Goal: Task Accomplishment & Management: Manage account settings

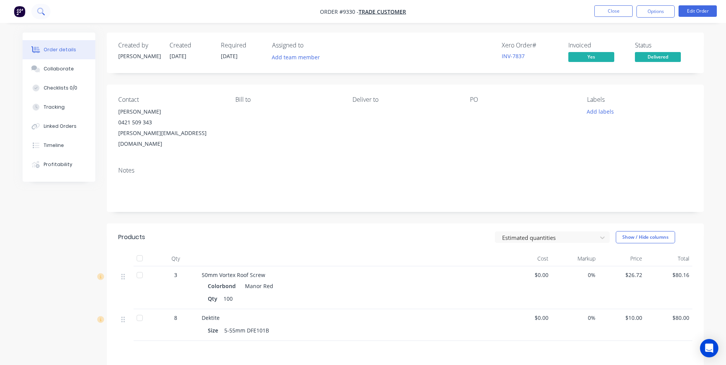
click at [45, 8] on button at bounding box center [40, 11] width 19 height 15
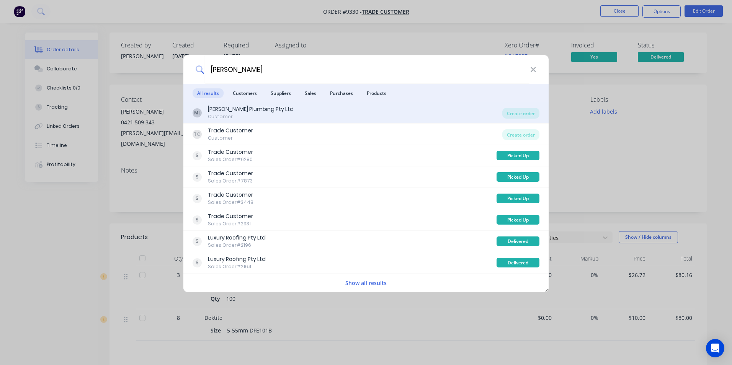
type input "murray"
click at [294, 115] on div "ML MJ Fox Plumbing Pty Ltd Customer" at bounding box center [347, 112] width 310 height 15
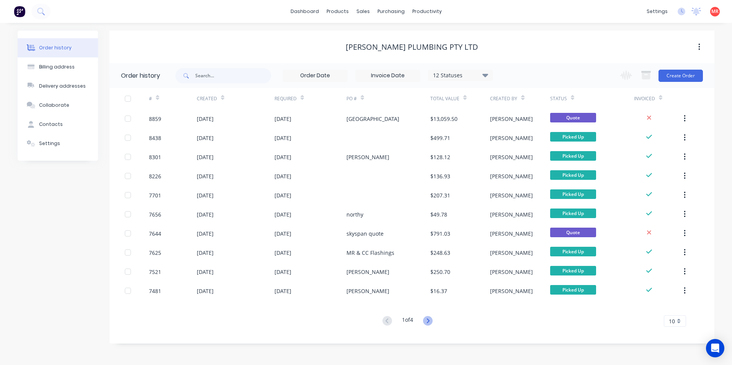
click at [427, 324] on icon at bounding box center [428, 321] width 10 height 10
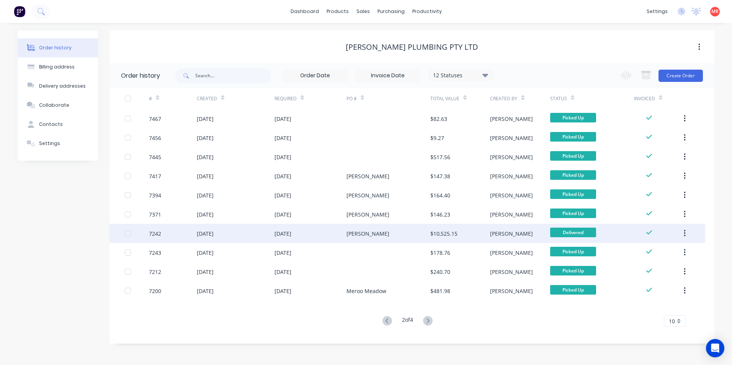
click at [391, 233] on div "Jack Mac" at bounding box center [388, 233] width 84 height 19
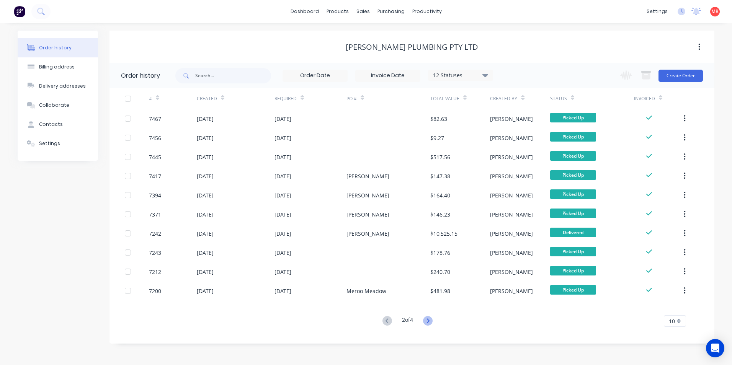
click at [427, 323] on icon at bounding box center [428, 321] width 10 height 10
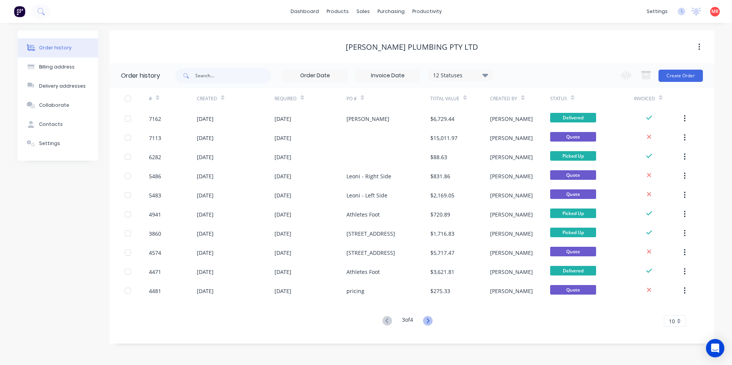
click at [426, 320] on icon at bounding box center [428, 321] width 10 height 10
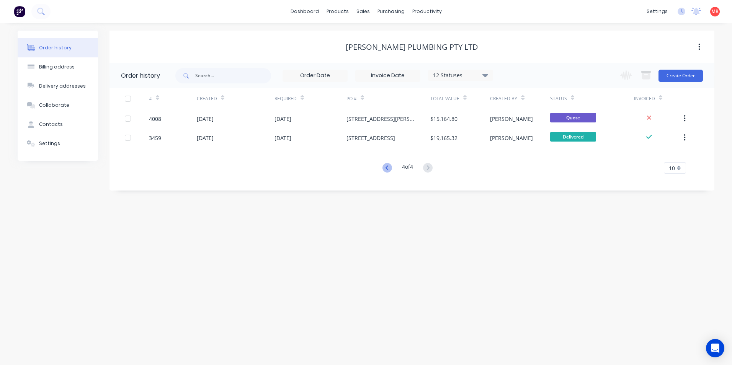
click at [383, 169] on icon at bounding box center [387, 168] width 10 height 10
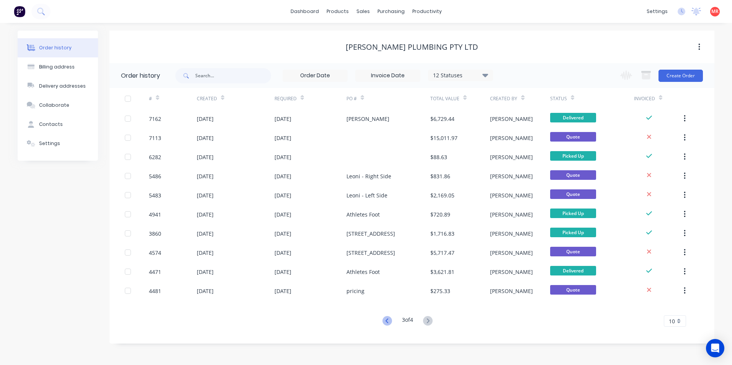
click at [385, 321] on icon at bounding box center [386, 320] width 3 height 5
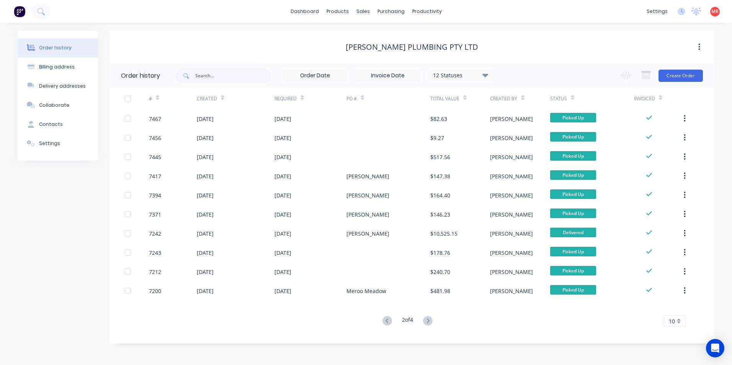
click at [385, 321] on icon at bounding box center [386, 320] width 3 height 5
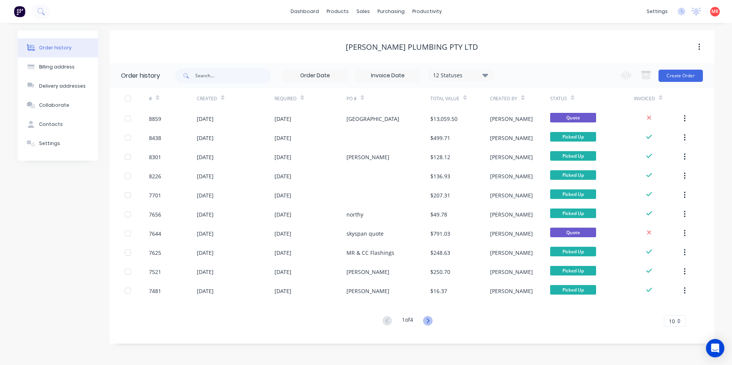
click at [427, 320] on icon at bounding box center [428, 321] width 10 height 10
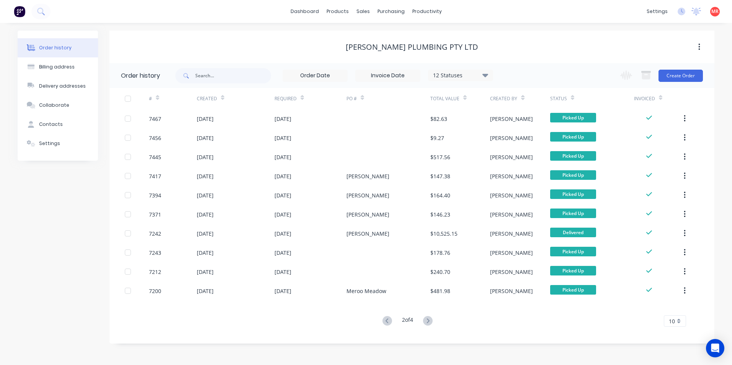
click at [426, 315] on div "# Created Required PO # Total Value Created By Status Invoiced 7467 03 Apr 2025…" at bounding box center [406, 207] width 595 height 239
click at [426, 318] on icon at bounding box center [428, 321] width 10 height 10
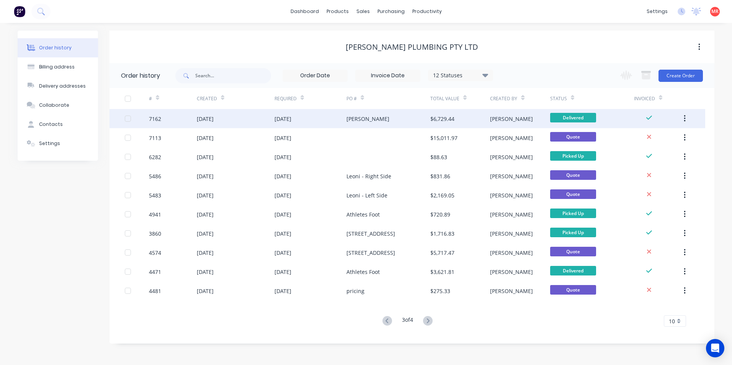
click at [354, 119] on div "DUNCAN" at bounding box center [367, 119] width 43 height 8
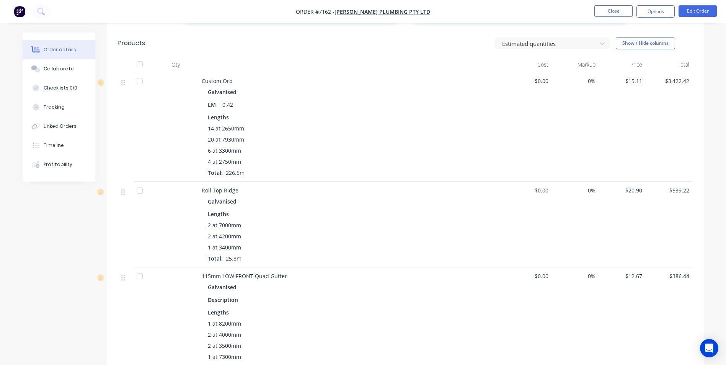
scroll to position [536, 0]
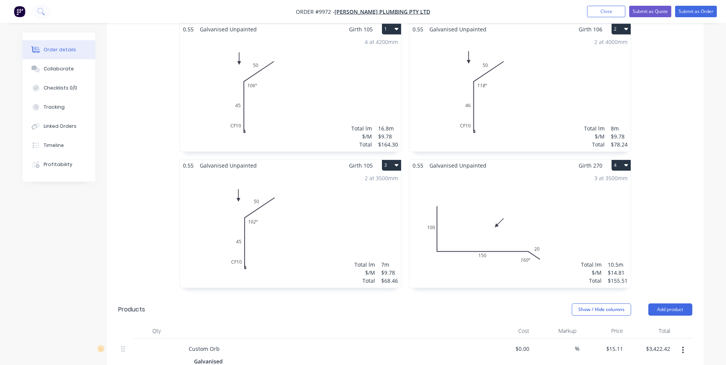
scroll to position [421, 0]
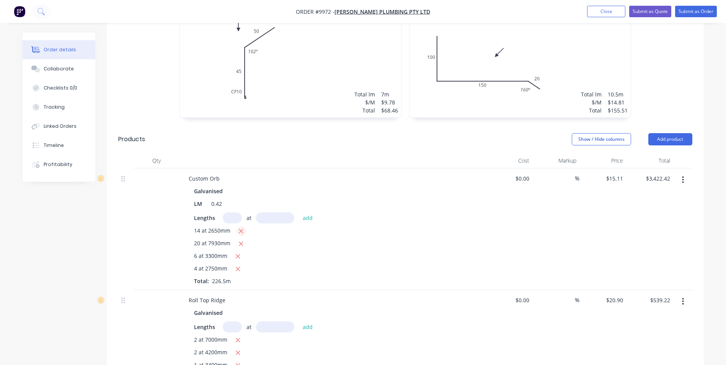
click at [244, 227] on button "button" at bounding box center [242, 232] width 10 height 10
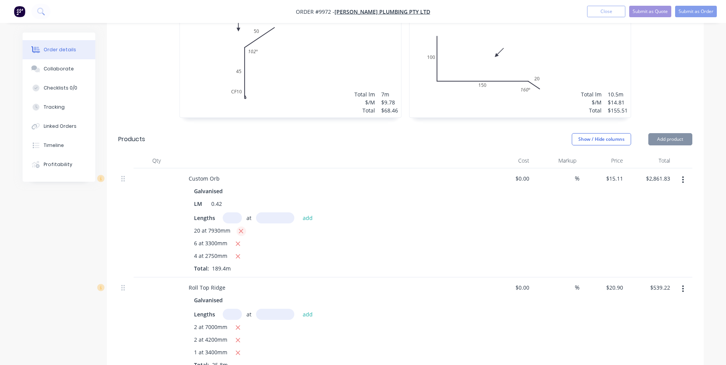
click at [244, 227] on button "button" at bounding box center [242, 232] width 10 height 10
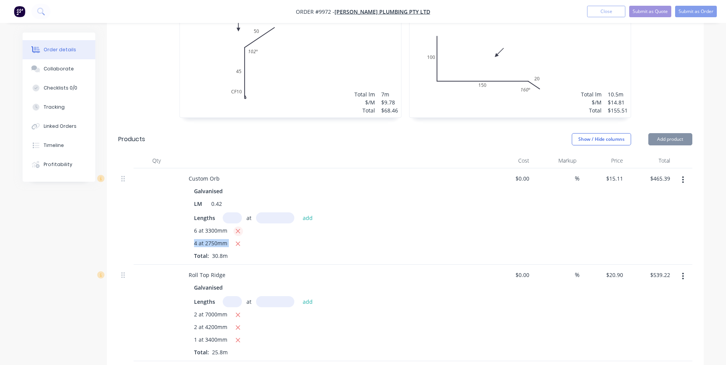
click at [244, 227] on div "6 at 3300mm" at bounding box center [332, 232] width 277 height 10
click at [241, 227] on button "button" at bounding box center [238, 232] width 10 height 10
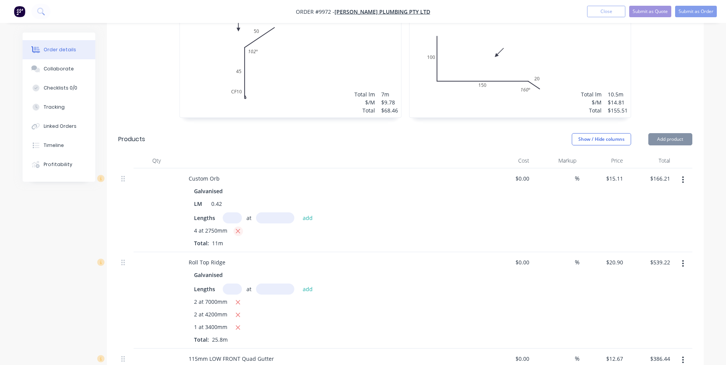
click at [240, 228] on icon "button" at bounding box center [237, 231] width 5 height 7
type input "$0.00"
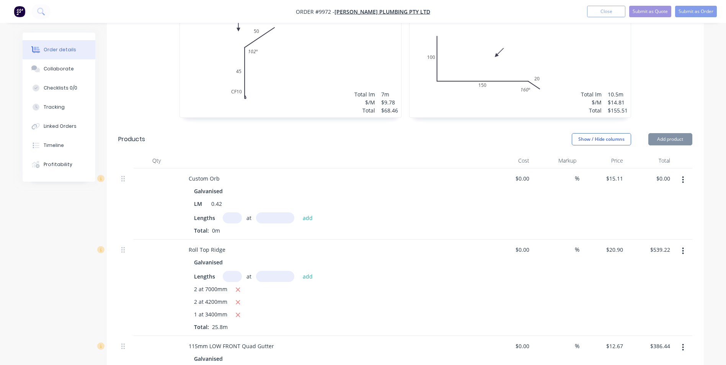
click at [232, 212] on input "text" at bounding box center [232, 217] width 19 height 11
type input "10"
type input "2750"
click at [299, 212] on button "add" at bounding box center [308, 217] width 18 height 10
type input "$415.53"
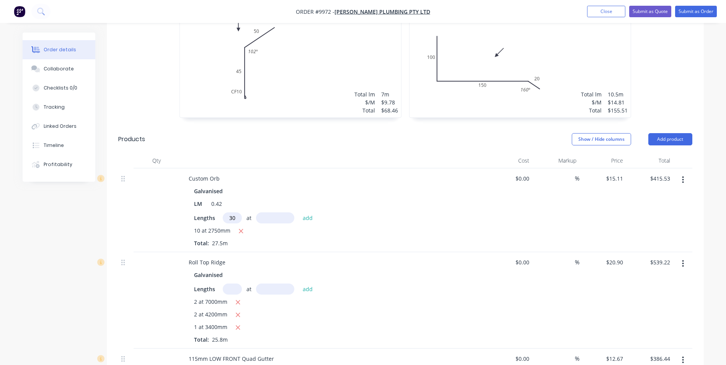
type input "30"
type input "4200"
click at [299, 212] on button "add" at bounding box center [308, 217] width 18 height 10
type input "$2,319.39"
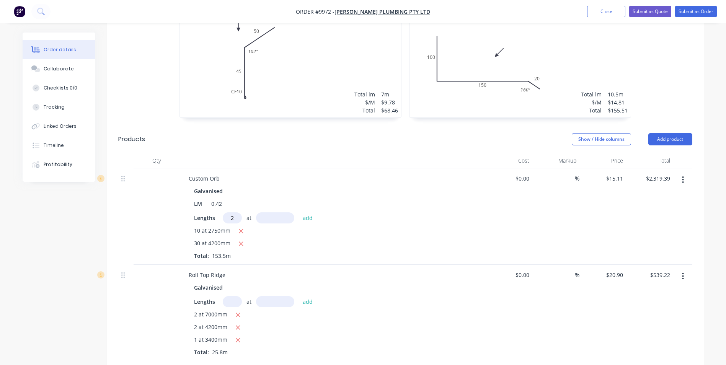
type input "2"
type input "5000"
click at [299, 212] on button "add" at bounding box center [308, 217] width 18 height 10
type input "$2,470.49"
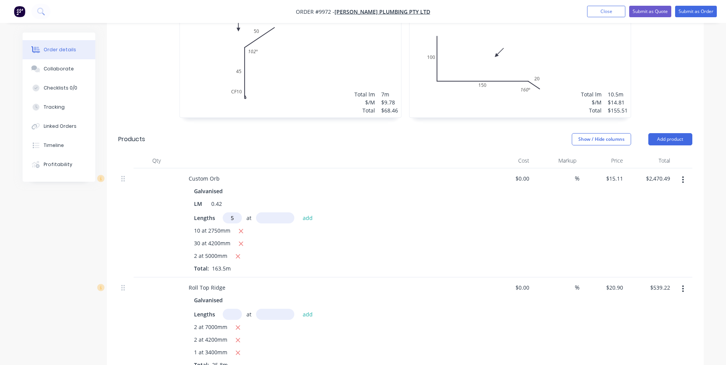
type input "5"
type input "2770"
click at [299, 212] on button "add" at bounding box center [308, 217] width 18 height 10
type input "$2,679.76"
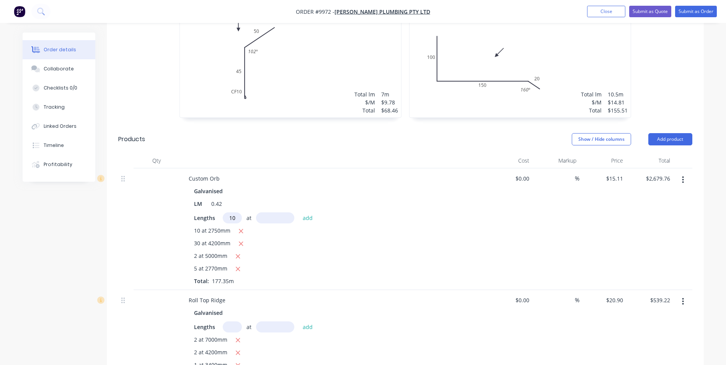
type input "10"
type input "3170"
click at [299, 212] on button "add" at bounding box center [308, 217] width 18 height 10
type input "$3,158.75"
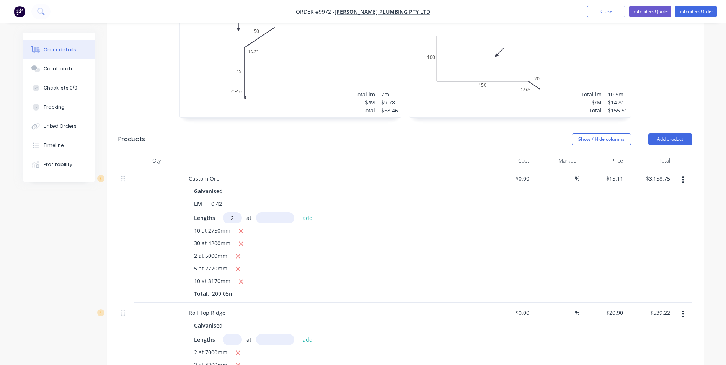
type input "2"
type input "7786"
click at [299, 212] on button "add" at bounding box center [308, 217] width 18 height 10
type input "$3,394.04"
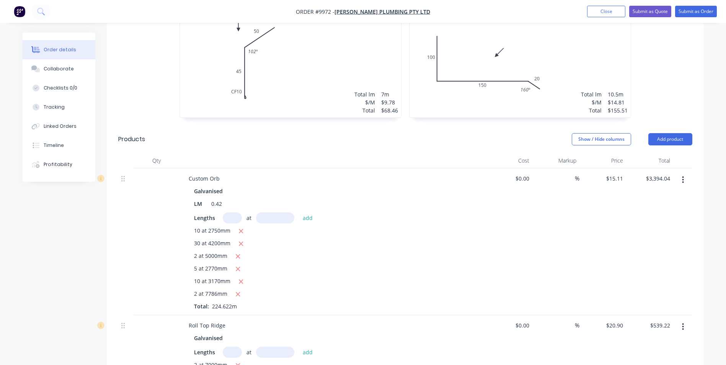
scroll to position [536, 0]
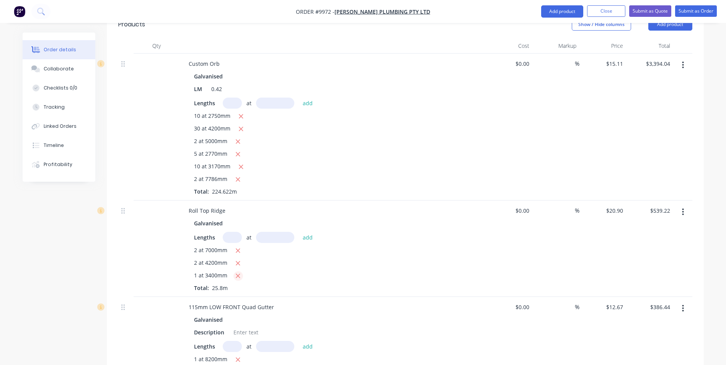
click at [236, 272] on icon "button" at bounding box center [237, 275] width 5 height 7
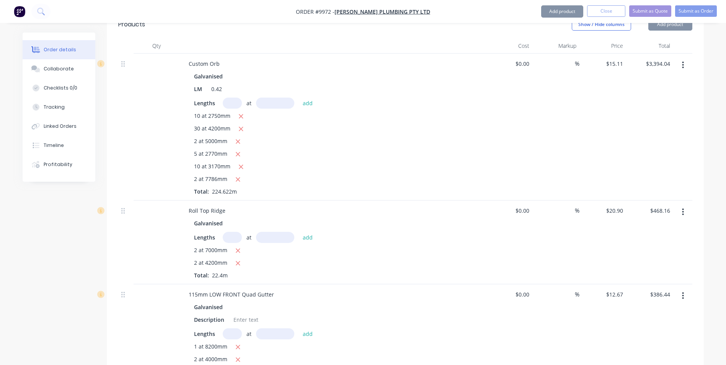
click at [237, 259] on button "button" at bounding box center [238, 264] width 10 height 10
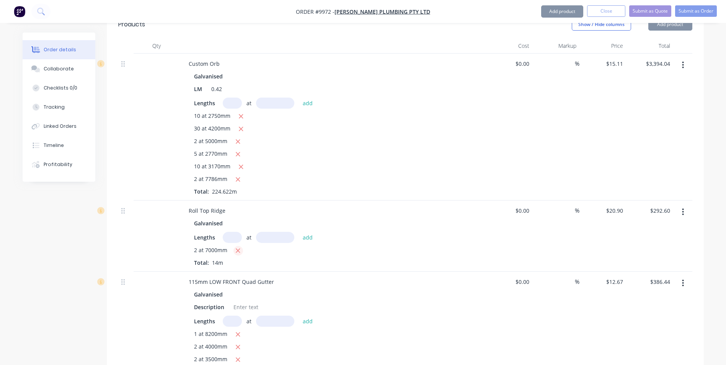
click at [238, 249] on icon "button" at bounding box center [238, 251] width 4 height 4
type input "$0.00"
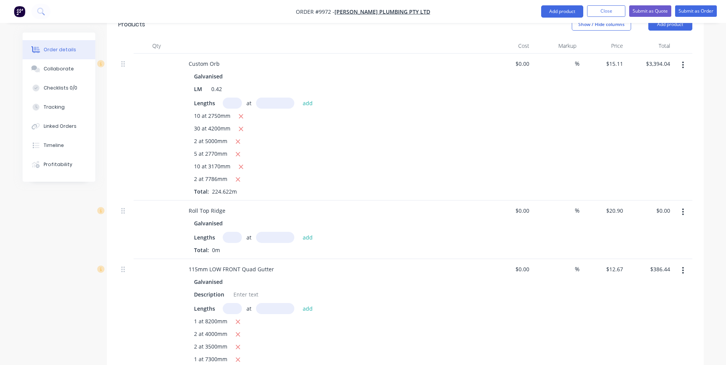
click at [234, 232] on input "text" at bounding box center [232, 237] width 19 height 11
type input "2"
type input "6000"
click at [299, 232] on button "add" at bounding box center [308, 237] width 18 height 10
type input "$250.80"
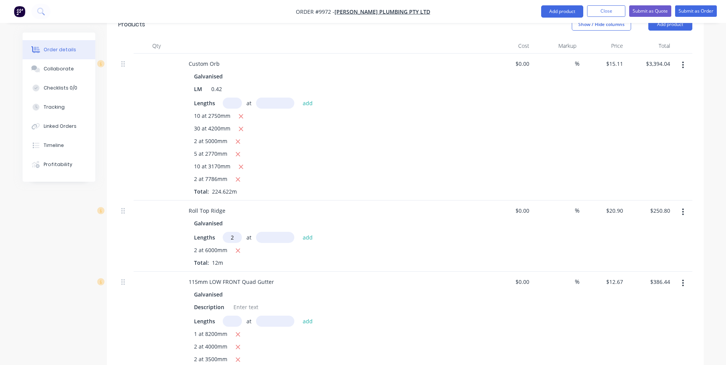
type input "2"
type input "2500"
click at [299, 232] on button "add" at bounding box center [308, 237] width 18 height 10
type input "$355.30"
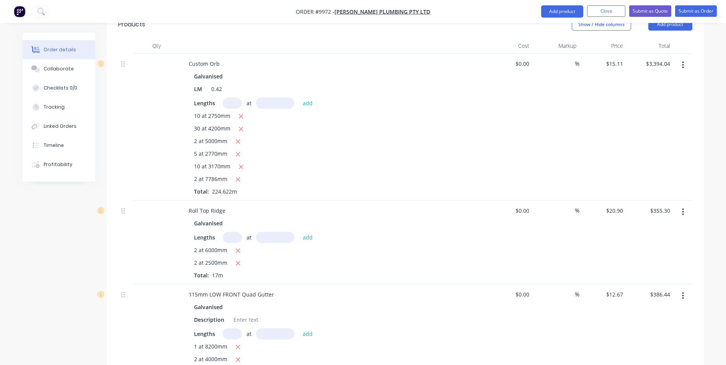
type input "3"
type input "1"
type input "3400"
click at [299, 232] on button "add" at bounding box center [308, 237] width 18 height 10
type input "$426.36"
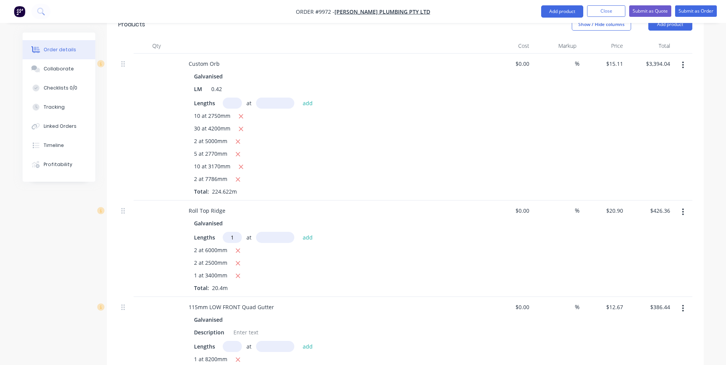
type input "1"
type input "1mm"
click at [281, 232] on input "1mm" at bounding box center [275, 237] width 38 height 11
type input "1000"
click at [299, 232] on button "add" at bounding box center [308, 237] width 18 height 10
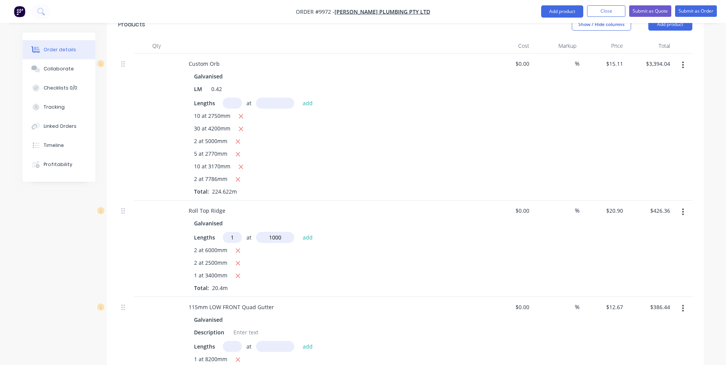
type input "$447.26"
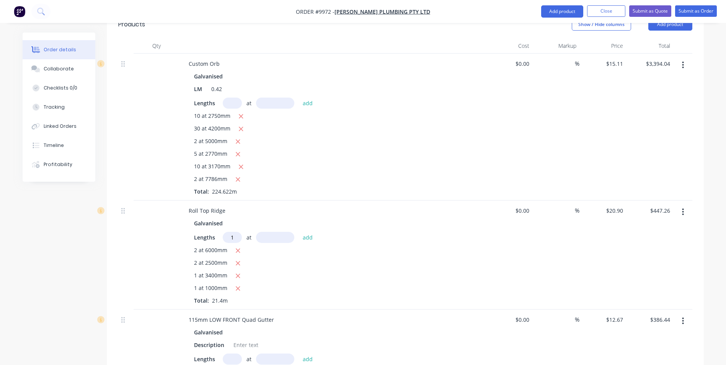
type input "1"
type input "3600"
click at [299, 232] on button "add" at bounding box center [308, 237] width 18 height 10
type input "$522.50"
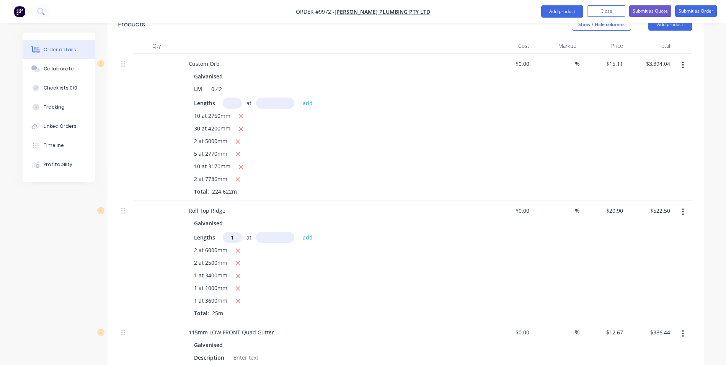
type input "1"
type input "3700"
click at [299, 232] on button "add" at bounding box center [308, 237] width 18 height 10
type input "$599.83"
type input "4"
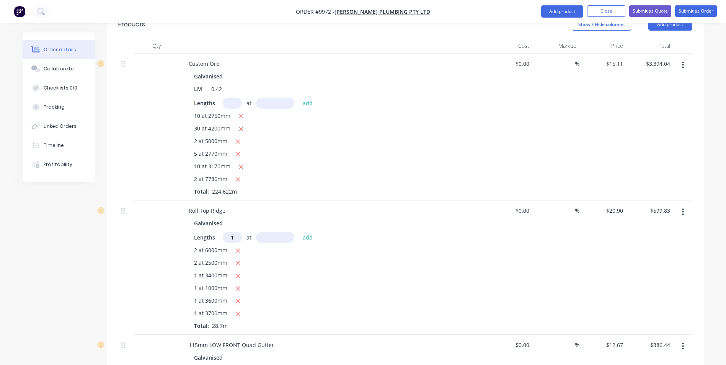
type input "1"
type input "4100"
click at [299, 232] on button "add" at bounding box center [308, 237] width 18 height 10
type input "$685.52"
type input "1"
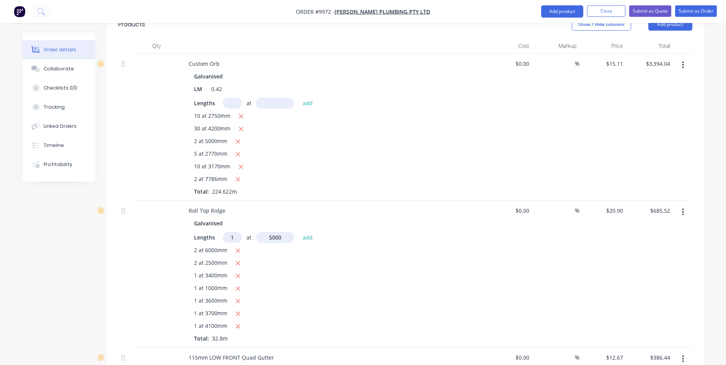
type input "5000"
click at [299, 232] on button "add" at bounding box center [308, 237] width 18 height 10
type input "$790.02"
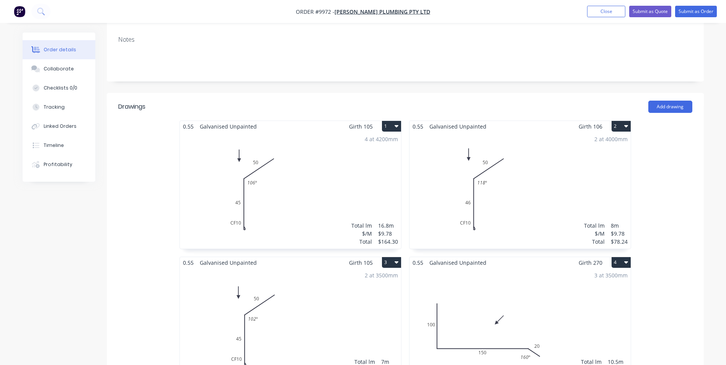
scroll to position [153, 0]
click at [670, 101] on button "Add drawing" at bounding box center [670, 107] width 44 height 12
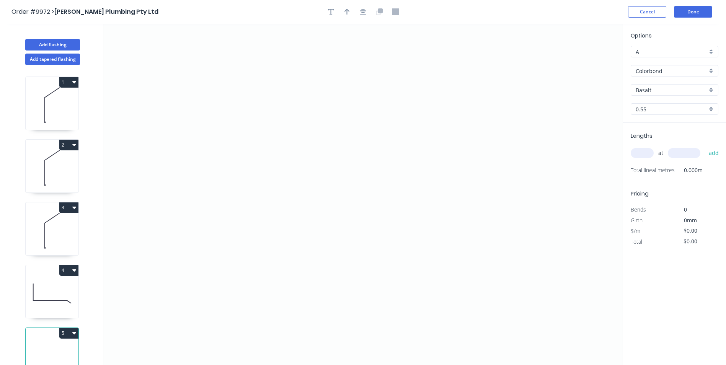
click at [713, 70] on div "Colorbond" at bounding box center [675, 70] width 88 height 11
click at [679, 123] on div "Galvanised" at bounding box center [674, 125] width 87 height 13
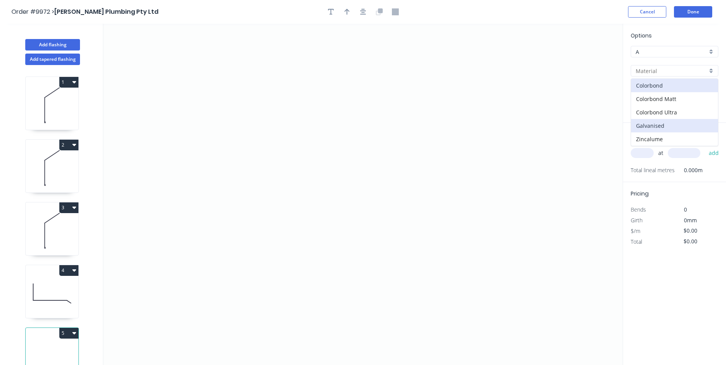
type input "Galvanised"
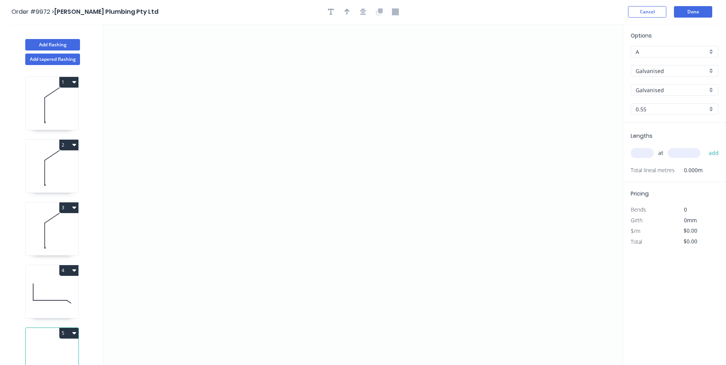
click at [646, 151] on input "text" at bounding box center [642, 153] width 23 height 10
click at [206, 162] on icon "0" at bounding box center [362, 194] width 519 height 341
click at [184, 175] on icon "0" at bounding box center [362, 194] width 519 height 341
click at [379, 245] on icon "0 ?" at bounding box center [362, 194] width 519 height 341
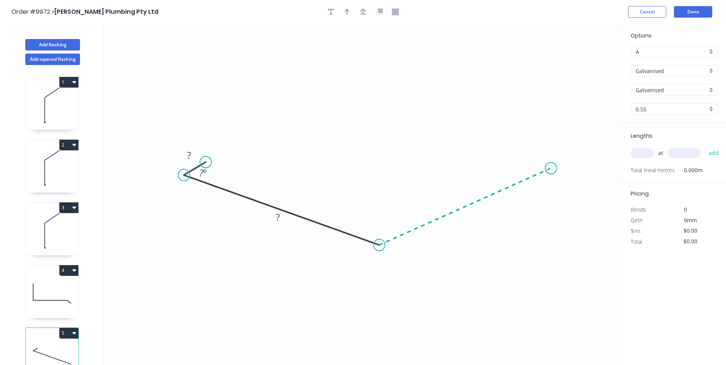
click at [551, 168] on icon "0 ? ? ? º" at bounding box center [362, 194] width 519 height 341
click at [525, 157] on icon "0 ? ? ? ? º ? º" at bounding box center [362, 194] width 519 height 341
click at [525, 157] on circle at bounding box center [525, 157] width 11 height 11
click at [186, 155] on rect at bounding box center [188, 155] width 15 height 11
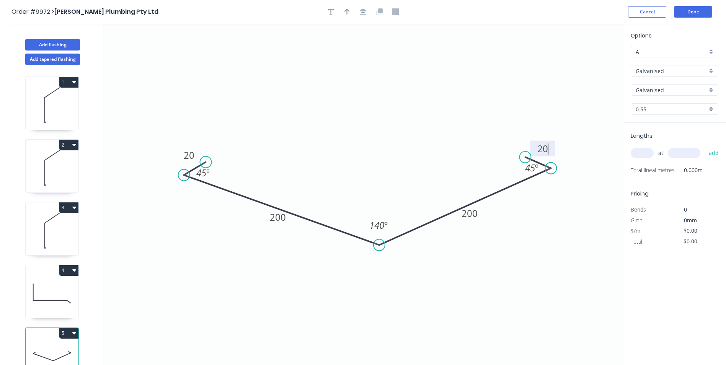
click at [519, 227] on icon "0 20 200 200 20 45 º 140 º 45 º" at bounding box center [362, 194] width 519 height 341
type input "$22.43"
drag, startPoint x: 548, startPoint y: 171, endPoint x: 561, endPoint y: 163, distance: 14.6
click at [561, 163] on circle at bounding box center [560, 162] width 11 height 11
drag, startPoint x: 529, startPoint y: 157, endPoint x: 542, endPoint y: 151, distance: 14.1
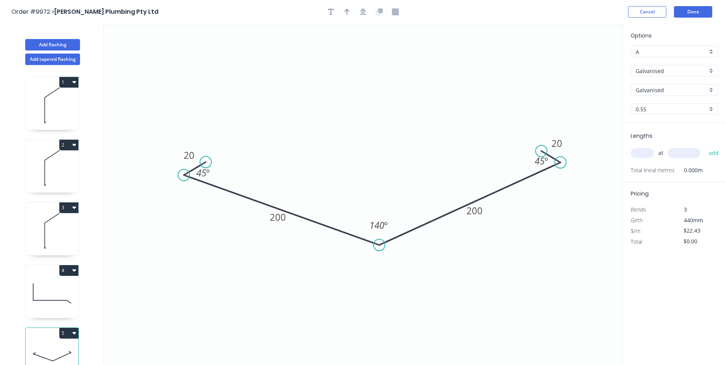
click at [542, 151] on circle at bounding box center [540, 150] width 11 height 11
click at [637, 151] on input "text" at bounding box center [642, 153] width 23 height 10
type input "3"
type input "1"
type input "3500"
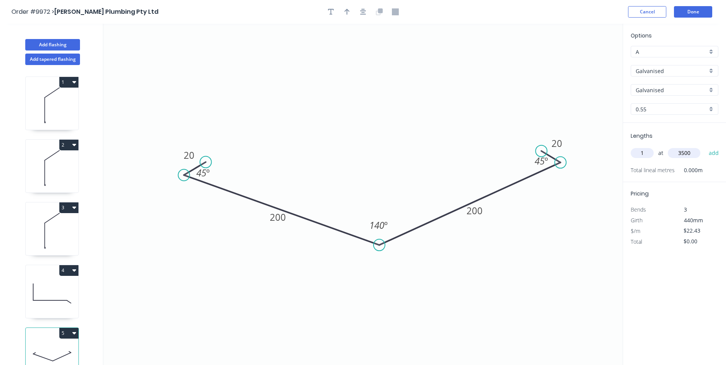
click at [705, 147] on button "add" at bounding box center [714, 153] width 18 height 13
type input "$78.51"
type input "2"
type input "4100"
click at [705, 147] on button "add" at bounding box center [714, 153] width 18 height 13
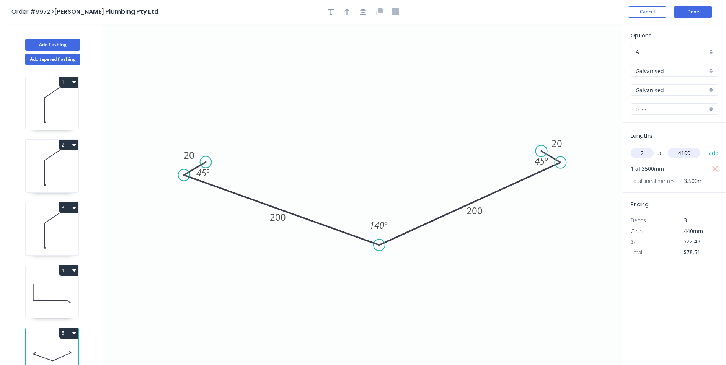
type input "$262.43"
click at [688, 9] on button "Done" at bounding box center [693, 11] width 38 height 11
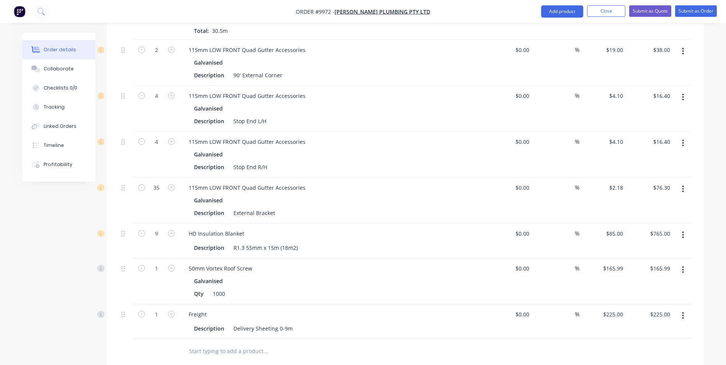
scroll to position [1148, 0]
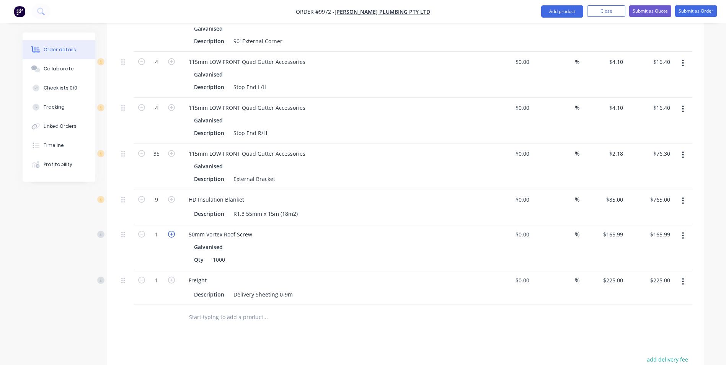
click at [168, 231] on icon "button" at bounding box center [171, 234] width 7 height 7
type input "2"
type input "$331.98"
click at [170, 196] on icon "button" at bounding box center [171, 199] width 7 height 7
type input "10"
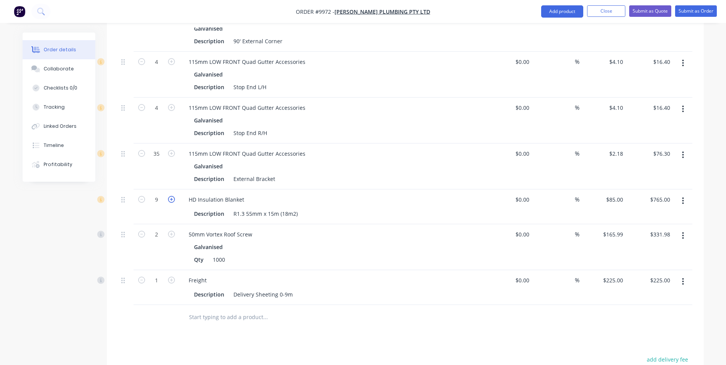
type input "$850.00"
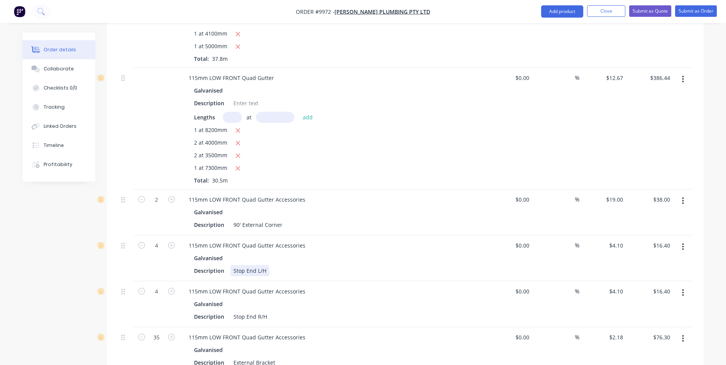
scroll to position [957, 0]
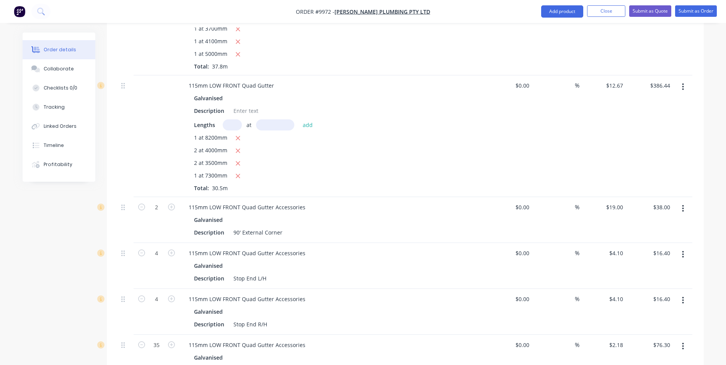
click at [681, 202] on button "button" at bounding box center [683, 209] width 18 height 14
click at [650, 238] on div "Duplicate" at bounding box center [655, 243] width 59 height 11
click at [144, 204] on icon "button" at bounding box center [141, 207] width 7 height 7
type input "1"
type input "$19.00"
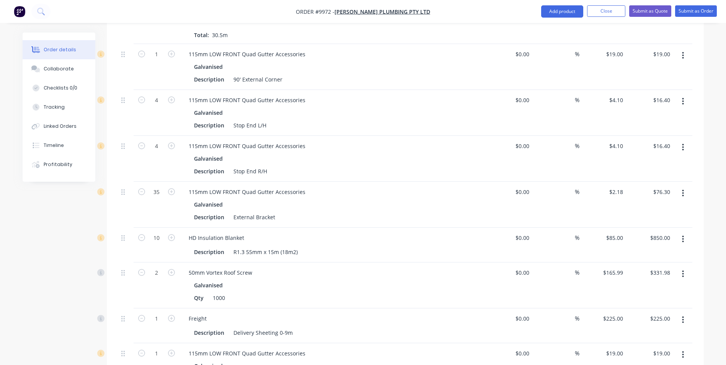
scroll to position [1301, 0]
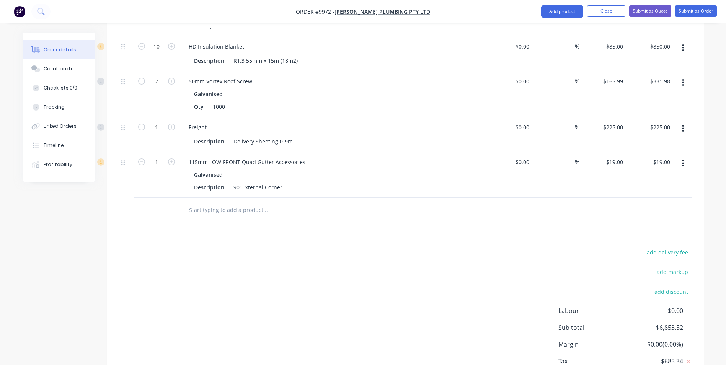
click at [682, 157] on button "button" at bounding box center [683, 164] width 18 height 14
click at [657, 178] on div "Edit" at bounding box center [655, 183] width 59 height 11
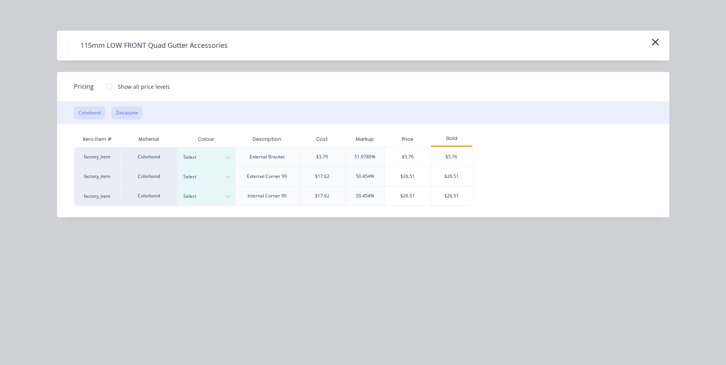
click at [127, 115] on button "Zincalume" at bounding box center [126, 112] width 31 height 13
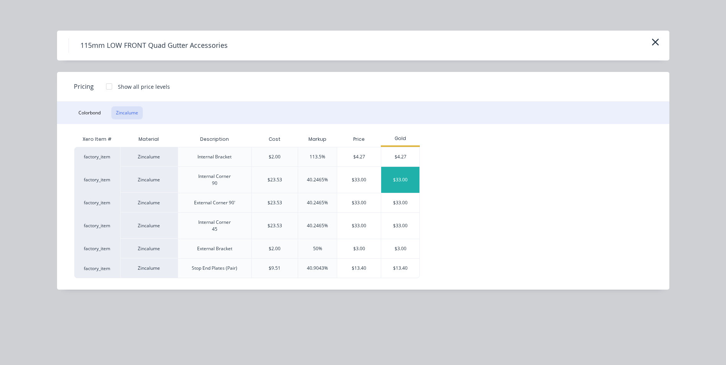
click at [385, 185] on div "$33.00" at bounding box center [400, 180] width 38 height 26
type input "$33.00"
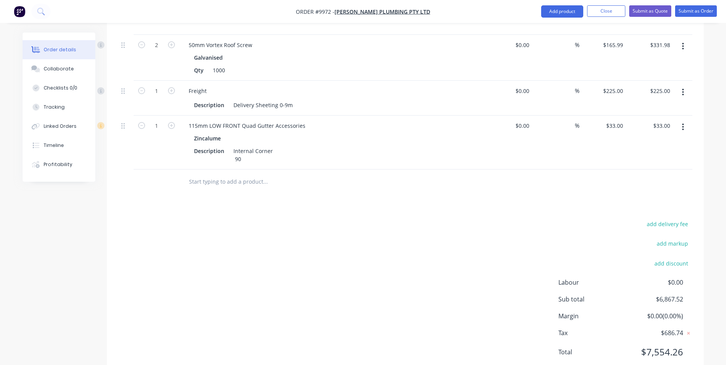
scroll to position [1339, 0]
drag, startPoint x: 219, startPoint y: 116, endPoint x: 177, endPoint y: 115, distance: 42.1
click at [177, 115] on div "1 115mm LOW FRONT Quad Gutter Accessories Zincalume Description Internal Corner…" at bounding box center [405, 141] width 574 height 54
drag, startPoint x: 177, startPoint y: 115, endPoint x: 219, endPoint y: 116, distance: 41.3
click at [219, 131] on div "Zincalume" at bounding box center [209, 136] width 30 height 11
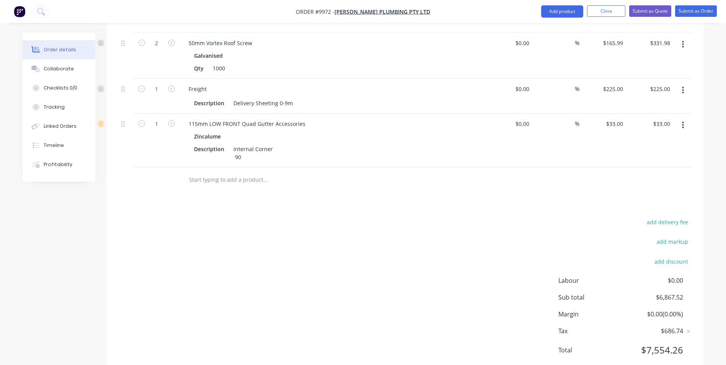
click at [681, 118] on button "button" at bounding box center [683, 125] width 18 height 14
click at [635, 137] on button "Edit" at bounding box center [656, 144] width 73 height 15
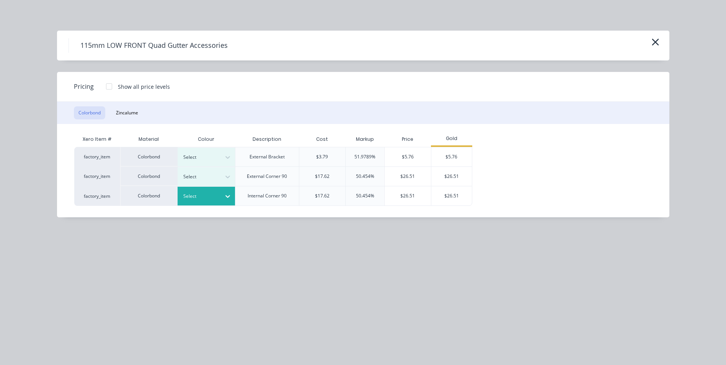
click at [220, 197] on div "Select" at bounding box center [199, 196] width 43 height 10
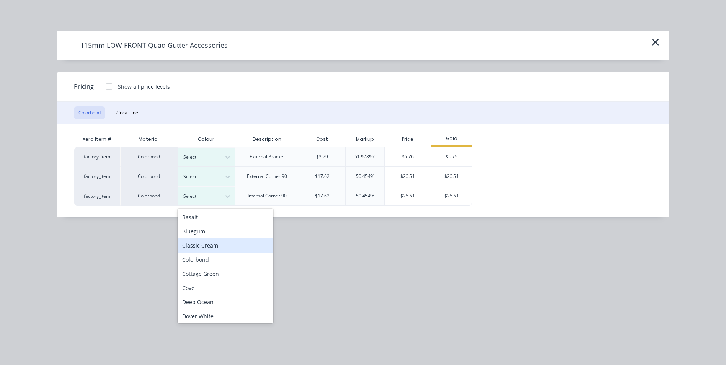
click at [152, 245] on div "115mm LOW FRONT Quad Gutter Accessories Pricing Show all price levels Colorbond…" at bounding box center [363, 182] width 726 height 365
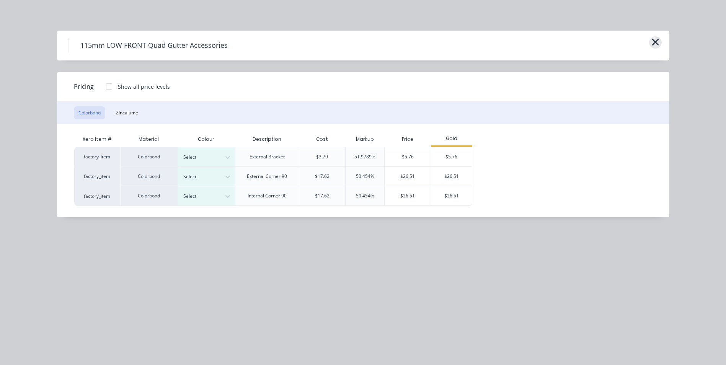
click at [658, 42] on icon "button" at bounding box center [655, 42] width 8 height 11
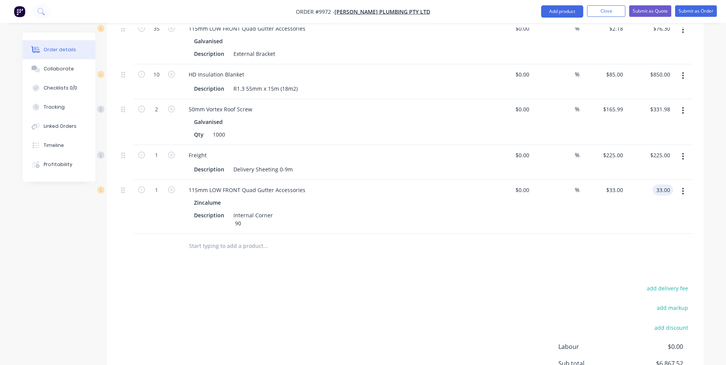
scroll to position [1341, 0]
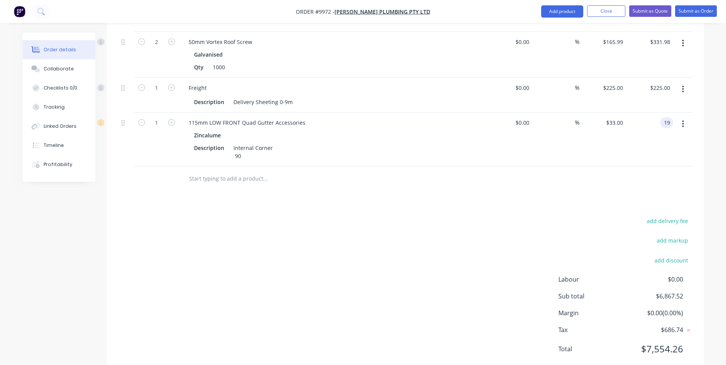
type input "19"
type input "$19.00"
click at [303, 117] on div "115mm LOW FRONT Quad Gutter Accessories" at bounding box center [247, 122] width 129 height 11
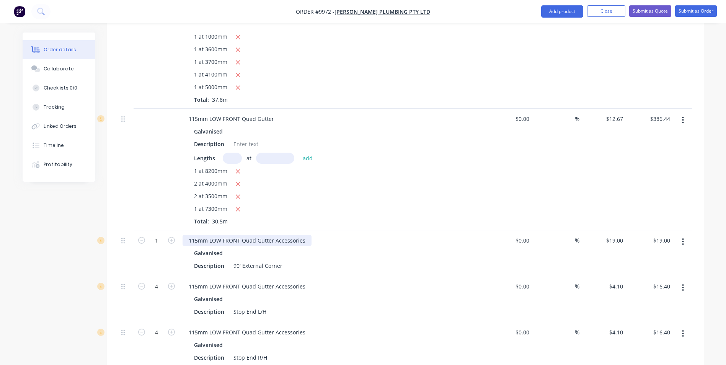
scroll to position [920, 0]
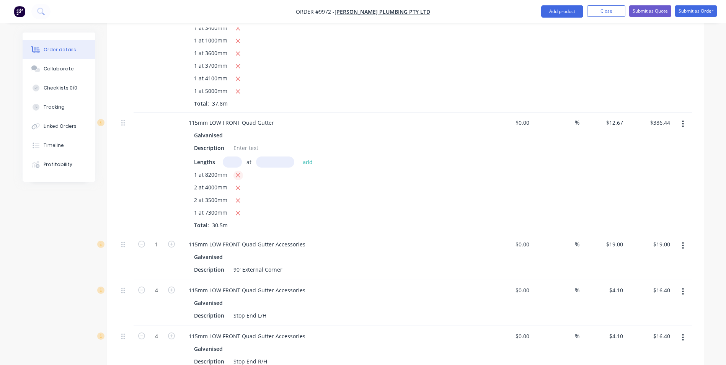
click at [238, 173] on icon "button" at bounding box center [238, 175] width 4 height 4
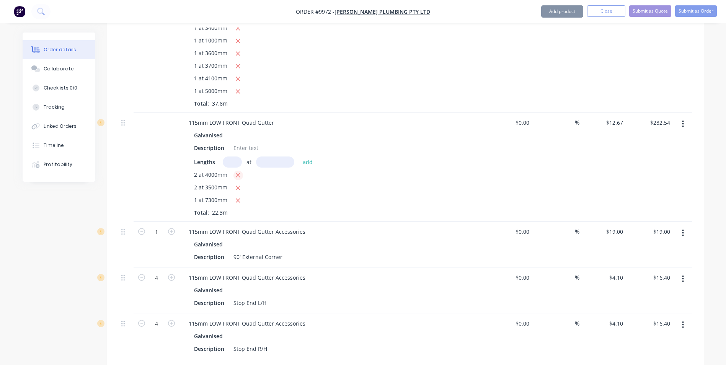
click at [238, 173] on icon "button" at bounding box center [238, 175] width 4 height 4
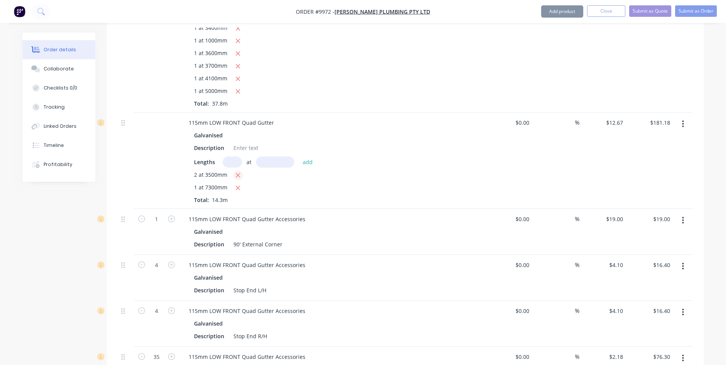
click at [238, 173] on icon "button" at bounding box center [238, 175] width 4 height 4
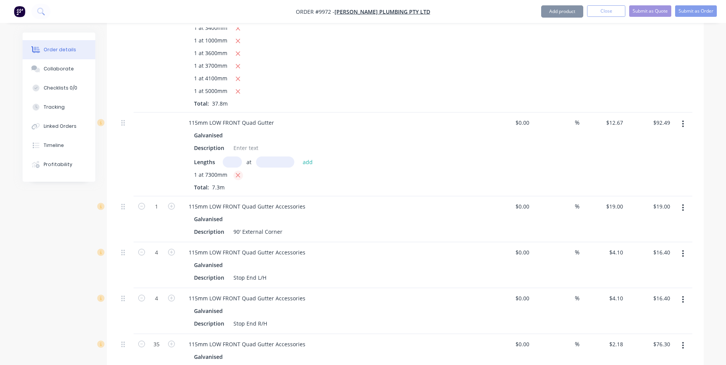
click at [238, 173] on icon "button" at bounding box center [238, 175] width 4 height 4
type input "$0.00"
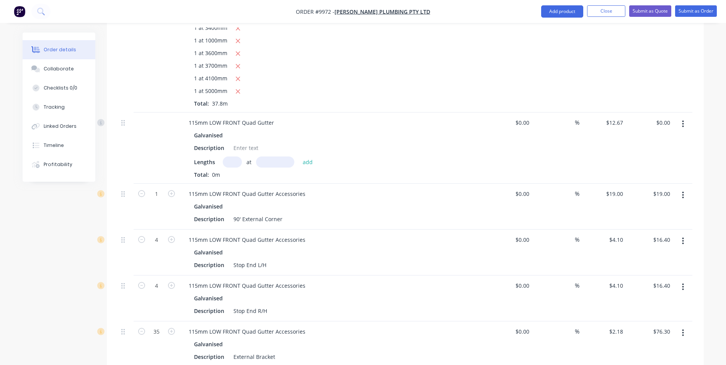
click at [237, 157] on input "text" at bounding box center [232, 162] width 19 height 11
type input "4"
type input "5000"
click at [299, 157] on button "add" at bounding box center [308, 162] width 18 height 10
type input "$253.40"
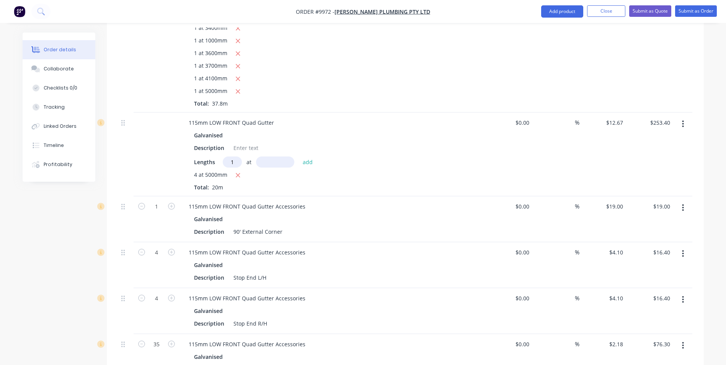
type input "1"
type input "1000"
click at [299, 157] on button "add" at bounding box center [308, 162] width 18 height 10
type input "$266.07"
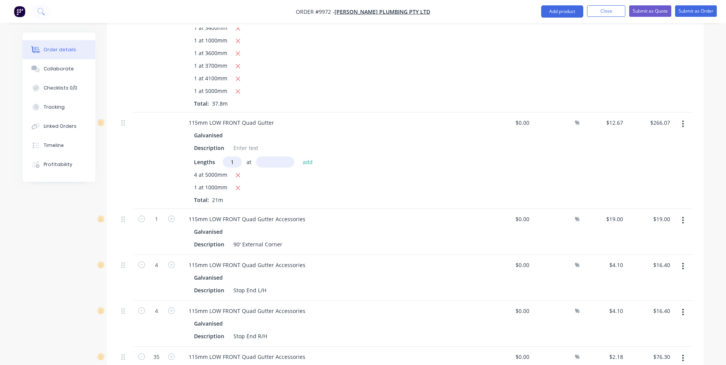
type input "1"
type input "3000"
click at [299, 157] on button "add" at bounding box center [308, 162] width 18 height 10
type input "$304.08"
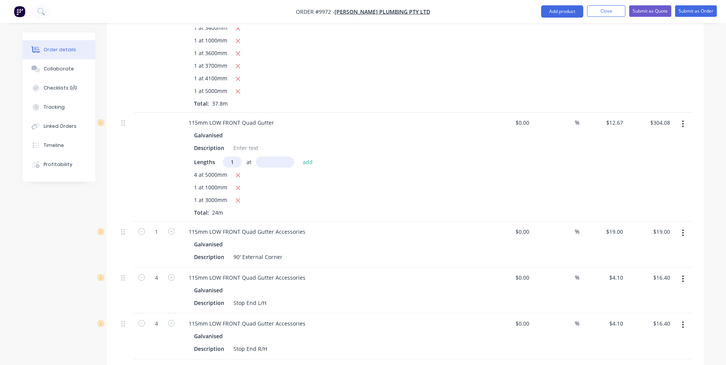
type input "1"
type input "7000"
click at [299, 157] on button "add" at bounding box center [308, 162] width 18 height 10
type input "$392.77"
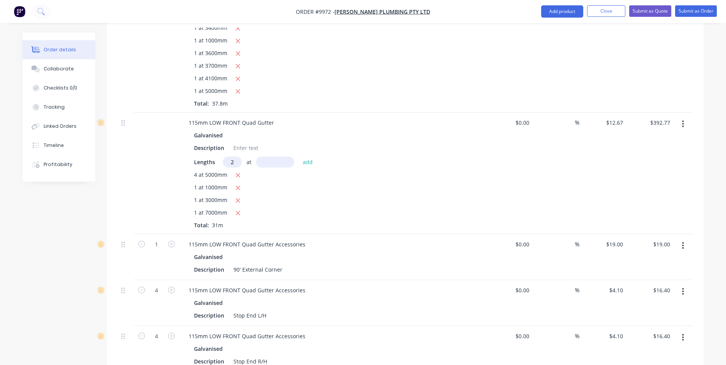
type input "2"
type input "7"
type input "1"
type input "7700"
click at [299, 157] on button "add" at bounding box center [308, 162] width 18 height 10
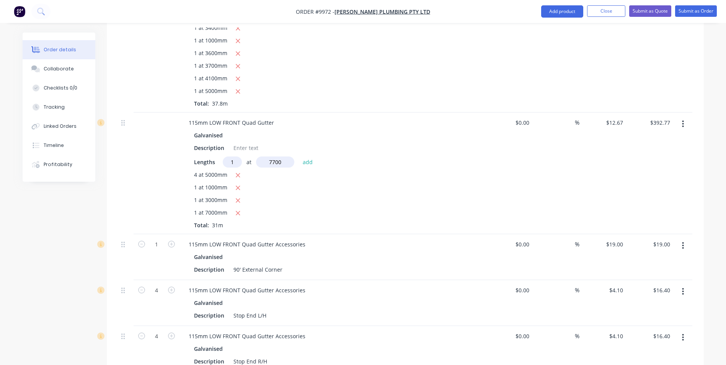
type input "$490.33"
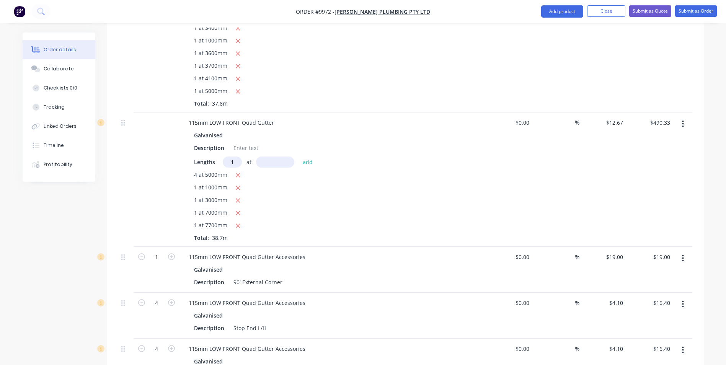
type input "1"
type input "4100"
click at [299, 157] on button "add" at bounding box center [308, 162] width 18 height 10
type input "$542.28"
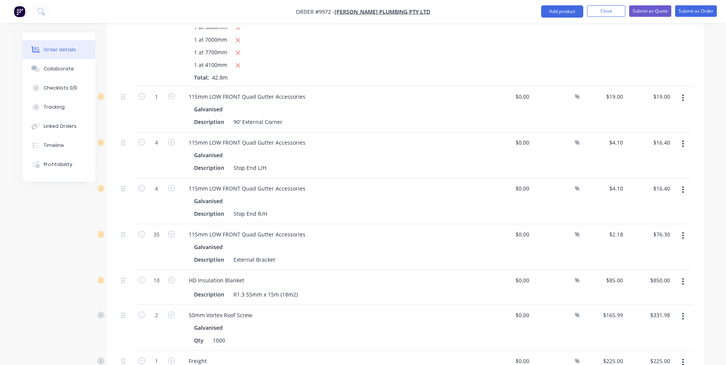
scroll to position [1111, 0]
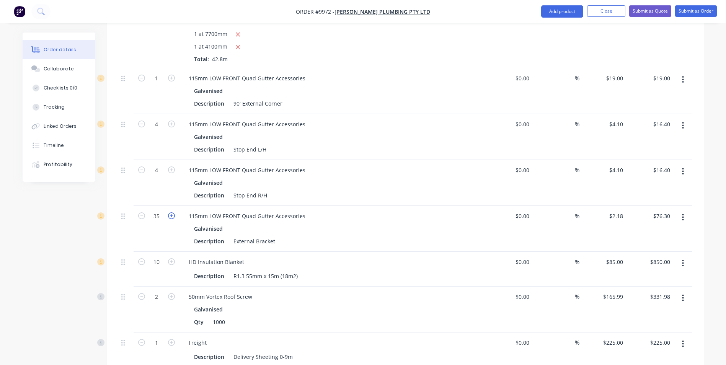
click at [173, 212] on icon "button" at bounding box center [171, 215] width 7 height 7
type input "36"
type input "$78.48"
click at [173, 212] on icon "button" at bounding box center [171, 215] width 7 height 7
type input "37"
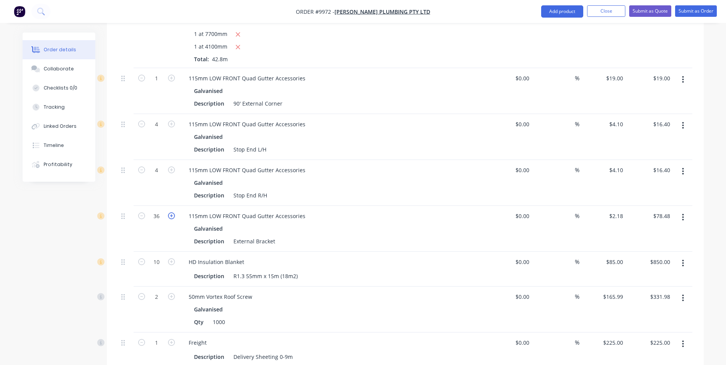
type input "$80.66"
click at [173, 212] on icon "button" at bounding box center [171, 215] width 7 height 7
type input "38"
type input "$82.84"
click at [173, 212] on icon "button" at bounding box center [171, 215] width 7 height 7
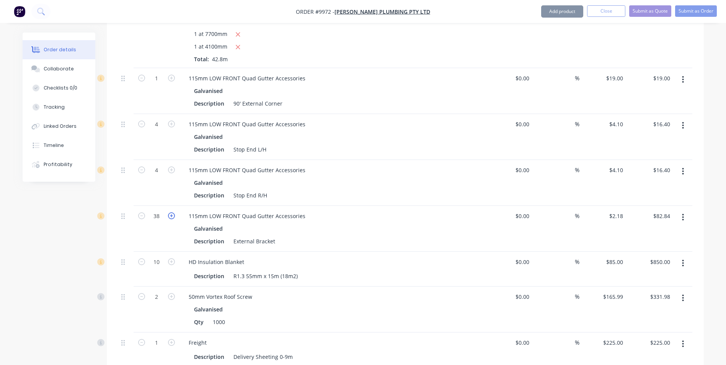
type input "39"
type input "$85.02"
click at [173, 212] on icon "button" at bounding box center [171, 215] width 7 height 7
type input "40"
type input "$87.20"
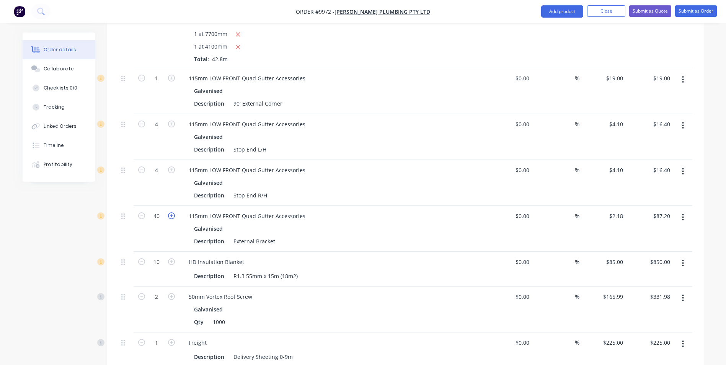
click at [173, 212] on icon "button" at bounding box center [171, 215] width 7 height 7
type input "41"
type input "$89.38"
click at [173, 212] on icon "button" at bounding box center [171, 215] width 7 height 7
type input "42"
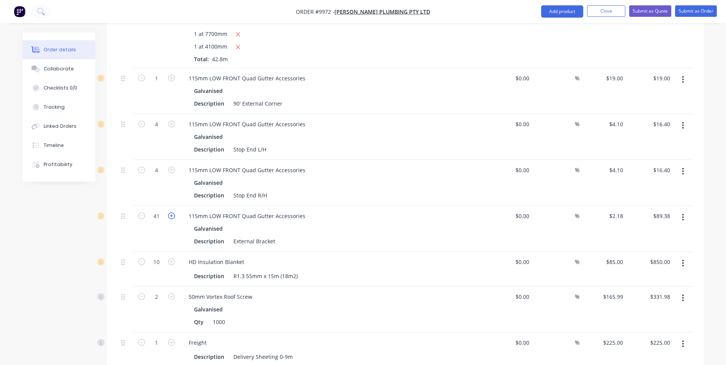
type input "$91.56"
click at [173, 212] on icon "button" at bounding box center [171, 215] width 7 height 7
type input "43"
type input "$93.74"
click at [173, 212] on icon "button" at bounding box center [171, 215] width 7 height 7
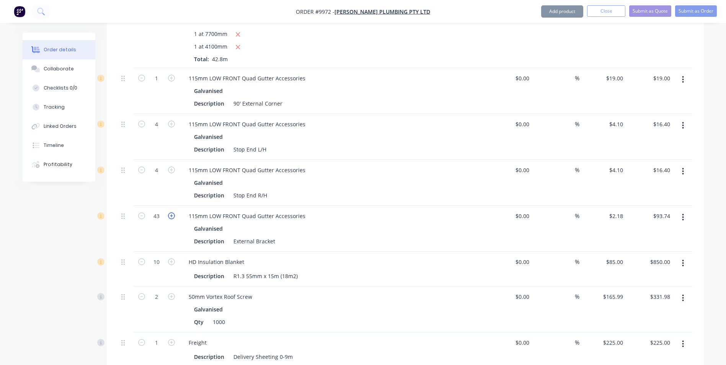
type input "44"
type input "$95.92"
click at [173, 212] on icon "button" at bounding box center [171, 215] width 7 height 7
type input "45"
type input "$98.10"
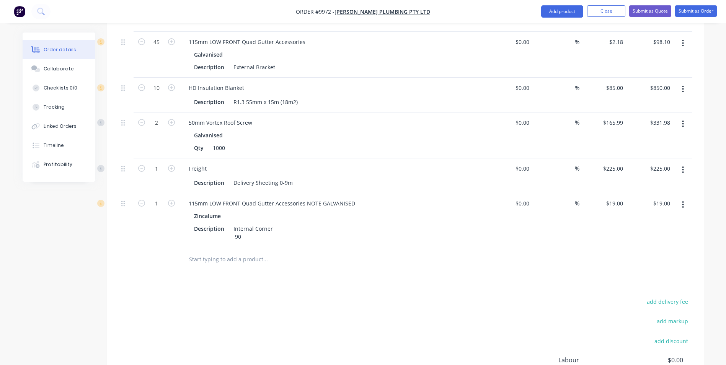
scroll to position [1366, 0]
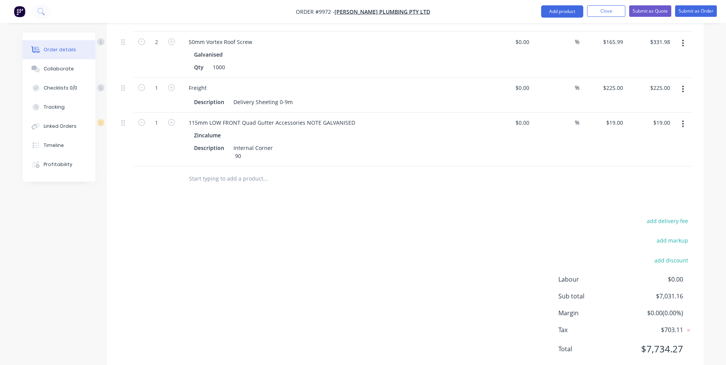
click at [236, 171] on input "text" at bounding box center [265, 178] width 153 height 15
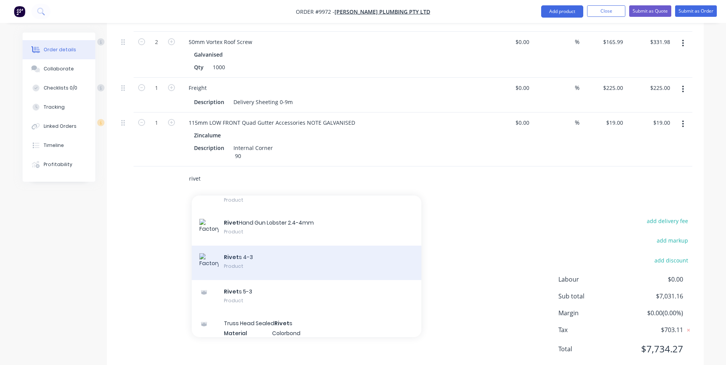
type input "rivet"
click at [267, 246] on div "Rivet s 4-3 Product" at bounding box center [307, 263] width 230 height 34
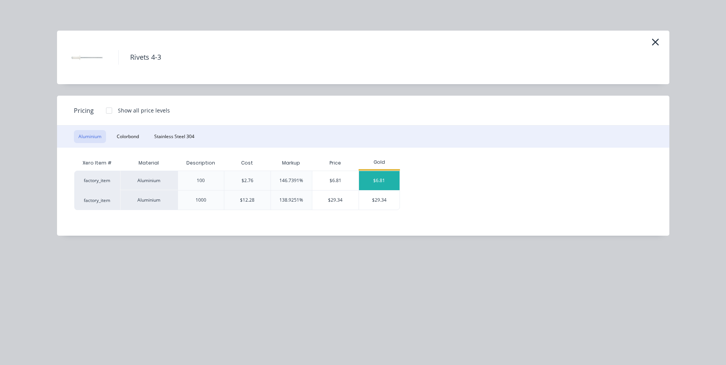
click at [374, 177] on div "$6.81" at bounding box center [379, 180] width 41 height 19
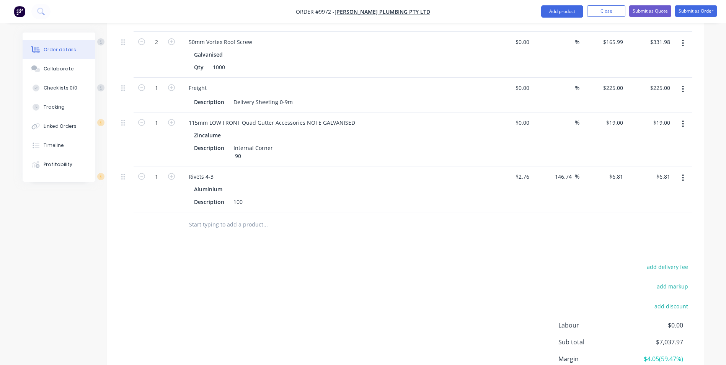
click at [233, 217] on input "text" at bounding box center [265, 224] width 153 height 15
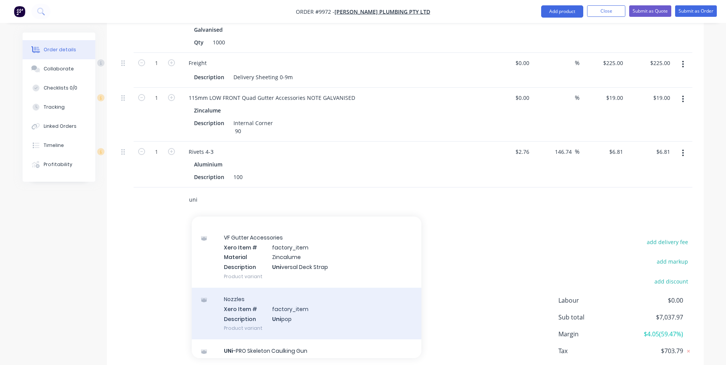
scroll to position [1404, 0]
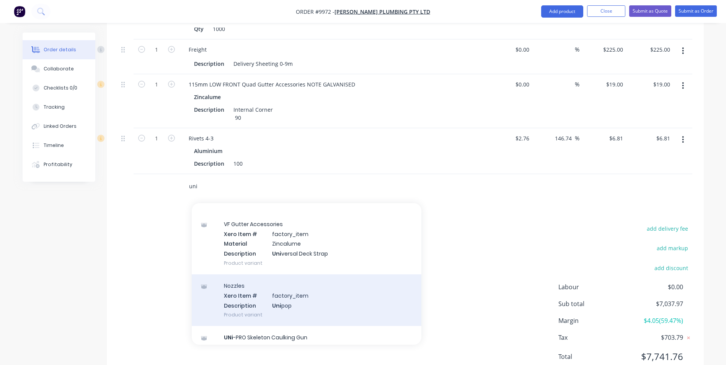
type input "uni"
click at [242, 295] on div "Nozzles Xero Item # factory_item Description Uni pop Product variant" at bounding box center [307, 300] width 230 height 52
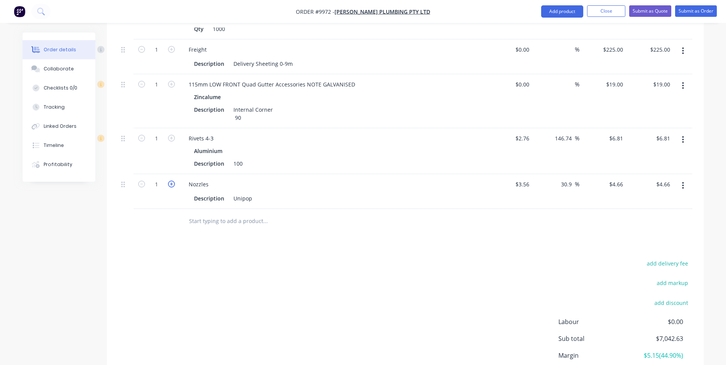
click at [171, 181] on icon "button" at bounding box center [171, 184] width 7 height 7
type input "2"
type input "$9.32"
click at [171, 181] on icon "button" at bounding box center [171, 184] width 7 height 7
type input "3"
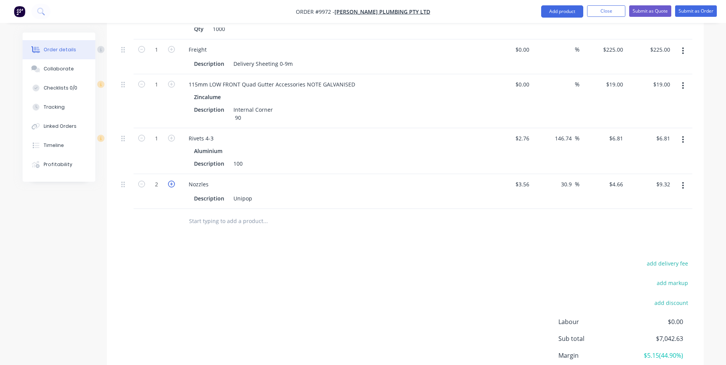
type input "$13.98"
click at [171, 181] on icon "button" at bounding box center [171, 184] width 7 height 7
type input "4"
type input "$18.64"
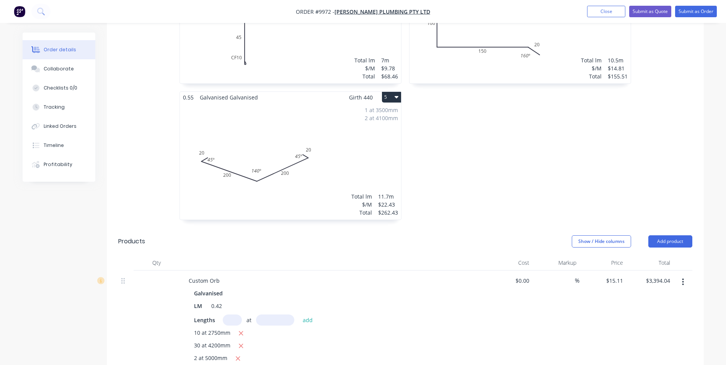
scroll to position [409, 0]
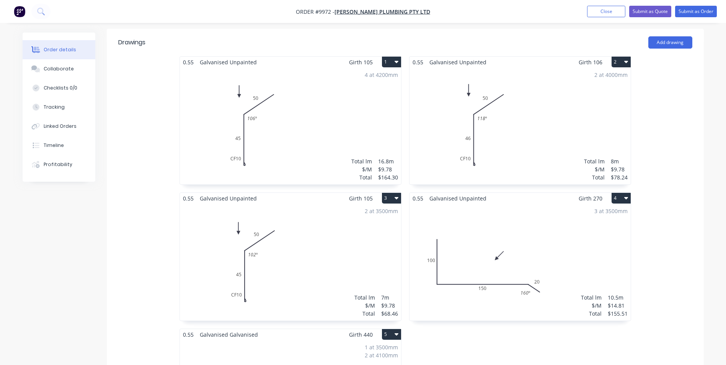
click at [319, 104] on div "4 at 4200mm Total lm $/M Total 16.8m $9.78 $164.30" at bounding box center [290, 126] width 221 height 117
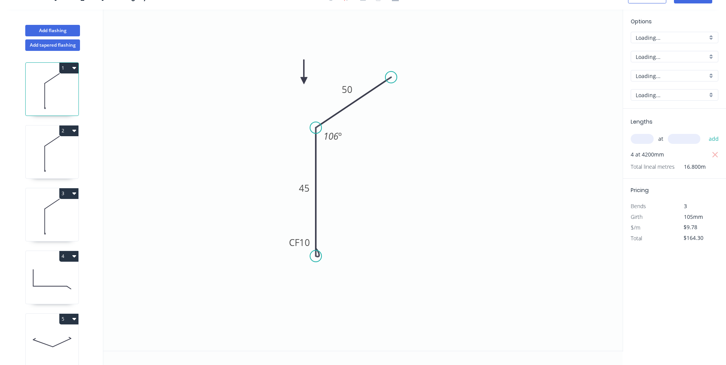
scroll to position [14, 0]
click at [715, 154] on icon "button" at bounding box center [715, 154] width 7 height 9
type input "$0.00"
click at [646, 137] on input "text" at bounding box center [642, 139] width 23 height 10
type input "1"
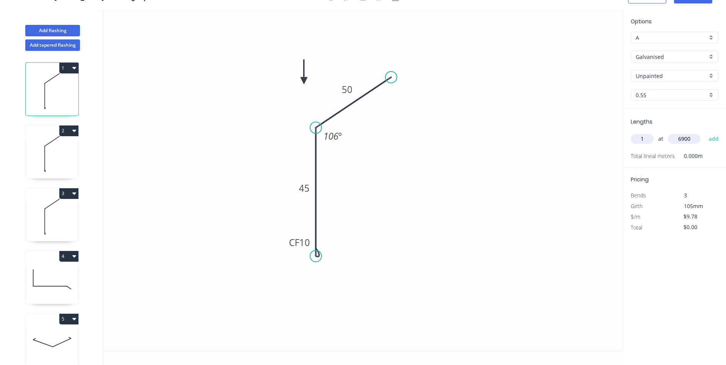
type input "6900"
click at [705, 132] on button "add" at bounding box center [714, 138] width 18 height 13
type input "$67.48"
type input "1"
type input "7600"
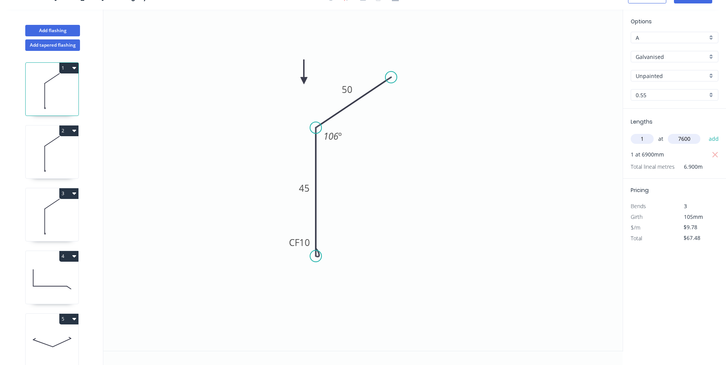
click at [705, 132] on button "add" at bounding box center [714, 138] width 18 height 13
click at [57, 163] on icon at bounding box center [52, 153] width 53 height 49
click at [713, 154] on icon "button" at bounding box center [715, 154] width 7 height 9
type input "$0.00"
click at [642, 139] on input "text" at bounding box center [642, 139] width 23 height 10
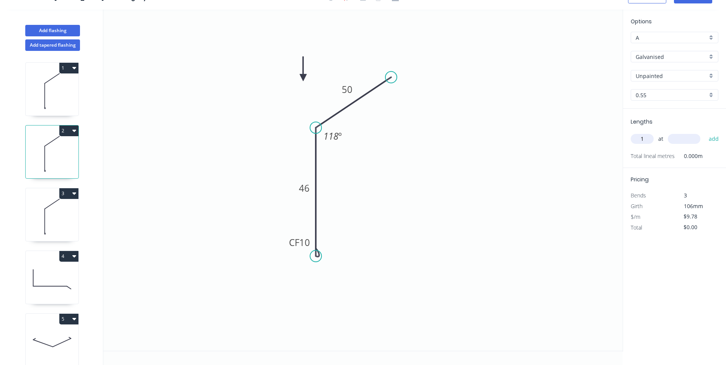
type input "1"
type input "1000"
click at [705, 132] on button "add" at bounding box center [714, 138] width 18 height 13
type input "$9.78"
type input "2"
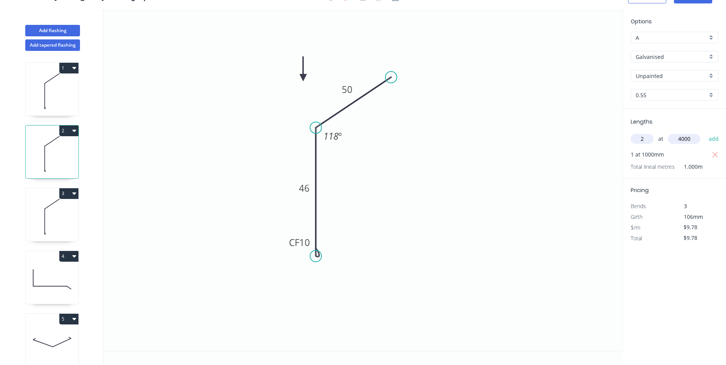
type input "4000"
click at [705, 132] on button "add" at bounding box center [714, 138] width 18 height 13
type input "$88.02"
type input "4"
type input "5000"
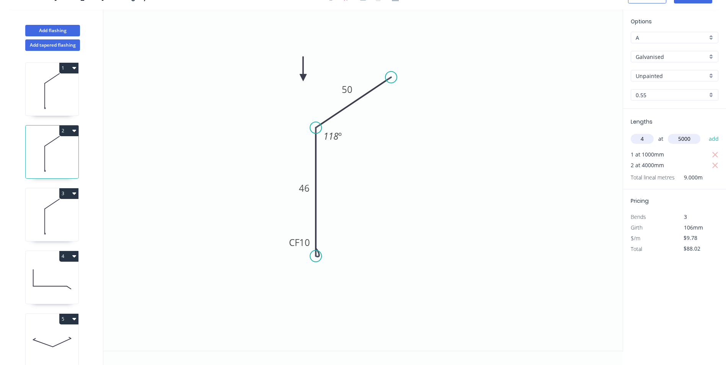
click at [705, 132] on button "add" at bounding box center [714, 138] width 18 height 13
type input "$283.62"
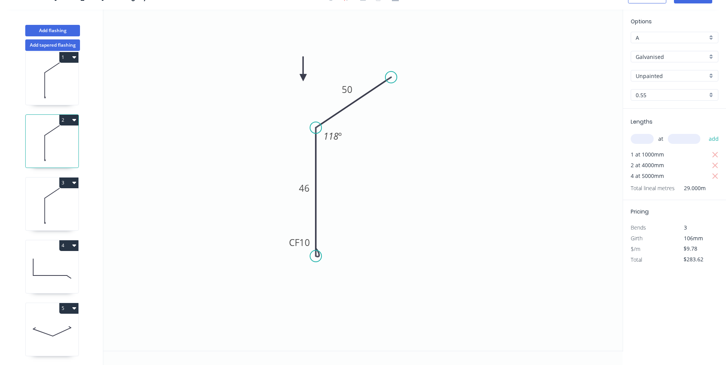
scroll to position [17, 0]
click at [53, 255] on icon at bounding box center [52, 268] width 53 height 49
type input "$14.81"
type input "$155.51"
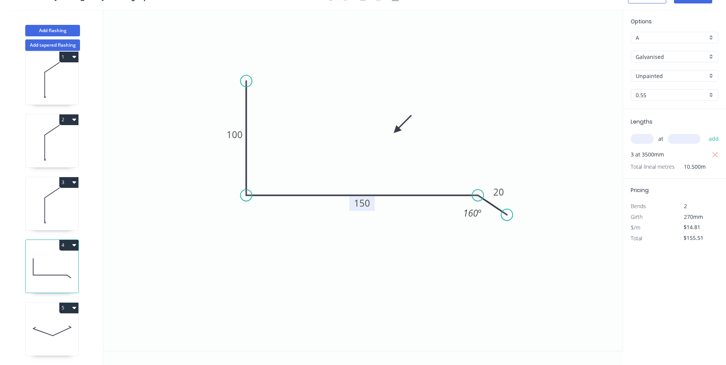
click at [363, 205] on tspan "150" at bounding box center [362, 203] width 16 height 13
click at [472, 213] on tspan "160" at bounding box center [470, 213] width 15 height 13
click at [532, 297] on icon "0 100 160 20 140 º" at bounding box center [362, 180] width 519 height 341
click at [641, 139] on input "text" at bounding box center [642, 139] width 23 height 10
type input "1"
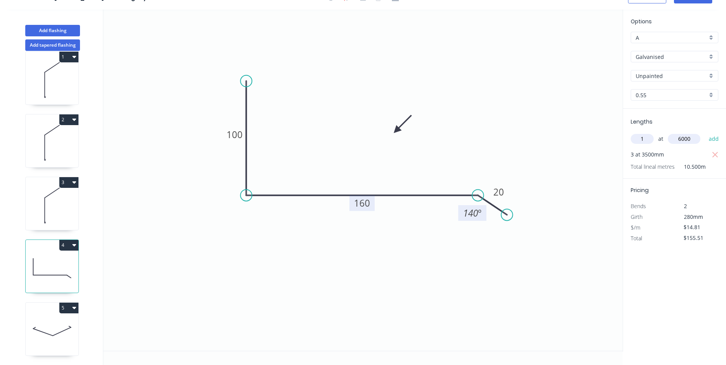
type input "6000"
click at [705, 132] on button "add" at bounding box center [714, 138] width 18 height 13
click at [70, 240] on button "4" at bounding box center [68, 245] width 19 height 11
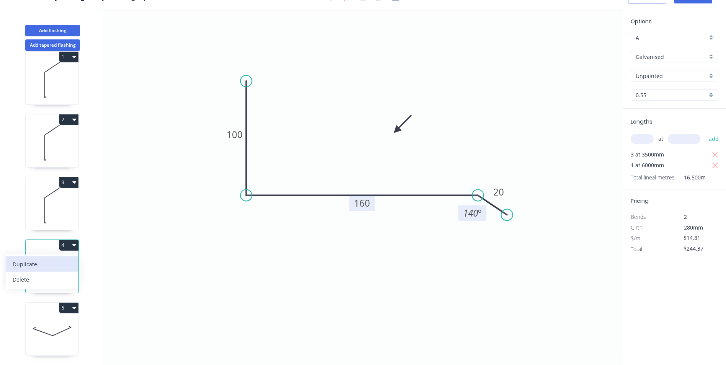
click at [45, 256] on button "Duplicate" at bounding box center [42, 263] width 73 height 15
type input "$0.00"
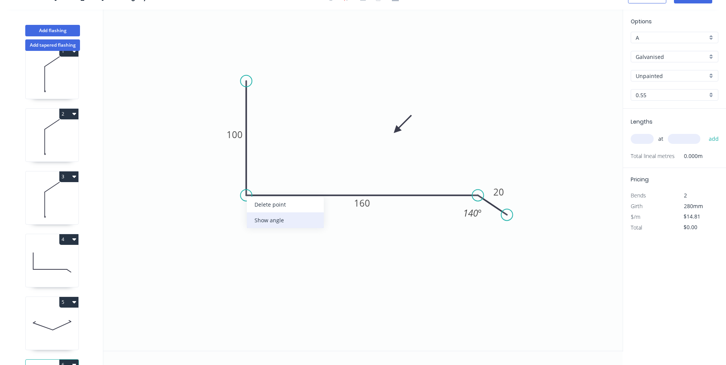
click at [260, 218] on div "Show angle" at bounding box center [285, 220] width 77 height 16
click at [259, 183] on tspan "?" at bounding box center [258, 181] width 4 height 13
click at [384, 296] on icon "0 100 160 20 118 º 140 º" at bounding box center [362, 180] width 519 height 341
click at [364, 199] on tspan "160" at bounding box center [362, 203] width 16 height 13
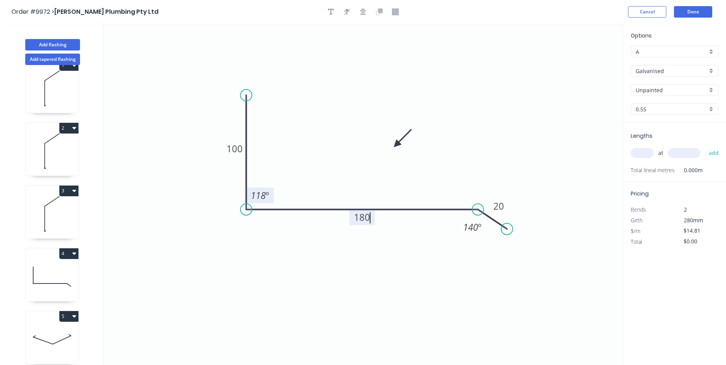
click at [506, 141] on icon "0 100 180 20 118 º 140 º" at bounding box center [362, 194] width 519 height 341
click at [653, 156] on div "at add" at bounding box center [675, 153] width 89 height 13
click at [651, 154] on input "text" at bounding box center [642, 153] width 23 height 10
type input "1"
type input "6000"
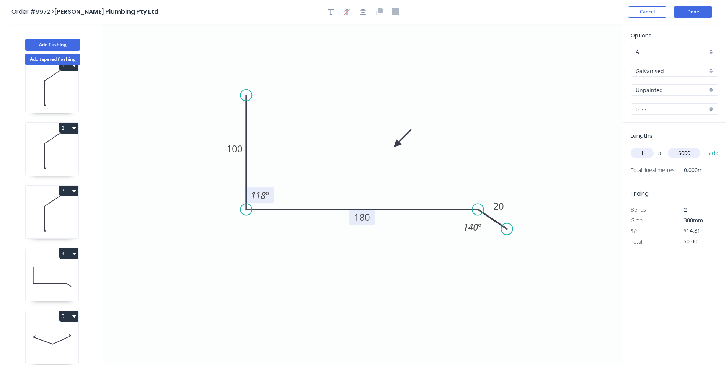
click at [705, 147] on button "add" at bounding box center [714, 153] width 18 height 13
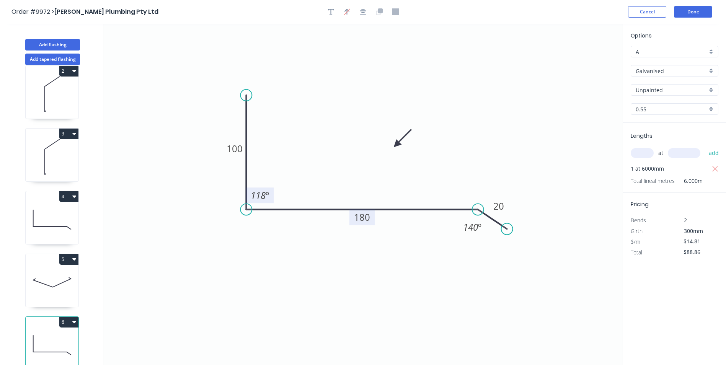
click at [53, 225] on icon at bounding box center [52, 219] width 53 height 49
click at [716, 170] on icon "button" at bounding box center [715, 169] width 6 height 6
click at [716, 166] on icon "button" at bounding box center [715, 169] width 7 height 9
click at [646, 152] on input "text" at bounding box center [642, 153] width 23 height 10
click at [705, 147] on button "add" at bounding box center [714, 153] width 18 height 13
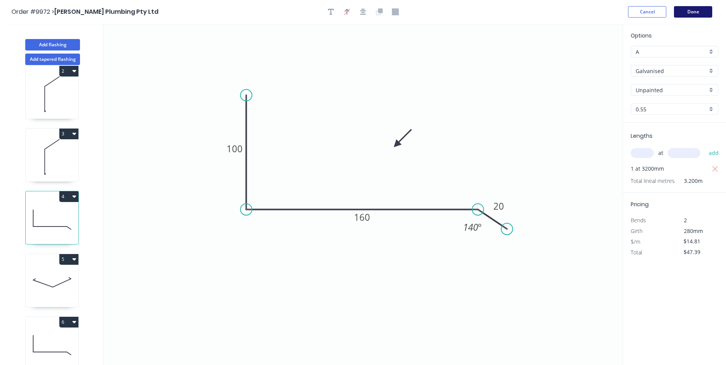
click at [699, 9] on button "Done" at bounding box center [693, 11] width 38 height 11
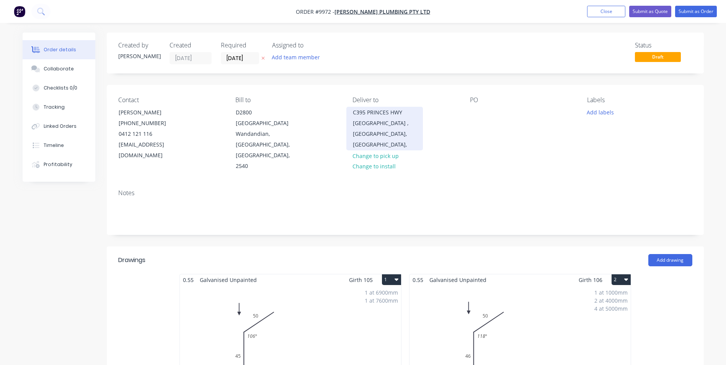
click at [356, 111] on div "C395 PRINCES HWY" at bounding box center [385, 112] width 64 height 11
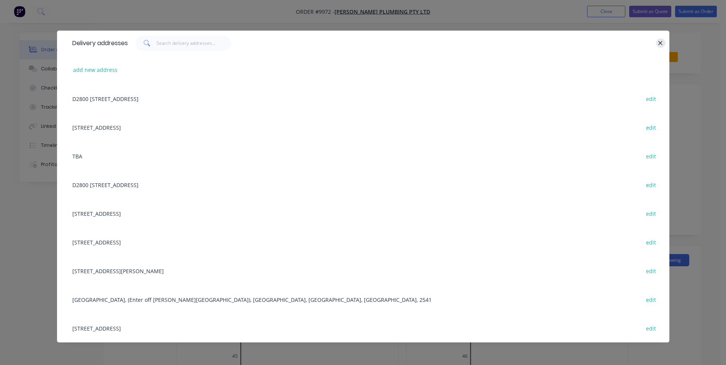
click at [662, 44] on icon "button" at bounding box center [660, 43] width 5 height 7
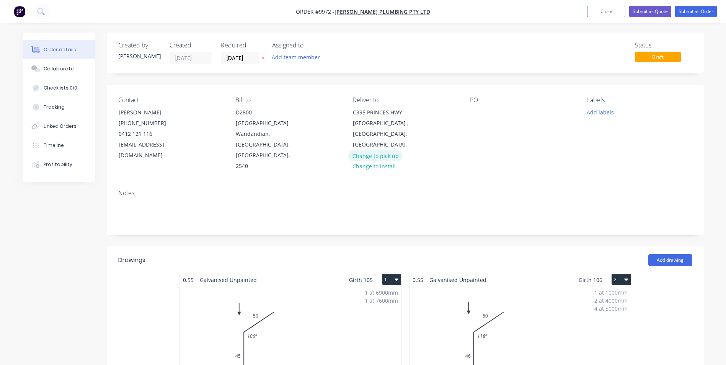
click at [375, 150] on button "Change to pick up" at bounding box center [375, 155] width 54 height 10
click at [476, 112] on div at bounding box center [476, 112] width 12 height 11
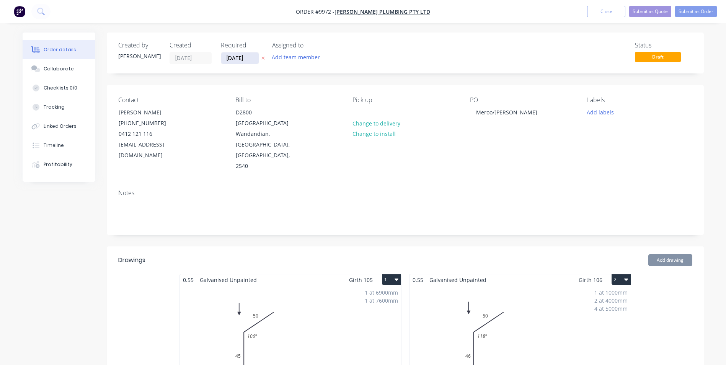
click at [239, 60] on input "[DATE]" at bounding box center [240, 57] width 38 height 11
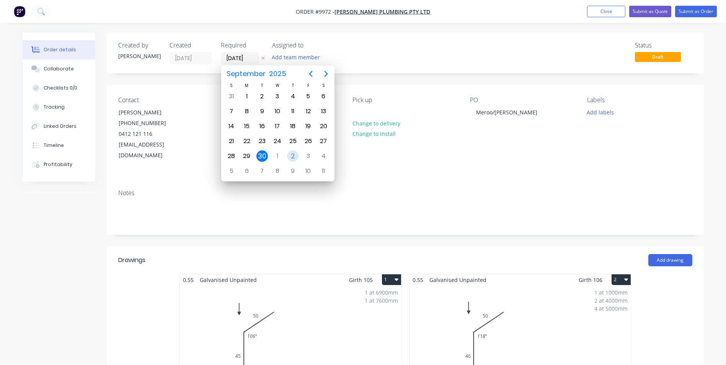
click at [298, 154] on div "2" at bounding box center [292, 155] width 11 height 11
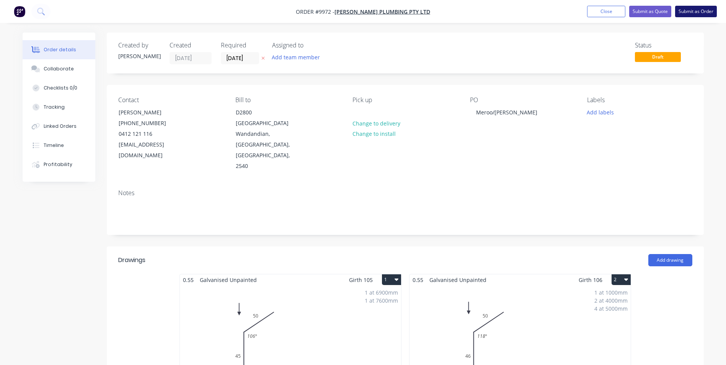
click at [698, 12] on button "Submit as Order" at bounding box center [696, 11] width 42 height 11
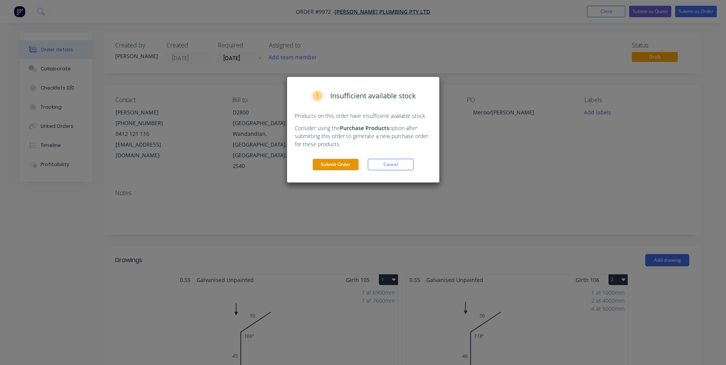
click at [327, 165] on button "Submit Order" at bounding box center [336, 164] width 46 height 11
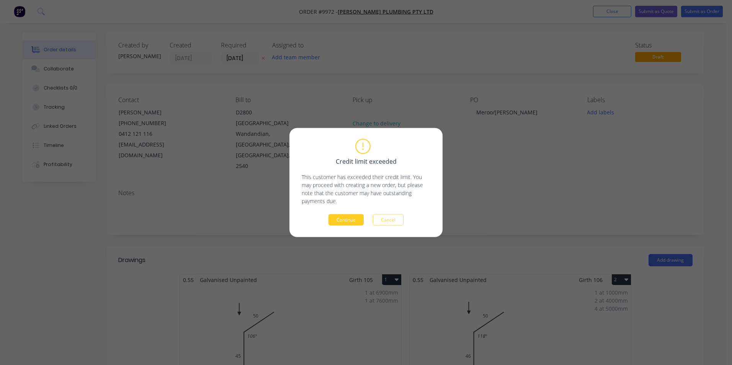
click at [346, 217] on button "Continue" at bounding box center [345, 219] width 35 height 11
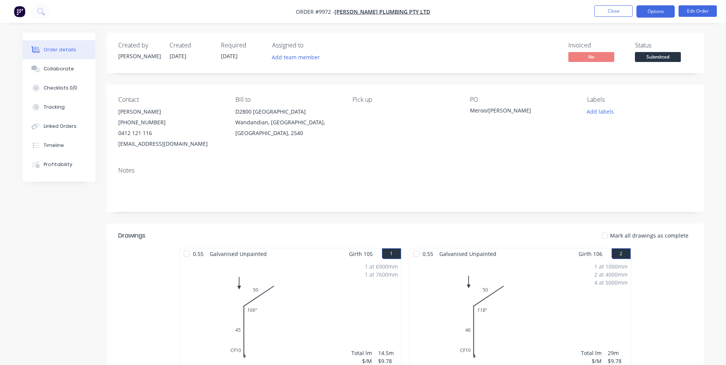
click at [651, 10] on button "Options" at bounding box center [655, 11] width 38 height 12
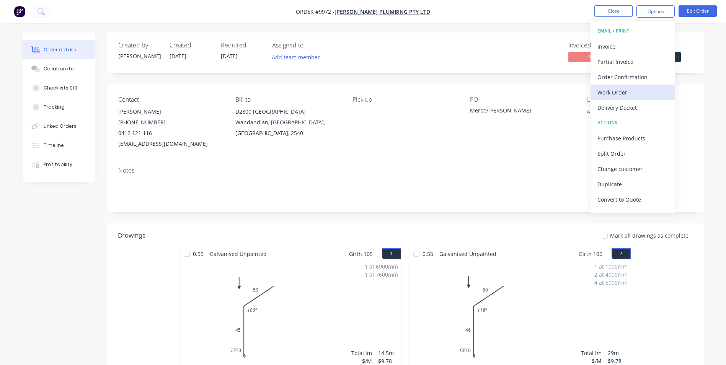
click at [615, 96] on div "Work Order" at bounding box center [632, 92] width 70 height 11
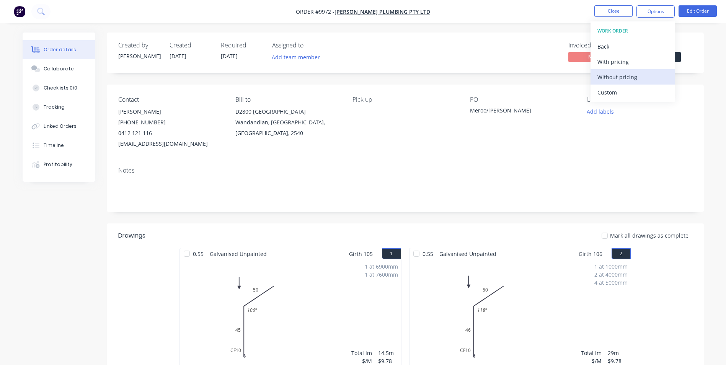
click at [613, 78] on div "Without pricing" at bounding box center [632, 77] width 70 height 11
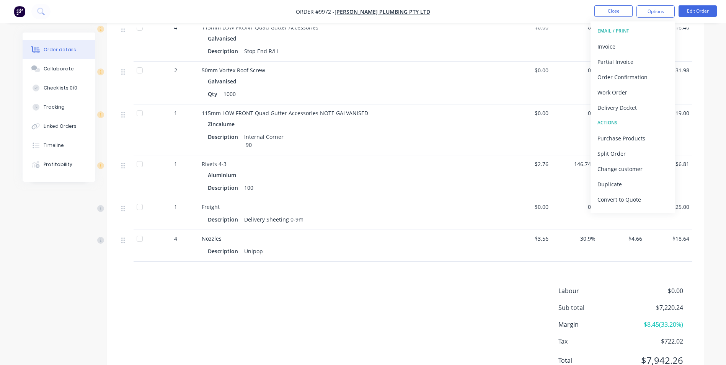
scroll to position [1087, 0]
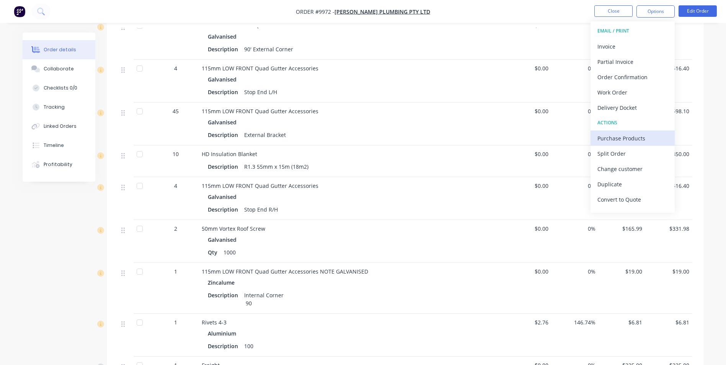
click at [639, 131] on button "Purchase Products" at bounding box center [632, 137] width 84 height 15
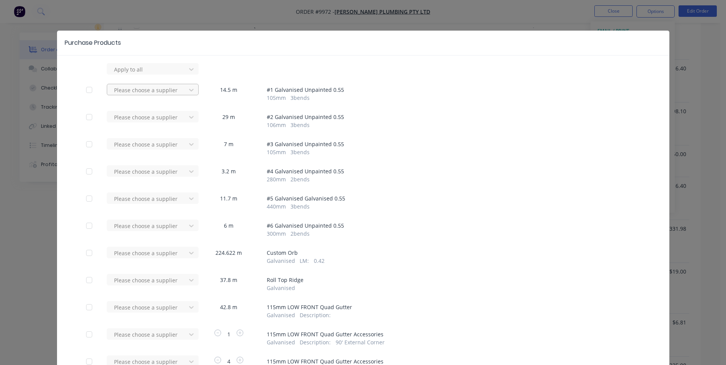
click at [130, 92] on div at bounding box center [147, 90] width 69 height 10
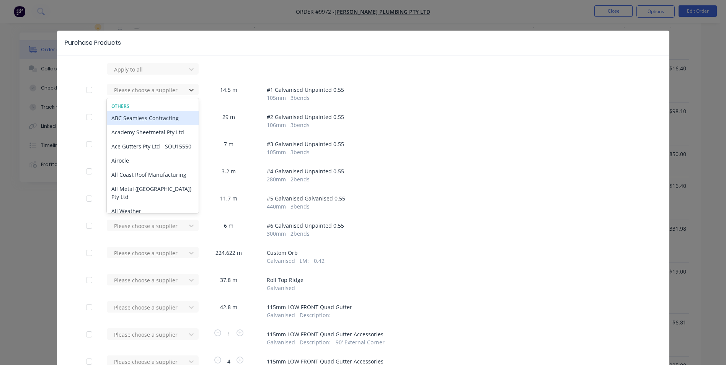
click at [224, 80] on div "Apply to all 64 results available. Use Up and Down to choose options, press Ent…" at bounding box center [363, 355] width 612 height 584
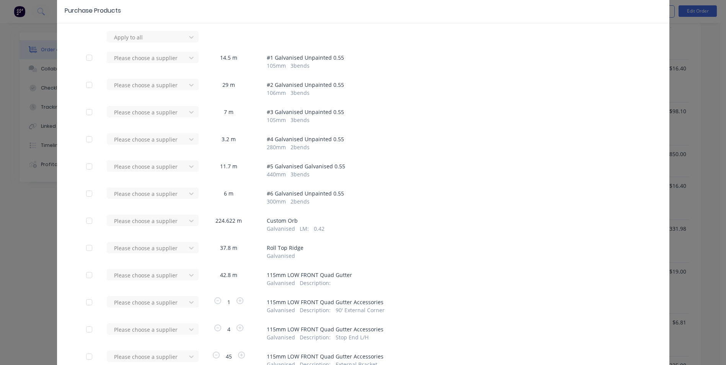
scroll to position [77, 0]
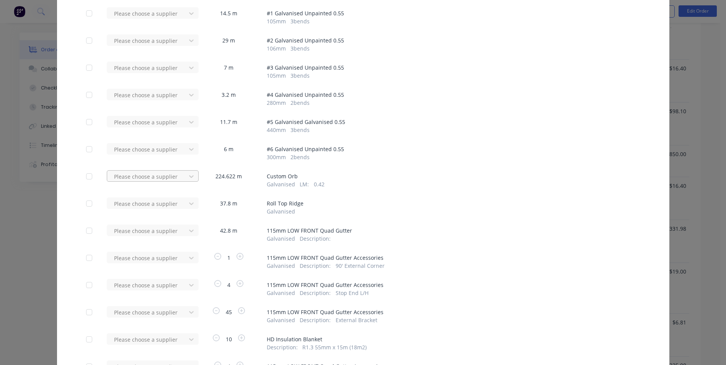
click at [174, 174] on div at bounding box center [147, 177] width 69 height 10
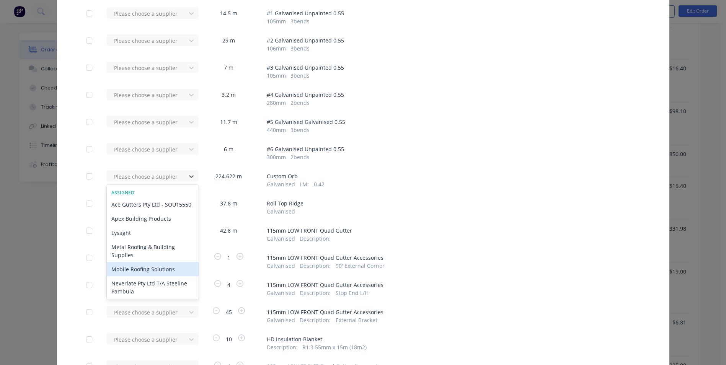
click at [134, 275] on div "Mobile Roofing Solutions" at bounding box center [153, 269] width 92 height 14
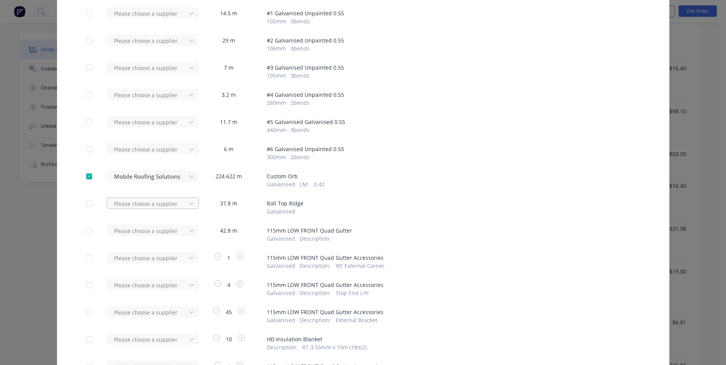
click at [152, 199] on div at bounding box center [147, 204] width 69 height 10
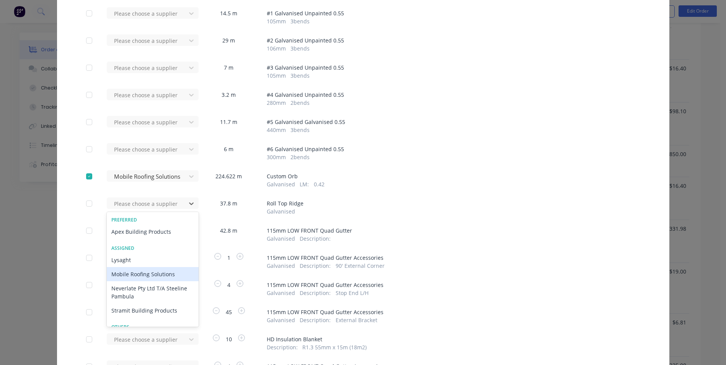
click at [132, 275] on div "Mobile Roofing Solutions" at bounding box center [153, 274] width 92 height 14
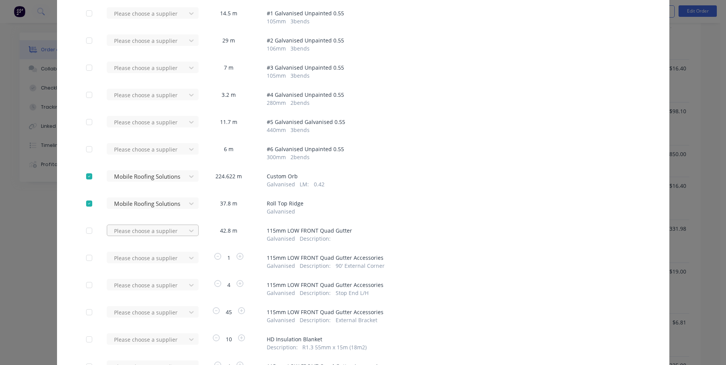
click at [141, 232] on div at bounding box center [147, 231] width 69 height 10
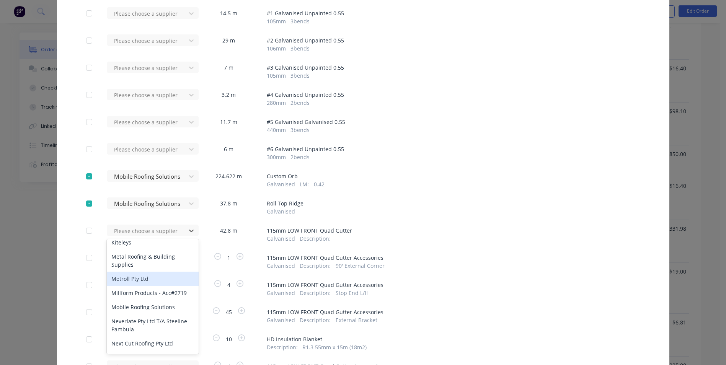
scroll to position [536, 0]
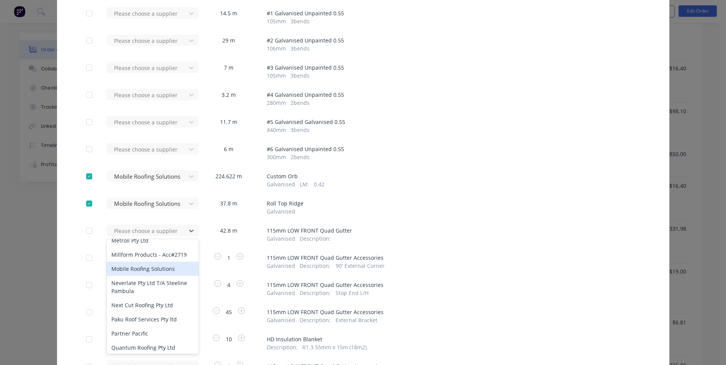
click at [147, 262] on div "Mobile Roofing Solutions" at bounding box center [153, 269] width 92 height 14
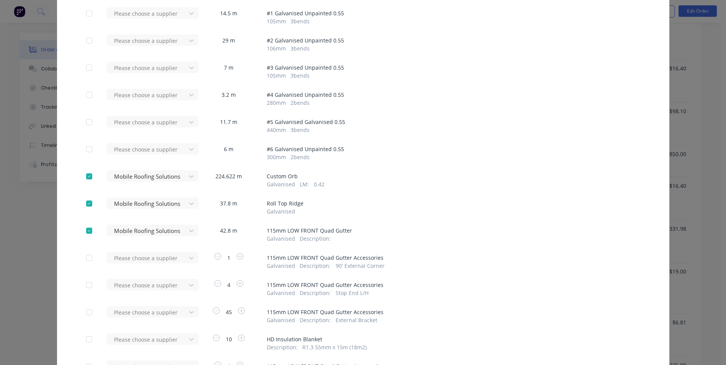
click at [147, 256] on div "Please choose a supplier" at bounding box center [149, 257] width 84 height 11
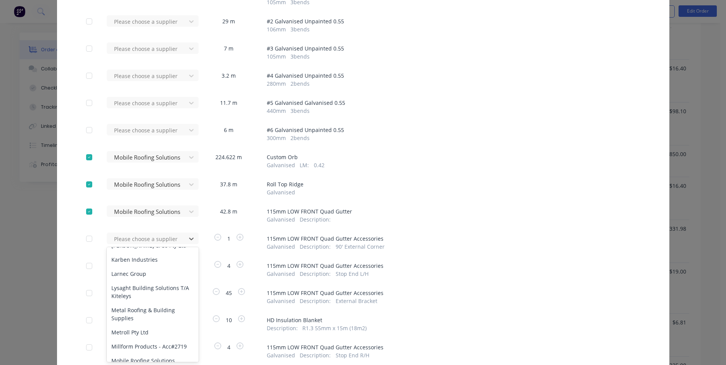
scroll to position [459, 0]
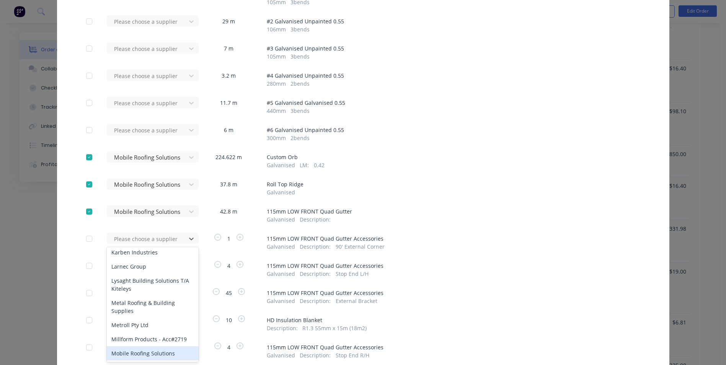
click at [145, 346] on div "Mobile Roofing Solutions" at bounding box center [153, 353] width 92 height 14
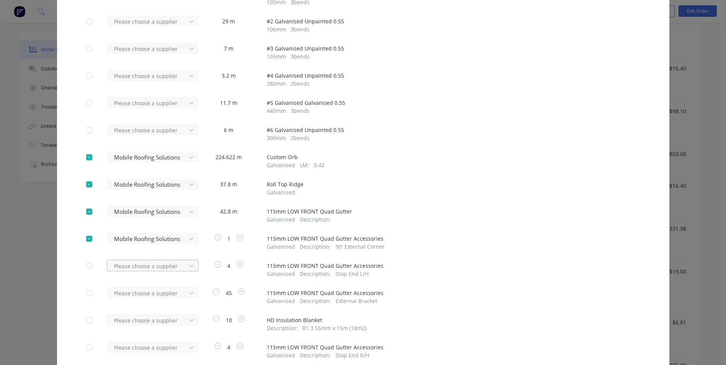
click at [153, 270] on div "Please choose a supplier" at bounding box center [149, 265] width 84 height 11
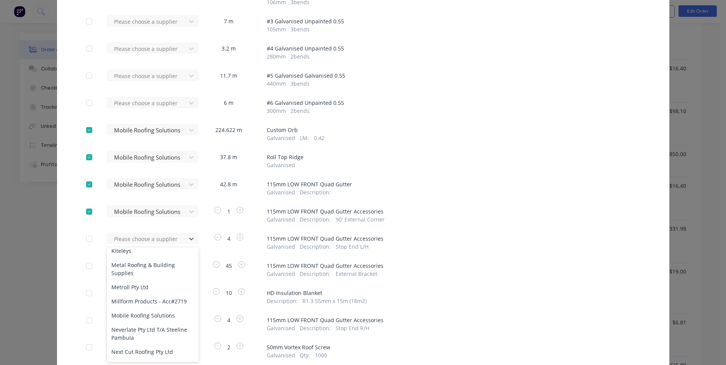
scroll to position [498, 0]
click at [142, 308] on div "Mobile Roofing Solutions" at bounding box center [153, 315] width 92 height 14
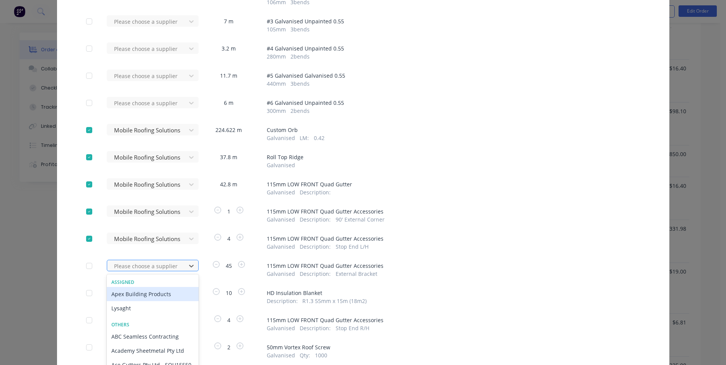
click at [150, 269] on div "64 results available. Use Up and Down to choose options, press Enter to select …" at bounding box center [149, 265] width 84 height 11
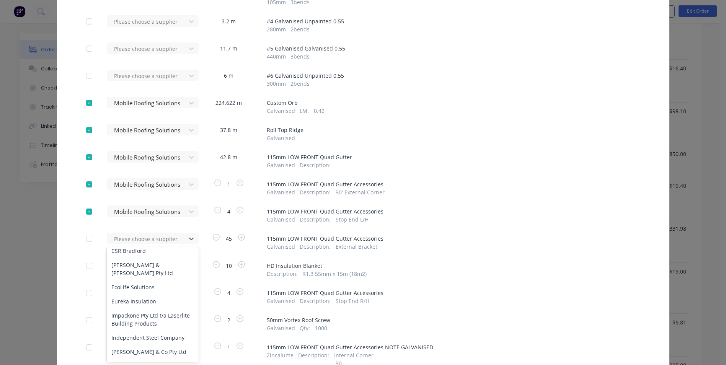
scroll to position [459, 0]
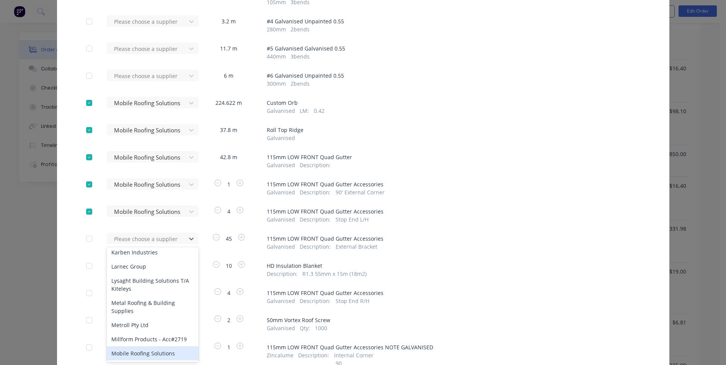
click at [147, 346] on div "Mobile Roofing Solutions" at bounding box center [153, 353] width 92 height 14
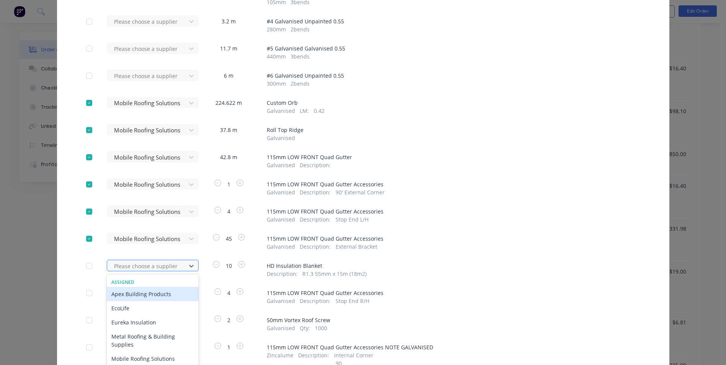
click at [149, 265] on div "65 results available. Use Up and Down to choose options, press Enter to select …" at bounding box center [149, 265] width 84 height 11
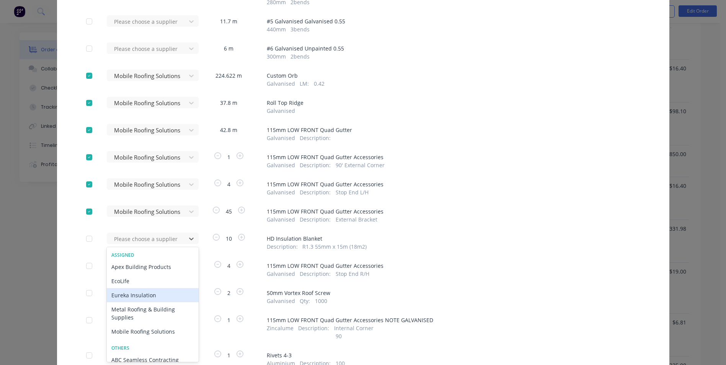
click at [425, 228] on div "Apply to all Please choose a supplier 14.5 m # 1 Galvanised Unpainted 0.55 105 …" at bounding box center [363, 178] width 612 height 584
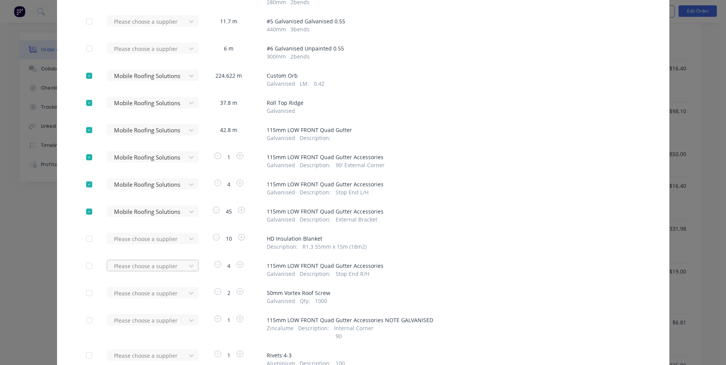
click at [140, 266] on div "Please choose a supplier" at bounding box center [149, 265] width 84 height 11
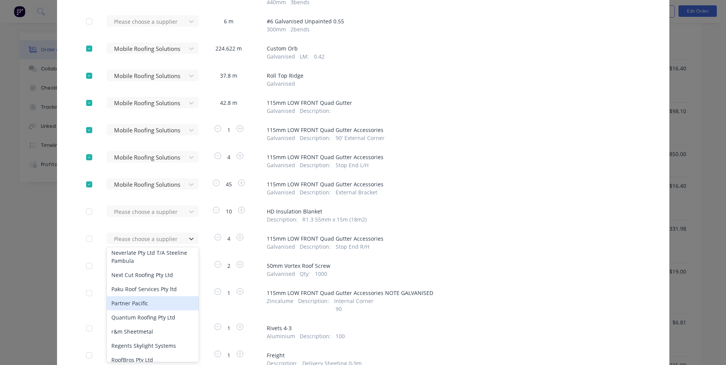
scroll to position [536, 0]
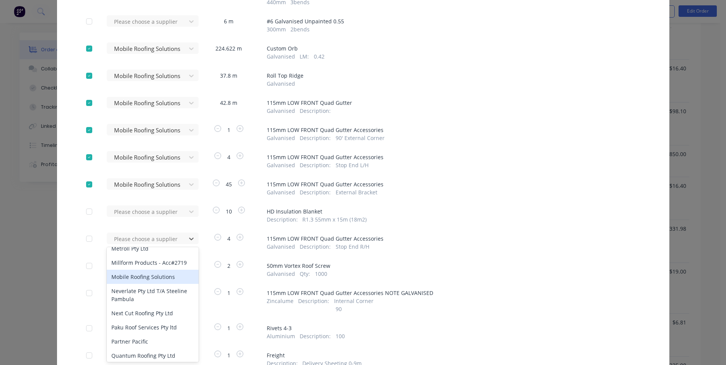
click at [135, 270] on div "Mobile Roofing Solutions" at bounding box center [153, 277] width 92 height 14
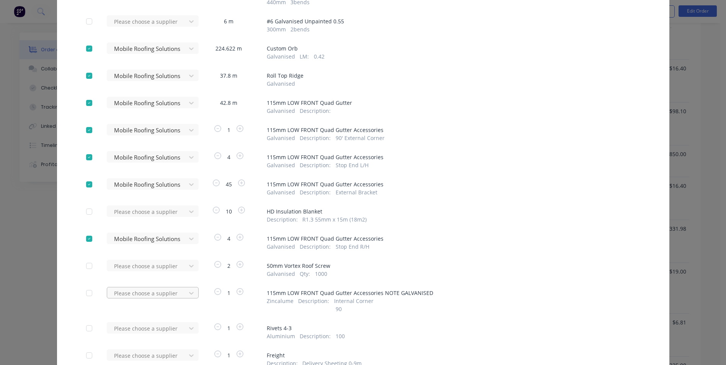
click at [144, 293] on div "Please choose a supplier" at bounding box center [149, 292] width 84 height 11
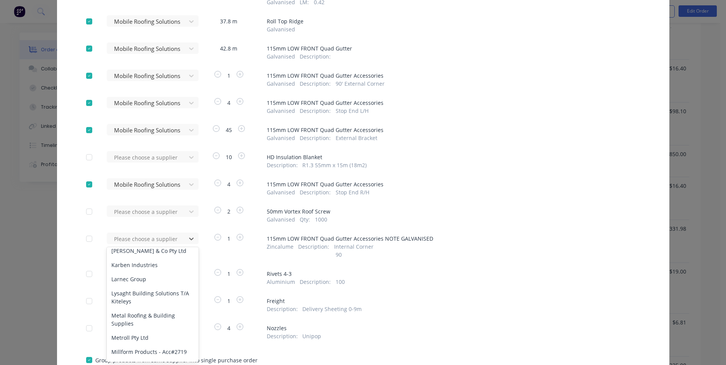
scroll to position [498, 0]
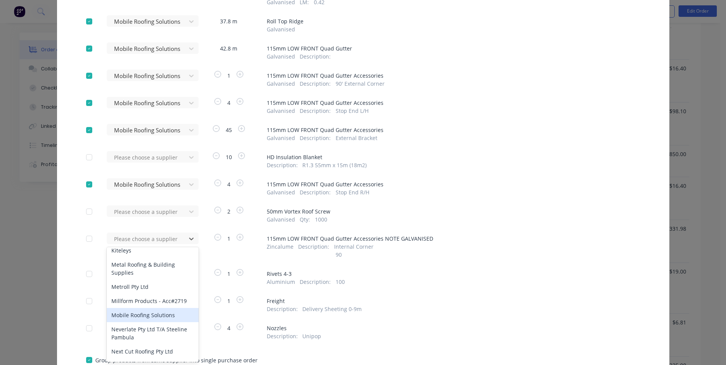
click at [148, 308] on div "Mobile Roofing Solutions" at bounding box center [153, 315] width 92 height 14
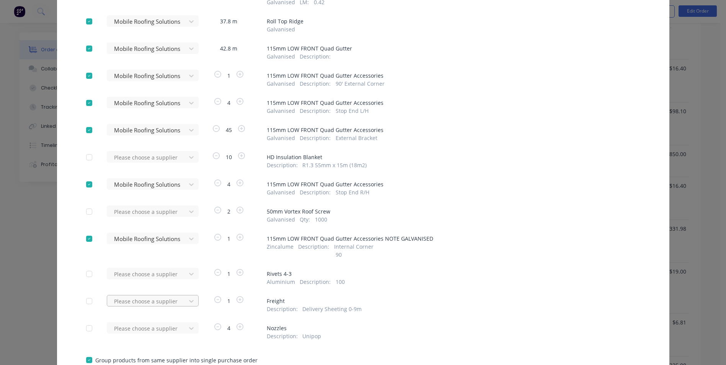
click at [149, 301] on div "Please choose a supplier" at bounding box center [149, 300] width 84 height 11
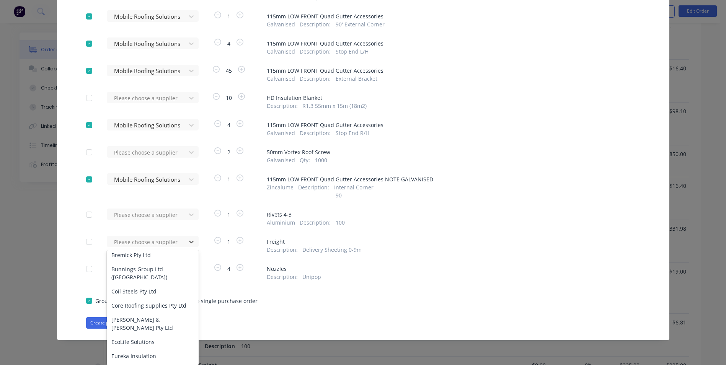
scroll to position [420, 0]
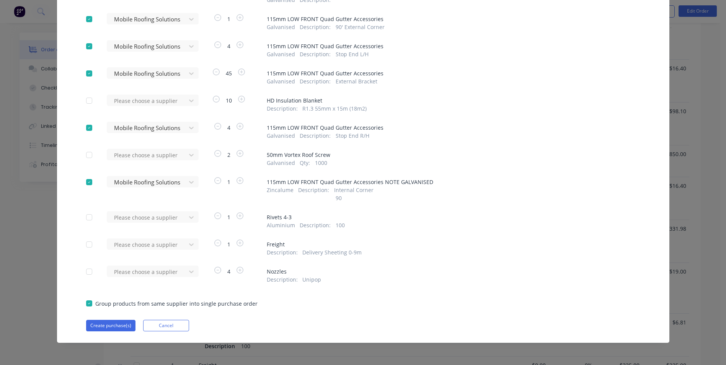
click at [326, 310] on div "Apply to all Please choose a supplier 14.5 m # 1 Galvanised Unpainted 0.55 105 …" at bounding box center [363, 40] width 612 height 584
click at [115, 326] on button "Create purchase(s)" at bounding box center [110, 325] width 49 height 11
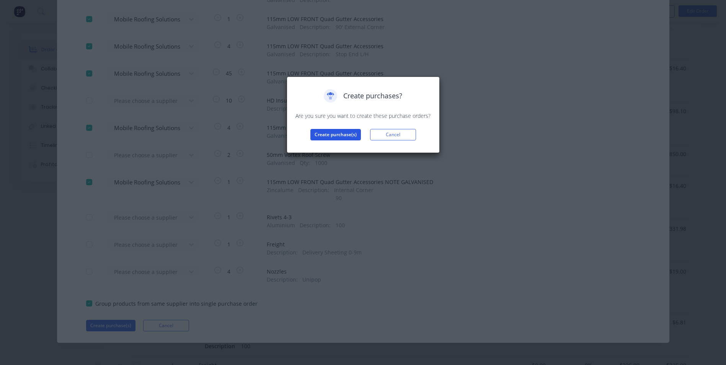
click at [336, 136] on button "Create purchase(s)" at bounding box center [335, 134] width 51 height 11
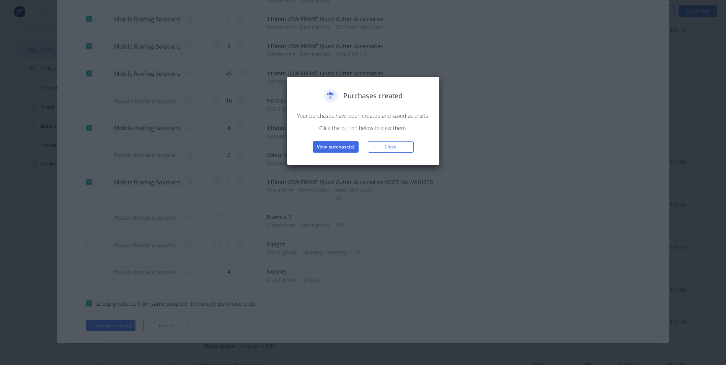
scroll to position [934, 0]
click at [342, 144] on button "View purchase(s)" at bounding box center [336, 146] width 46 height 11
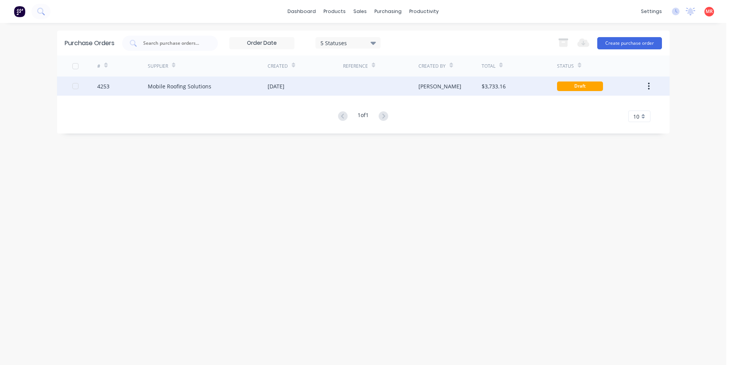
click at [413, 92] on div at bounding box center [380, 86] width 75 height 19
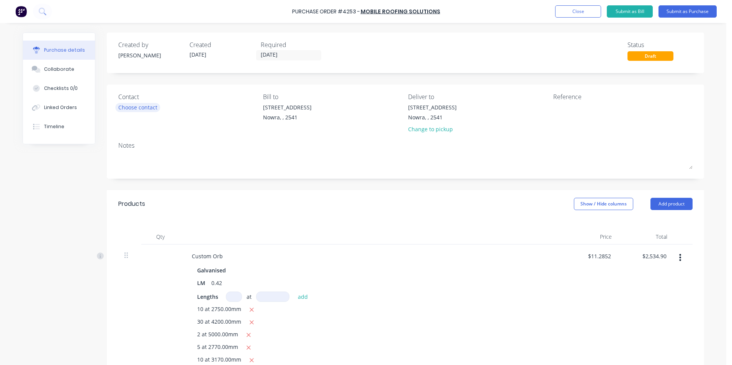
click at [152, 105] on div "Choose contact" at bounding box center [137, 107] width 39 height 8
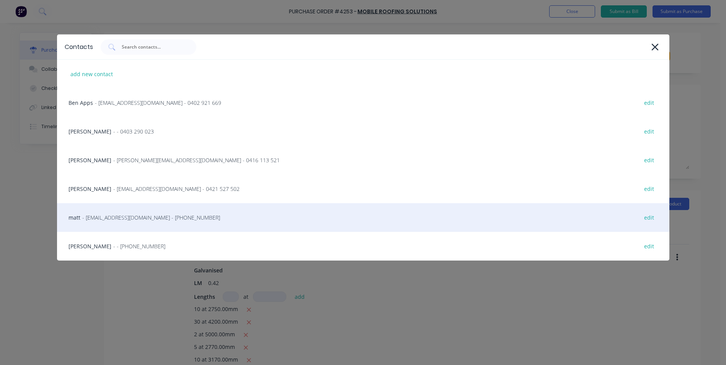
click at [124, 215] on span "- [EMAIL_ADDRESS][DOMAIN_NAME] - [PHONE_NUMBER]" at bounding box center [151, 218] width 138 height 8
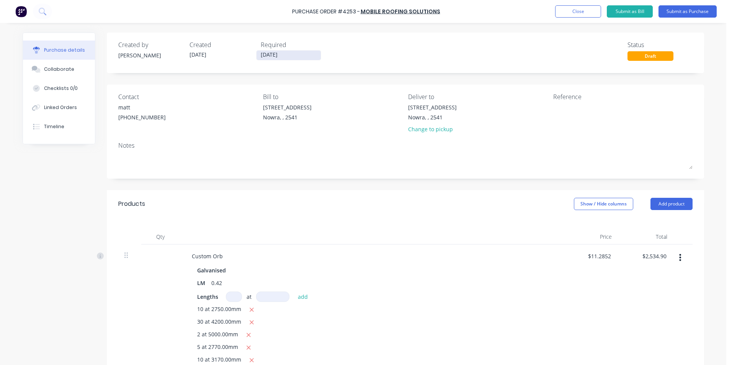
click at [302, 54] on input "[DATE]" at bounding box center [288, 56] width 64 height 10
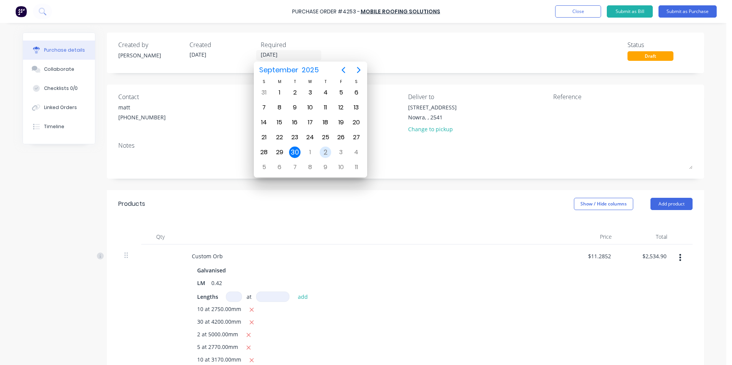
click at [324, 148] on div "2" at bounding box center [325, 152] width 11 height 11
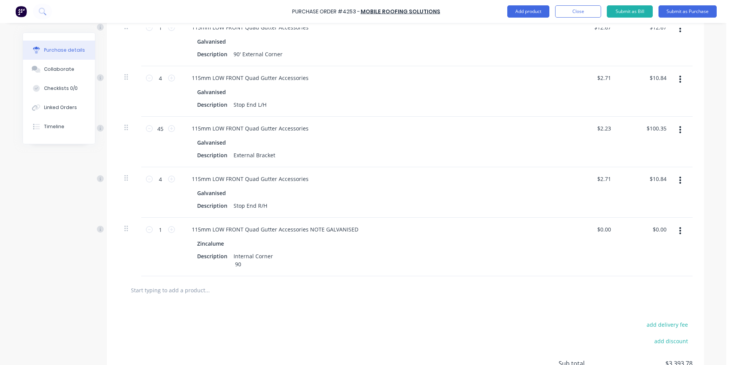
scroll to position [788, 0]
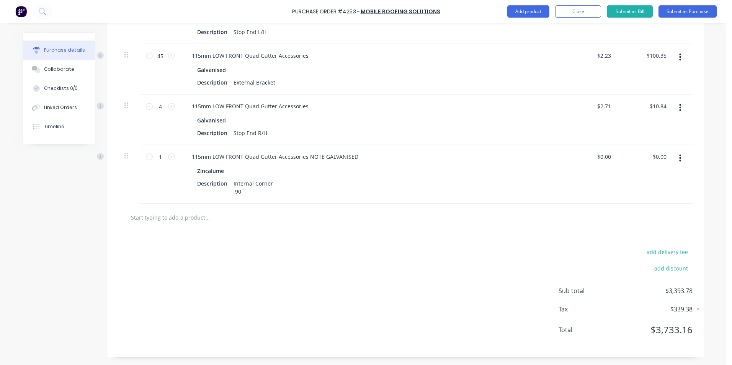
click at [217, 220] on input "text" at bounding box center [206, 217] width 153 height 15
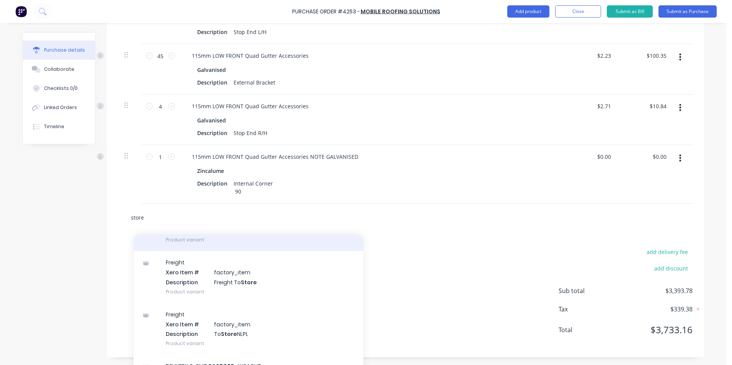
scroll to position [77, 0]
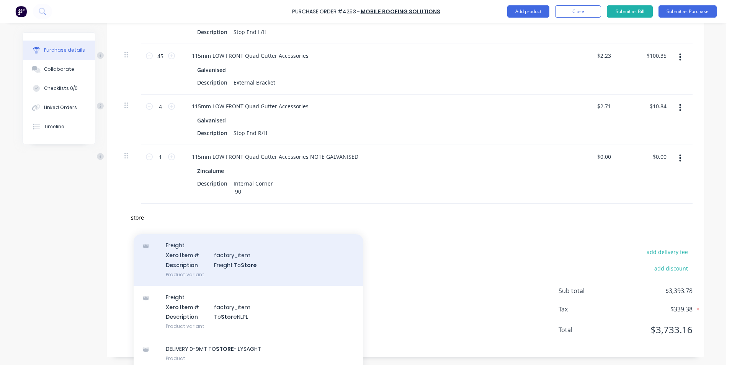
click at [241, 264] on div "Freight Xero Item # factory_item Description Freight To Store Product variant" at bounding box center [249, 260] width 230 height 52
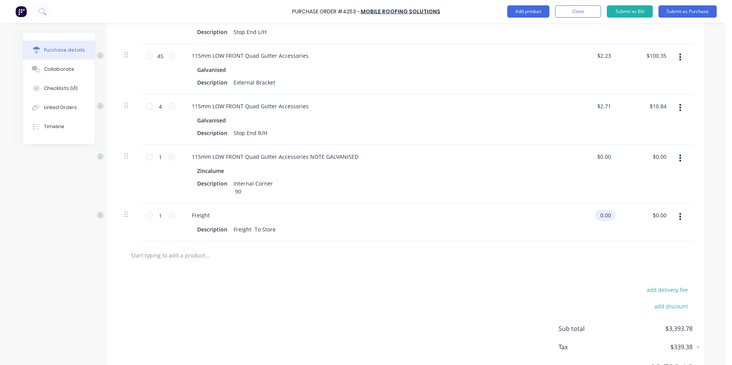
click at [607, 215] on input "0.00" at bounding box center [604, 215] width 18 height 11
click at [574, 257] on div at bounding box center [405, 255] width 562 height 15
click at [581, 249] on div at bounding box center [405, 255] width 562 height 15
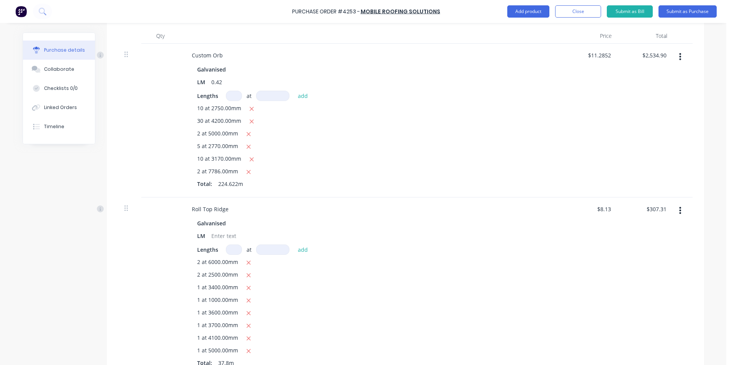
scroll to position [0, 0]
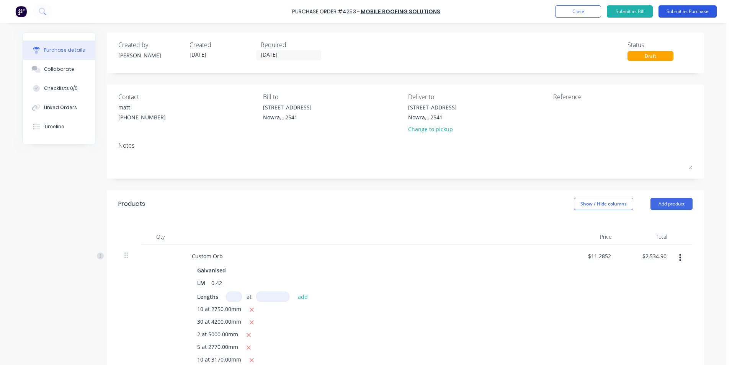
click at [672, 15] on button "Submit as Purchase" at bounding box center [687, 11] width 58 height 12
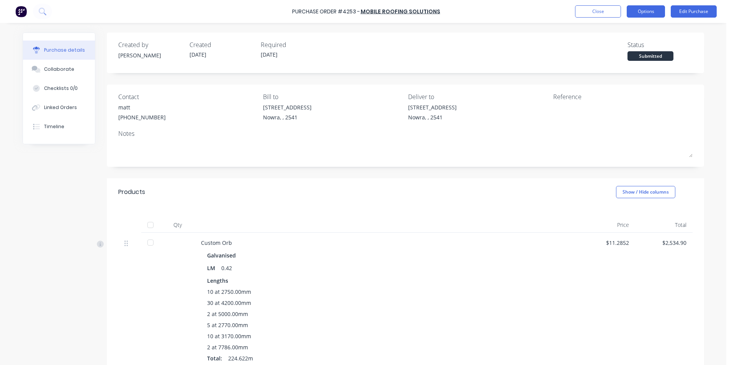
click at [651, 9] on button "Options" at bounding box center [645, 11] width 38 height 12
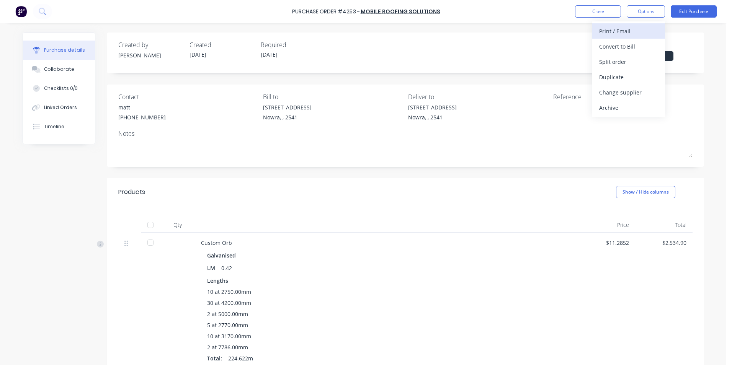
click at [626, 34] on div "Print / Email" at bounding box center [628, 31] width 59 height 11
click at [630, 46] on div "With pricing" at bounding box center [628, 46] width 59 height 11
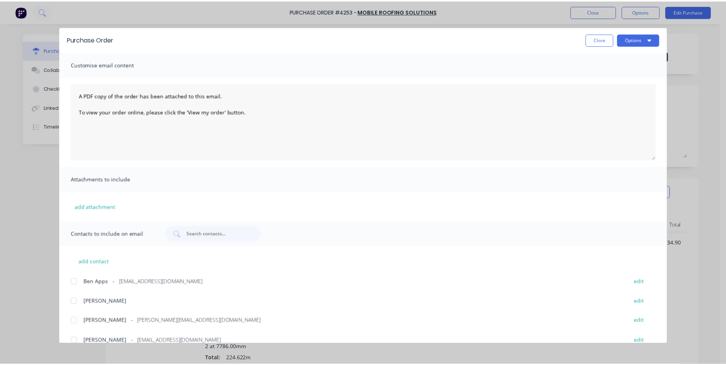
scroll to position [51, 0]
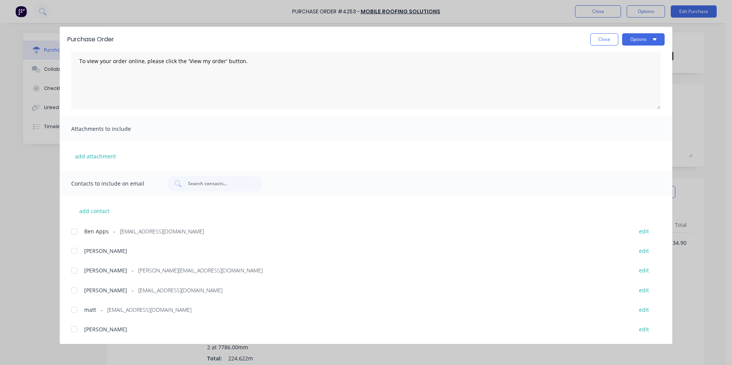
click at [77, 290] on div at bounding box center [74, 290] width 15 height 15
click at [633, 46] on div "Purchase Order Close Options" at bounding box center [366, 39] width 612 height 25
click at [635, 42] on button "Options" at bounding box center [643, 39] width 42 height 12
click at [617, 91] on div "Email" at bounding box center [628, 89] width 59 height 11
click at [610, 40] on button "Close" at bounding box center [604, 39] width 28 height 12
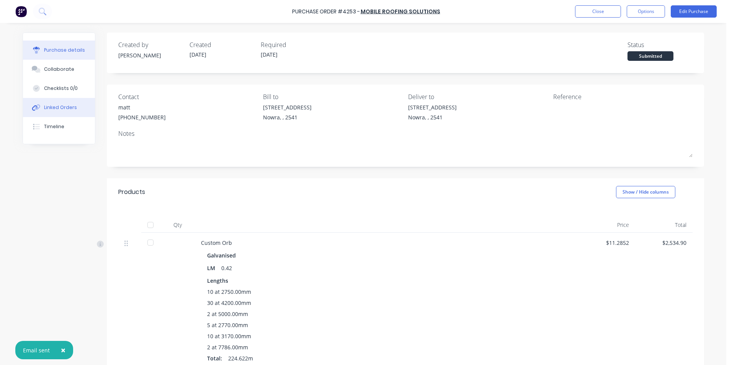
click at [62, 107] on div "Linked Orders" at bounding box center [60, 107] width 33 height 7
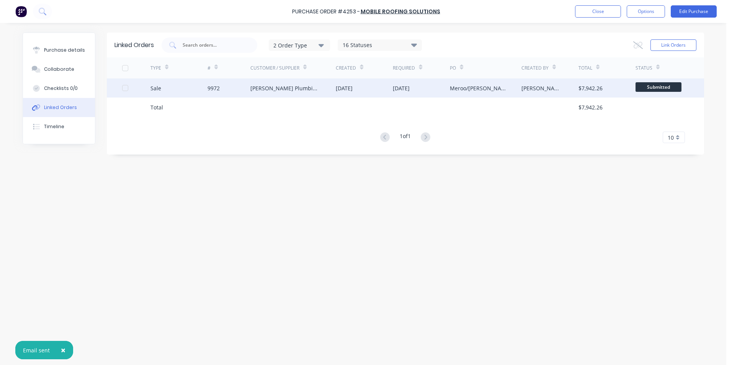
click at [242, 86] on div "9972" at bounding box center [228, 87] width 43 height 19
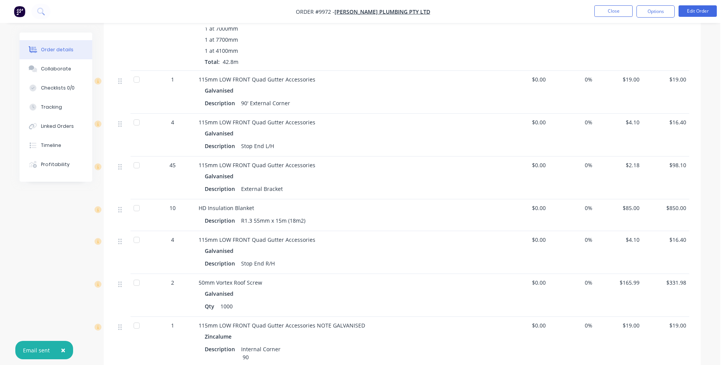
scroll to position [1225, 0]
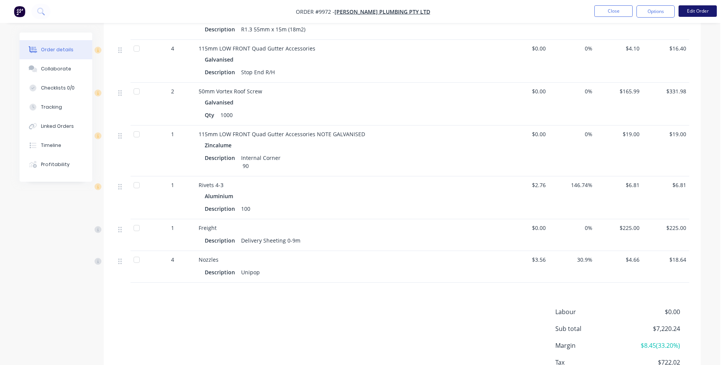
click at [687, 16] on button "Edit Order" at bounding box center [698, 10] width 38 height 11
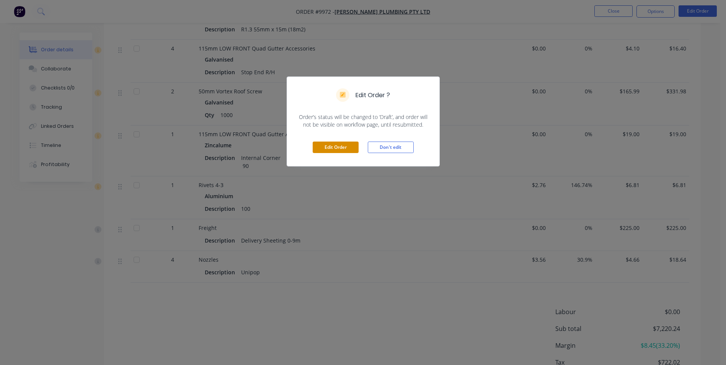
click at [339, 148] on button "Edit Order" at bounding box center [336, 147] width 46 height 11
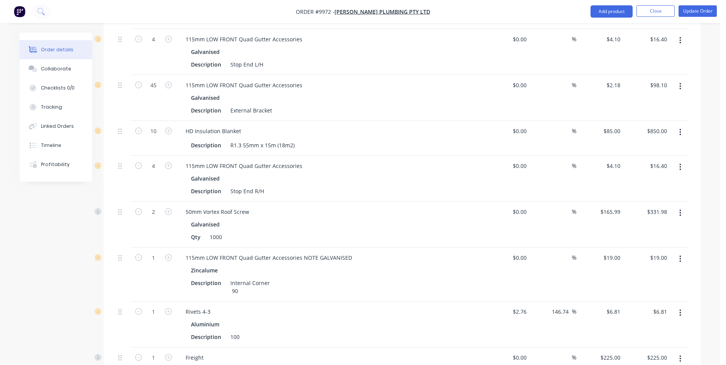
scroll to position [1378, 0]
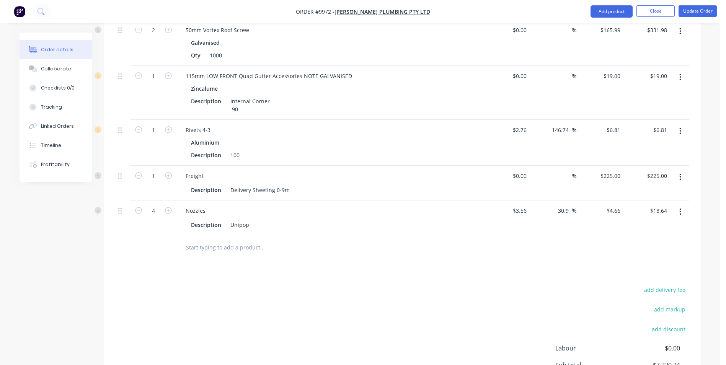
click at [679, 173] on icon "button" at bounding box center [680, 177] width 2 height 8
drag, startPoint x: 644, startPoint y: 221, endPoint x: 300, endPoint y: 210, distance: 344.6
click at [644, 238] on div "Delete" at bounding box center [652, 243] width 59 height 11
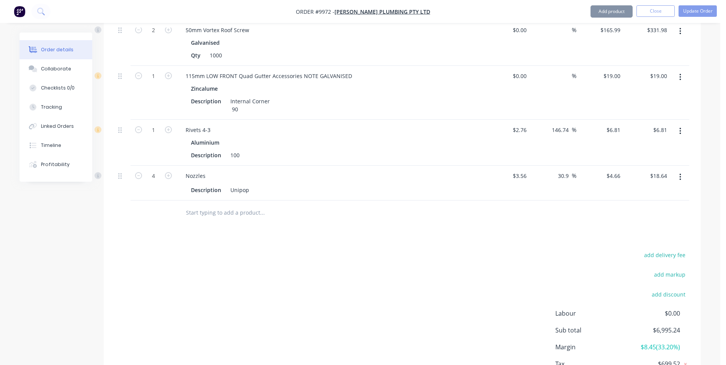
click at [230, 205] on input "text" at bounding box center [262, 212] width 153 height 15
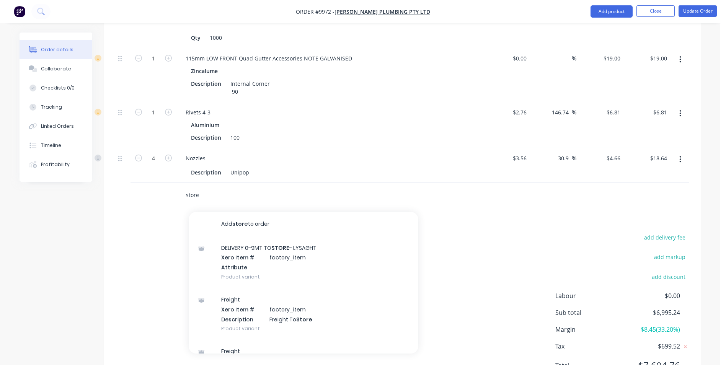
scroll to position [1412, 0]
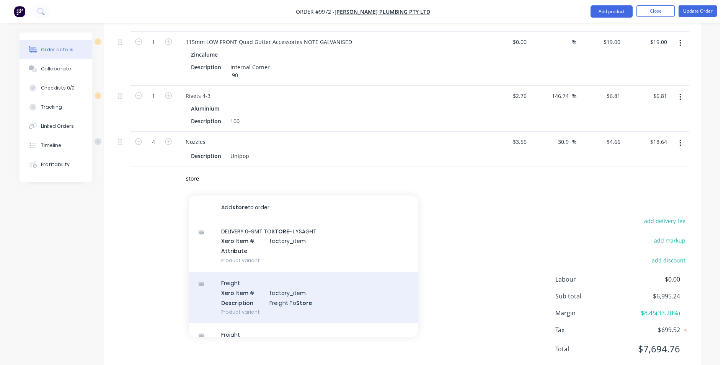
click at [282, 284] on div "Freight Xero Item # factory_item Description Freight To Store Product variant" at bounding box center [304, 298] width 230 height 52
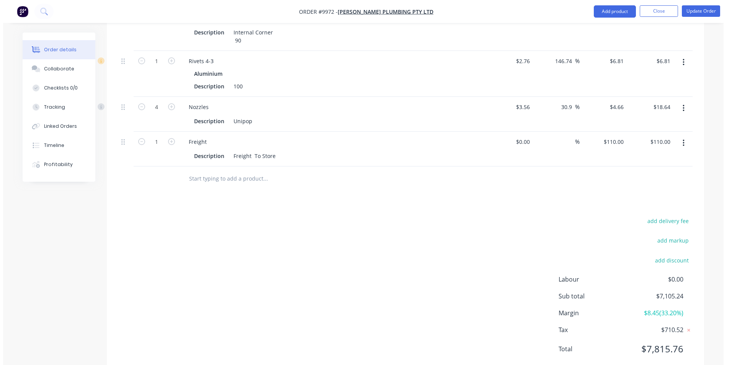
scroll to position [1255, 0]
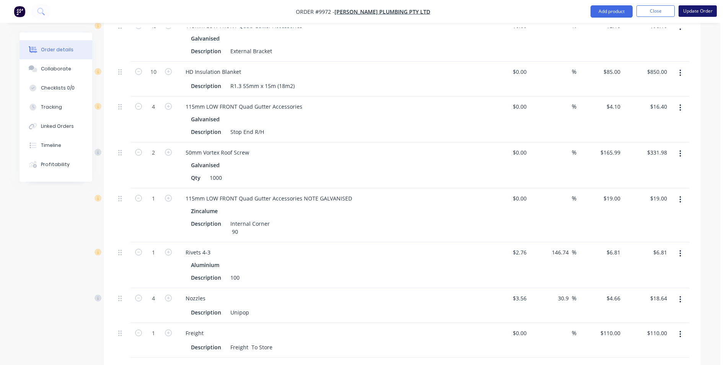
click at [694, 10] on button "Update Order" at bounding box center [698, 10] width 38 height 11
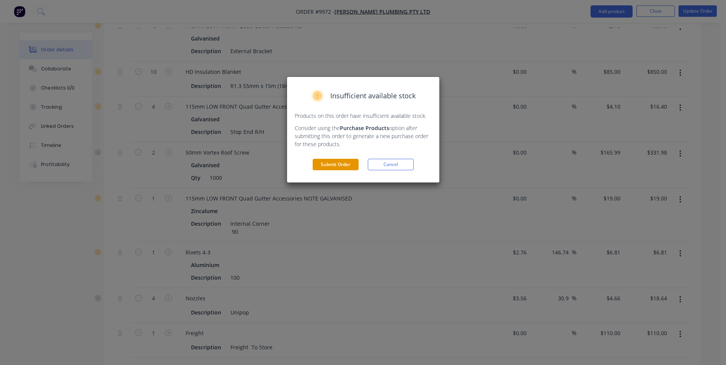
click at [319, 161] on button "Submit Order" at bounding box center [336, 164] width 46 height 11
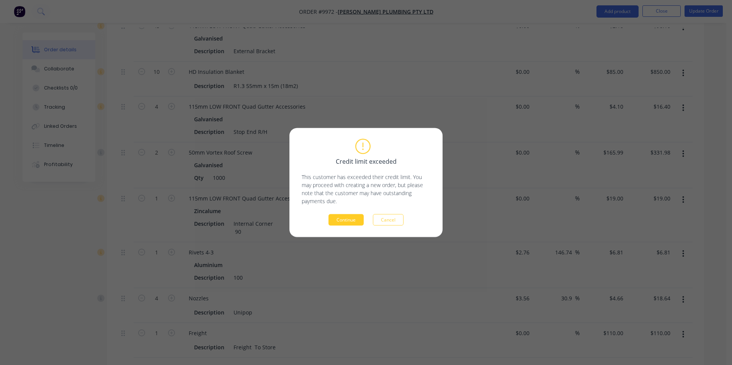
click at [346, 218] on button "Continue" at bounding box center [345, 219] width 35 height 11
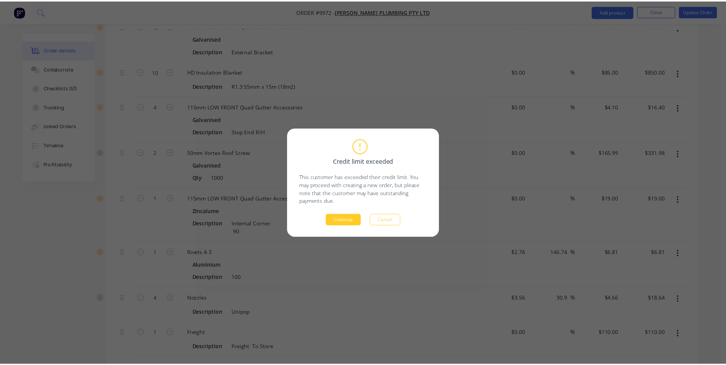
scroll to position [0, 0]
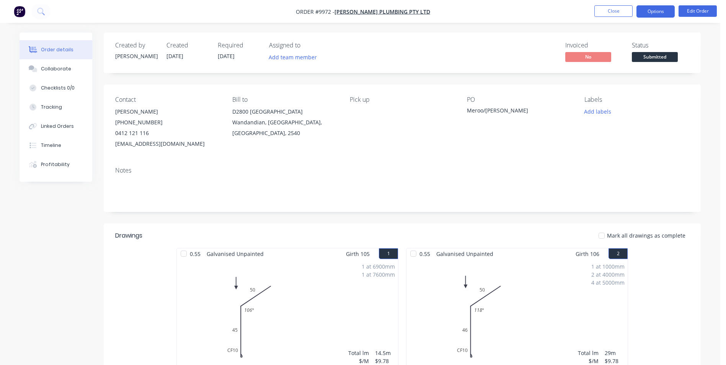
click at [646, 9] on button "Options" at bounding box center [655, 11] width 38 height 12
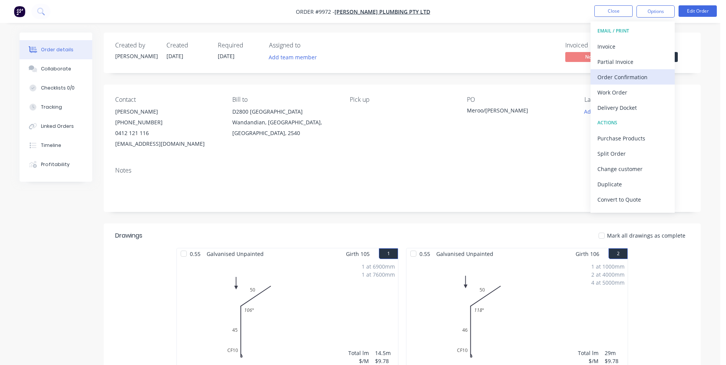
click at [632, 78] on div "Order Confirmation" at bounding box center [632, 77] width 70 height 11
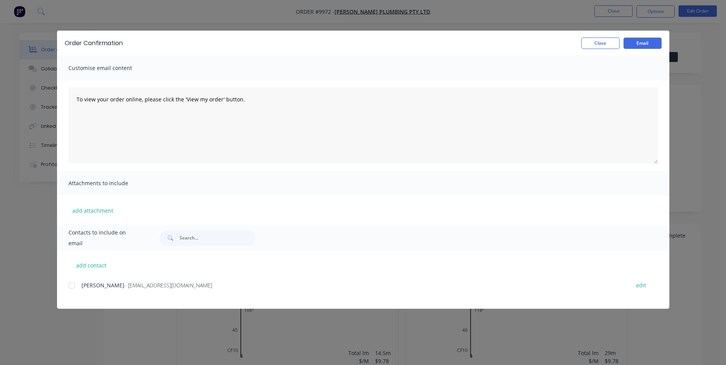
click at [67, 284] on div "add contact [PERSON_NAME] - [EMAIL_ADDRESS][DOMAIN_NAME] edit" at bounding box center [363, 279] width 612 height 59
click at [72, 287] on div at bounding box center [71, 285] width 15 height 15
click at [633, 42] on button "Email" at bounding box center [642, 43] width 38 height 11
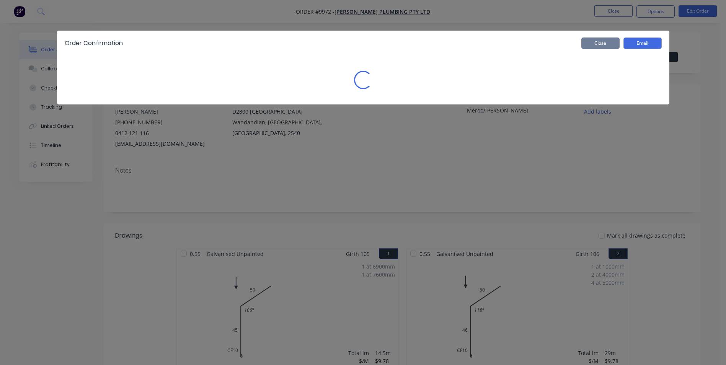
click at [595, 44] on button "Close" at bounding box center [600, 43] width 38 height 11
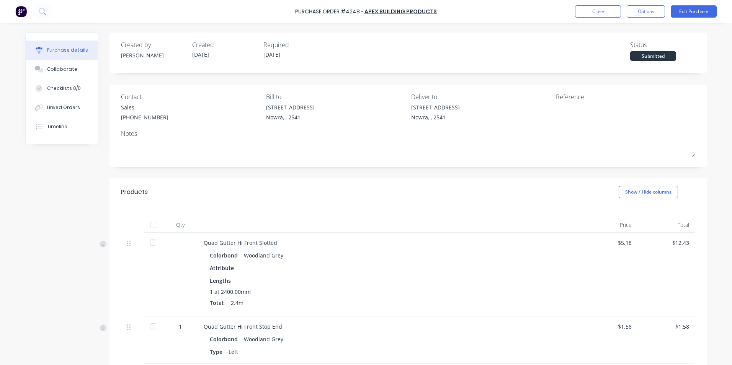
scroll to position [238, 0]
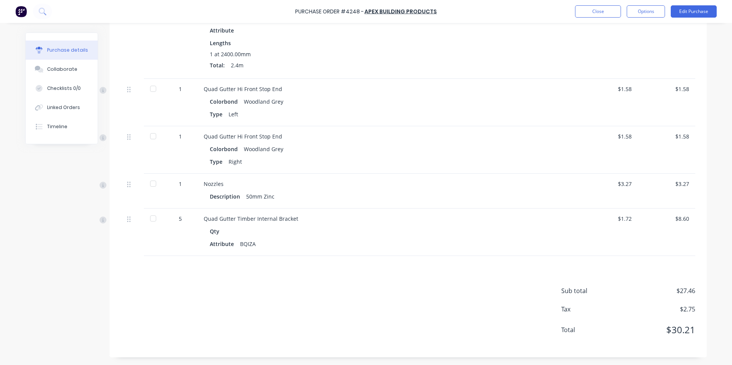
click at [18, 10] on img at bounding box center [20, 11] width 11 height 11
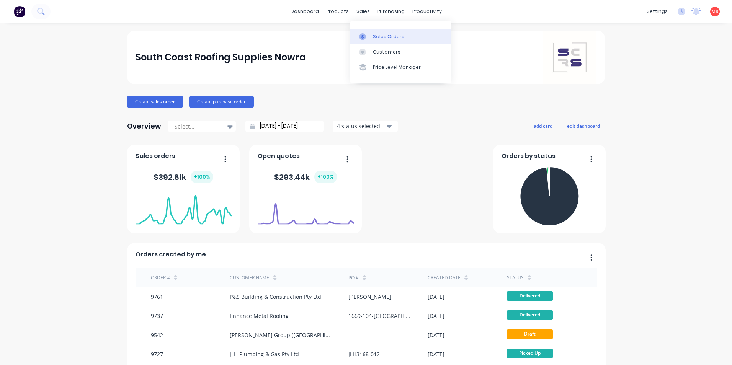
click at [378, 42] on link "Sales Orders" at bounding box center [400, 36] width 101 height 15
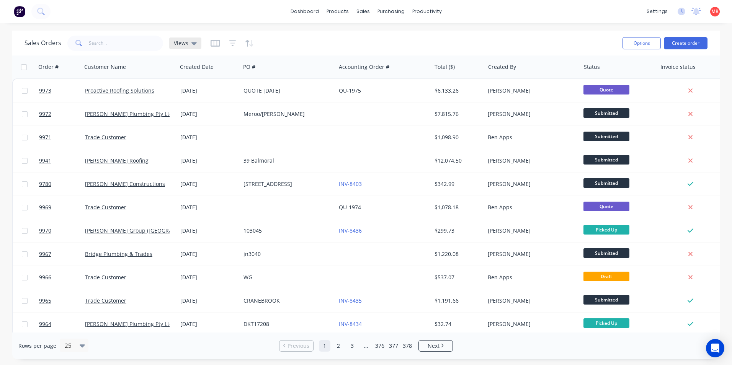
click at [192, 44] on icon at bounding box center [193, 43] width 5 height 3
click at [189, 137] on button "Invoicing" at bounding box center [214, 139] width 87 height 9
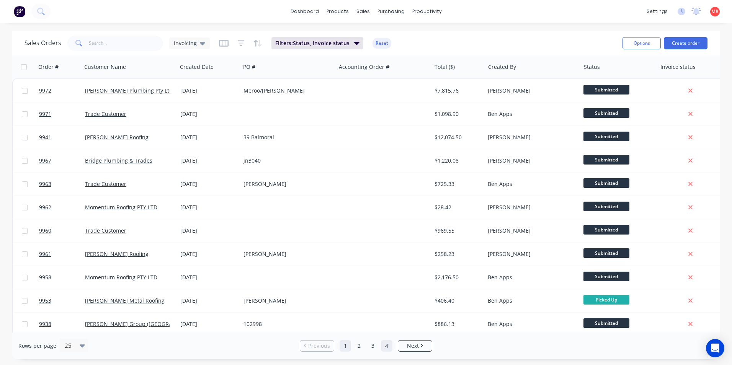
click at [383, 351] on link "4" at bounding box center [386, 345] width 11 height 11
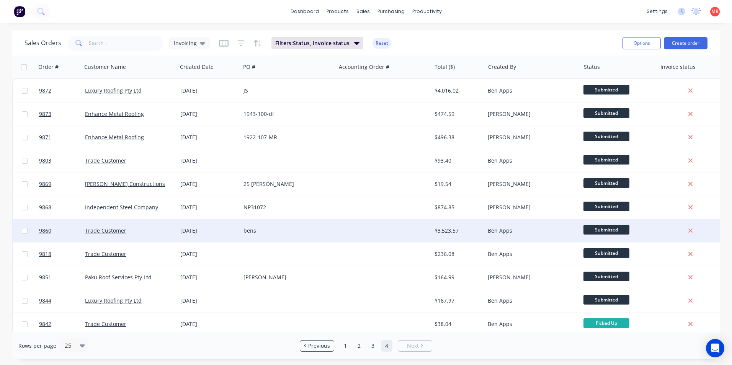
click at [328, 231] on div "bens" at bounding box center [285, 231] width 85 height 8
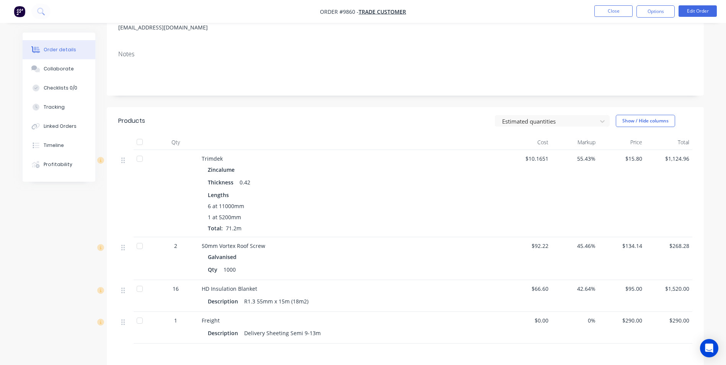
scroll to position [29, 0]
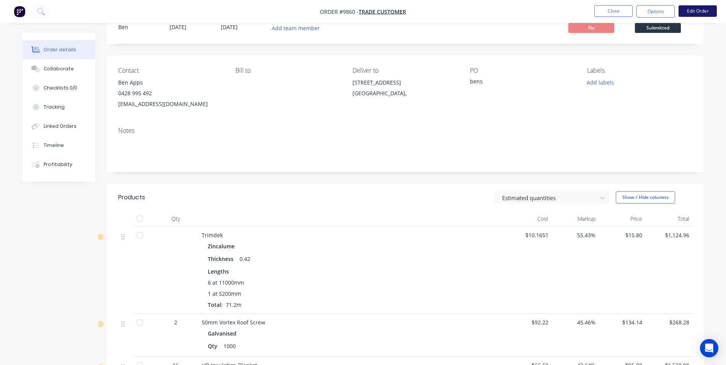
click at [690, 14] on button "Edit Order" at bounding box center [698, 10] width 38 height 11
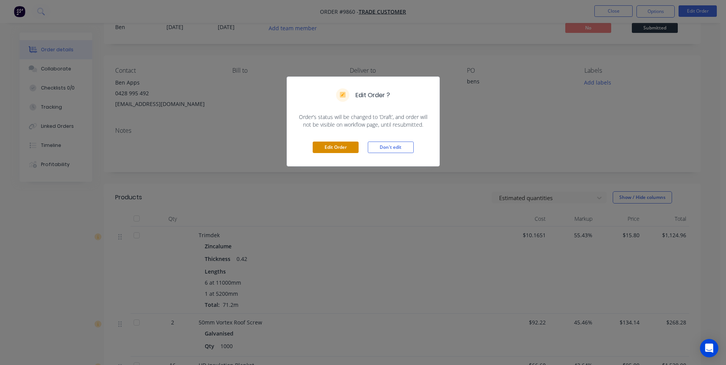
click at [331, 145] on button "Edit Order" at bounding box center [336, 147] width 46 height 11
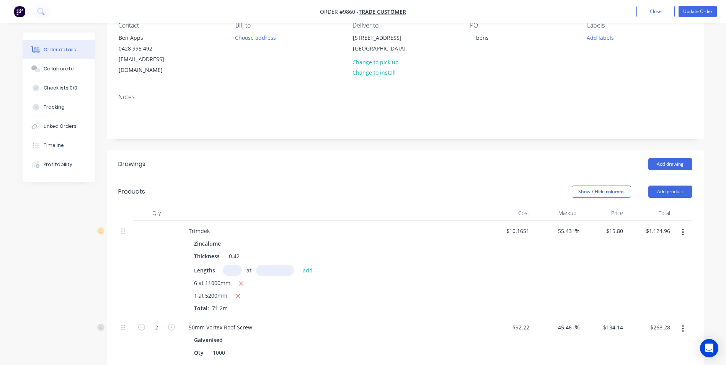
scroll to position [77, 0]
click at [683, 226] on icon "button" at bounding box center [683, 230] width 2 height 8
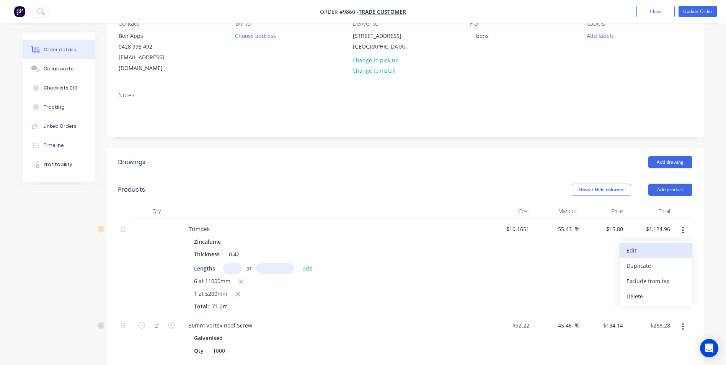
click at [663, 245] on div "Edit" at bounding box center [655, 250] width 59 height 11
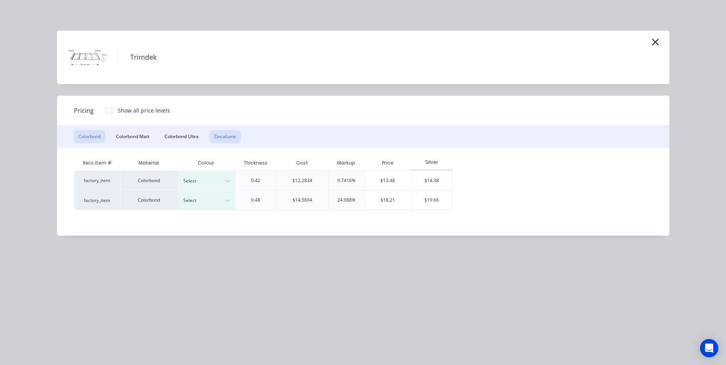
click at [231, 133] on button "Zincalume" at bounding box center [224, 136] width 31 height 13
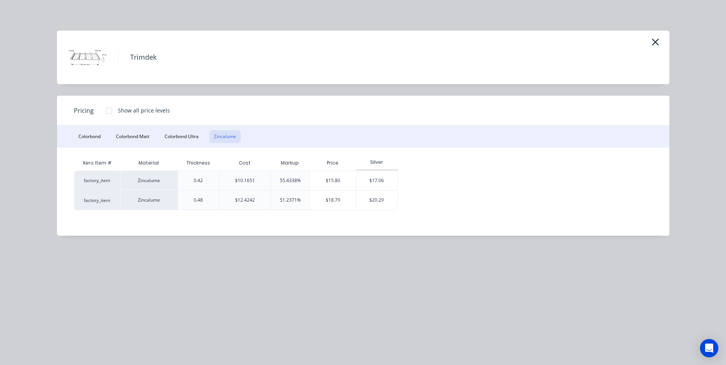
click at [111, 111] on div at bounding box center [108, 110] width 15 height 15
click at [94, 138] on button "Colorbond" at bounding box center [89, 136] width 31 height 13
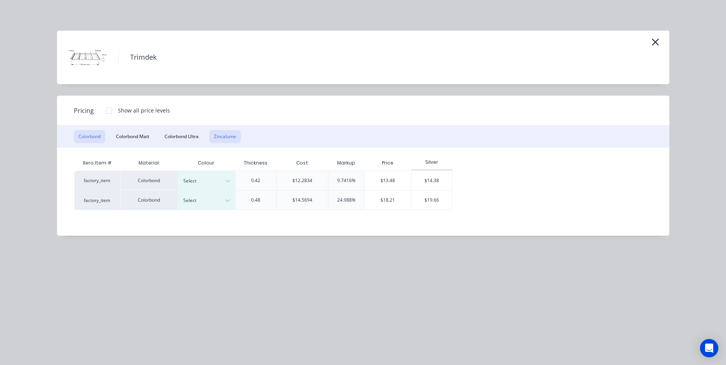
click at [230, 134] on button "Zincalume" at bounding box center [224, 136] width 31 height 13
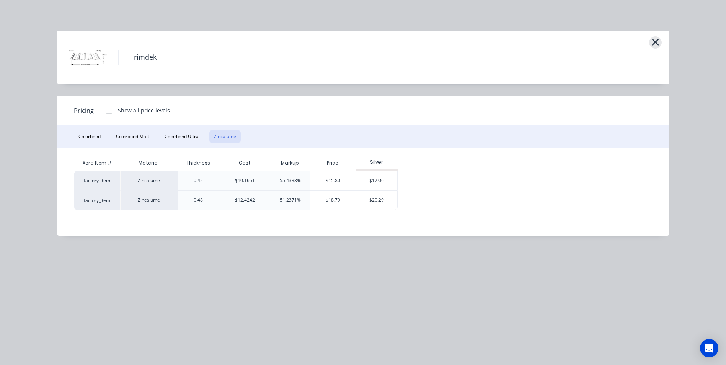
click at [657, 44] on icon "button" at bounding box center [655, 42] width 7 height 7
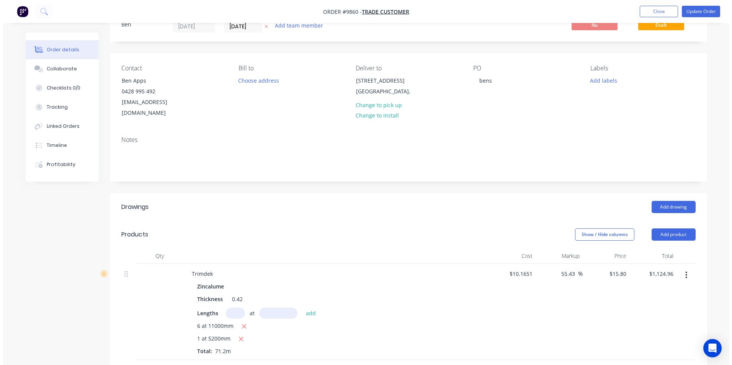
scroll to position [0, 0]
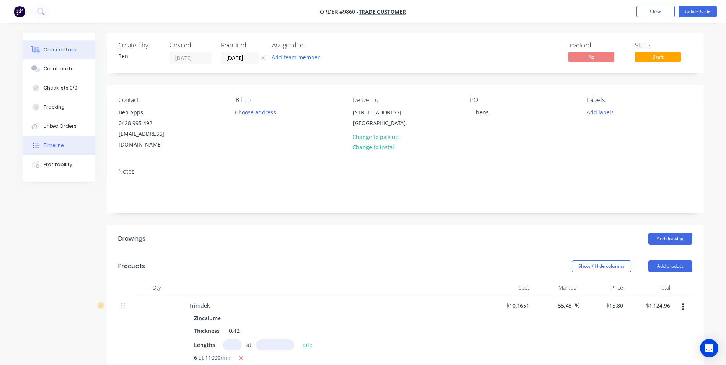
click at [77, 148] on button "Timeline" at bounding box center [59, 145] width 73 height 19
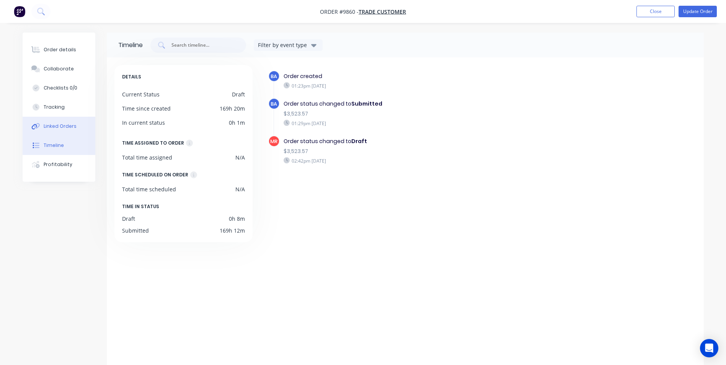
click at [77, 124] on button "Linked Orders" at bounding box center [59, 126] width 73 height 19
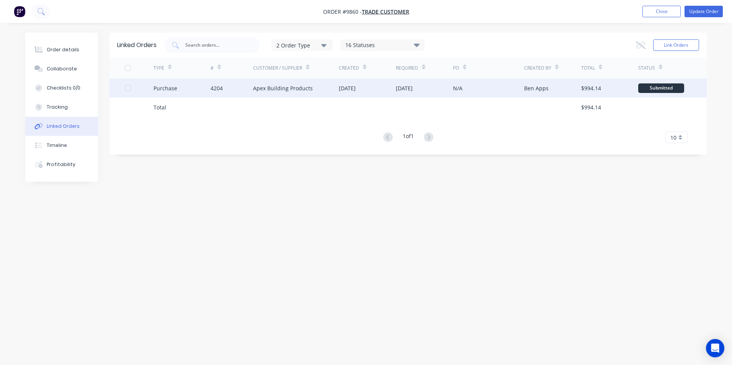
click at [165, 84] on div "Purchase" at bounding box center [165, 88] width 24 height 8
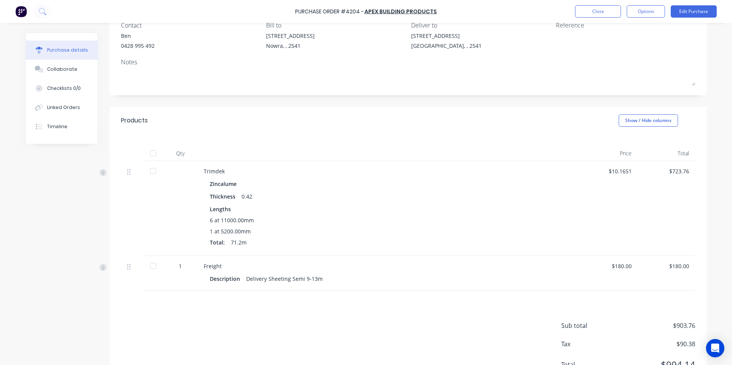
scroll to position [77, 0]
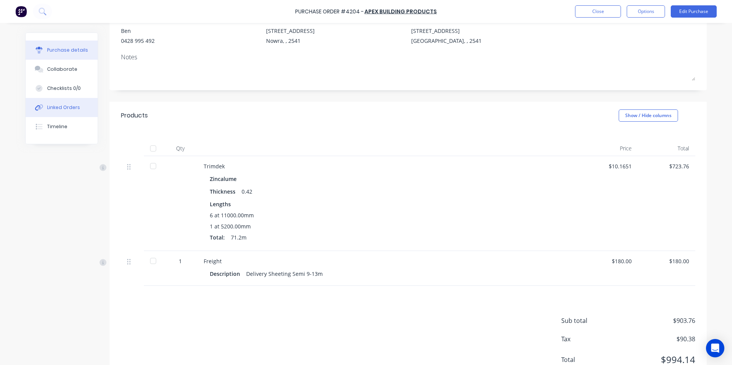
click at [62, 102] on button "Linked Orders" at bounding box center [62, 107] width 72 height 19
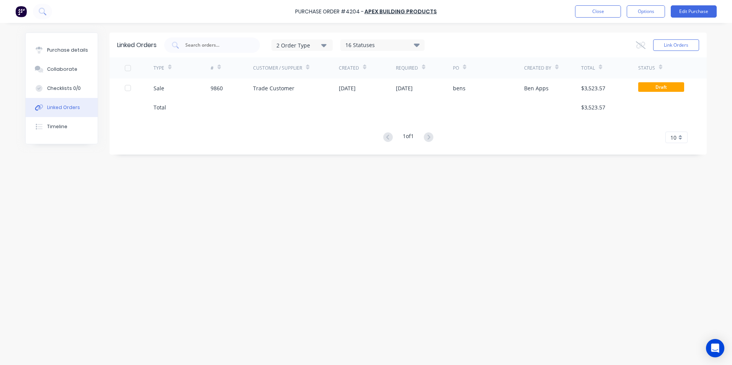
click at [254, 86] on div "Trade Customer" at bounding box center [273, 88] width 41 height 8
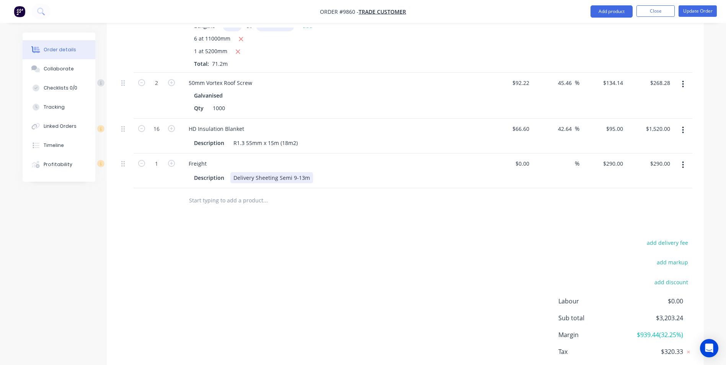
scroll to position [352, 0]
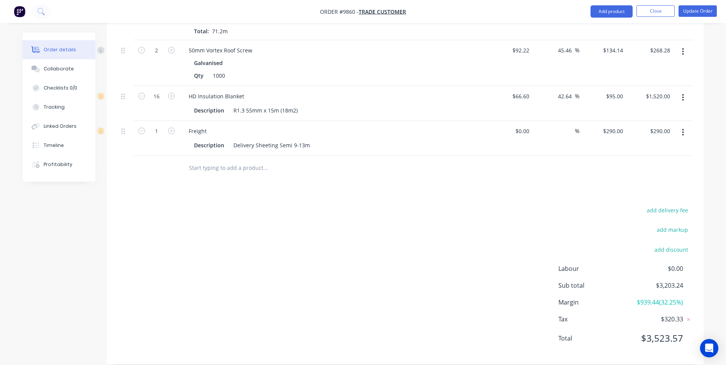
click at [239, 160] on input "text" at bounding box center [265, 167] width 153 height 15
type input "a"
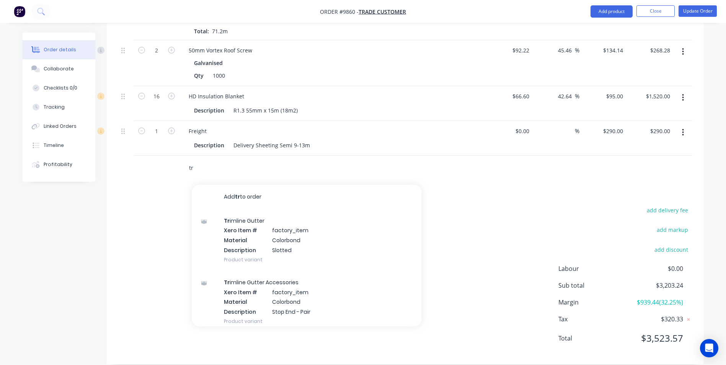
type input "t"
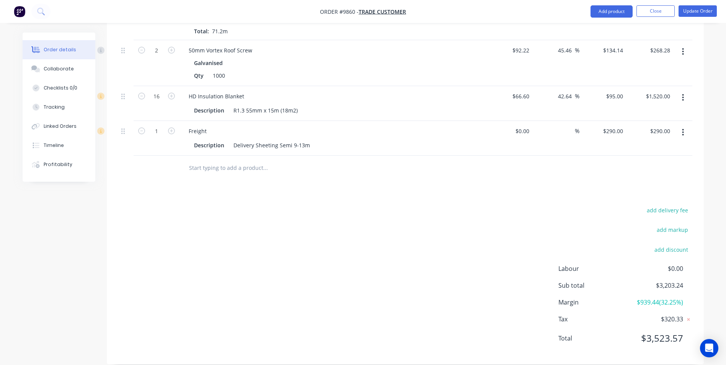
click at [250, 166] on div at bounding box center [317, 168] width 276 height 25
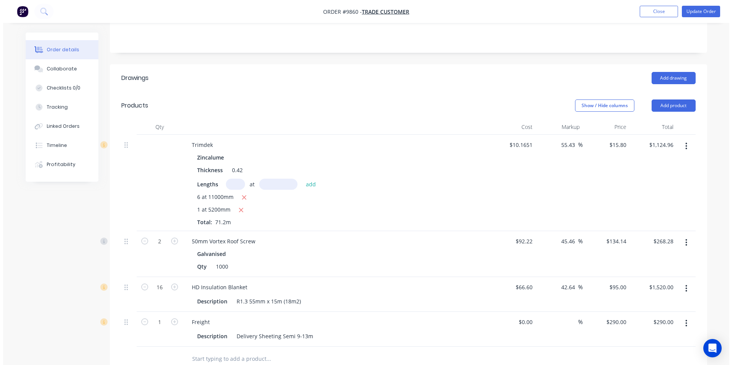
scroll to position [160, 0]
click at [706, 11] on button "Update Order" at bounding box center [698, 11] width 38 height 11
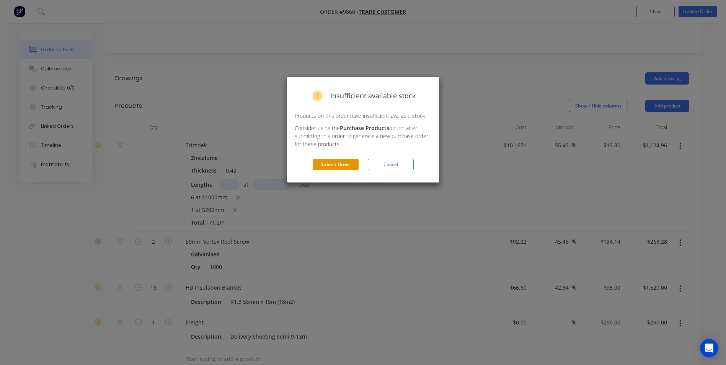
click at [339, 165] on button "Submit Order" at bounding box center [336, 164] width 46 height 11
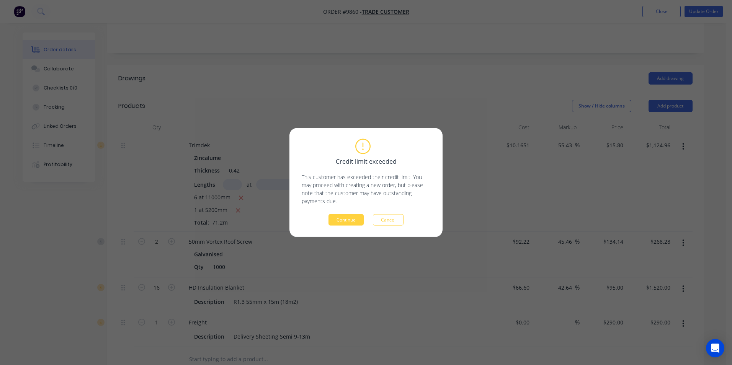
click at [347, 214] on div "Credit limit exceeded This customer has exceeded their credit limit. You may pr…" at bounding box center [366, 183] width 129 height 86
click at [348, 216] on button "Continue" at bounding box center [345, 219] width 35 height 11
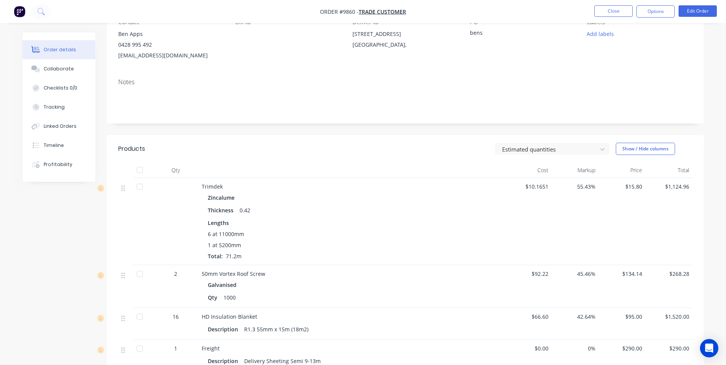
scroll to position [153, 0]
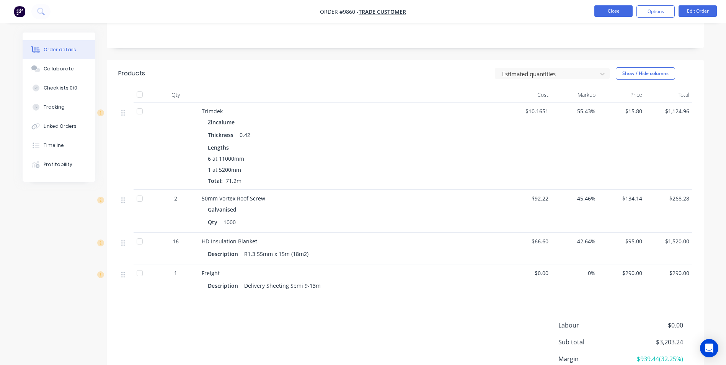
click at [595, 11] on button "Close" at bounding box center [613, 10] width 38 height 11
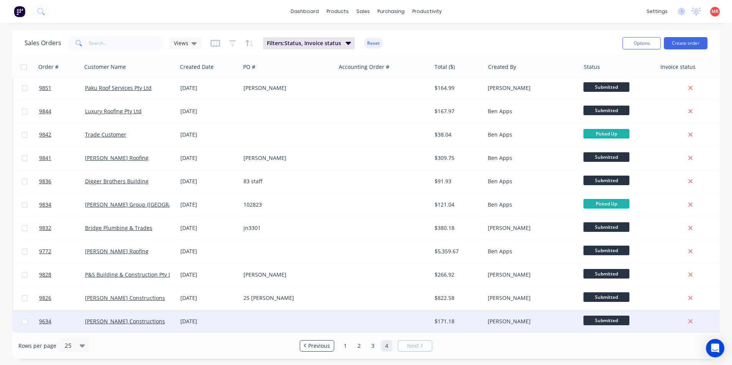
scroll to position [193, 0]
click at [332, 313] on div at bounding box center [287, 321] width 95 height 23
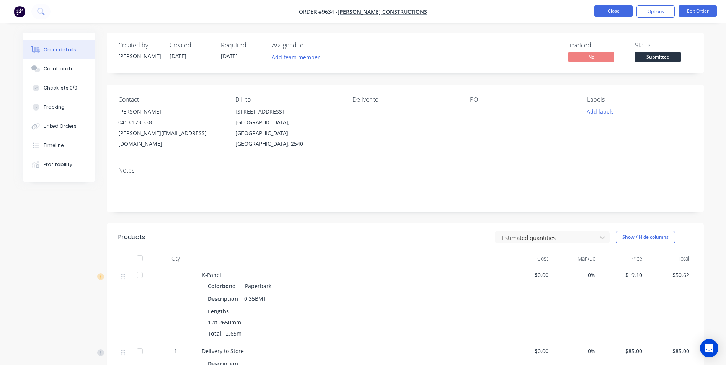
click at [615, 13] on button "Close" at bounding box center [613, 10] width 38 height 11
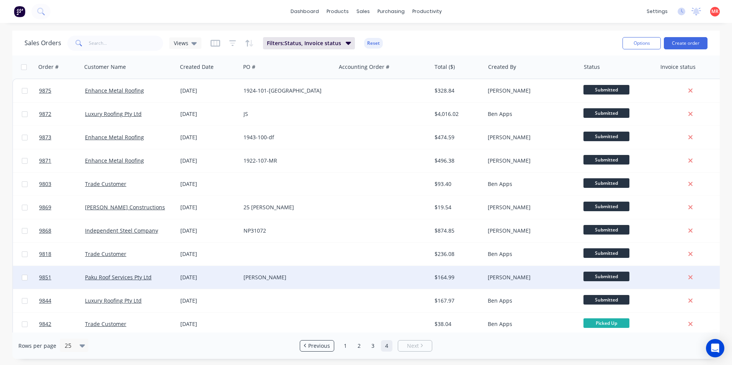
click at [311, 279] on div "Mitchell Bagou" at bounding box center [285, 278] width 85 height 8
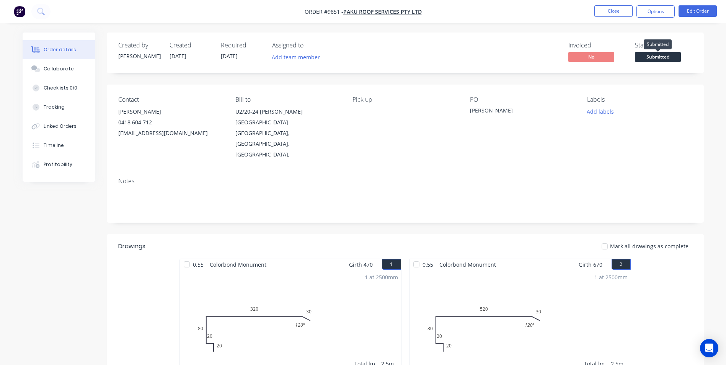
click at [646, 61] on span "Submitted" at bounding box center [658, 57] width 46 height 10
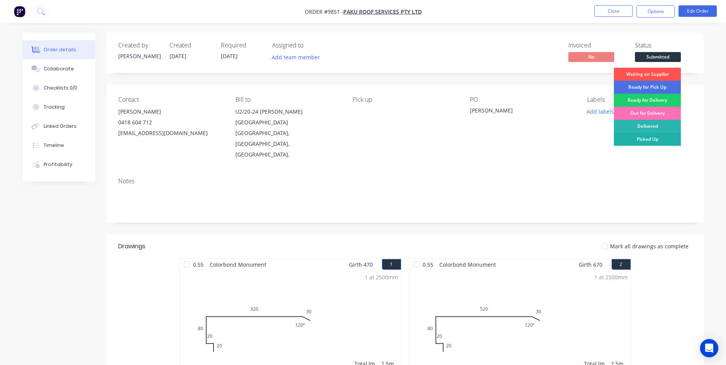
click at [642, 141] on div "Picked Up" at bounding box center [647, 139] width 67 height 13
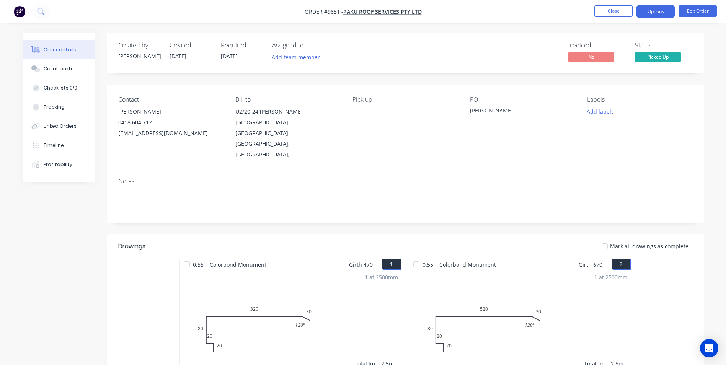
click at [650, 9] on button "Options" at bounding box center [655, 11] width 38 height 12
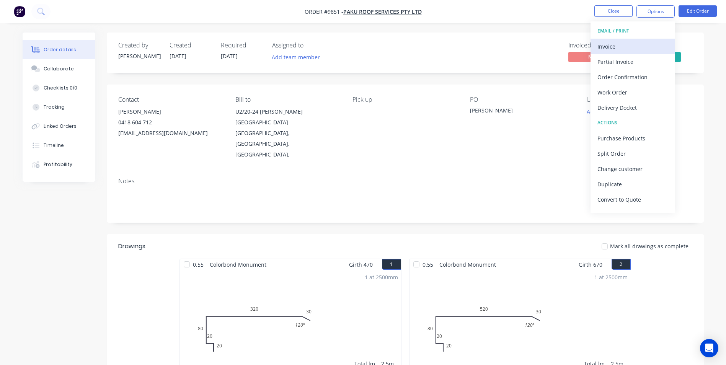
click at [617, 44] on div "Invoice" at bounding box center [632, 46] width 70 height 11
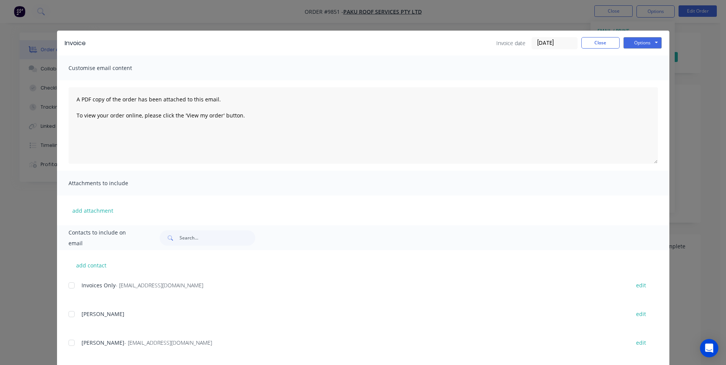
click at [69, 287] on div at bounding box center [71, 285] width 15 height 15
click at [627, 42] on button "Options" at bounding box center [642, 42] width 38 height 11
click at [623, 82] on button "Email" at bounding box center [647, 81] width 49 height 13
click at [603, 42] on button "Close" at bounding box center [600, 42] width 38 height 11
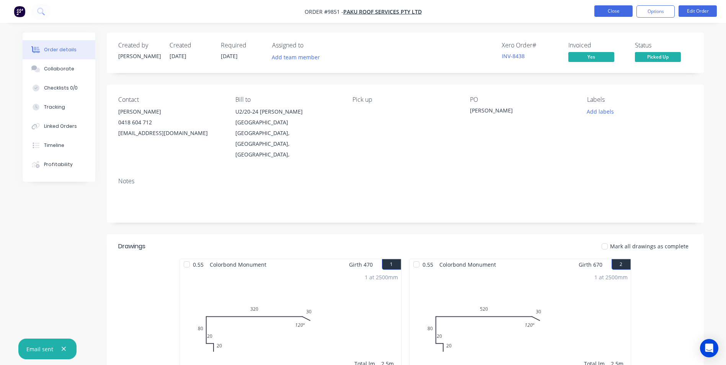
click at [621, 9] on button "Close" at bounding box center [613, 10] width 38 height 11
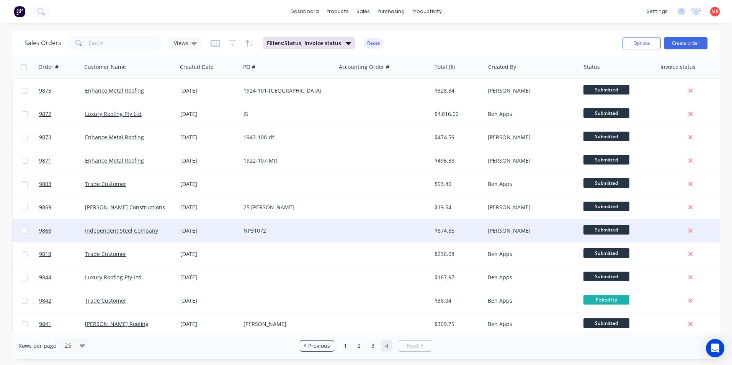
click at [358, 230] on div at bounding box center [383, 230] width 95 height 23
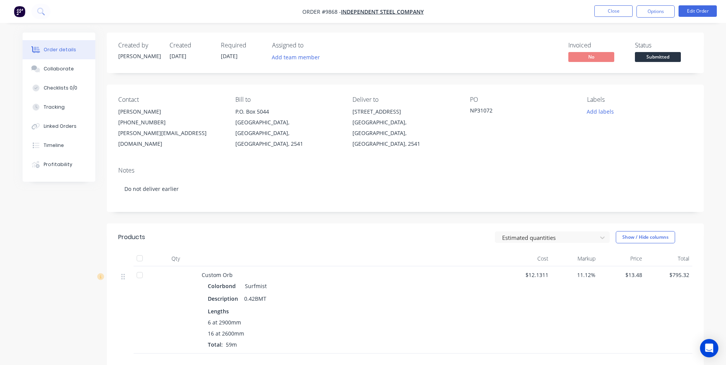
click at [664, 57] on span "Submitted" at bounding box center [658, 57] width 46 height 10
click at [621, 11] on button "Close" at bounding box center [613, 10] width 38 height 11
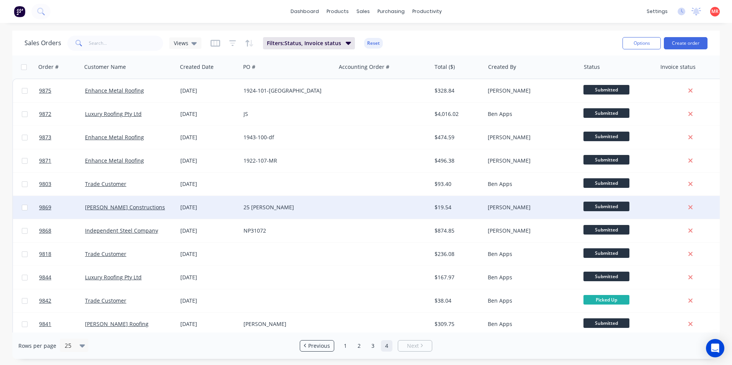
click at [359, 210] on div at bounding box center [383, 207] width 95 height 23
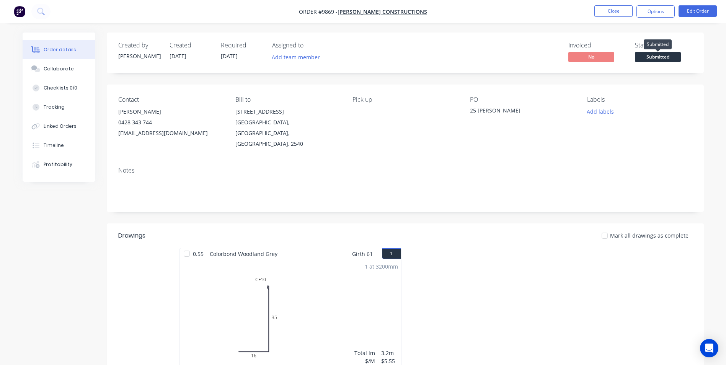
click at [657, 55] on span "Submitted" at bounding box center [658, 57] width 46 height 10
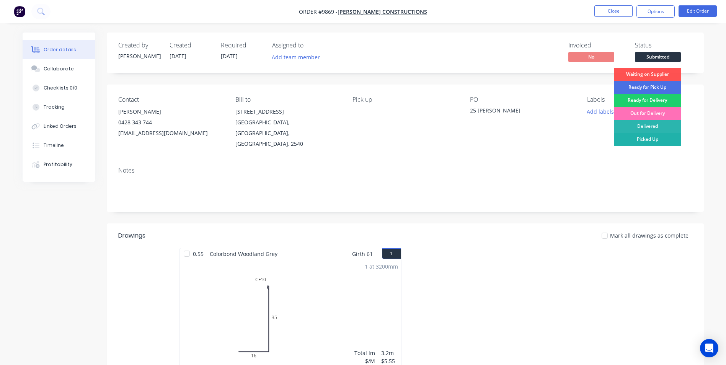
click at [644, 145] on div "Picked Up" at bounding box center [647, 139] width 67 height 13
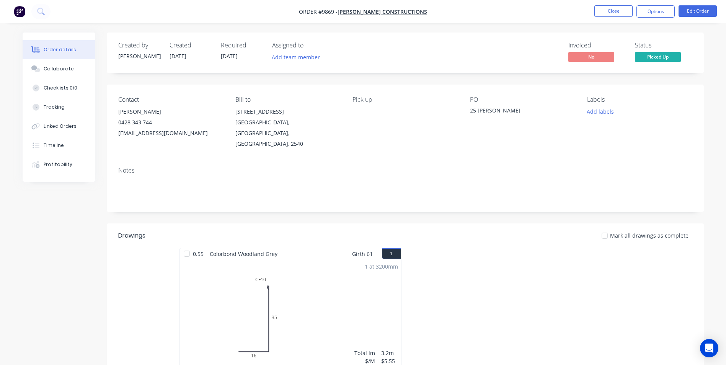
drag, startPoint x: 654, startPoint y: 15, endPoint x: 646, endPoint y: 21, distance: 9.0
click at [653, 15] on button "Options" at bounding box center [655, 11] width 38 height 12
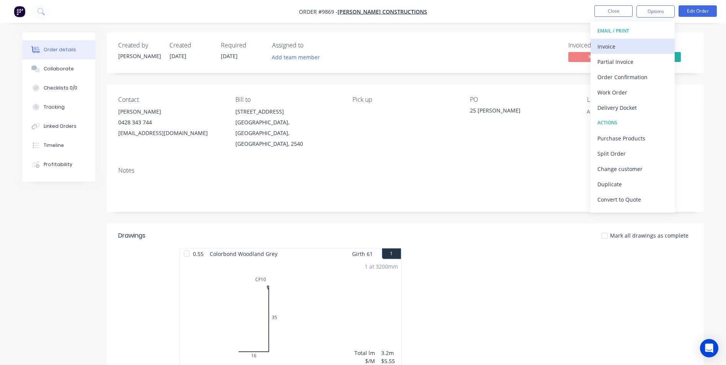
click at [623, 45] on div "Invoice" at bounding box center [632, 46] width 70 height 11
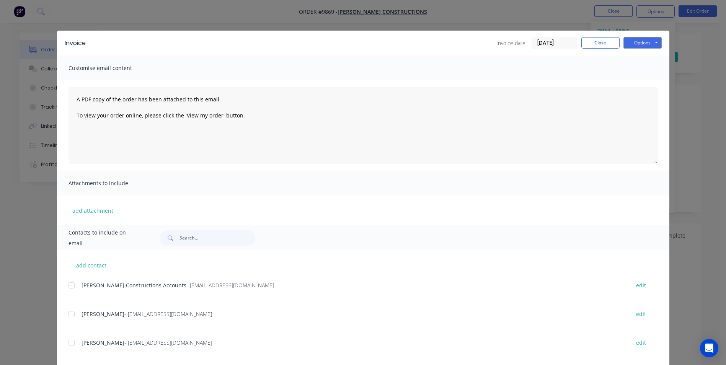
click at [76, 283] on div "Hobbs Constructions Accounts - Accounts@hobbsconstructions.com.au edit" at bounding box center [369, 285] width 601 height 10
click at [73, 285] on div at bounding box center [71, 285] width 15 height 15
click at [634, 46] on button "Options" at bounding box center [642, 42] width 38 height 11
click at [633, 81] on button "Email" at bounding box center [647, 81] width 49 height 13
click at [605, 41] on button "Close" at bounding box center [600, 42] width 38 height 11
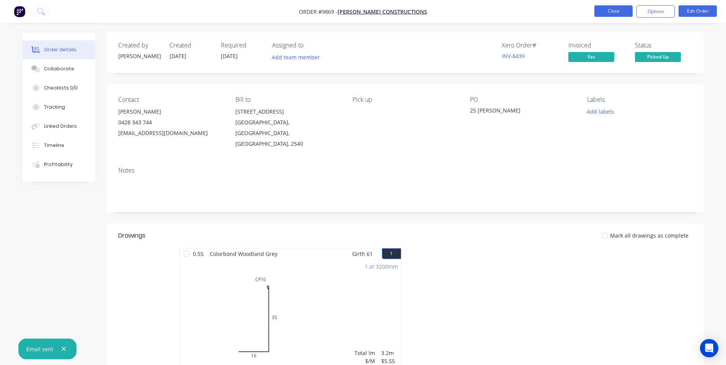
click at [621, 12] on button "Close" at bounding box center [613, 10] width 38 height 11
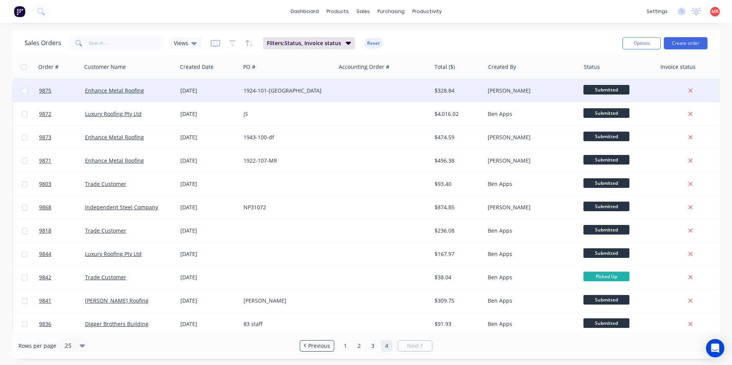
click at [347, 95] on div at bounding box center [383, 90] width 95 height 23
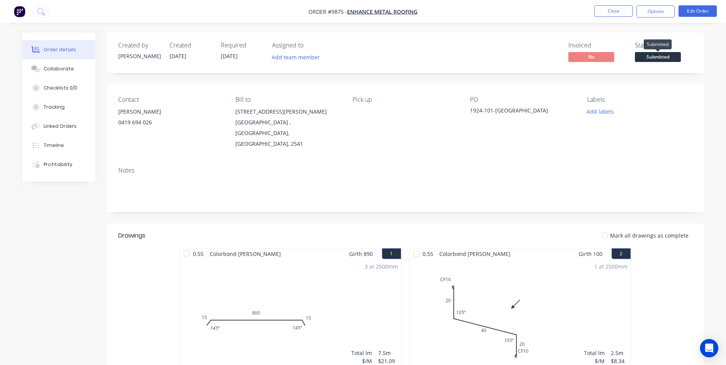
click at [644, 59] on span "Submitted" at bounding box center [658, 57] width 46 height 10
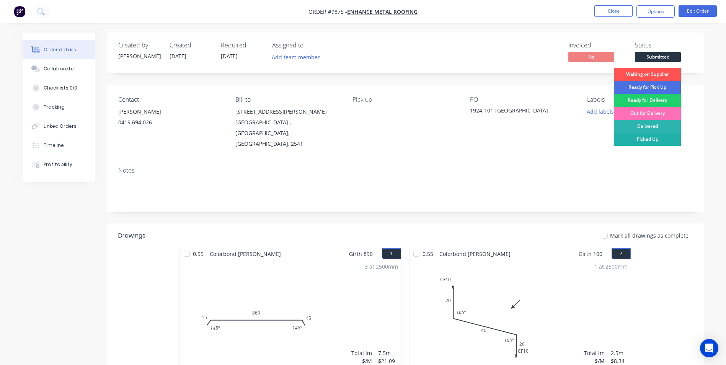
click at [643, 143] on div "Picked Up" at bounding box center [647, 139] width 67 height 13
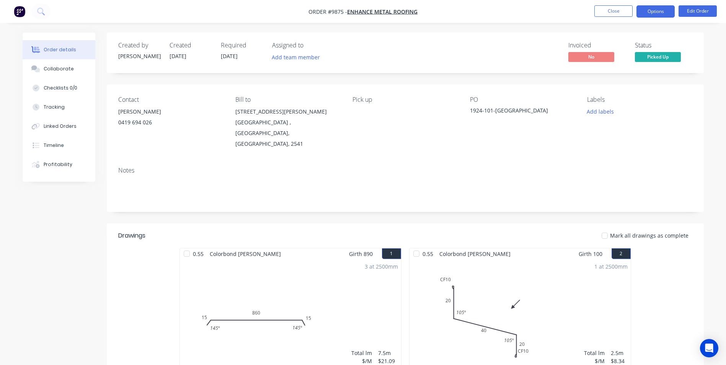
click at [654, 9] on button "Options" at bounding box center [655, 11] width 38 height 12
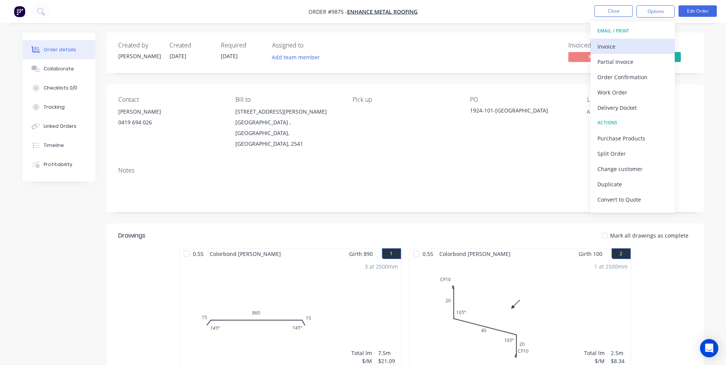
click at [626, 47] on div "Invoice" at bounding box center [632, 46] width 70 height 11
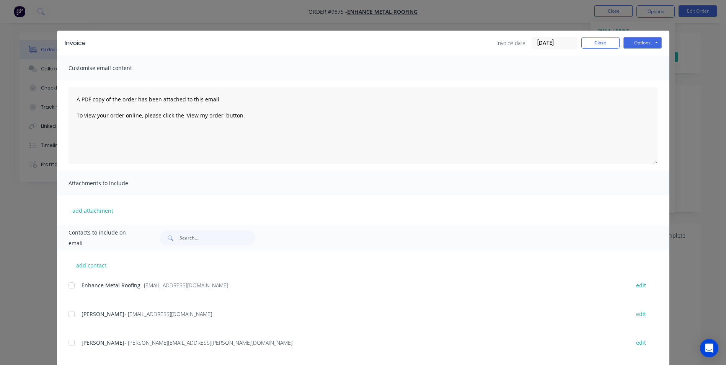
click at [69, 289] on div at bounding box center [71, 285] width 15 height 15
click at [632, 45] on button "Options" at bounding box center [642, 42] width 38 height 11
click at [629, 80] on button "Email" at bounding box center [647, 81] width 49 height 13
click at [584, 45] on button "Close" at bounding box center [600, 42] width 38 height 11
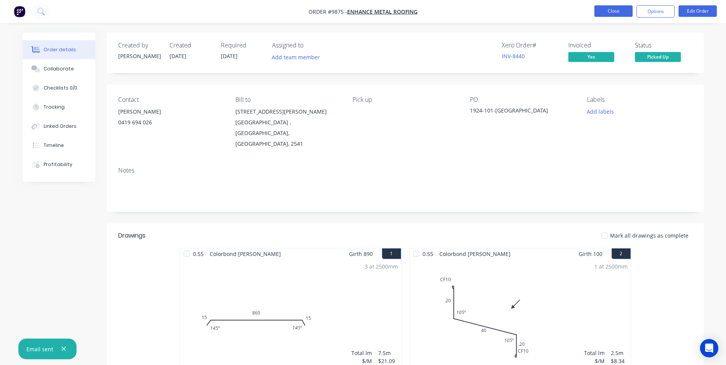
click at [602, 10] on button "Close" at bounding box center [613, 10] width 38 height 11
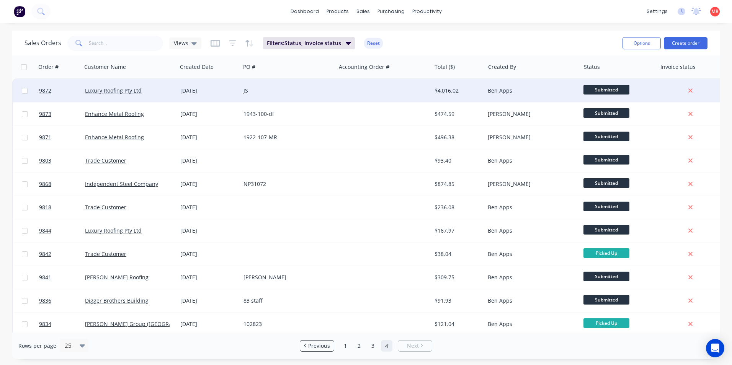
click at [322, 98] on div "JS" at bounding box center [287, 90] width 95 height 23
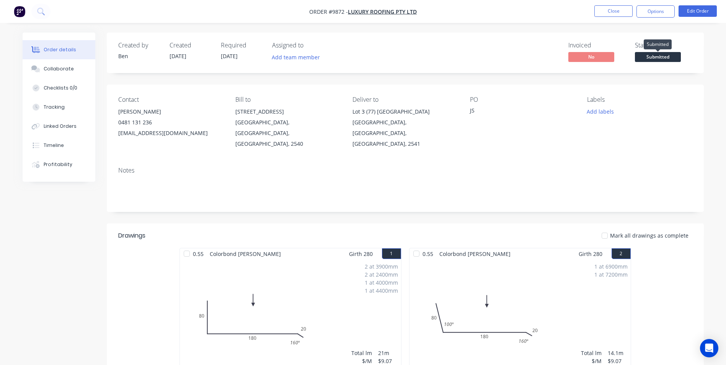
click at [657, 59] on span "Submitted" at bounding box center [658, 57] width 46 height 10
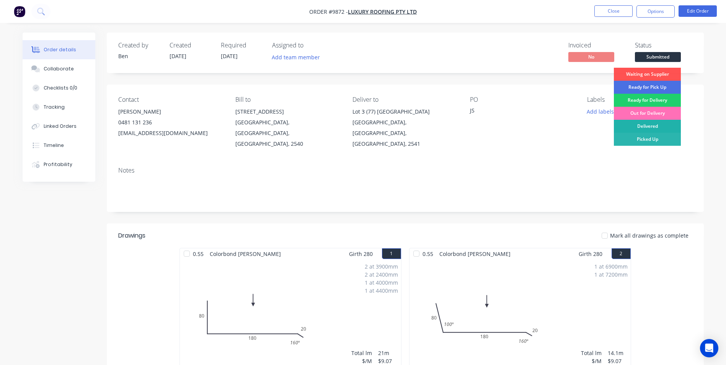
click at [649, 126] on div "Delivered" at bounding box center [647, 126] width 67 height 13
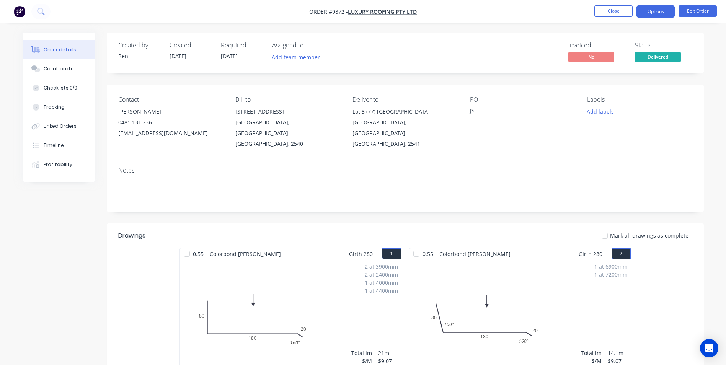
click at [650, 13] on button "Options" at bounding box center [655, 11] width 38 height 12
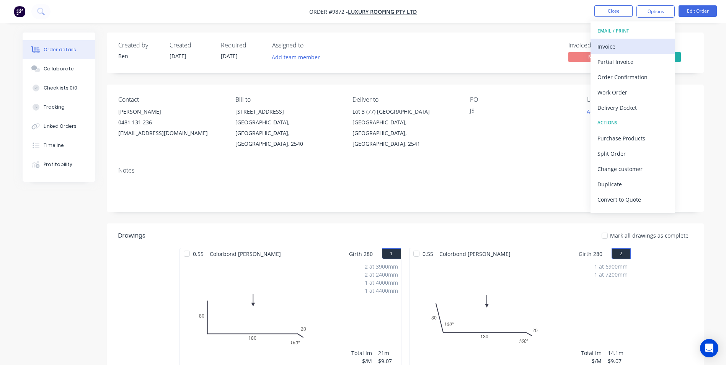
click at [620, 46] on div "Invoice" at bounding box center [632, 46] width 70 height 11
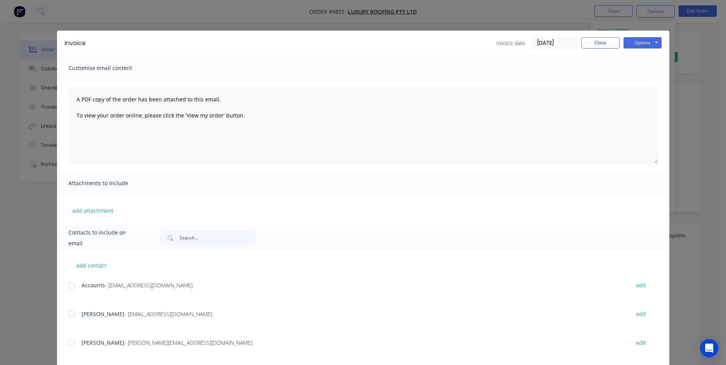
click at [72, 288] on div at bounding box center [71, 285] width 15 height 15
click at [651, 43] on button "Options" at bounding box center [642, 42] width 38 height 11
click at [636, 82] on button "Email" at bounding box center [647, 81] width 49 height 13
click at [592, 46] on button "Close" at bounding box center [600, 42] width 38 height 11
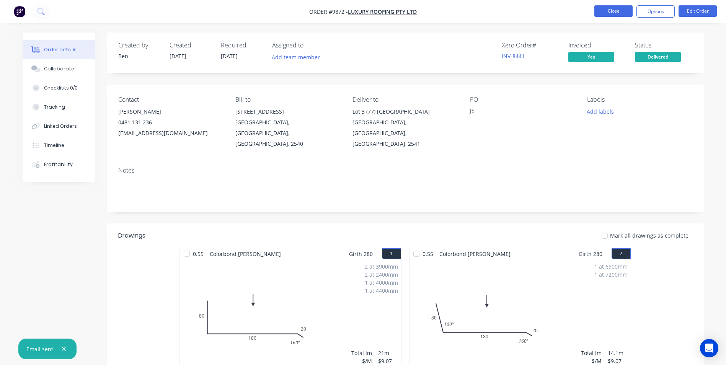
click at [604, 13] on button "Close" at bounding box center [613, 10] width 38 height 11
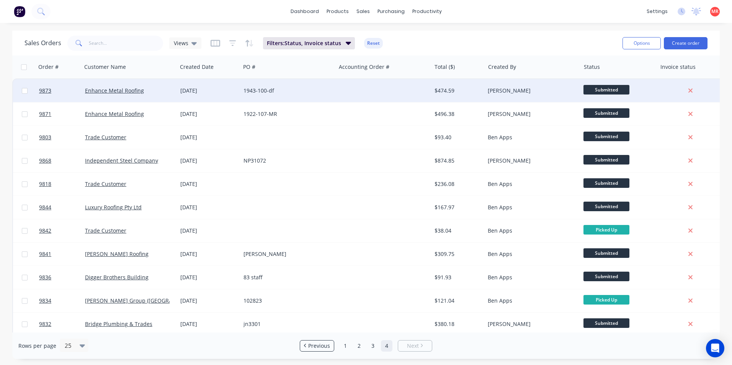
click at [347, 91] on div at bounding box center [383, 90] width 95 height 23
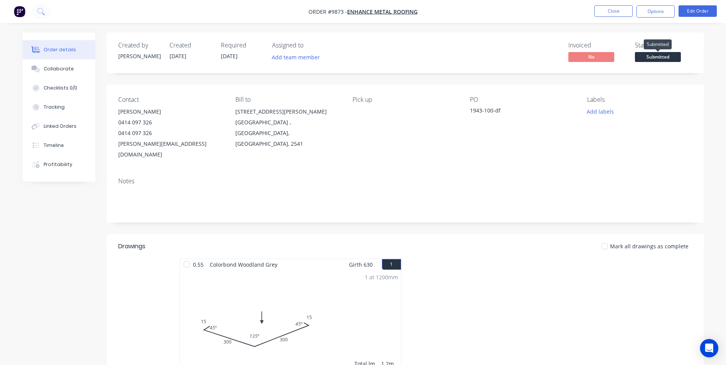
click at [663, 57] on span "Submitted" at bounding box center [658, 57] width 46 height 10
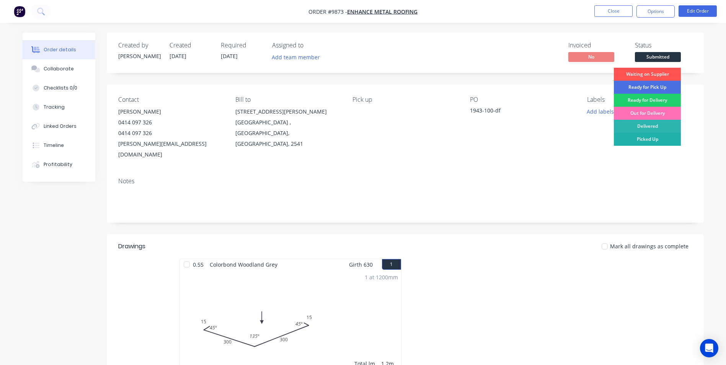
click at [643, 136] on div "Picked Up" at bounding box center [647, 139] width 67 height 13
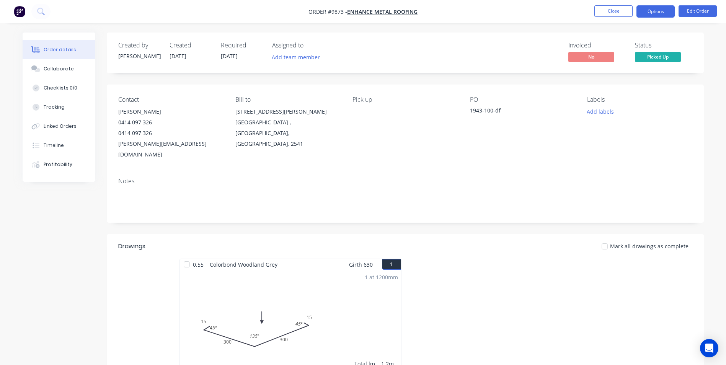
click at [652, 10] on button "Options" at bounding box center [655, 11] width 38 height 12
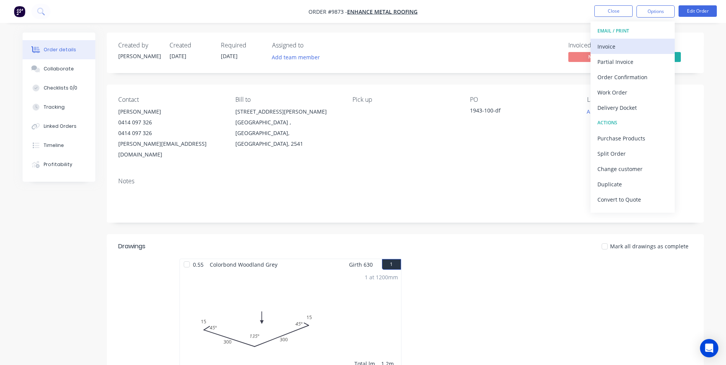
click at [619, 43] on div "Invoice" at bounding box center [632, 46] width 70 height 11
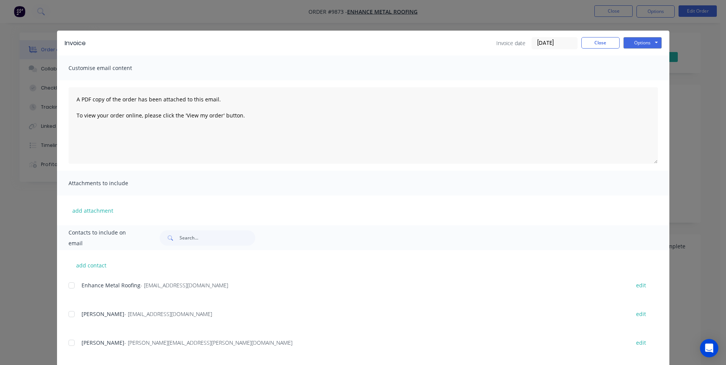
click at [69, 284] on div at bounding box center [71, 285] width 15 height 15
click at [633, 42] on button "Options" at bounding box center [642, 42] width 38 height 11
click at [629, 78] on button "Email" at bounding box center [647, 81] width 49 height 13
click at [602, 43] on button "Close" at bounding box center [600, 42] width 38 height 11
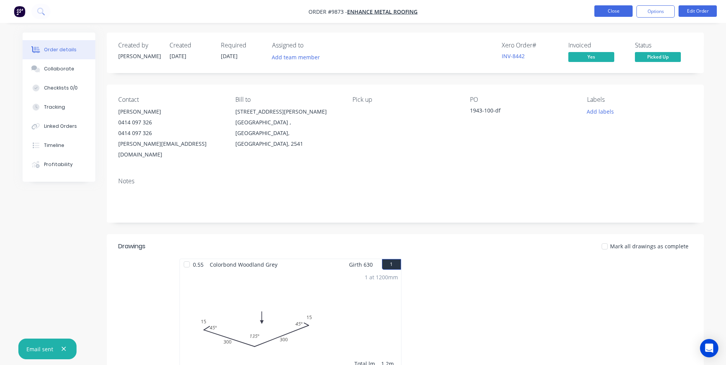
click at [614, 13] on button "Close" at bounding box center [613, 10] width 38 height 11
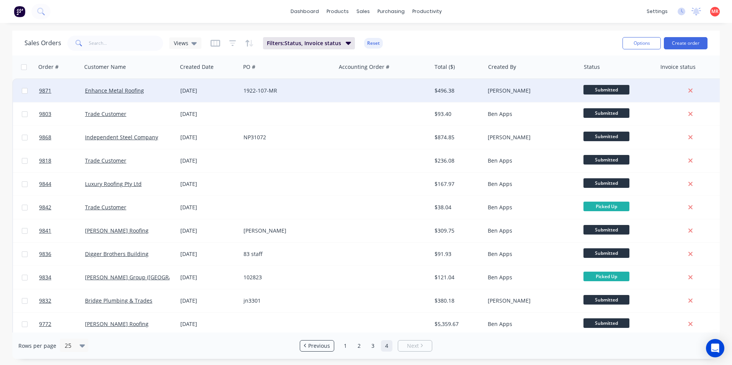
click at [385, 94] on div at bounding box center [383, 90] width 95 height 23
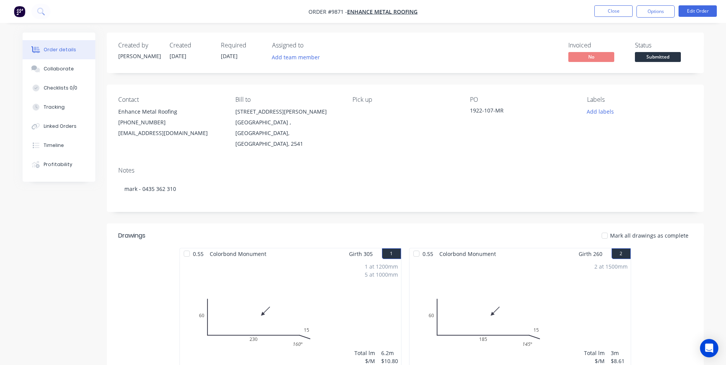
click at [663, 58] on span "Submitted" at bounding box center [658, 57] width 46 height 10
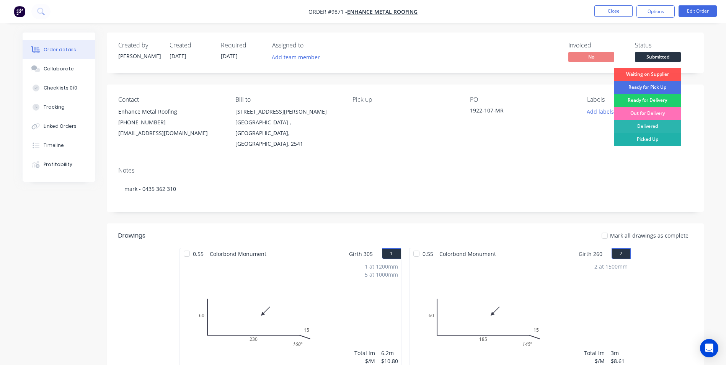
click at [644, 139] on div "Picked Up" at bounding box center [647, 139] width 67 height 13
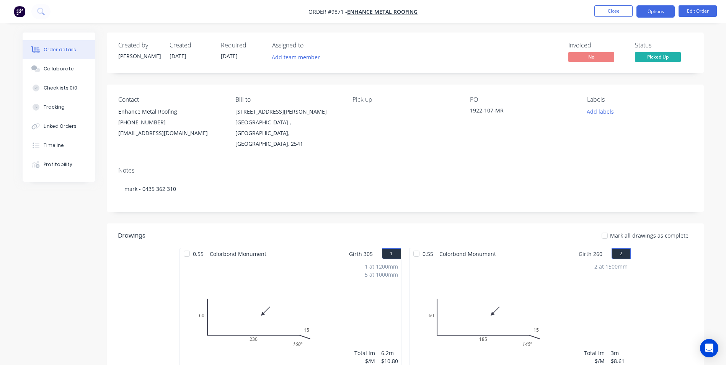
click at [643, 12] on button "Options" at bounding box center [655, 11] width 38 height 12
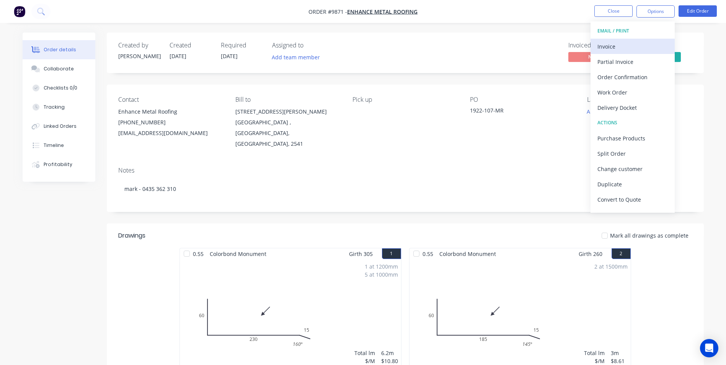
click at [624, 43] on div "Invoice" at bounding box center [632, 46] width 70 height 11
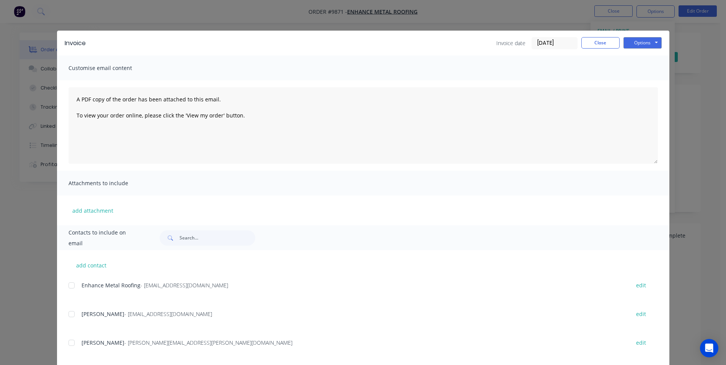
click at [66, 287] on div at bounding box center [71, 285] width 15 height 15
click at [649, 42] on button "Options" at bounding box center [642, 42] width 38 height 11
click at [634, 78] on button "Email" at bounding box center [647, 81] width 49 height 13
click at [603, 42] on button "Close" at bounding box center [600, 42] width 38 height 11
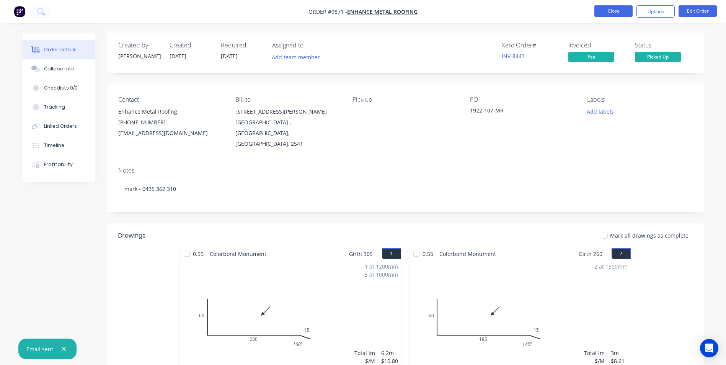
click at [610, 15] on button "Close" at bounding box center [613, 10] width 38 height 11
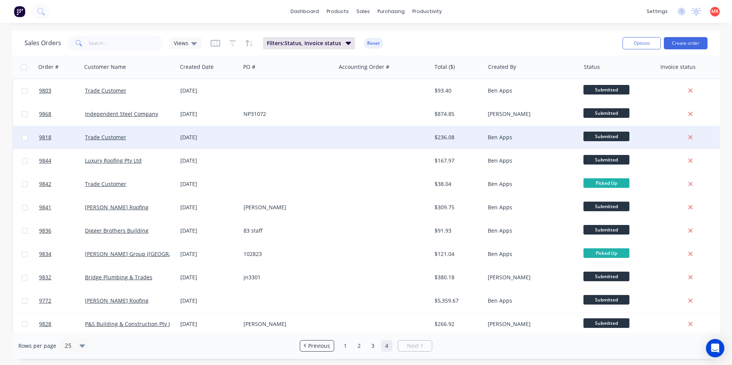
click at [342, 139] on div at bounding box center [383, 137] width 95 height 23
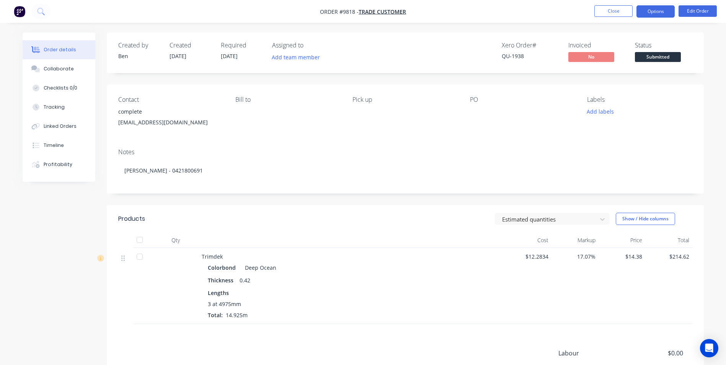
click at [648, 13] on button "Options" at bounding box center [655, 11] width 38 height 12
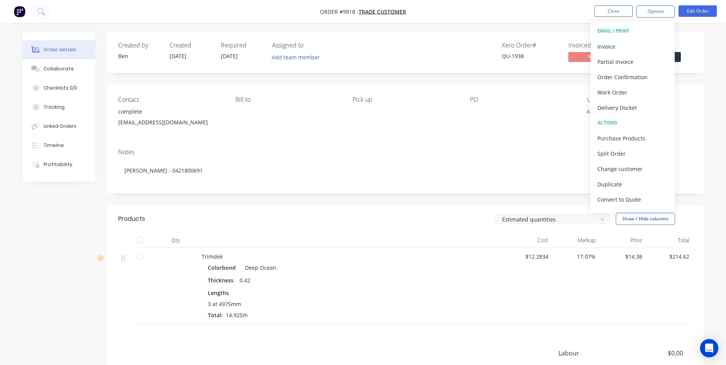
click at [545, 94] on div "Contact complete accounts@completesheds.com.au Bill to Pick up PO Labels Add la…" at bounding box center [405, 114] width 597 height 58
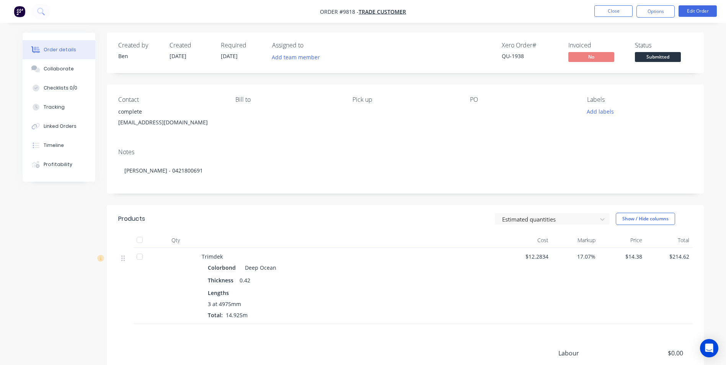
click at [647, 55] on span "Submitted" at bounding box center [658, 57] width 46 height 10
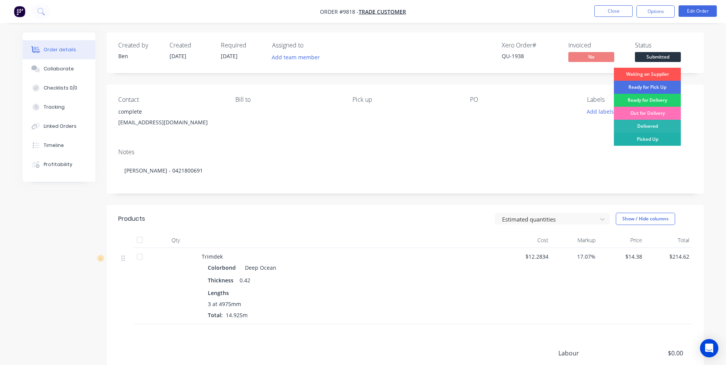
click at [639, 139] on div "Picked Up" at bounding box center [647, 139] width 67 height 13
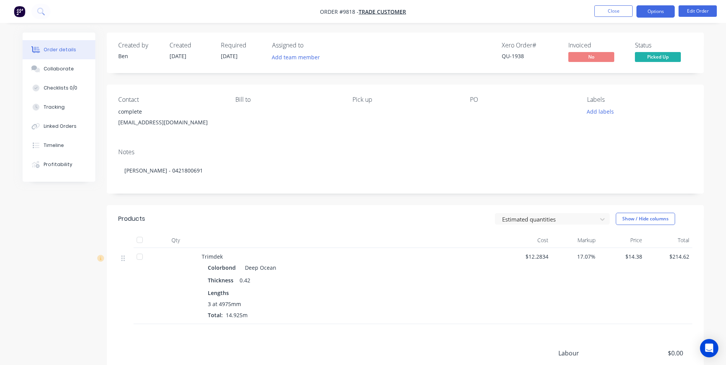
click at [644, 15] on button "Options" at bounding box center [655, 11] width 38 height 12
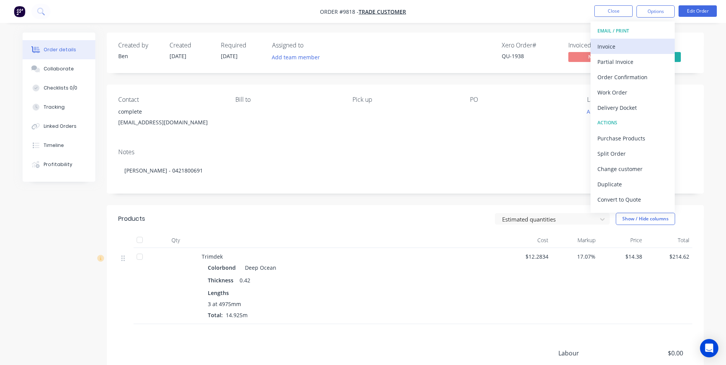
click at [624, 46] on div "Invoice" at bounding box center [632, 46] width 70 height 11
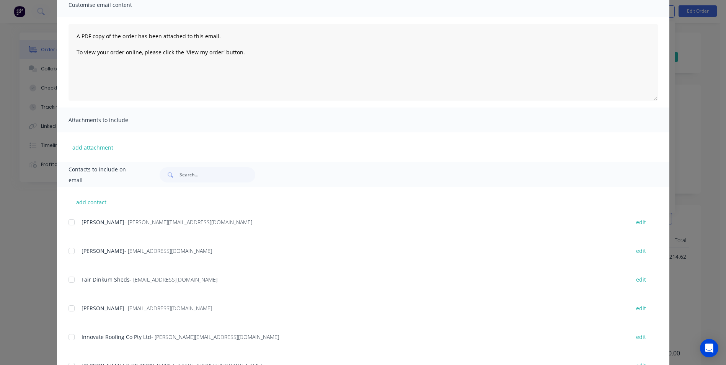
scroll to position [108, 0]
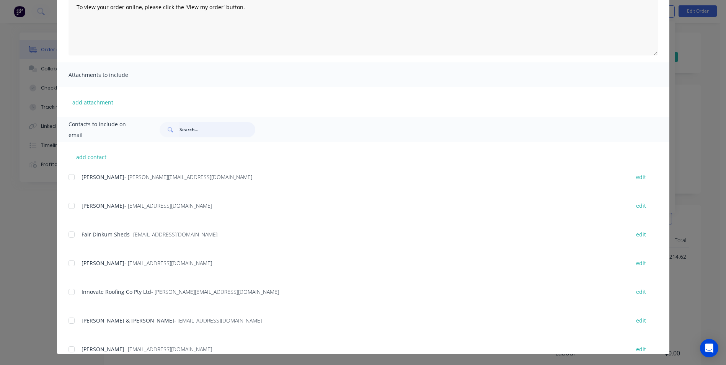
click at [209, 127] on input "text" at bounding box center [217, 129] width 76 height 15
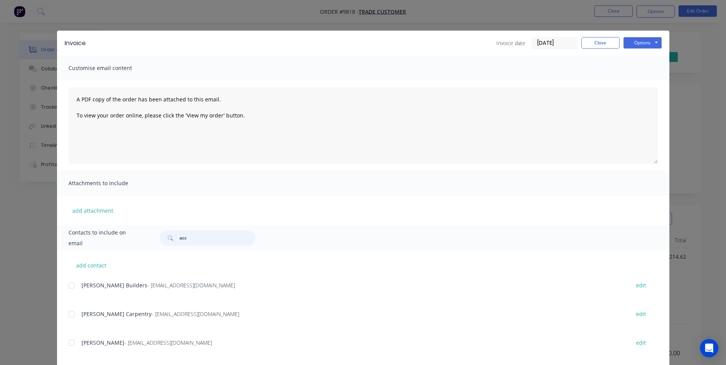
scroll to position [77, 0]
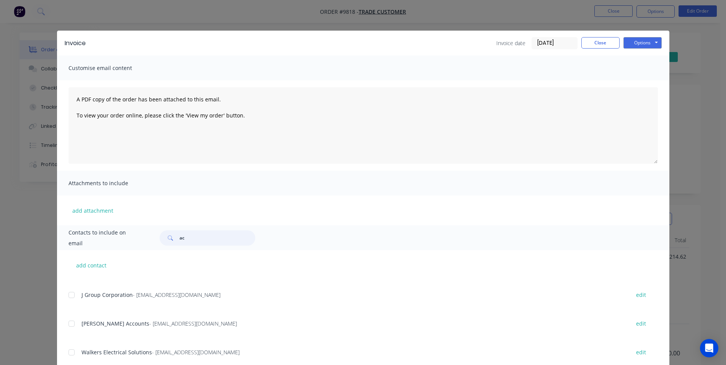
type input "a"
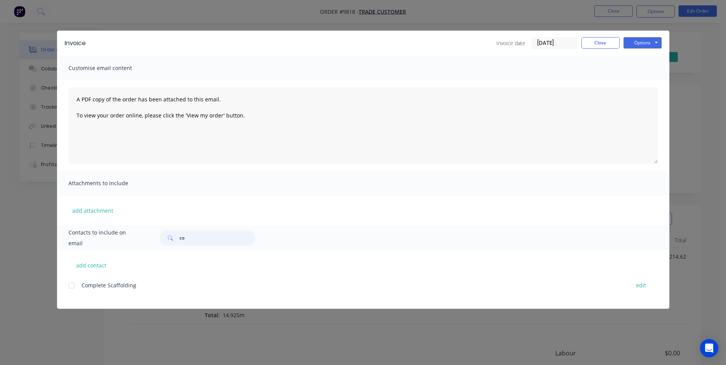
type input "c"
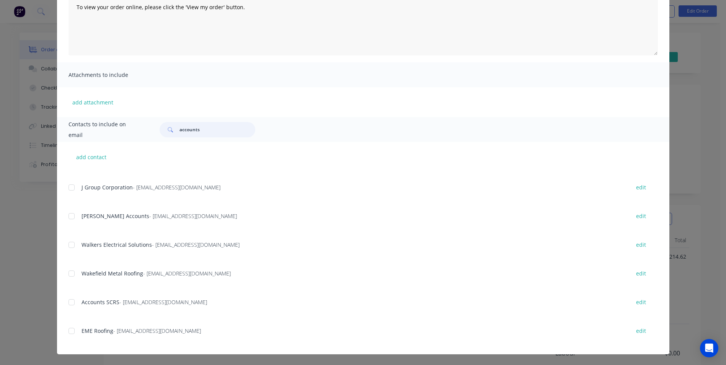
scroll to position [0, 0]
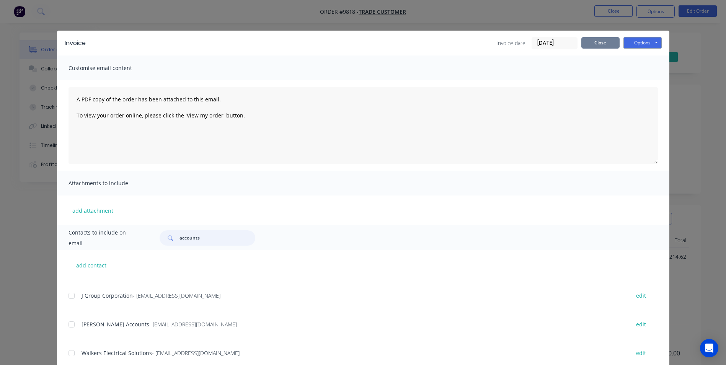
type input "accounts"
click at [610, 45] on button "Close" at bounding box center [600, 42] width 38 height 11
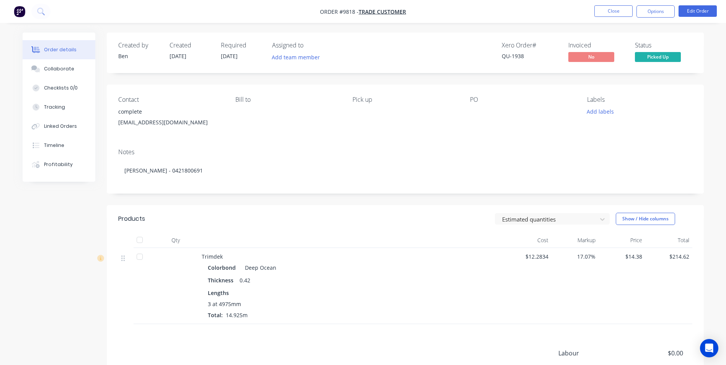
click at [172, 122] on div "accounts@completesheds.com.au" at bounding box center [170, 122] width 105 height 11
drag, startPoint x: 118, startPoint y: 121, endPoint x: 209, endPoint y: 122, distance: 90.7
click at [209, 122] on div "accounts@completesheds.com.au" at bounding box center [170, 122] width 105 height 11
drag, startPoint x: 209, startPoint y: 122, endPoint x: 193, endPoint y: 122, distance: 15.7
copy div "accounts@completesheds.com.au"
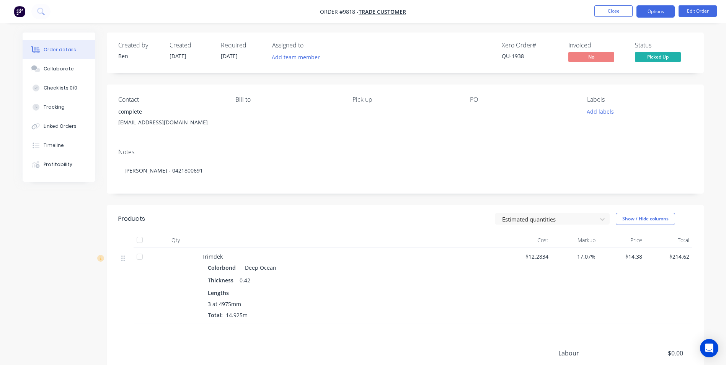
click at [652, 14] on button "Options" at bounding box center [655, 11] width 38 height 12
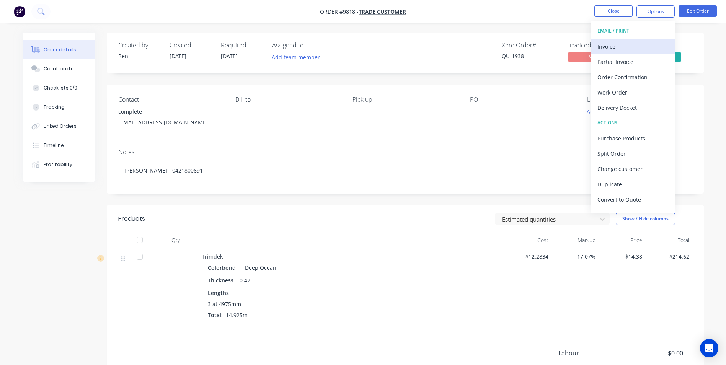
click at [614, 46] on div "Invoice" at bounding box center [632, 46] width 70 height 11
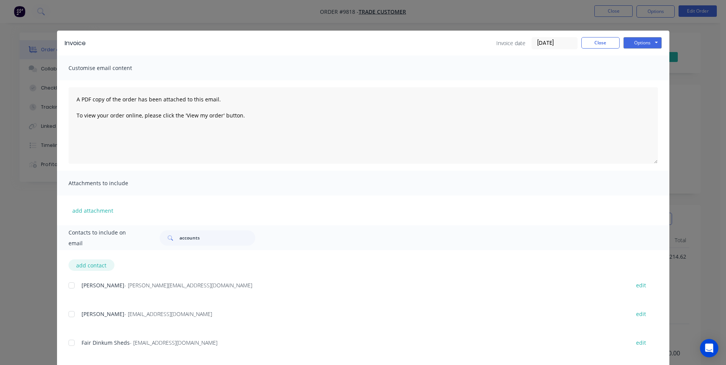
click at [81, 266] on button "add contact" at bounding box center [92, 264] width 46 height 11
select select "AU"
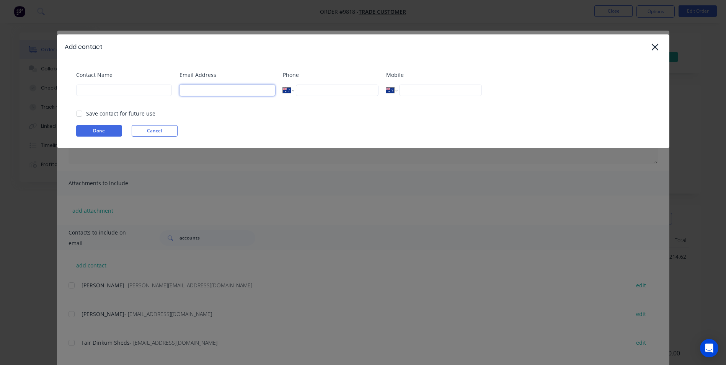
click at [199, 91] on input at bounding box center [227, 90] width 96 height 11
paste input "accounts@completesheds.com.au"
type input "accounts@completesheds.com.au"
click at [129, 92] on input at bounding box center [124, 90] width 96 height 11
click at [81, 112] on div at bounding box center [79, 113] width 15 height 15
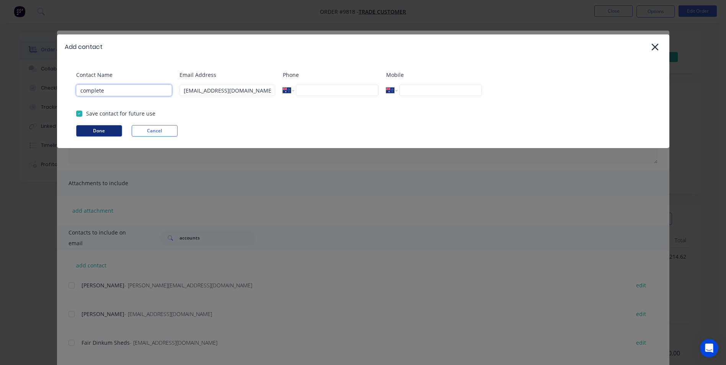
type input "complete"
click at [93, 130] on button "Done" at bounding box center [99, 130] width 46 height 11
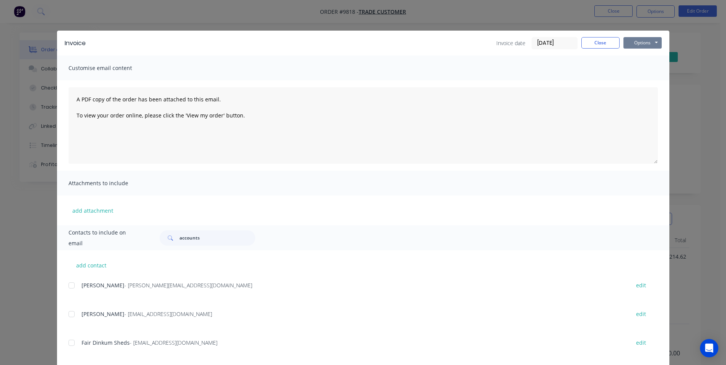
click at [628, 40] on button "Options" at bounding box center [642, 42] width 38 height 11
click at [199, 237] on input "accounts" at bounding box center [217, 237] width 76 height 15
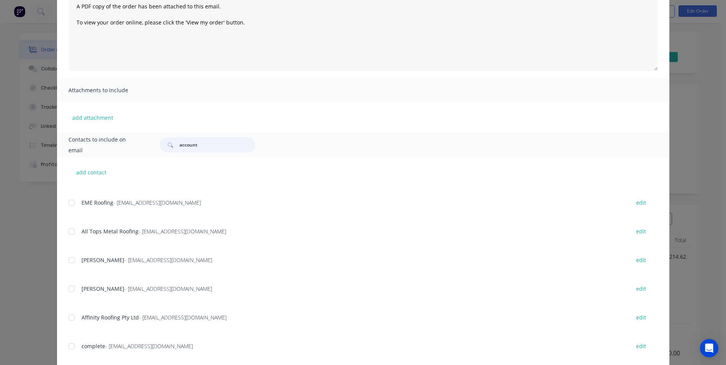
scroll to position [108, 0]
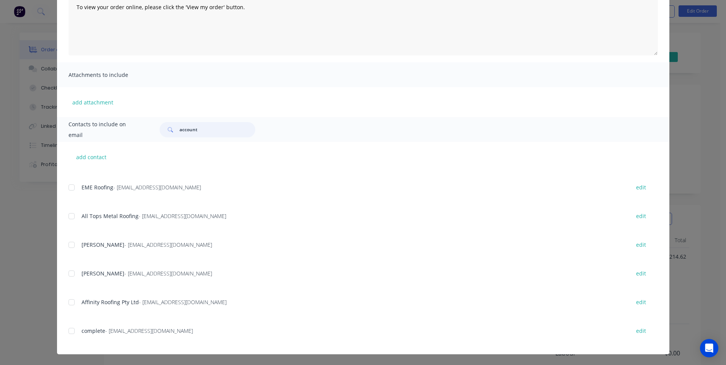
click at [74, 329] on div at bounding box center [71, 330] width 15 height 15
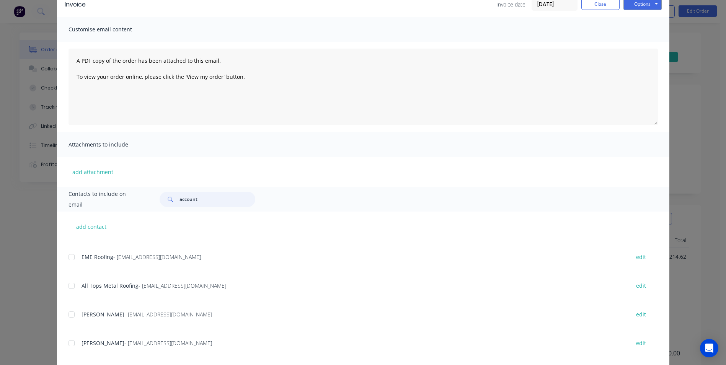
scroll to position [0, 0]
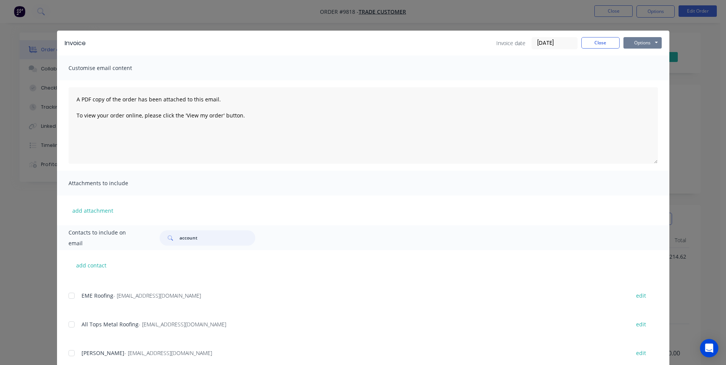
type input "account"
click at [638, 43] on button "Options" at bounding box center [642, 42] width 38 height 11
click at [640, 82] on button "Email" at bounding box center [647, 81] width 49 height 13
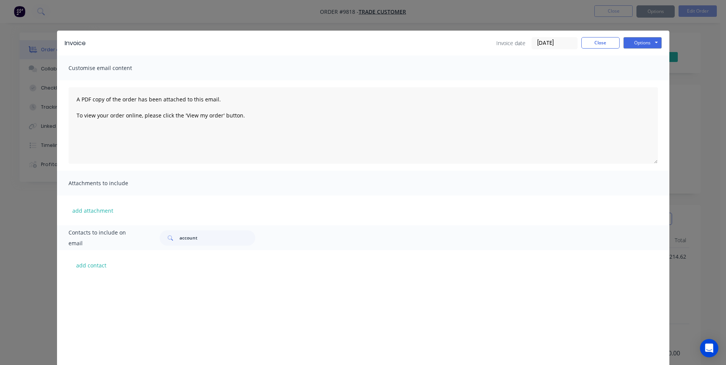
scroll to position [191, 0]
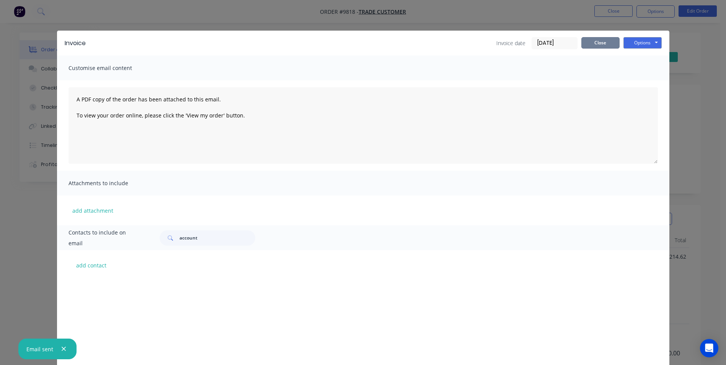
click at [603, 42] on button "Close" at bounding box center [600, 42] width 38 height 11
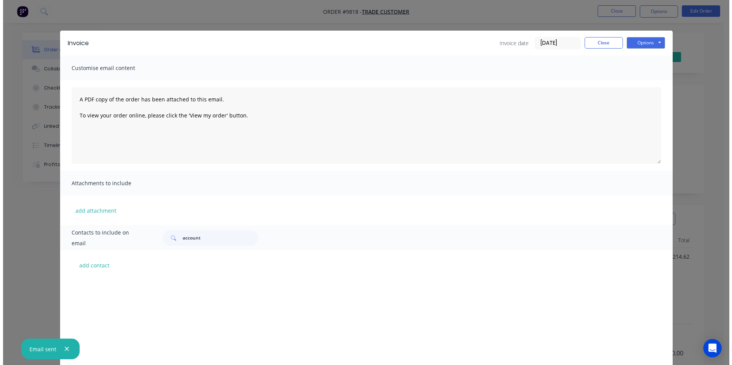
scroll to position [0, 0]
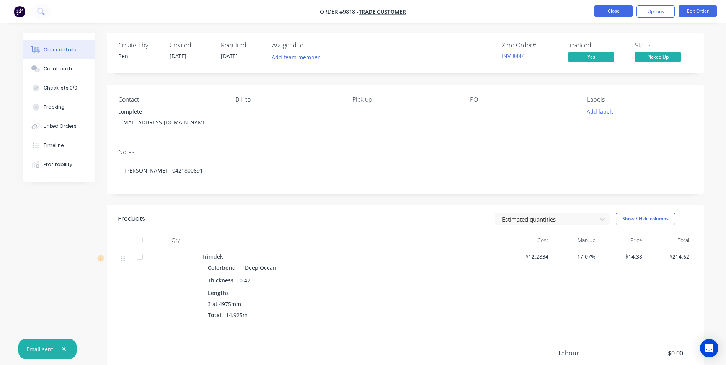
click at [616, 12] on button "Close" at bounding box center [613, 10] width 38 height 11
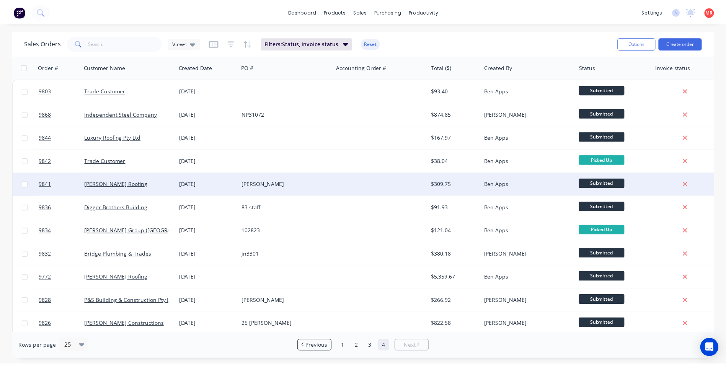
scroll to position [30, 0]
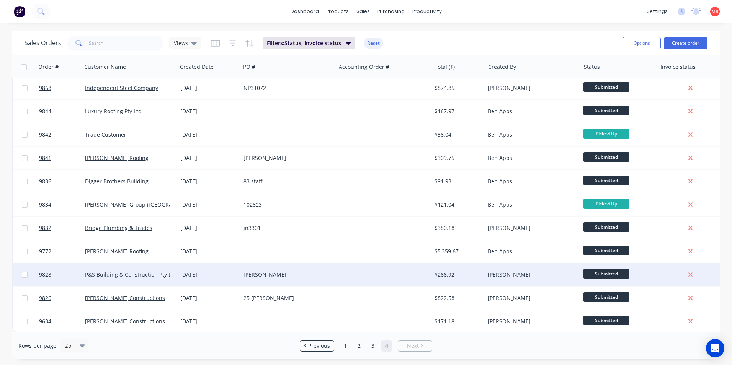
click at [342, 274] on div at bounding box center [383, 274] width 95 height 23
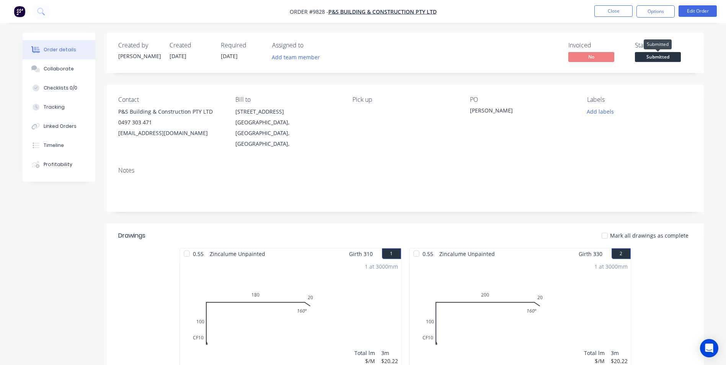
click at [648, 60] on span "Submitted" at bounding box center [658, 57] width 46 height 10
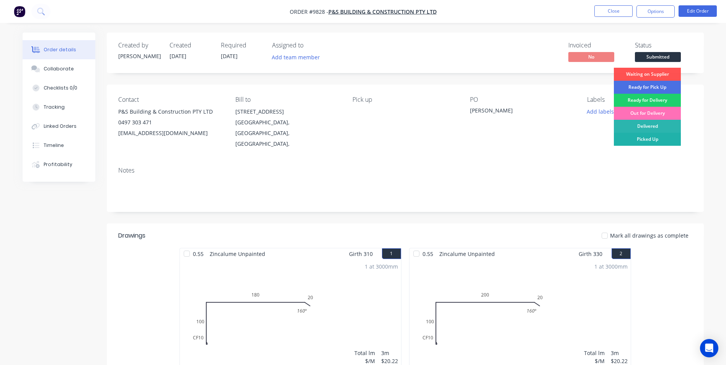
click at [633, 136] on div "Picked Up" at bounding box center [647, 139] width 67 height 13
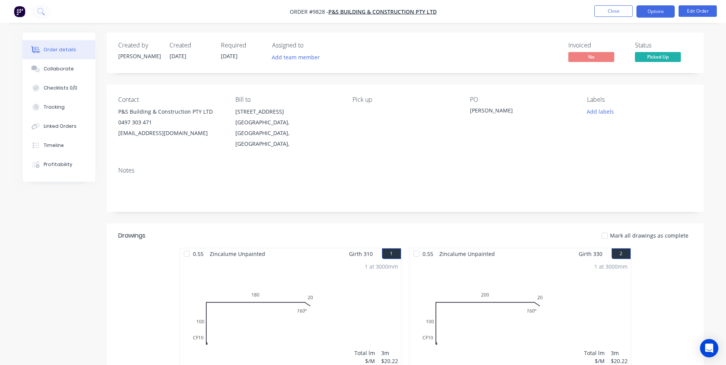
click at [645, 12] on button "Options" at bounding box center [655, 11] width 38 height 12
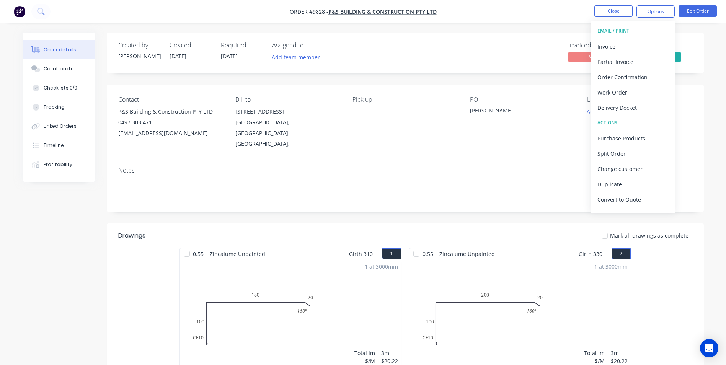
click at [558, 133] on div "PO edmund st" at bounding box center [522, 122] width 105 height 53
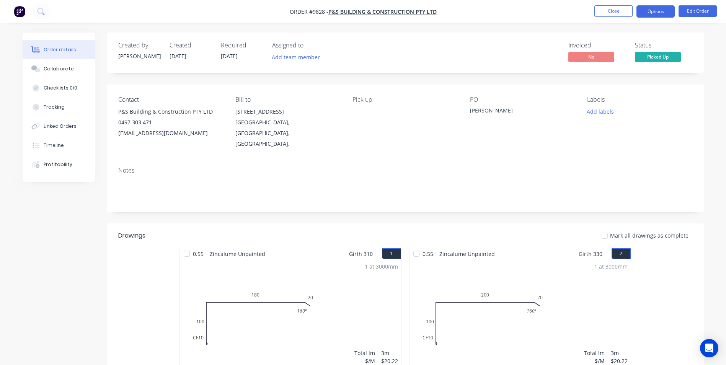
click at [643, 7] on button "Options" at bounding box center [655, 11] width 38 height 12
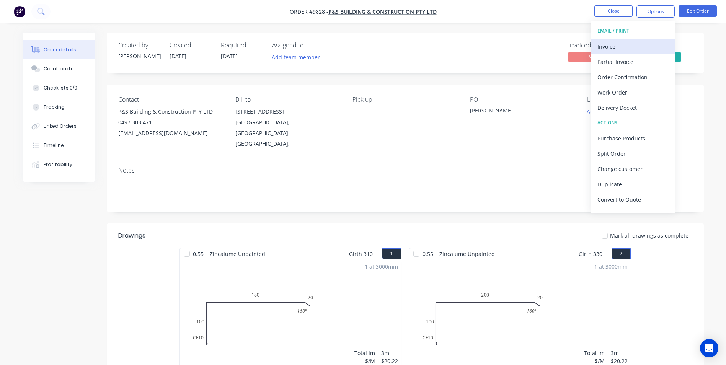
click at [621, 50] on div "Invoice" at bounding box center [632, 46] width 70 height 11
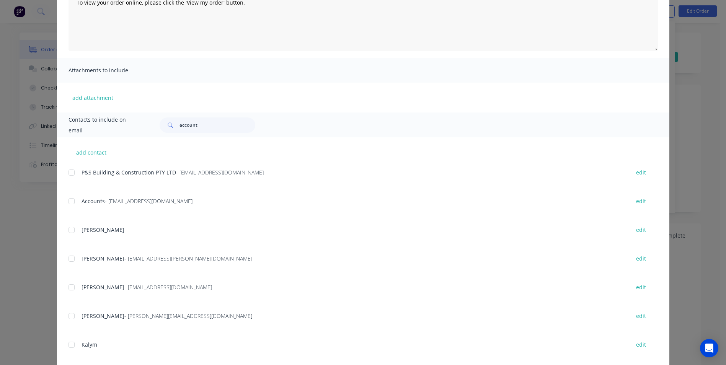
scroll to position [115, 0]
click at [68, 199] on div at bounding box center [71, 199] width 15 height 15
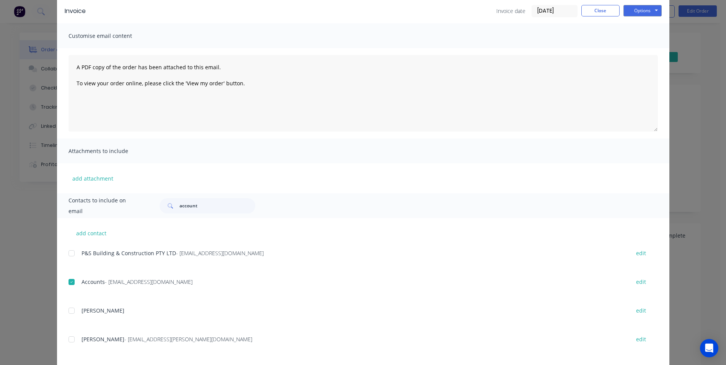
scroll to position [0, 0]
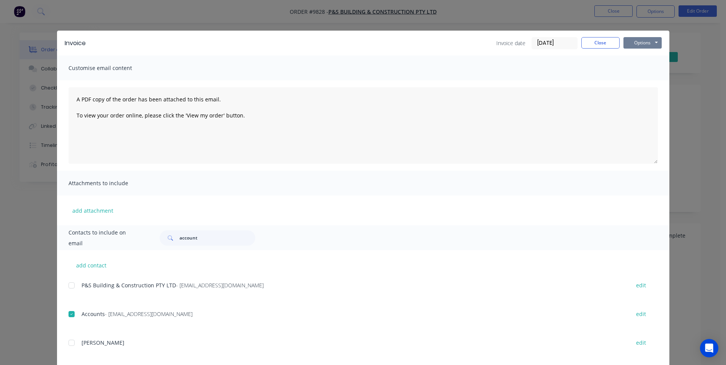
click at [636, 46] on button "Options" at bounding box center [642, 42] width 38 height 11
click at [637, 83] on button "Email" at bounding box center [647, 81] width 49 height 13
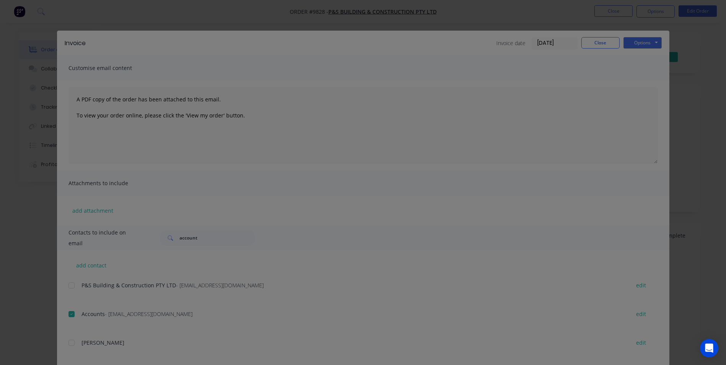
click at [606, 44] on div "Sending to your accounting package... Loading... This may take a few moments. P…" at bounding box center [363, 182] width 726 height 365
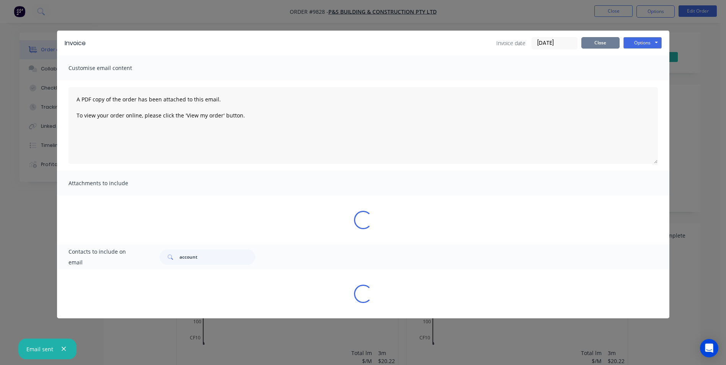
click at [602, 43] on button "Close" at bounding box center [600, 42] width 38 height 11
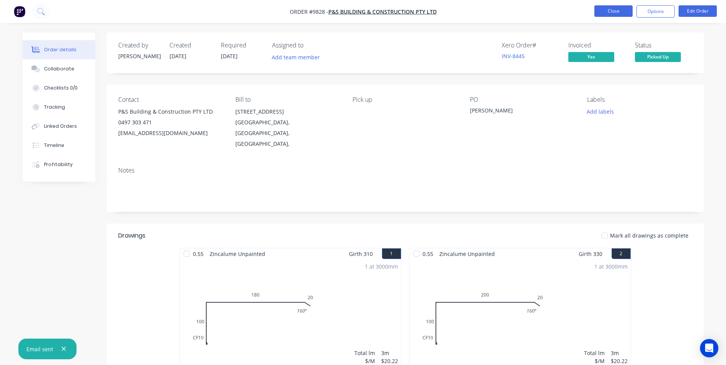
click at [615, 14] on button "Close" at bounding box center [613, 10] width 38 height 11
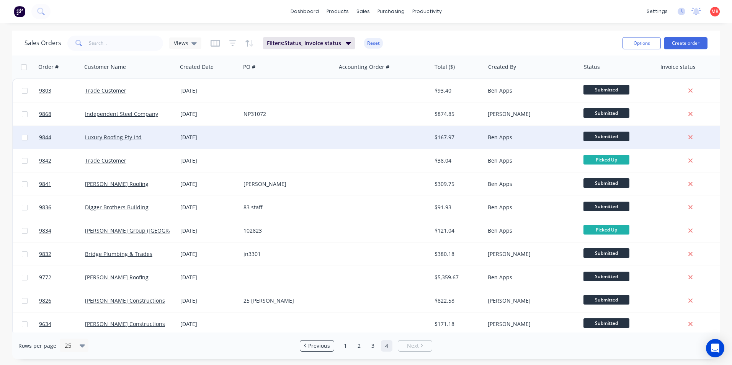
click at [326, 142] on div at bounding box center [287, 137] width 95 height 23
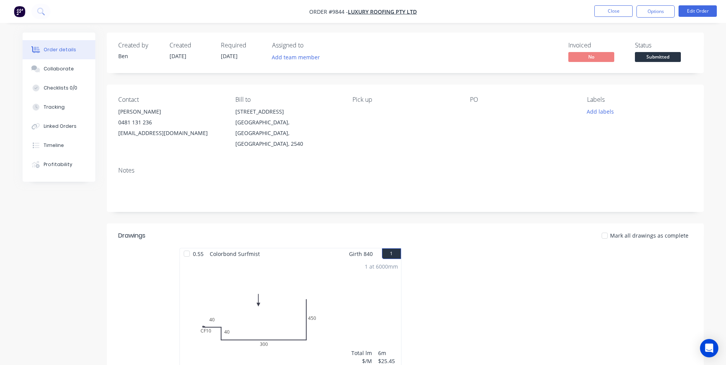
click at [647, 57] on span "Submitted" at bounding box center [658, 57] width 46 height 10
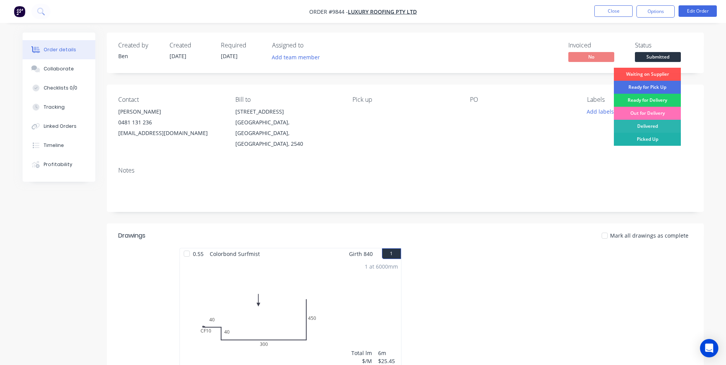
click at [636, 139] on div "Picked Up" at bounding box center [647, 139] width 67 height 13
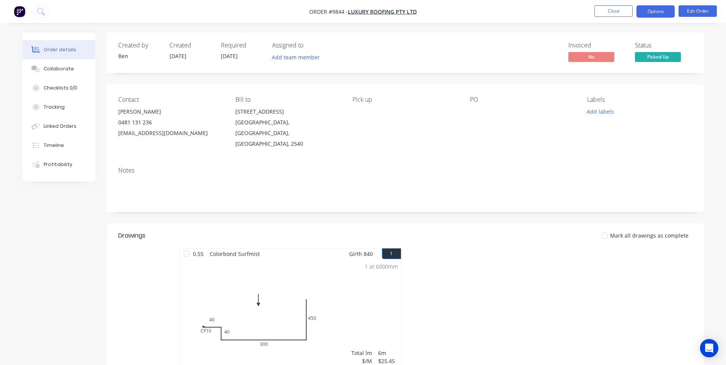
click at [640, 11] on button "Options" at bounding box center [655, 11] width 38 height 12
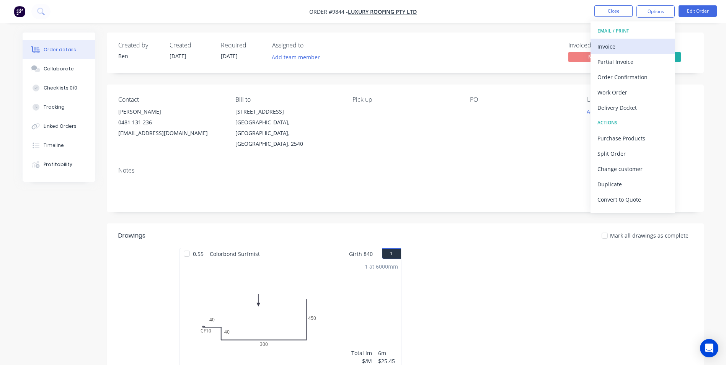
click at [605, 50] on div "Invoice" at bounding box center [632, 46] width 70 height 11
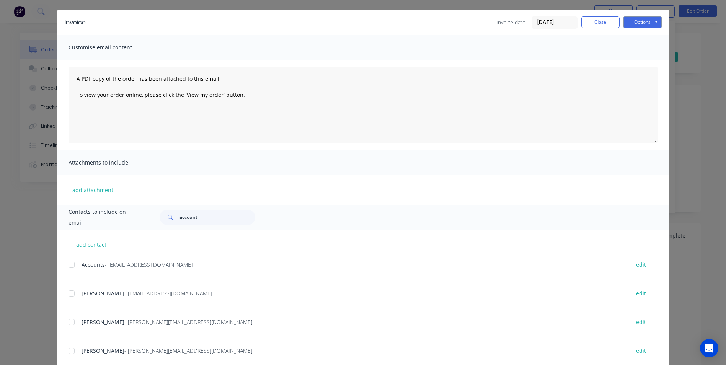
scroll to position [38, 0]
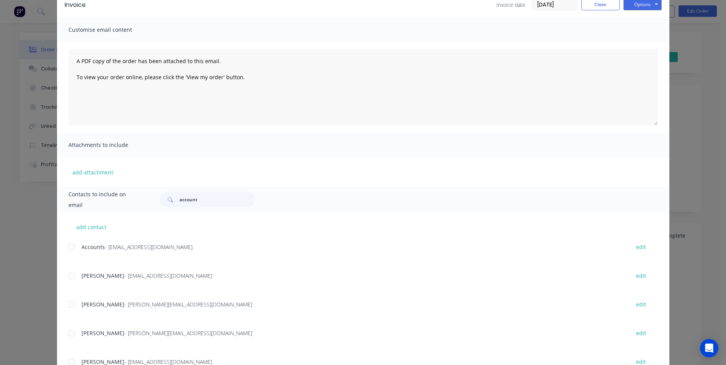
click at [69, 248] on div at bounding box center [71, 247] width 15 height 15
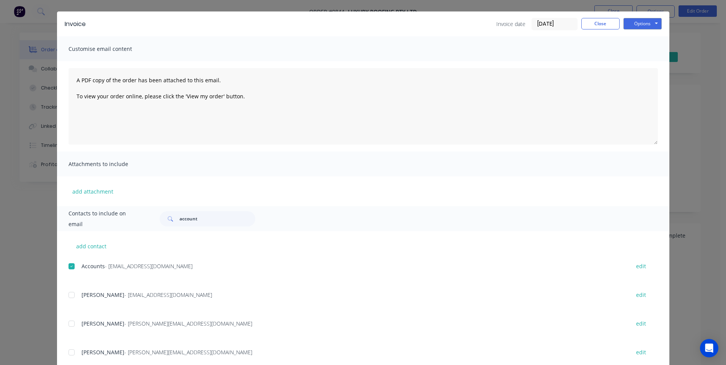
scroll to position [0, 0]
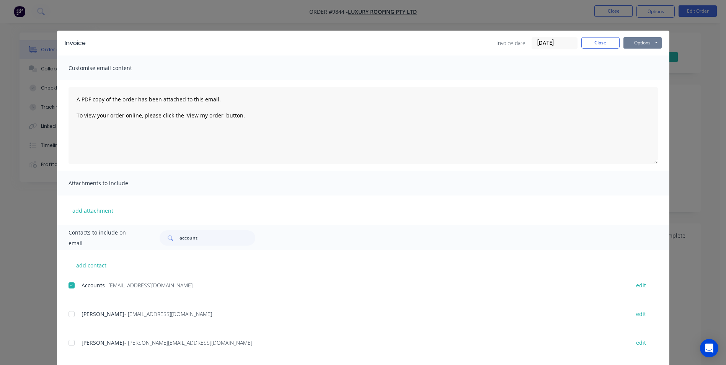
click at [643, 43] on button "Options" at bounding box center [642, 42] width 38 height 11
click at [643, 82] on button "Email" at bounding box center [647, 81] width 49 height 13
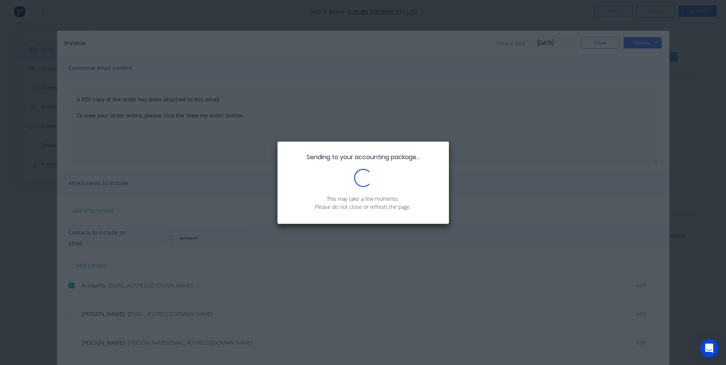
click at [609, 41] on div "Sending to your accounting package... Loading... This may take a few moments. P…" at bounding box center [363, 182] width 726 height 365
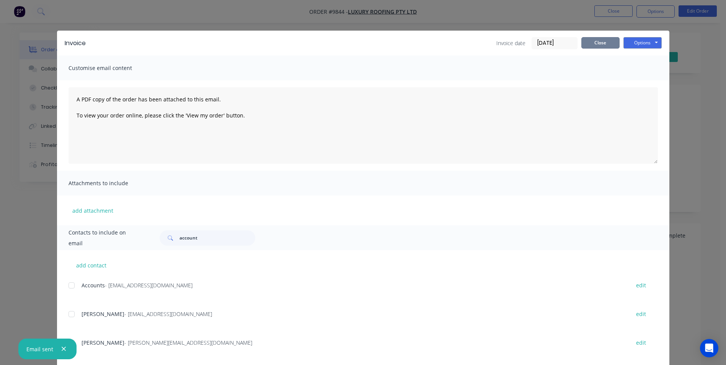
click at [604, 42] on button "Close" at bounding box center [600, 42] width 38 height 11
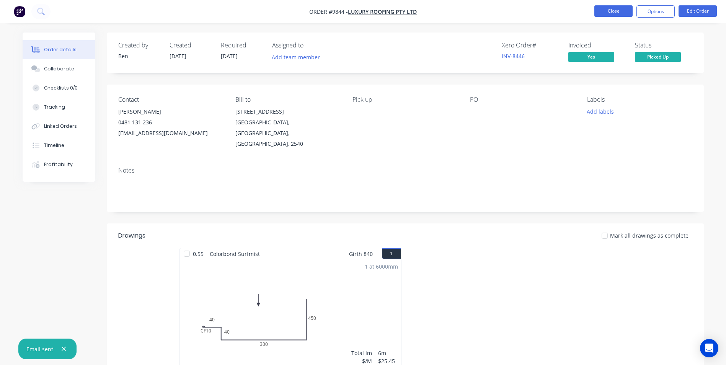
click at [610, 7] on button "Close" at bounding box center [613, 10] width 38 height 11
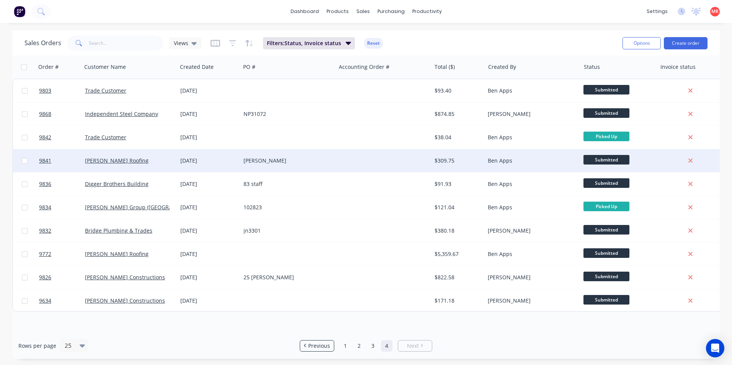
click at [347, 158] on div at bounding box center [383, 160] width 95 height 23
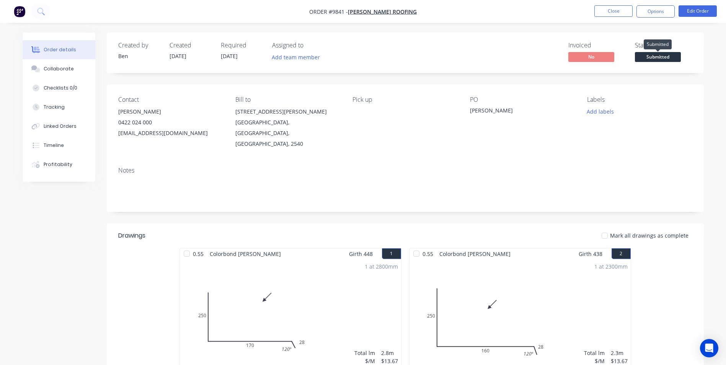
click at [651, 58] on span "Submitted" at bounding box center [658, 57] width 46 height 10
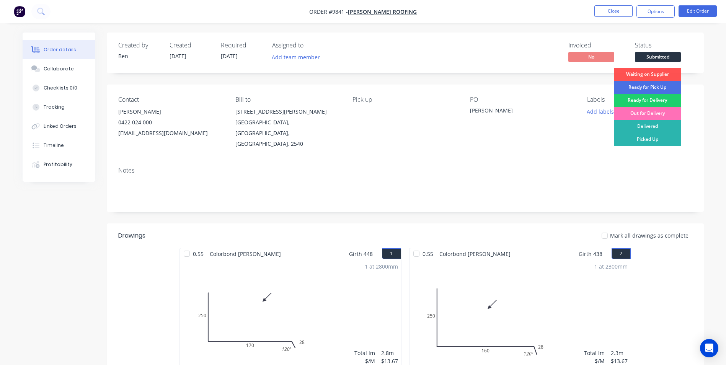
drag, startPoint x: 641, startPoint y: 139, endPoint x: 638, endPoint y: 130, distance: 9.5
click at [640, 139] on div "Picked Up" at bounding box center [647, 139] width 67 height 13
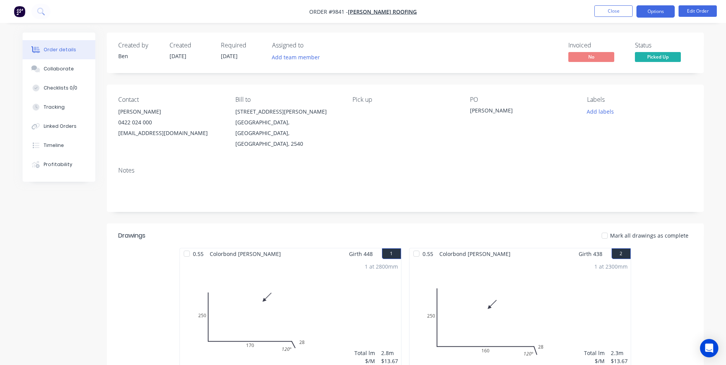
click at [641, 8] on button "Options" at bounding box center [655, 11] width 38 height 12
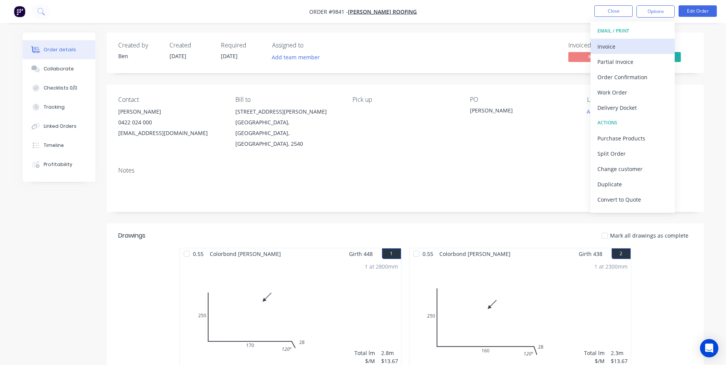
click at [596, 46] on button "Invoice" at bounding box center [632, 46] width 84 height 15
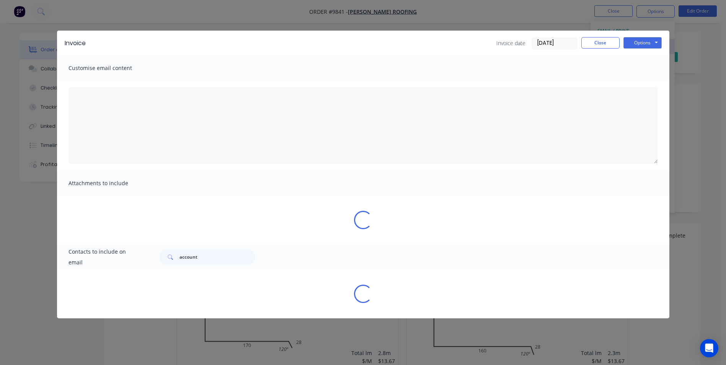
type textarea "A PDF copy of the order has been attached to this email. To view your order onl…"
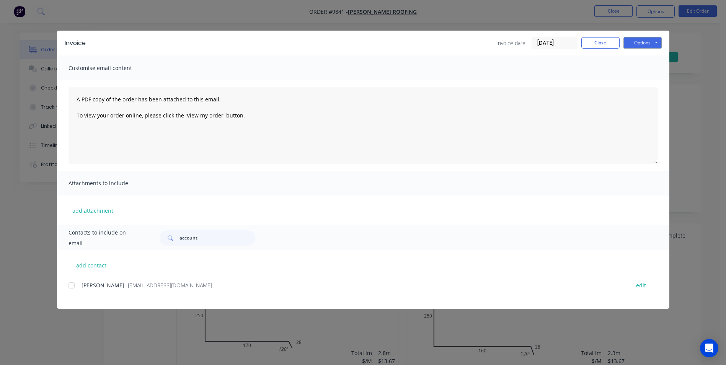
click at [78, 285] on div at bounding box center [71, 285] width 15 height 15
click at [649, 41] on button "Options" at bounding box center [642, 42] width 38 height 11
click at [643, 80] on button "Email" at bounding box center [647, 81] width 49 height 13
click at [607, 42] on button "Close" at bounding box center [600, 42] width 38 height 11
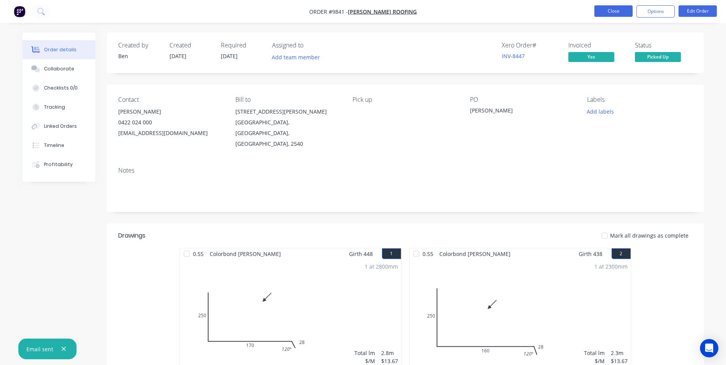
click at [611, 7] on button "Close" at bounding box center [613, 10] width 38 height 11
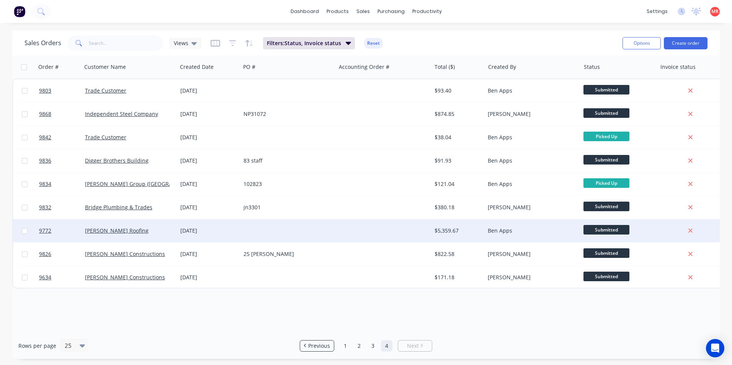
click at [248, 226] on div at bounding box center [287, 230] width 95 height 23
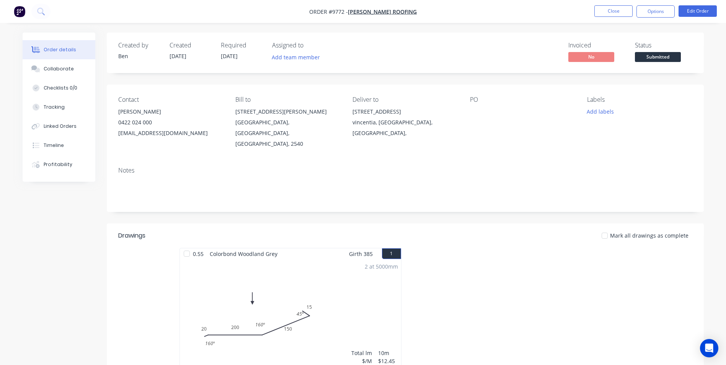
click at [650, 56] on span "Submitted" at bounding box center [658, 57] width 46 height 10
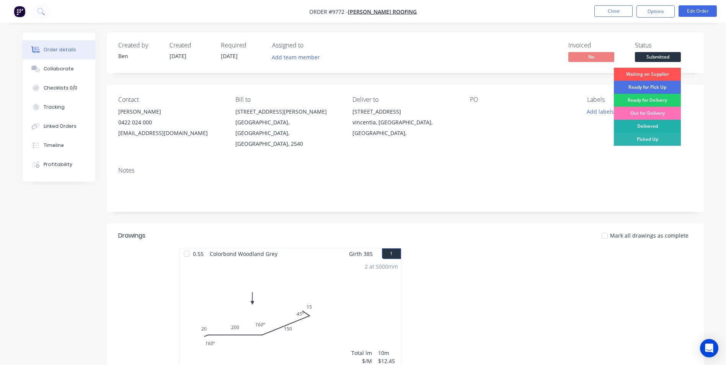
click at [645, 122] on div "Delivered" at bounding box center [647, 126] width 67 height 13
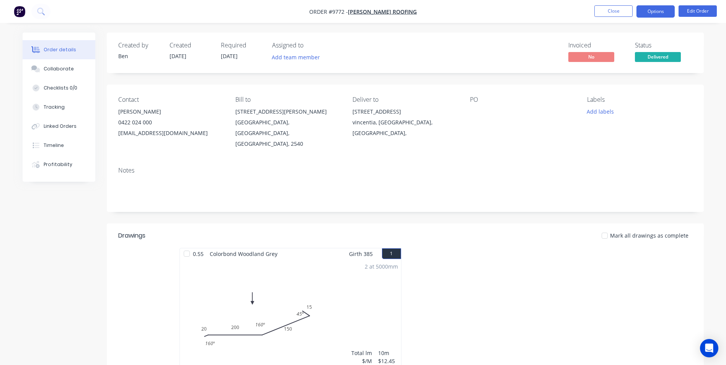
click at [651, 13] on button "Options" at bounding box center [655, 11] width 38 height 12
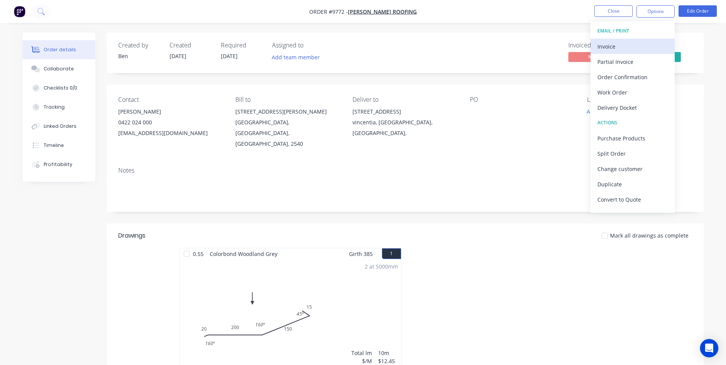
click at [628, 44] on div "Invoice" at bounding box center [632, 46] width 70 height 11
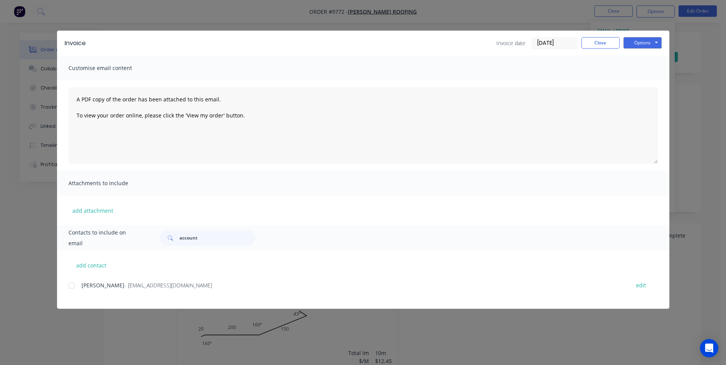
click at [70, 287] on div at bounding box center [71, 285] width 15 height 15
click at [632, 44] on button "Options" at bounding box center [642, 42] width 38 height 11
click at [629, 84] on button "Email" at bounding box center [647, 81] width 49 height 13
click at [607, 42] on button "Close" at bounding box center [600, 42] width 38 height 11
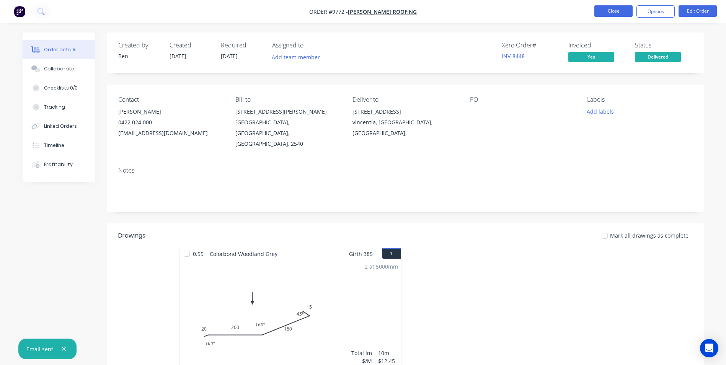
click at [618, 13] on button "Close" at bounding box center [613, 10] width 38 height 11
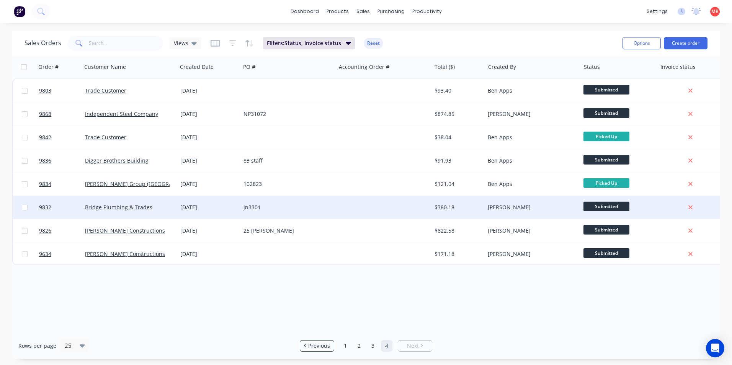
click at [278, 205] on div "jn3301" at bounding box center [285, 208] width 85 height 8
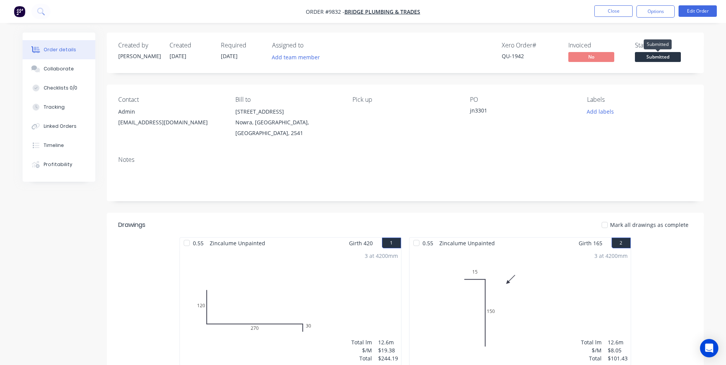
click at [657, 58] on span "Submitted" at bounding box center [658, 57] width 46 height 10
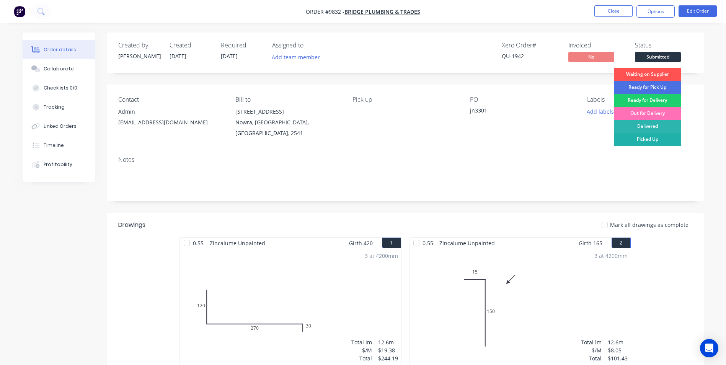
click at [647, 139] on div "Picked Up" at bounding box center [647, 139] width 67 height 13
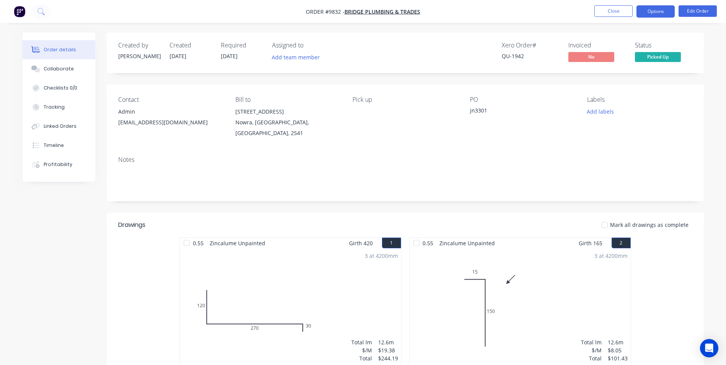
click at [652, 11] on button "Options" at bounding box center [655, 11] width 38 height 12
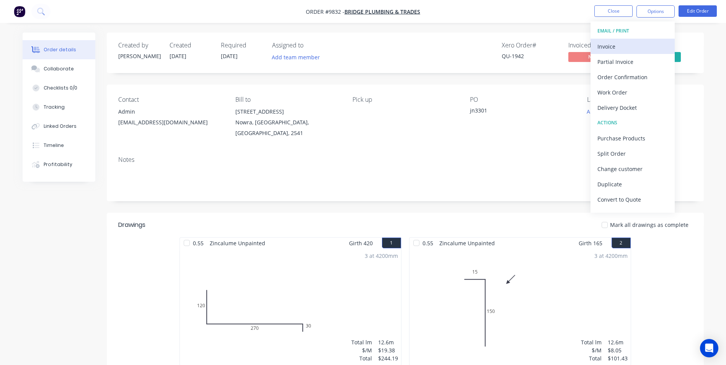
click at [645, 46] on div "Invoice" at bounding box center [632, 46] width 70 height 11
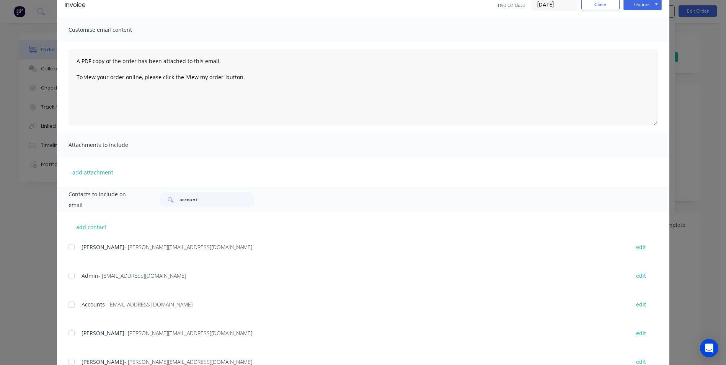
click at [72, 306] on div at bounding box center [71, 304] width 15 height 15
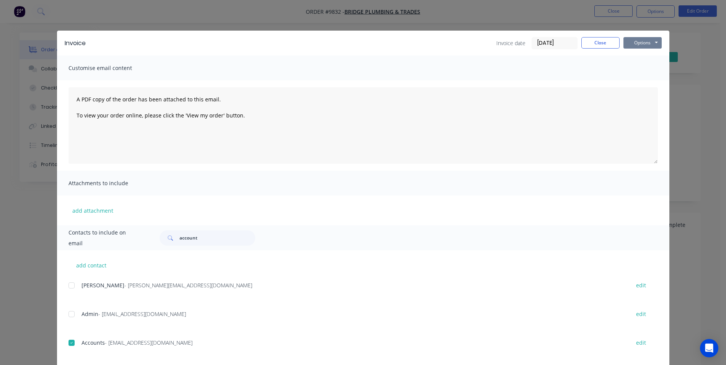
click at [635, 41] on button "Options" at bounding box center [642, 42] width 38 height 11
click at [635, 80] on button "Email" at bounding box center [647, 81] width 49 height 13
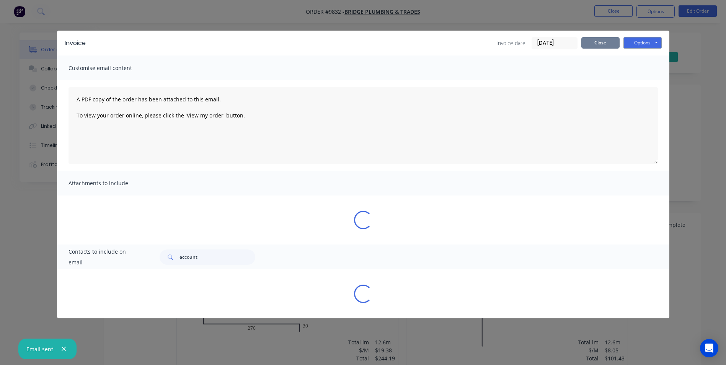
click at [604, 42] on button "Close" at bounding box center [600, 42] width 38 height 11
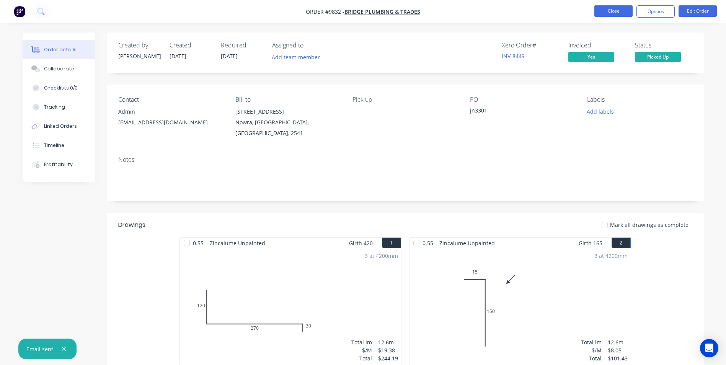
click at [614, 13] on button "Close" at bounding box center [613, 10] width 38 height 11
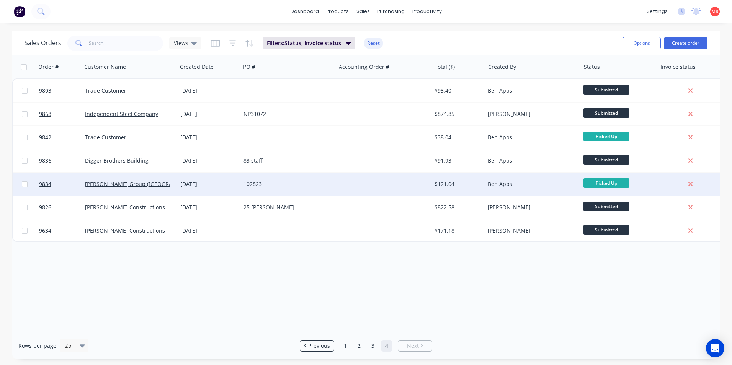
click at [281, 186] on div "102823" at bounding box center [285, 184] width 85 height 8
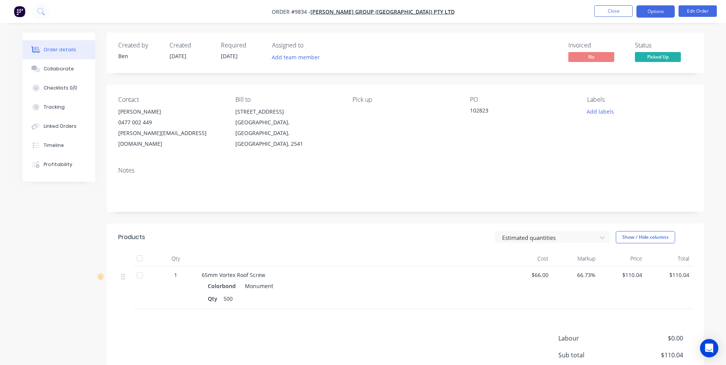
click at [647, 11] on button "Options" at bounding box center [655, 11] width 38 height 12
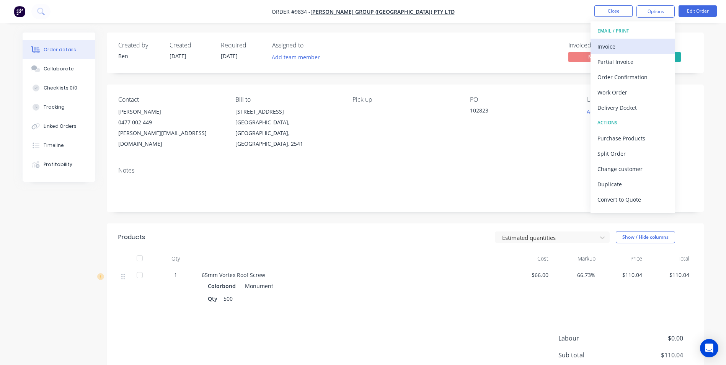
click at [608, 49] on div "Invoice" at bounding box center [632, 46] width 70 height 11
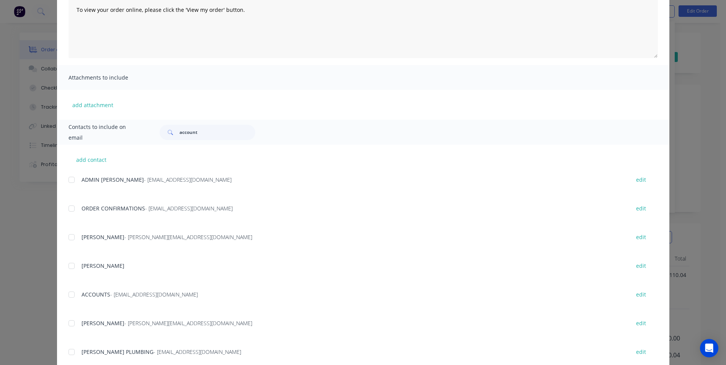
scroll to position [115, 0]
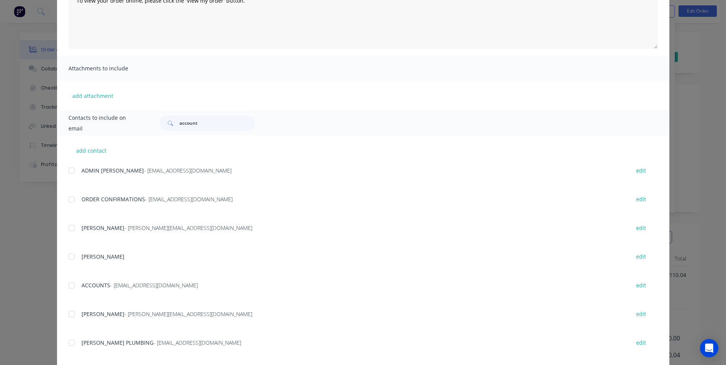
click at [70, 287] on div at bounding box center [71, 285] width 15 height 15
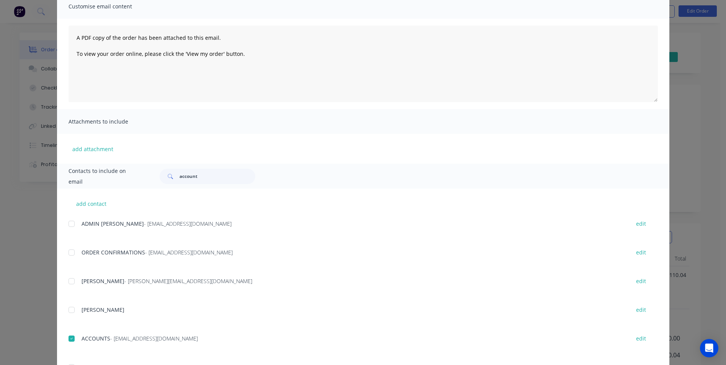
scroll to position [0, 0]
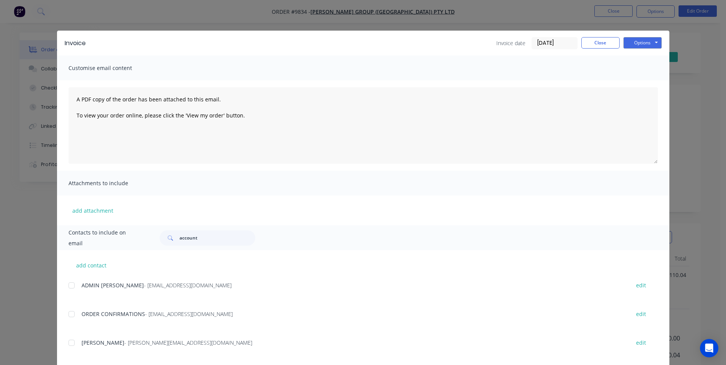
click at [638, 49] on div "Options Preview Print Email" at bounding box center [642, 43] width 38 height 12
click at [639, 46] on button "Options" at bounding box center [642, 42] width 38 height 11
click at [638, 80] on button "Email" at bounding box center [647, 81] width 49 height 13
click at [600, 44] on button "Close" at bounding box center [600, 42] width 38 height 11
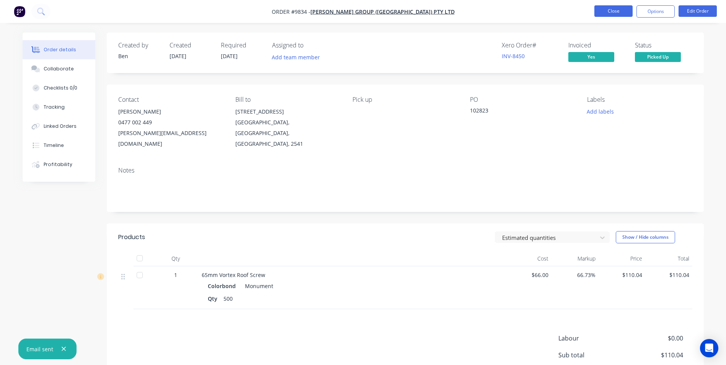
click at [599, 14] on button "Close" at bounding box center [613, 10] width 38 height 11
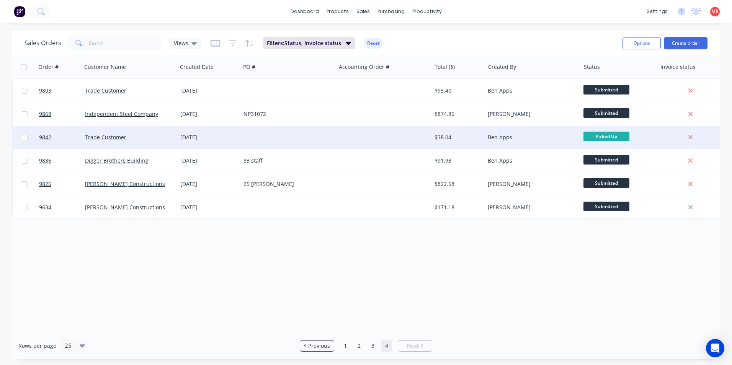
click at [270, 142] on div at bounding box center [287, 137] width 95 height 23
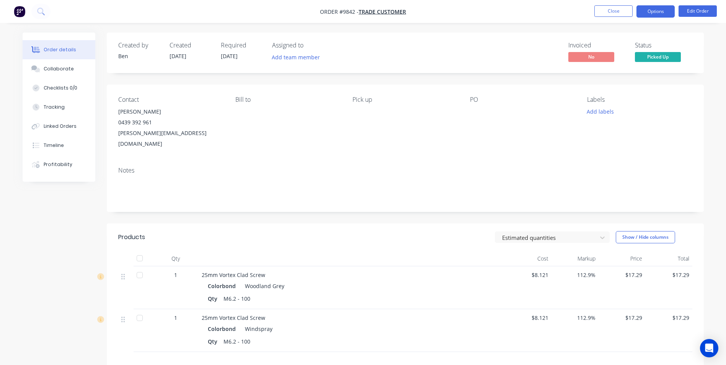
click at [643, 12] on button "Options" at bounding box center [655, 11] width 38 height 12
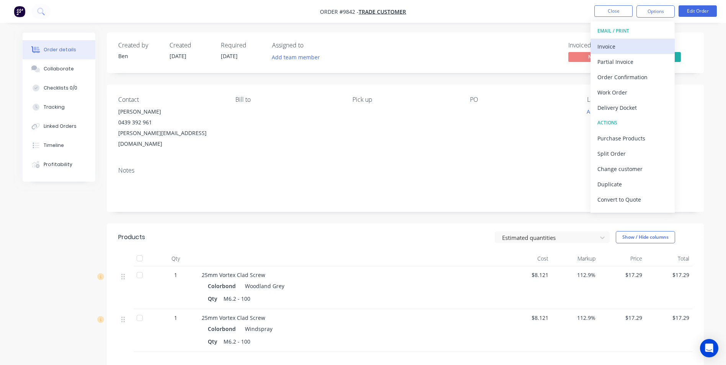
click at [615, 46] on div "Invoice" at bounding box center [632, 46] width 70 height 11
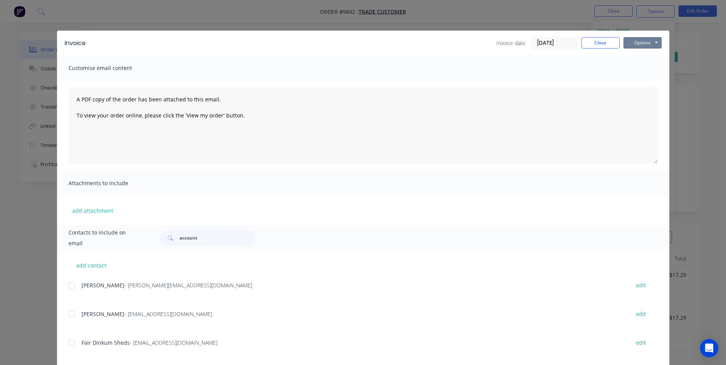
click at [641, 41] on button "Options" at bounding box center [642, 42] width 38 height 11
click at [639, 69] on button "Print" at bounding box center [647, 69] width 49 height 13
click at [592, 40] on button "Close" at bounding box center [600, 42] width 38 height 11
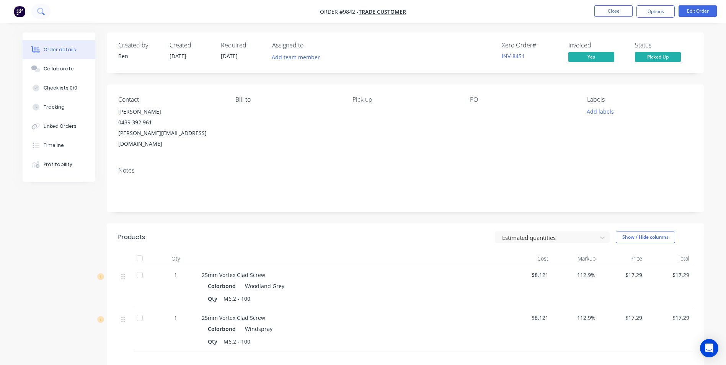
click at [37, 16] on button at bounding box center [40, 11] width 19 height 15
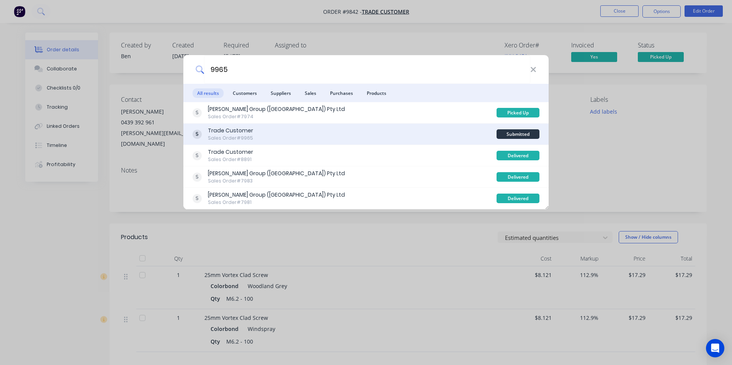
type input "9965"
click at [386, 136] on div "Trade Customer Sales Order #9965" at bounding box center [344, 134] width 304 height 15
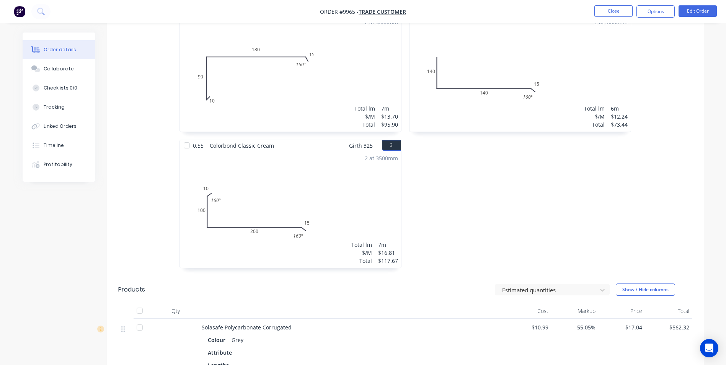
scroll to position [106, 0]
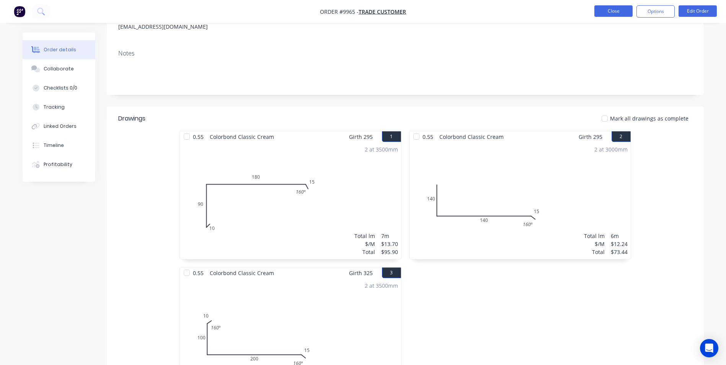
click at [619, 7] on button "Close" at bounding box center [613, 10] width 38 height 11
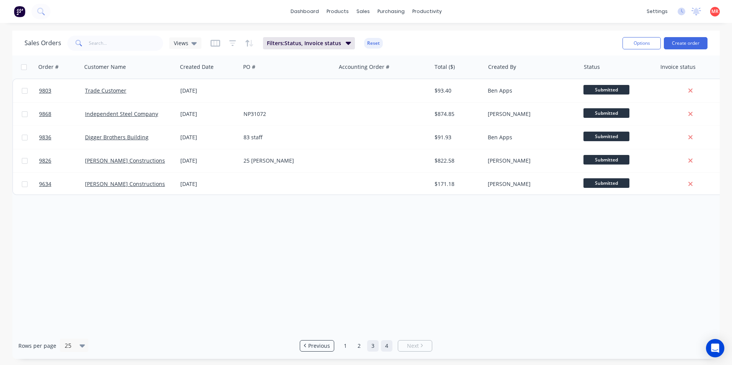
click at [375, 346] on link "3" at bounding box center [372, 345] width 11 height 11
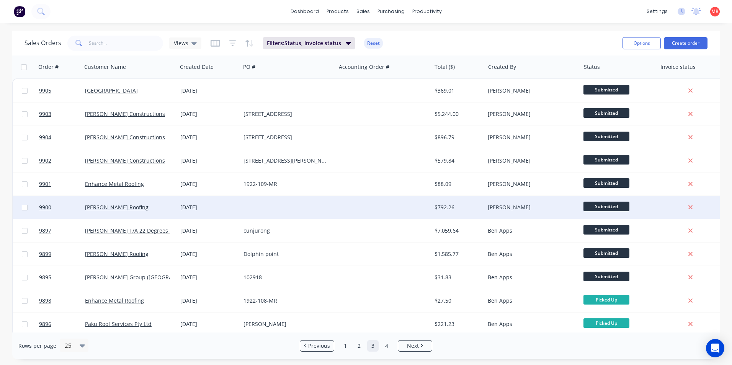
click at [352, 208] on div at bounding box center [383, 207] width 95 height 23
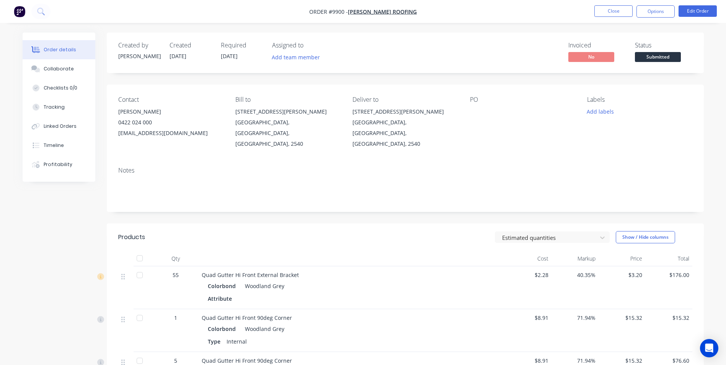
click at [669, 56] on span "Submitted" at bounding box center [658, 57] width 46 height 10
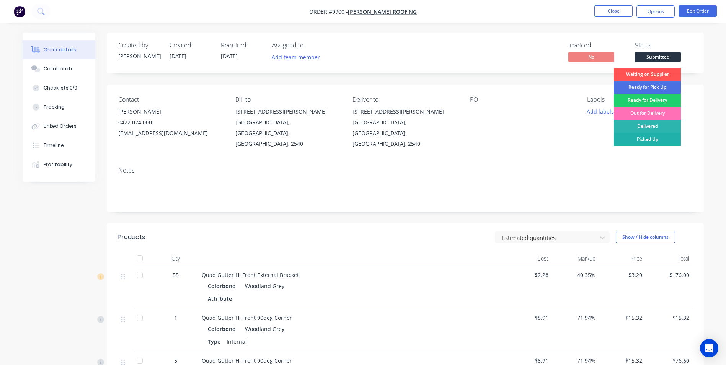
click at [648, 135] on div "Picked Up" at bounding box center [647, 139] width 67 height 13
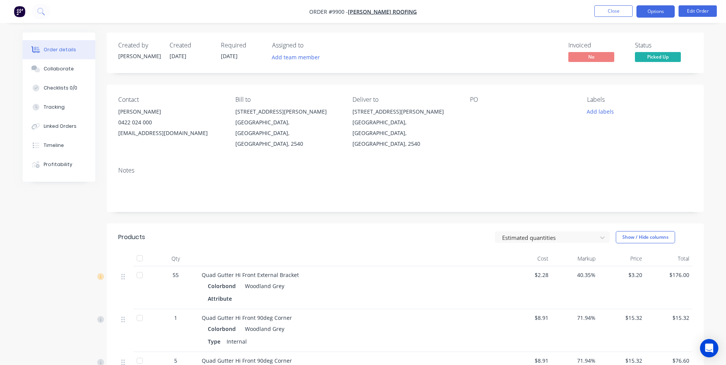
click at [651, 11] on button "Options" at bounding box center [655, 11] width 38 height 12
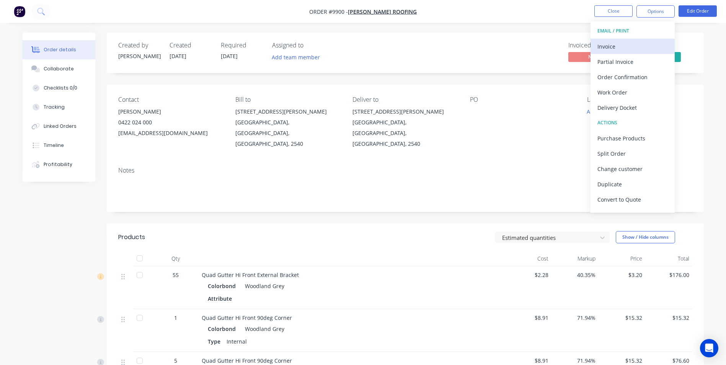
click at [621, 48] on div "Invoice" at bounding box center [632, 46] width 70 height 11
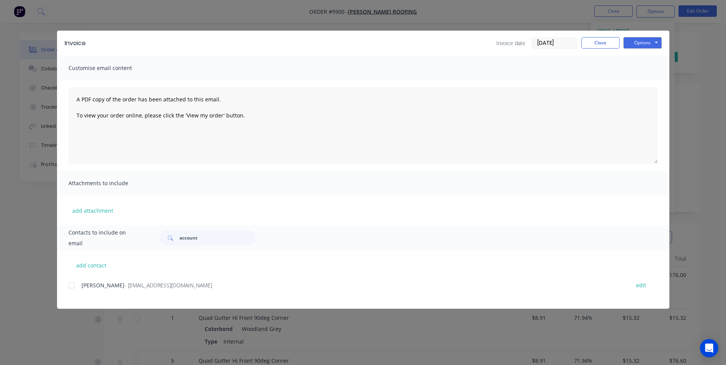
click at [70, 288] on div at bounding box center [71, 285] width 15 height 15
click at [650, 38] on button "Options" at bounding box center [642, 42] width 38 height 11
click at [646, 83] on button "Email" at bounding box center [647, 81] width 49 height 13
click at [607, 42] on button "Close" at bounding box center [600, 42] width 38 height 11
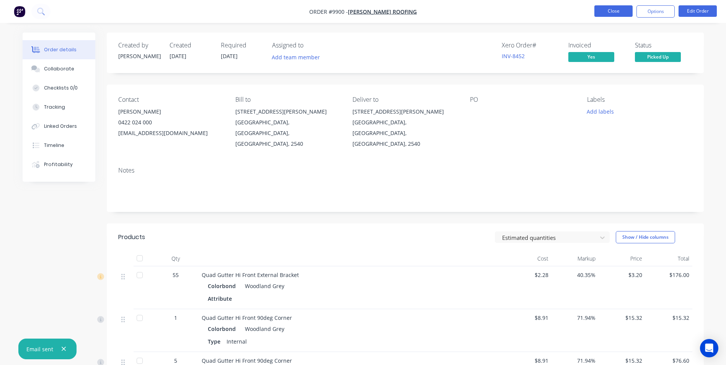
click at [610, 13] on button "Close" at bounding box center [613, 10] width 38 height 11
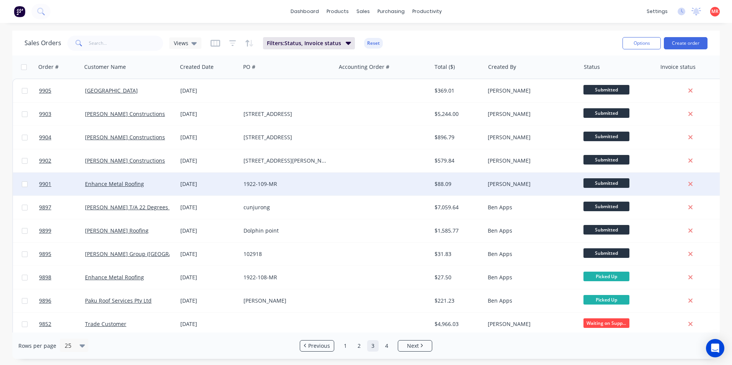
click at [386, 183] on div at bounding box center [383, 184] width 95 height 23
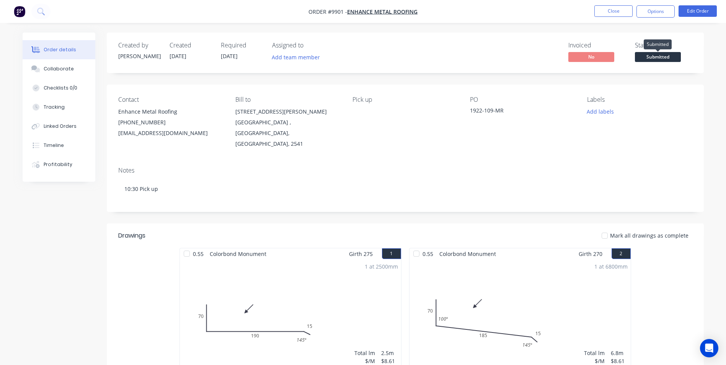
click at [663, 56] on span "Submitted" at bounding box center [658, 57] width 46 height 10
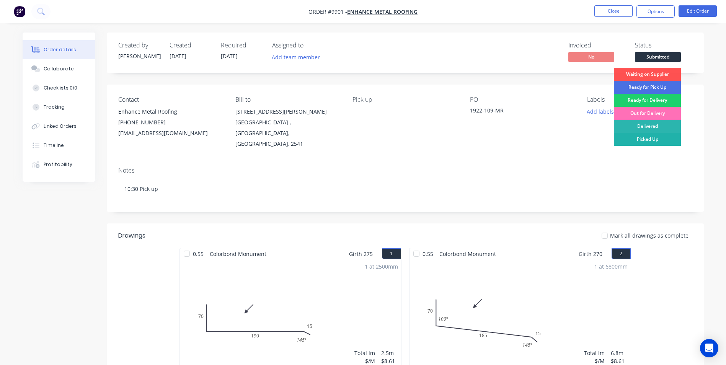
click at [642, 137] on div "Picked Up" at bounding box center [647, 139] width 67 height 13
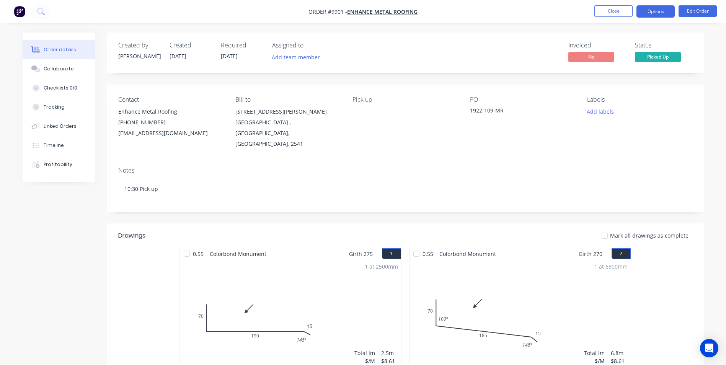
click at [645, 12] on button "Options" at bounding box center [655, 11] width 38 height 12
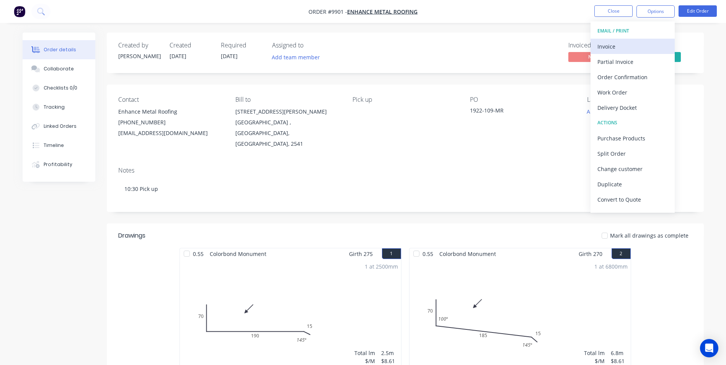
click at [620, 42] on div "Invoice" at bounding box center [632, 46] width 70 height 11
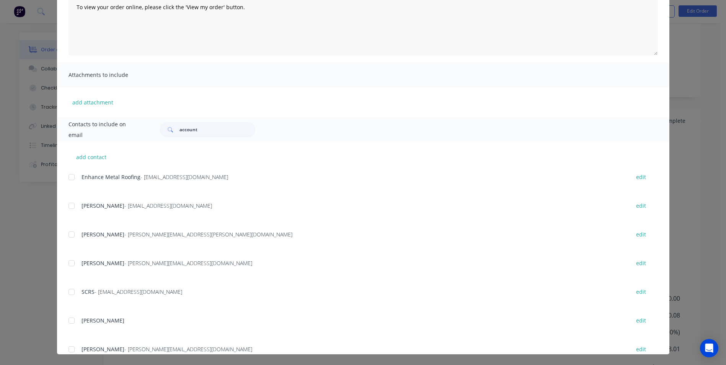
click at [71, 175] on div at bounding box center [71, 177] width 15 height 15
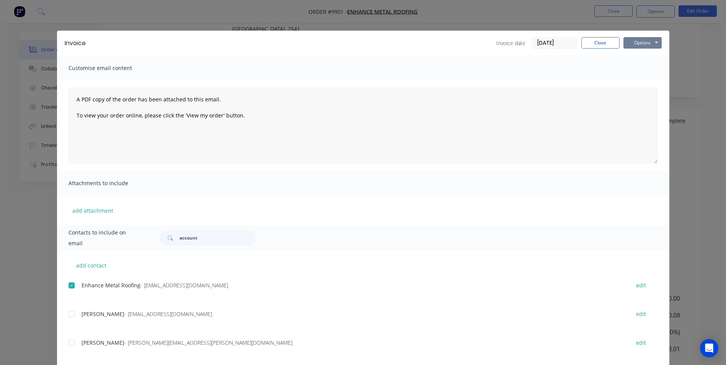
click at [649, 40] on button "Options" at bounding box center [642, 42] width 38 height 11
click at [635, 78] on button "Email" at bounding box center [647, 81] width 49 height 13
click at [595, 41] on button "Close" at bounding box center [600, 42] width 38 height 11
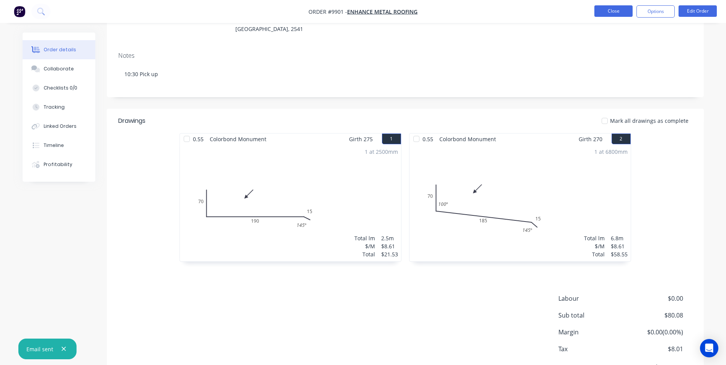
click at [609, 11] on button "Close" at bounding box center [613, 10] width 38 height 11
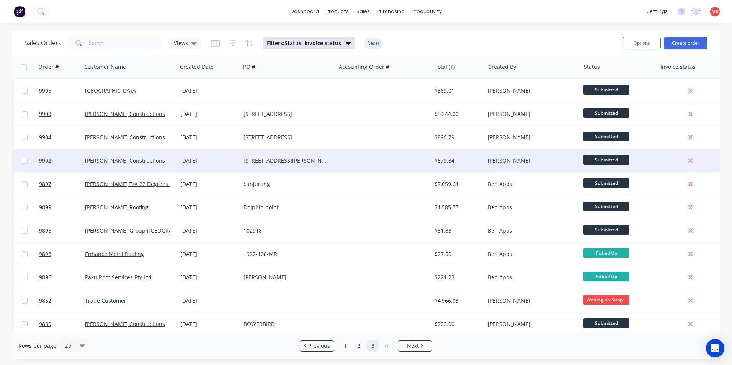
click at [402, 163] on div at bounding box center [383, 160] width 95 height 23
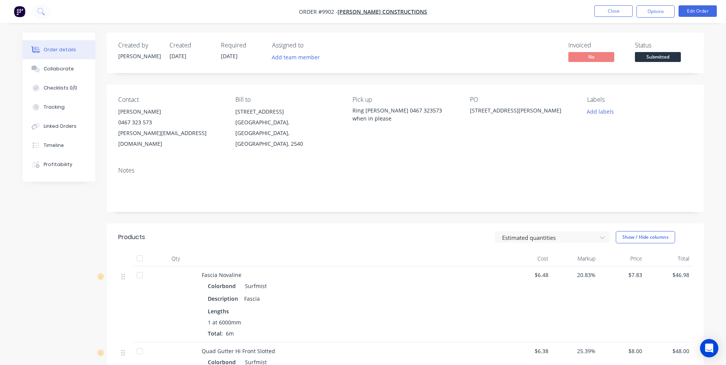
click at [659, 51] on div "Status Submitted" at bounding box center [663, 53] width 57 height 22
click at [659, 56] on span "Submitted" at bounding box center [658, 57] width 46 height 10
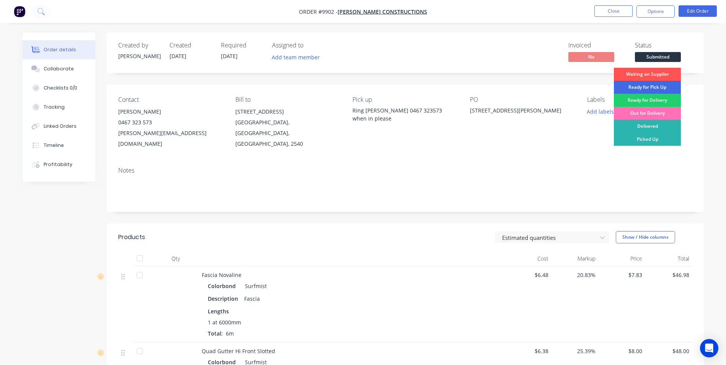
click at [651, 87] on div "Ready for Pick Up" at bounding box center [647, 87] width 67 height 13
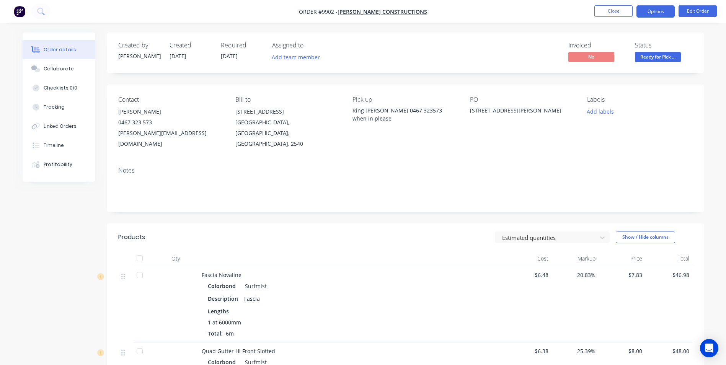
click at [654, 9] on button "Options" at bounding box center [655, 11] width 38 height 12
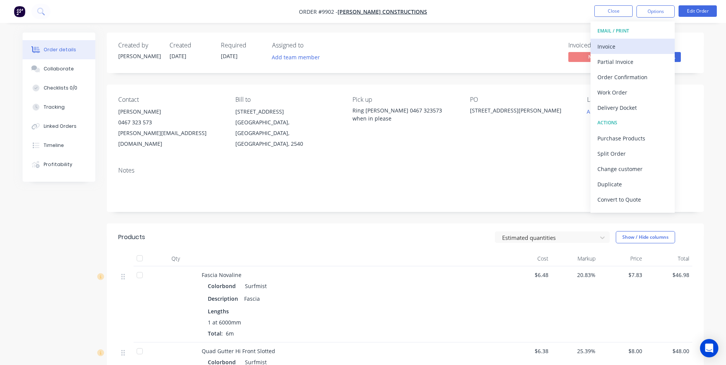
click at [622, 45] on div "Invoice" at bounding box center [632, 46] width 70 height 11
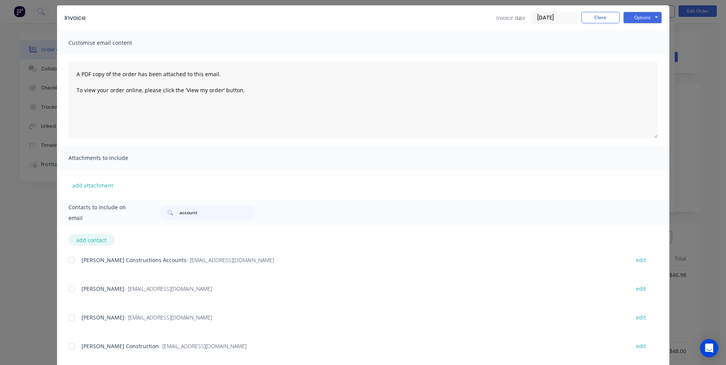
scroll to position [38, 0]
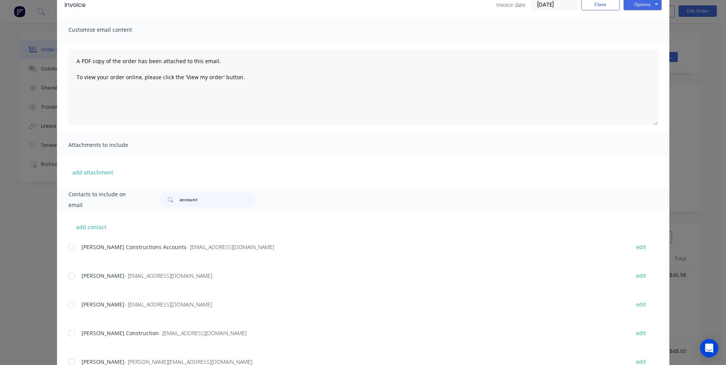
click at [71, 248] on div at bounding box center [71, 247] width 15 height 15
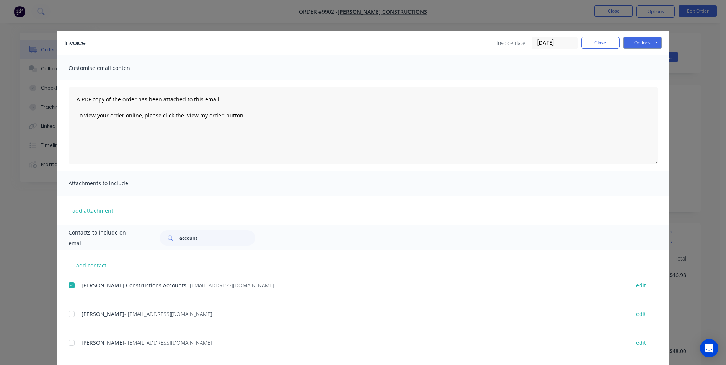
click at [649, 49] on div "Invoice Invoice date 30/09/25 Close Options Preview Print Email" at bounding box center [363, 43] width 612 height 25
click at [648, 45] on button "Options" at bounding box center [642, 42] width 38 height 11
click at [644, 82] on button "Email" at bounding box center [647, 81] width 49 height 13
click at [593, 46] on button "Close" at bounding box center [600, 42] width 38 height 11
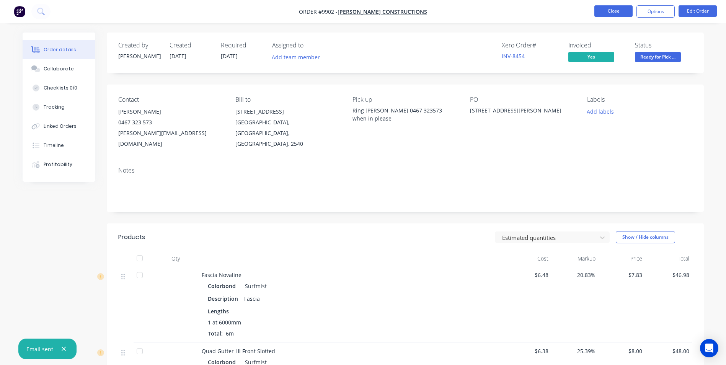
click at [620, 13] on button "Close" at bounding box center [613, 10] width 38 height 11
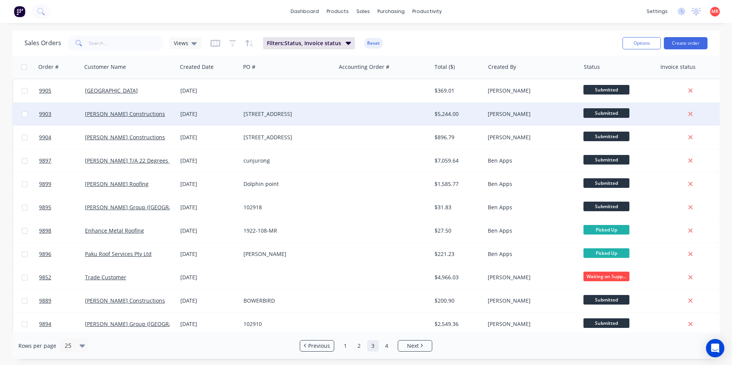
click at [365, 112] on div at bounding box center [383, 114] width 95 height 23
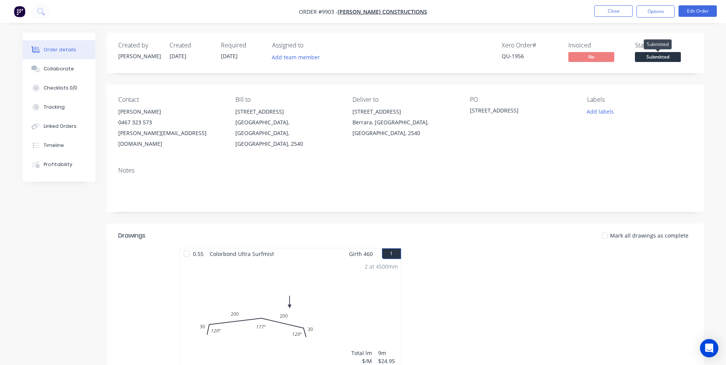
click at [645, 60] on span "Submitted" at bounding box center [658, 57] width 46 height 10
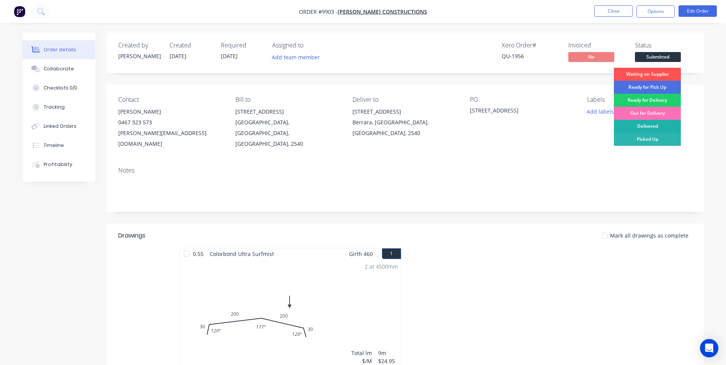
click at [643, 127] on div "Delivered" at bounding box center [647, 126] width 67 height 13
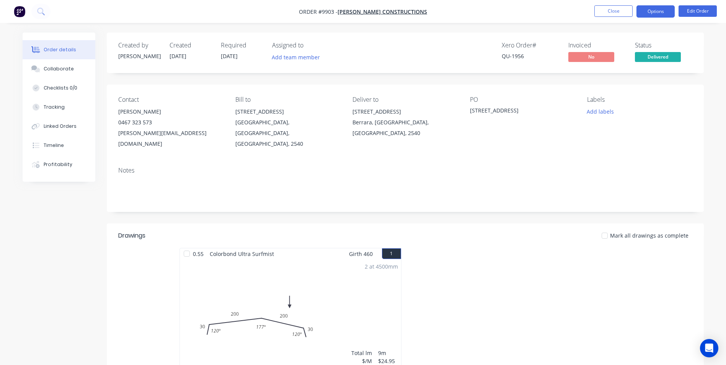
click at [651, 10] on button "Options" at bounding box center [655, 11] width 38 height 12
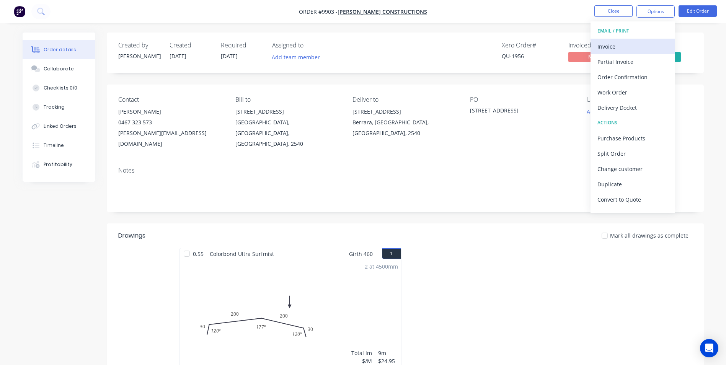
click at [616, 48] on div "Invoice" at bounding box center [632, 46] width 70 height 11
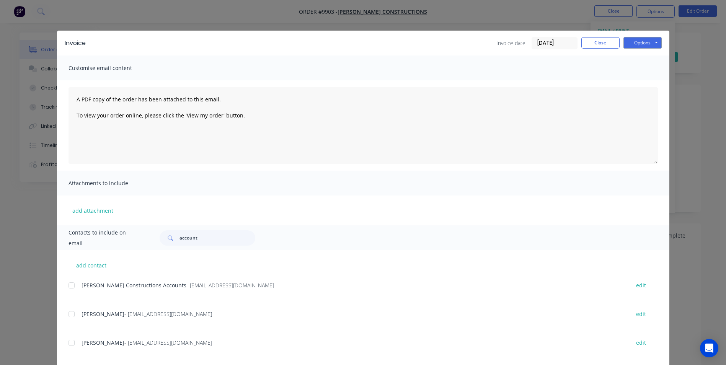
click at [68, 285] on div at bounding box center [71, 285] width 15 height 15
click at [636, 45] on button "Options" at bounding box center [642, 42] width 38 height 11
click at [638, 80] on button "Email" at bounding box center [647, 81] width 49 height 13
click at [608, 38] on button "Close" at bounding box center [600, 42] width 38 height 11
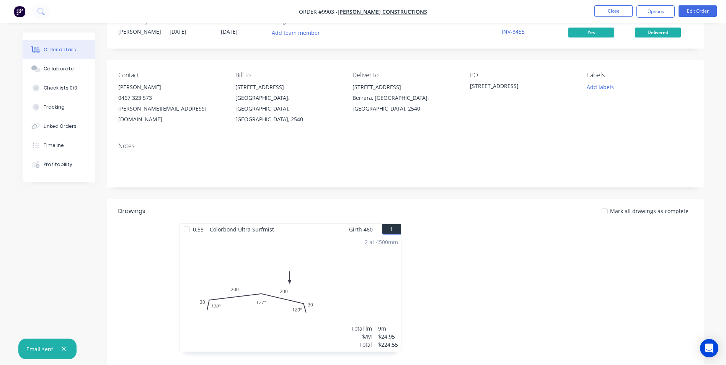
scroll to position [38, 0]
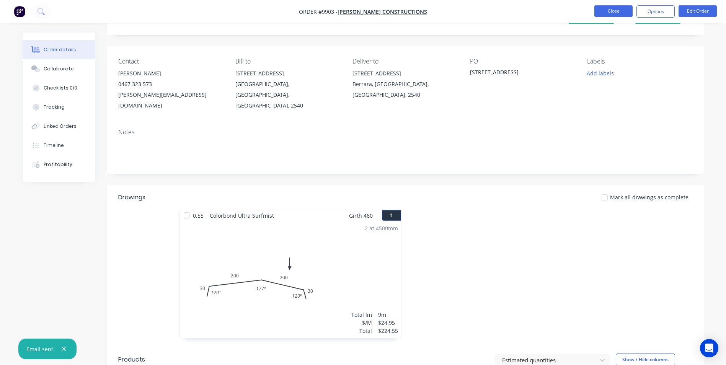
click at [618, 10] on button "Close" at bounding box center [613, 10] width 38 height 11
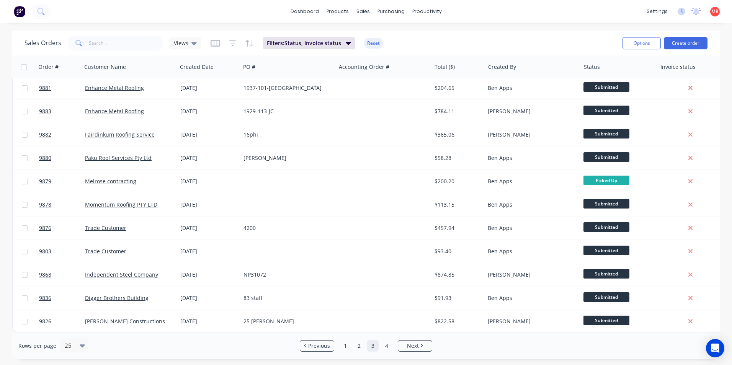
scroll to position [65, 0]
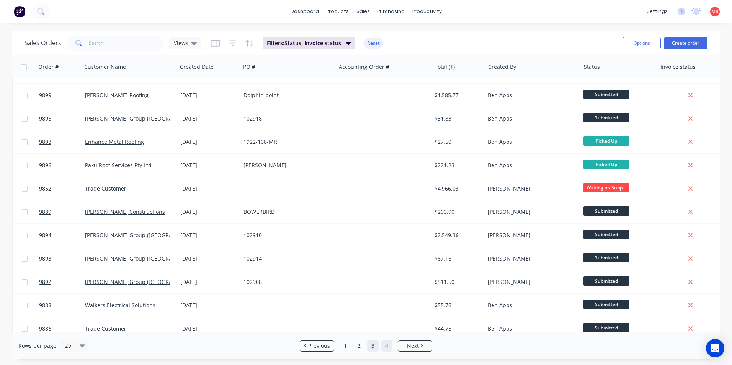
click at [388, 346] on link "4" at bounding box center [386, 345] width 11 height 11
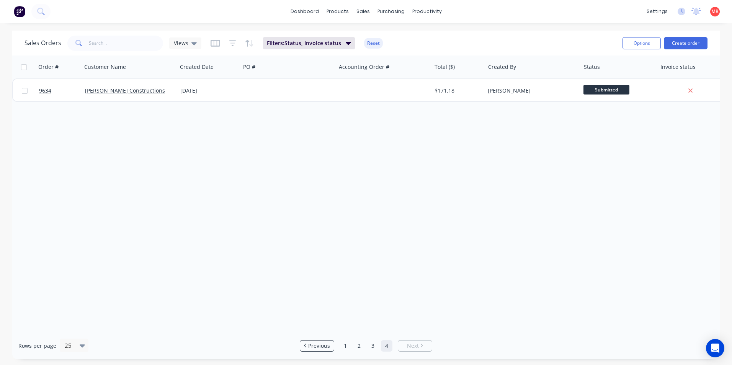
scroll to position [0, 0]
click at [373, 340] on link "3" at bounding box center [372, 345] width 11 height 11
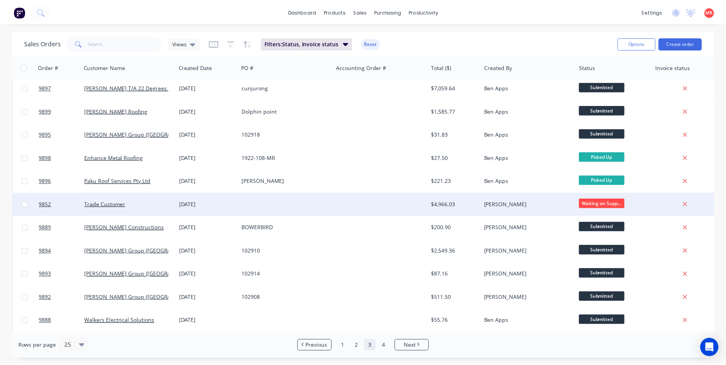
scroll to position [115, 0]
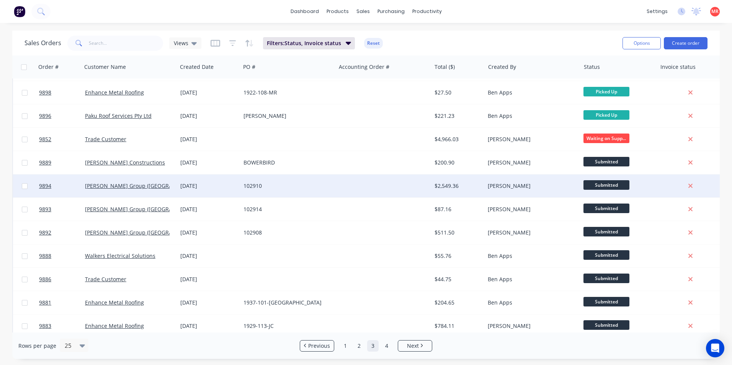
click at [378, 184] on div at bounding box center [383, 186] width 95 height 23
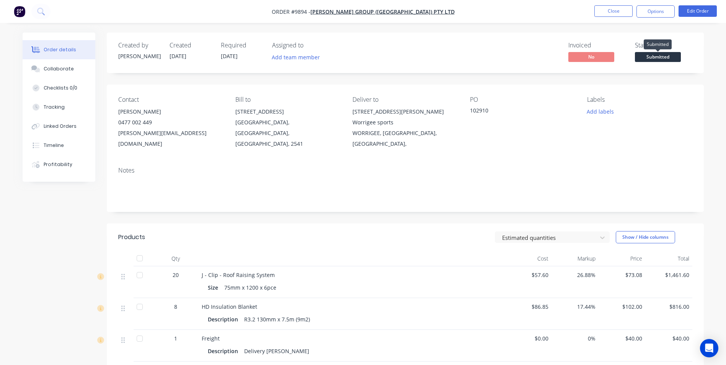
click at [648, 59] on span "Submitted" at bounding box center [658, 57] width 46 height 10
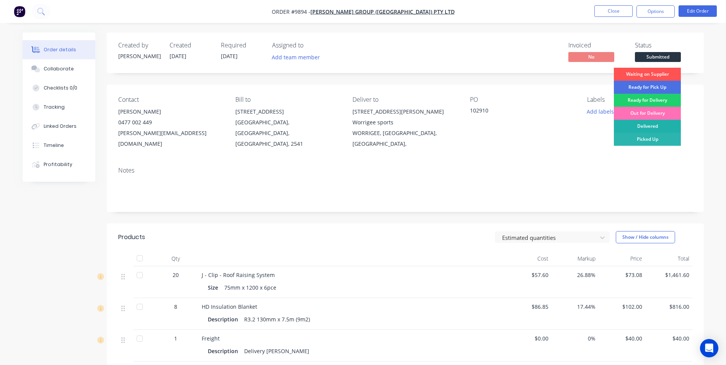
click at [641, 127] on div "Delivered" at bounding box center [647, 126] width 67 height 13
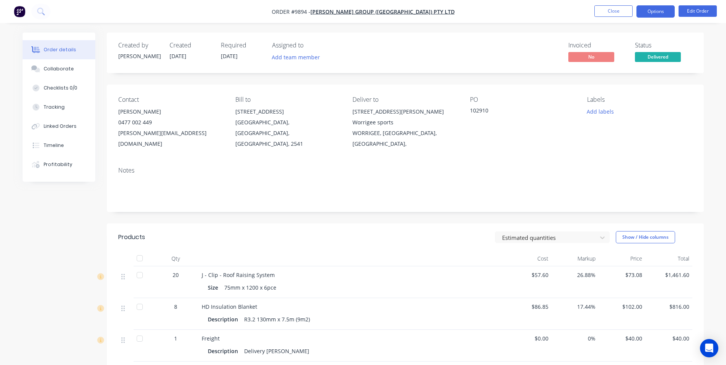
click at [651, 11] on button "Options" at bounding box center [655, 11] width 38 height 12
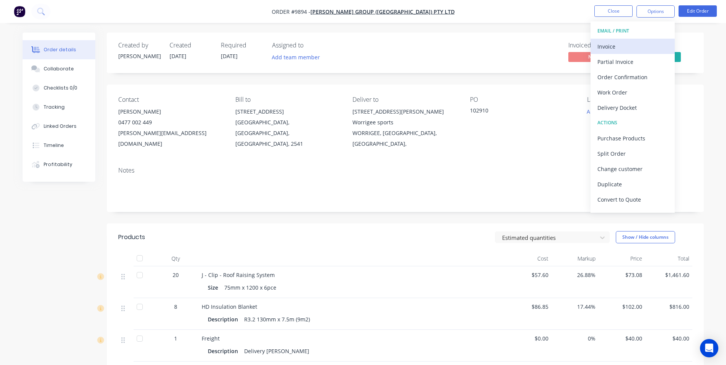
click at [648, 44] on div "Invoice" at bounding box center [632, 46] width 70 height 11
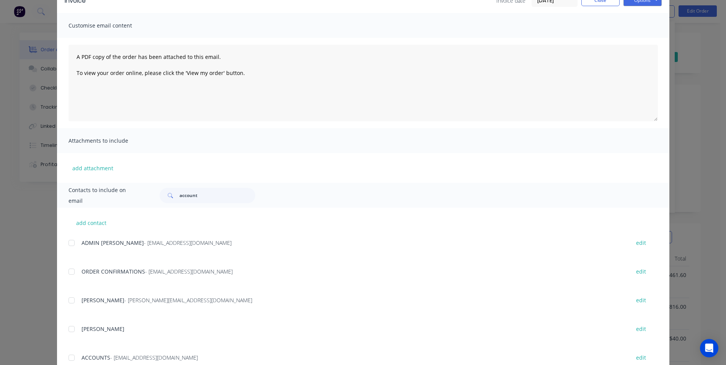
scroll to position [153, 0]
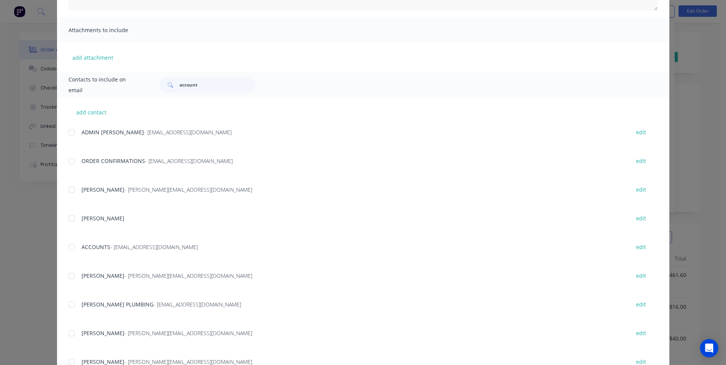
click at [73, 250] on div at bounding box center [71, 247] width 15 height 15
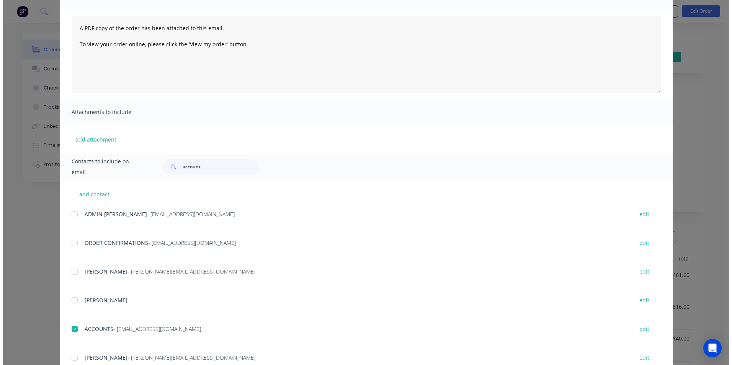
scroll to position [0, 0]
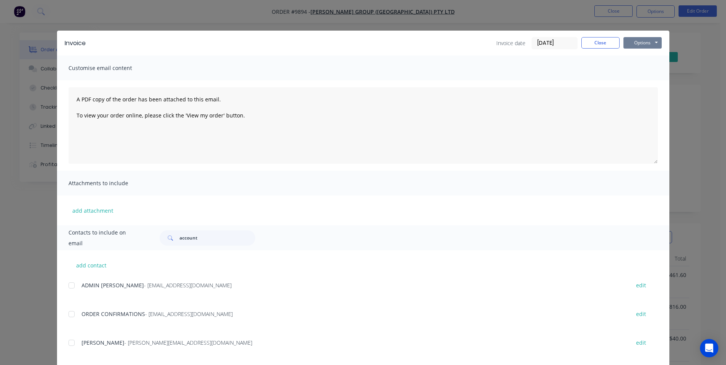
click at [646, 47] on button "Options" at bounding box center [642, 42] width 38 height 11
click at [643, 79] on button "Email" at bounding box center [647, 81] width 49 height 13
click at [594, 43] on button "Close" at bounding box center [600, 42] width 38 height 11
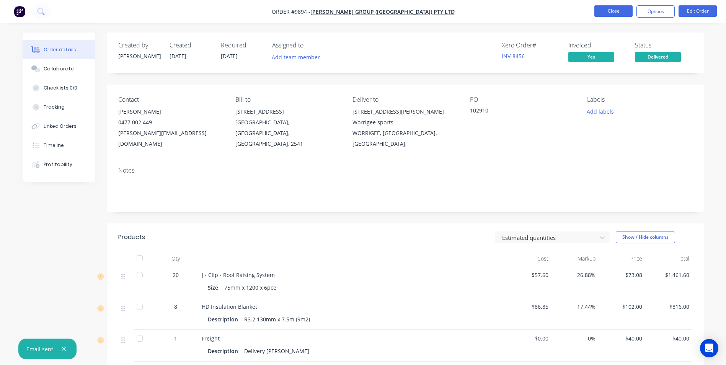
click at [624, 9] on button "Close" at bounding box center [613, 10] width 38 height 11
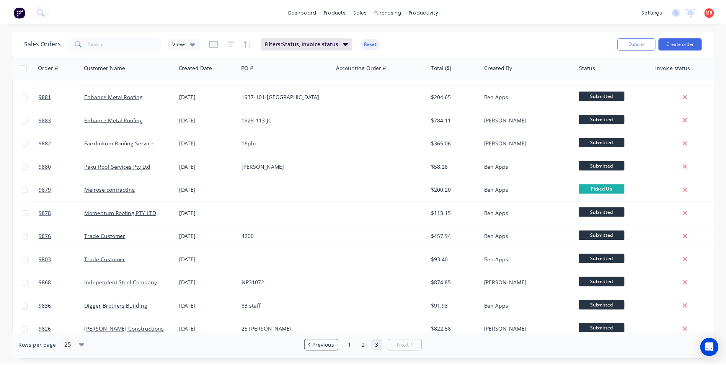
scroll to position [333, 0]
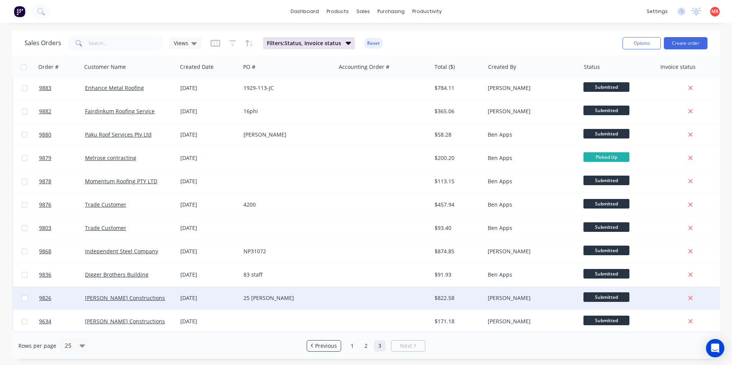
click at [341, 292] on div at bounding box center [383, 298] width 95 height 23
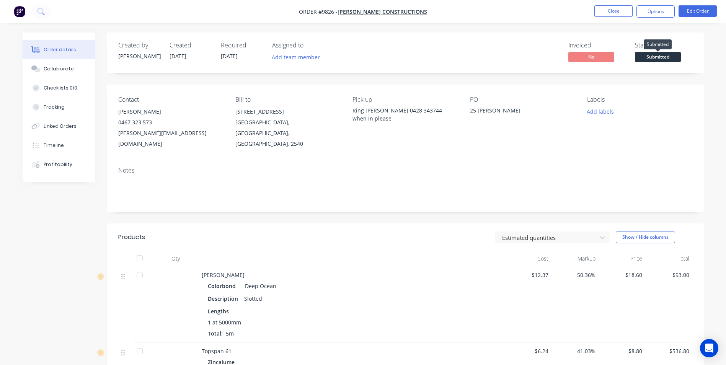
click at [667, 58] on span "Submitted" at bounding box center [658, 57] width 46 height 10
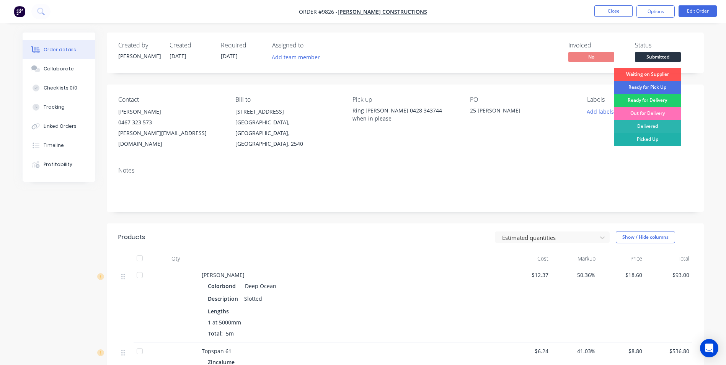
click at [651, 135] on div "Picked Up" at bounding box center [647, 139] width 67 height 13
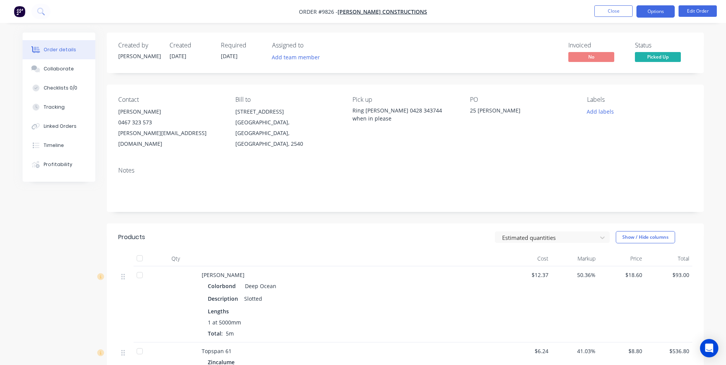
click at [666, 15] on button "Options" at bounding box center [655, 11] width 38 height 12
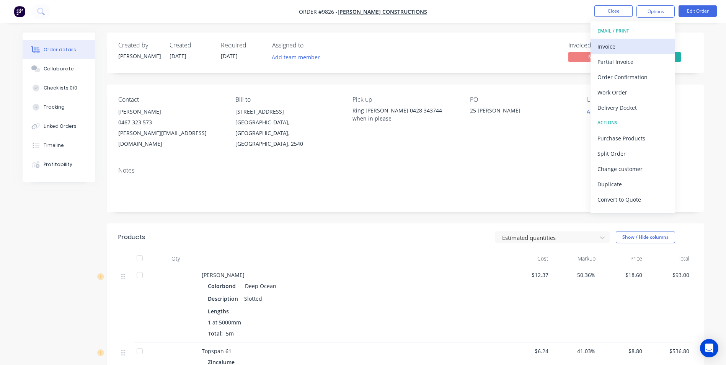
click at [638, 45] on div "Invoice" at bounding box center [632, 46] width 70 height 11
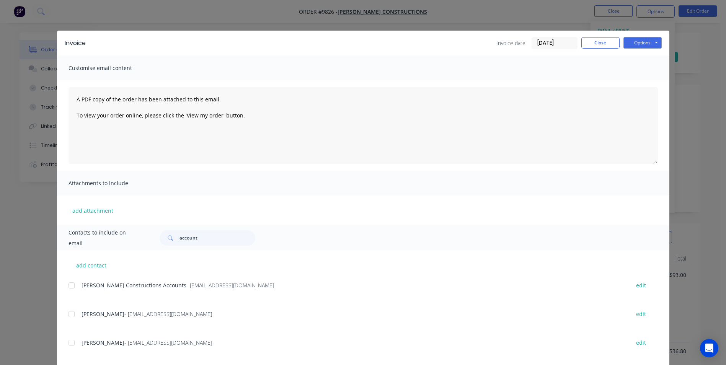
click at [65, 285] on div "add contact Hobbs Constructions Accounts - Accounts@hobbsconstructions.com.au e…" at bounding box center [363, 356] width 612 height 212
click at [69, 285] on div at bounding box center [71, 285] width 15 height 15
click at [641, 43] on button "Options" at bounding box center [642, 42] width 38 height 11
click at [647, 83] on button "Email" at bounding box center [647, 81] width 49 height 13
click at [597, 41] on button "Close" at bounding box center [600, 42] width 38 height 11
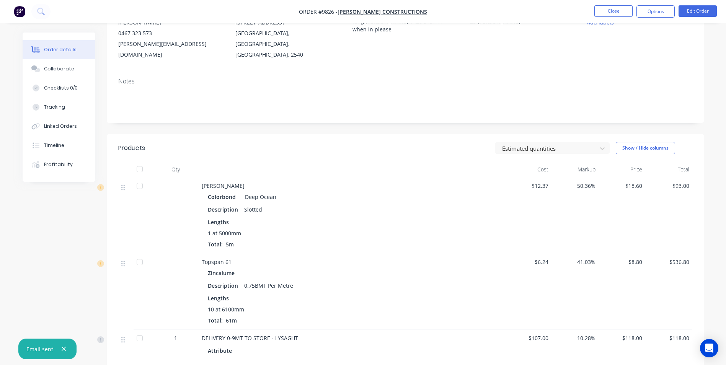
scroll to position [211, 0]
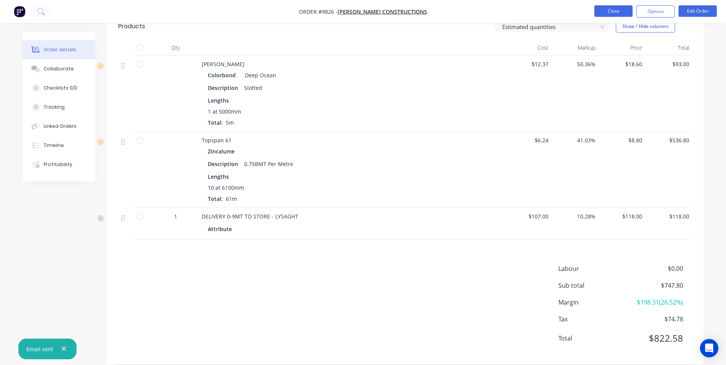
click at [602, 12] on button "Close" at bounding box center [613, 10] width 38 height 11
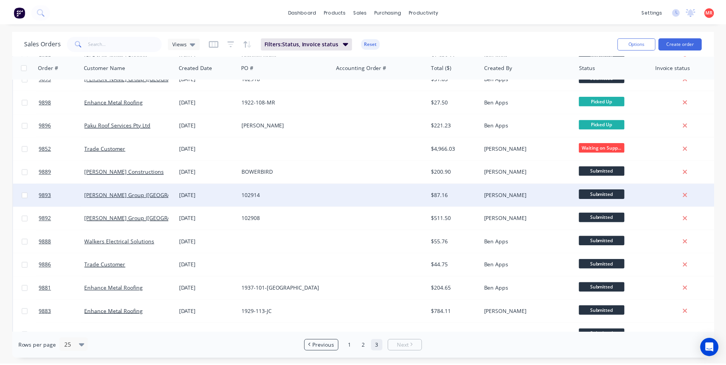
scroll to position [230, 0]
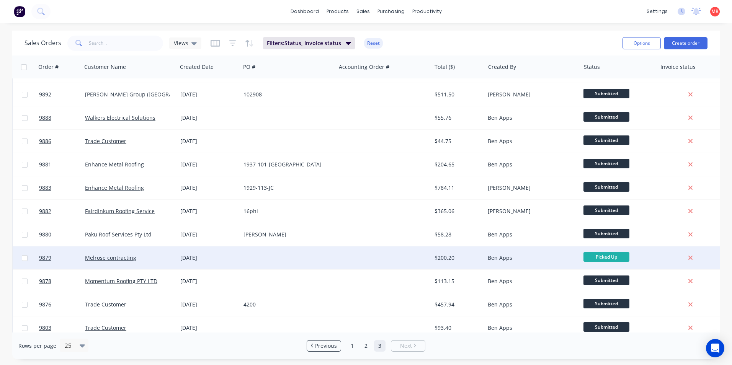
click at [357, 252] on div at bounding box center [383, 257] width 95 height 23
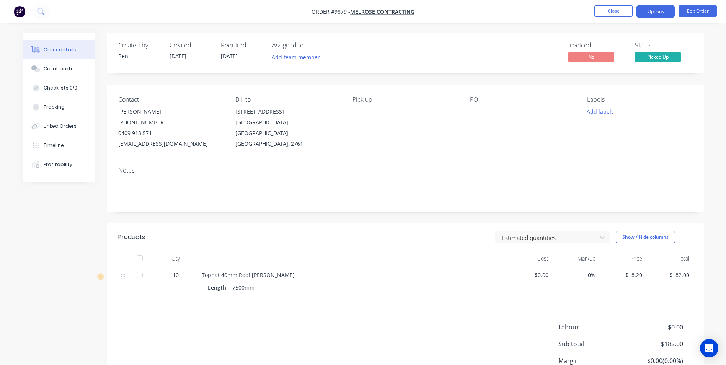
click at [662, 14] on button "Options" at bounding box center [655, 11] width 38 height 12
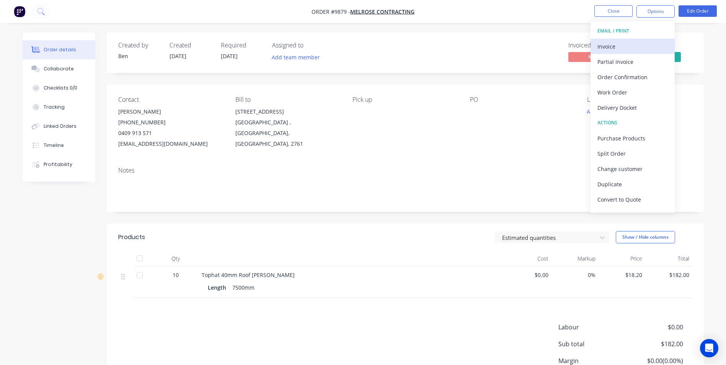
click at [638, 46] on div "Invoice" at bounding box center [632, 46] width 70 height 11
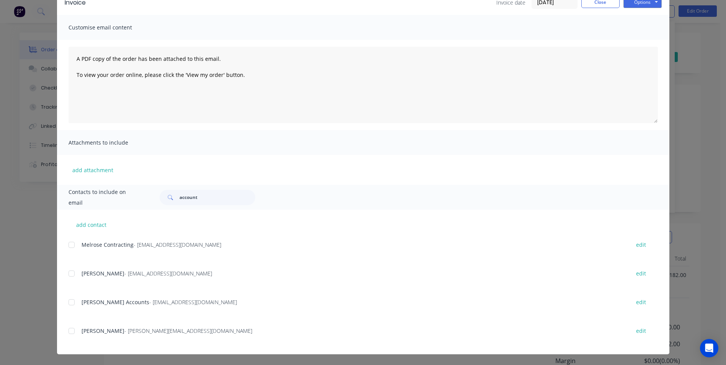
click at [66, 305] on div at bounding box center [71, 302] width 15 height 15
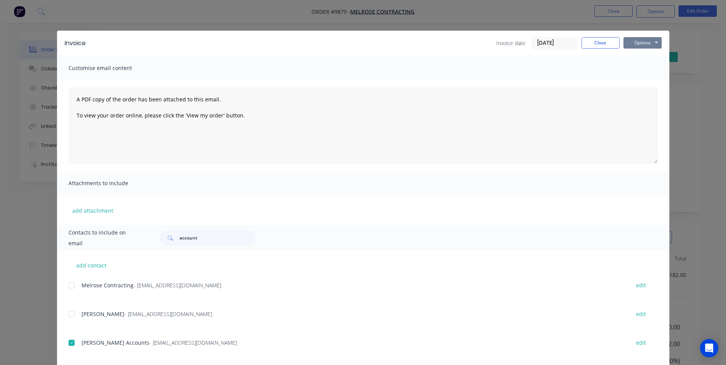
click at [643, 42] on button "Options" at bounding box center [642, 42] width 38 height 11
click at [638, 80] on button "Email" at bounding box center [647, 81] width 49 height 13
click at [588, 43] on button "Close" at bounding box center [600, 42] width 38 height 11
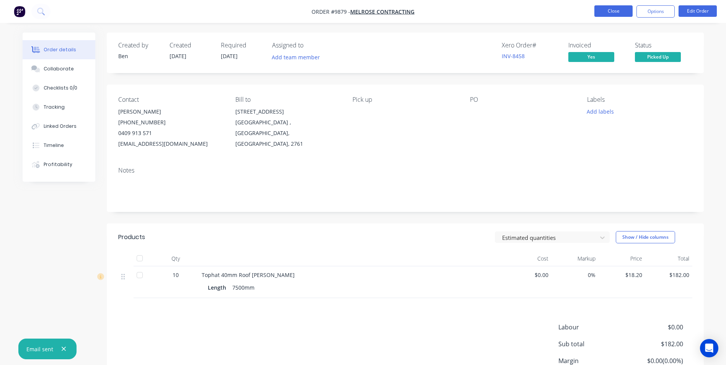
click at [617, 13] on button "Close" at bounding box center [613, 10] width 38 height 11
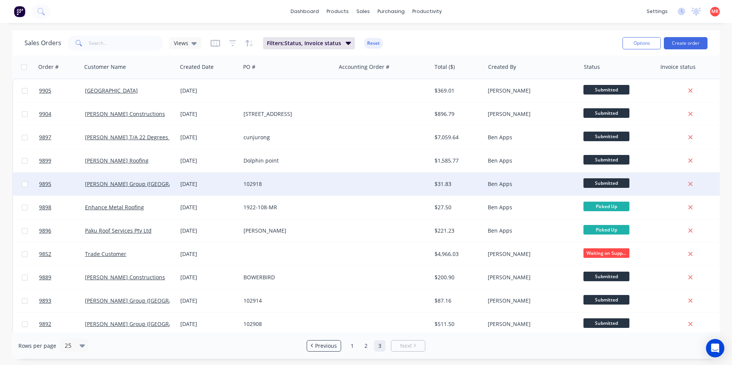
click at [354, 186] on div at bounding box center [383, 184] width 95 height 23
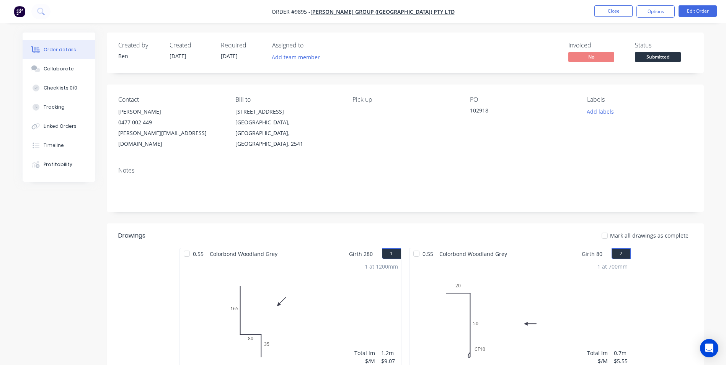
click at [652, 59] on span "Submitted" at bounding box center [658, 57] width 46 height 10
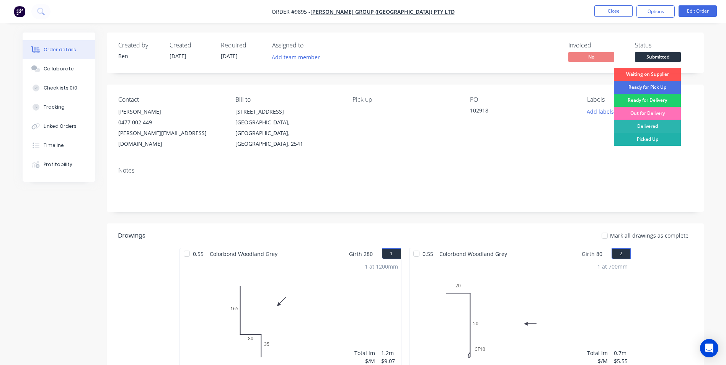
click at [648, 139] on div "Picked Up" at bounding box center [647, 139] width 67 height 13
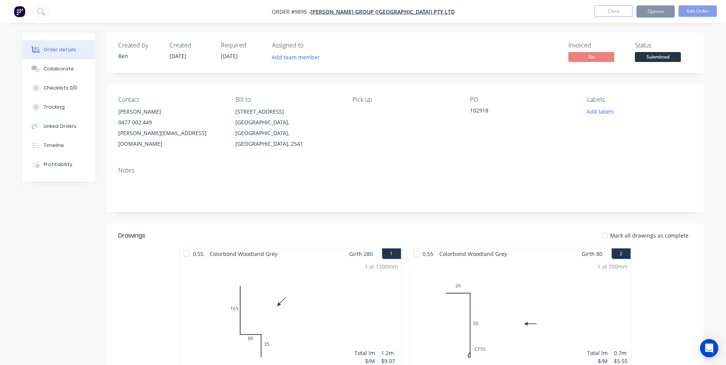
click at [652, 13] on button "Options" at bounding box center [655, 11] width 38 height 12
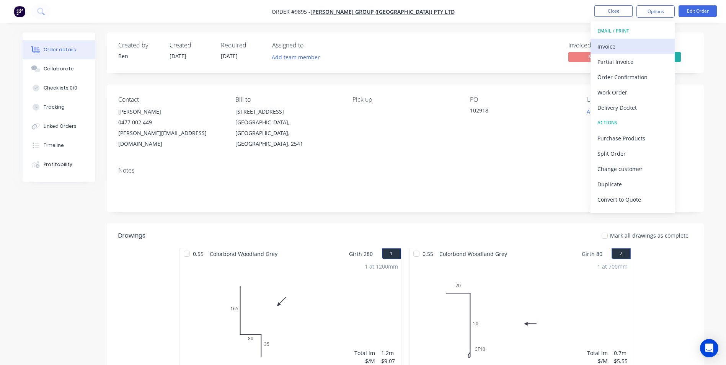
click at [622, 49] on div "Invoice" at bounding box center [632, 46] width 70 height 11
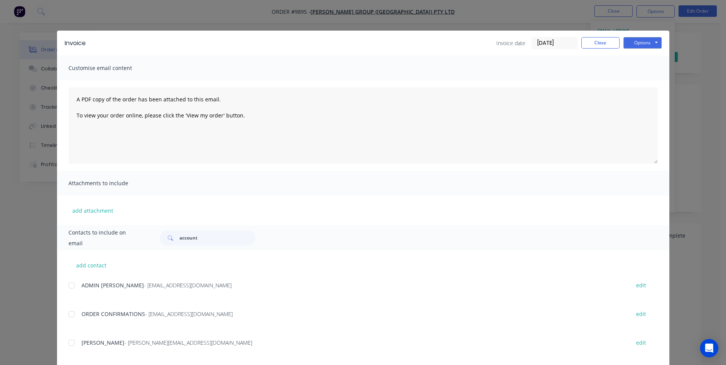
scroll to position [115, 0]
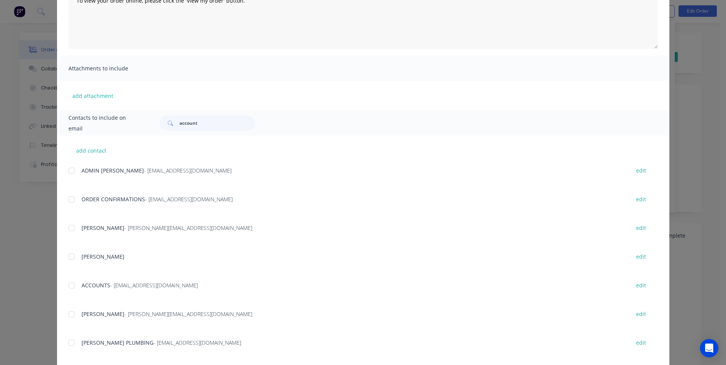
click at [69, 287] on div at bounding box center [71, 285] width 15 height 15
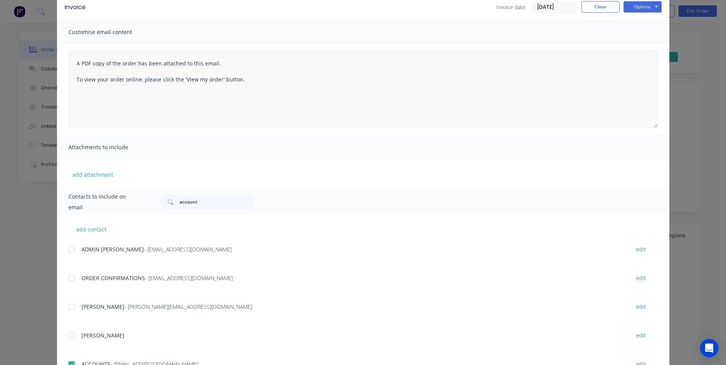
scroll to position [0, 0]
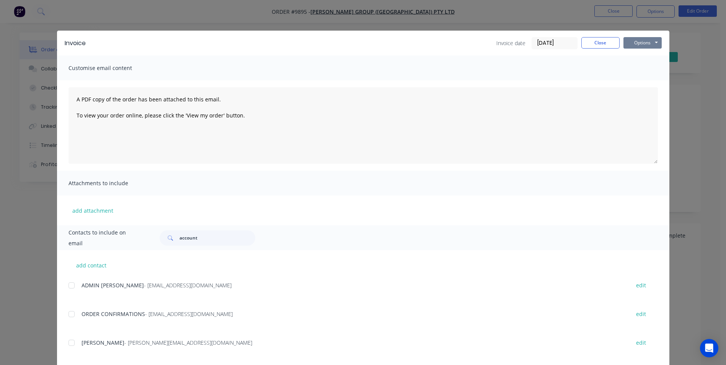
click at [633, 42] on button "Options" at bounding box center [642, 42] width 38 height 11
click at [635, 82] on button "Email" at bounding box center [647, 81] width 49 height 13
click at [604, 41] on button "Close" at bounding box center [600, 42] width 38 height 11
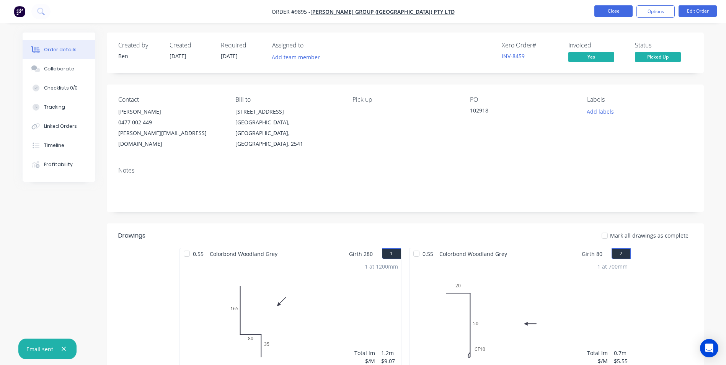
click at [627, 12] on button "Close" at bounding box center [613, 10] width 38 height 11
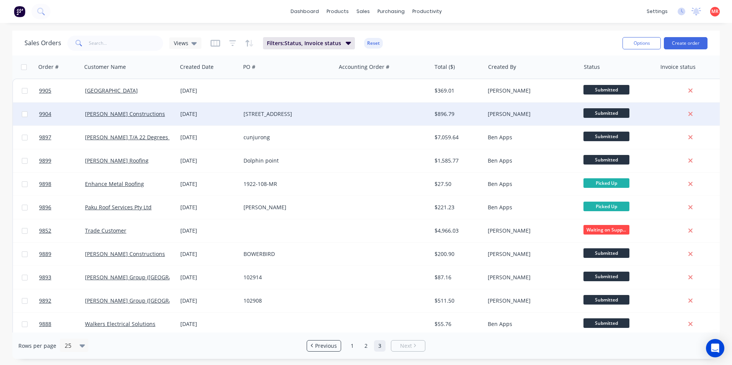
click at [306, 125] on div "29 Surfway Avenue" at bounding box center [287, 114] width 95 height 23
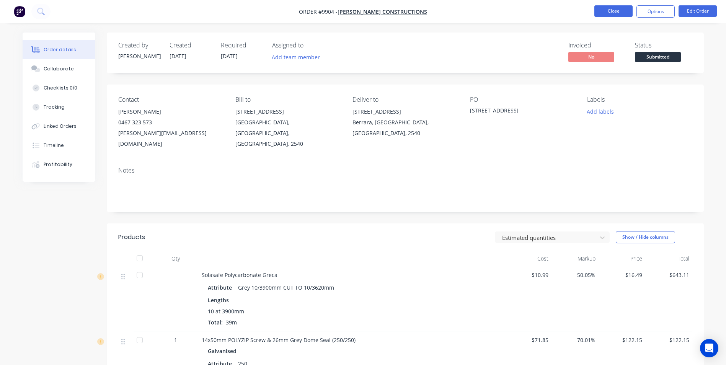
click at [602, 9] on button "Close" at bounding box center [613, 10] width 38 height 11
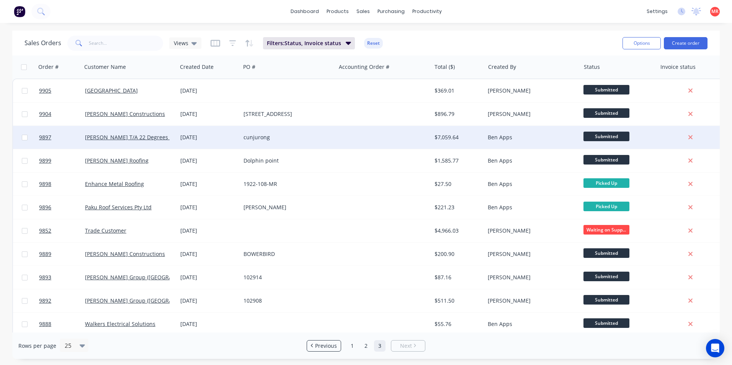
click at [303, 137] on div "cunjurong" at bounding box center [285, 138] width 85 height 8
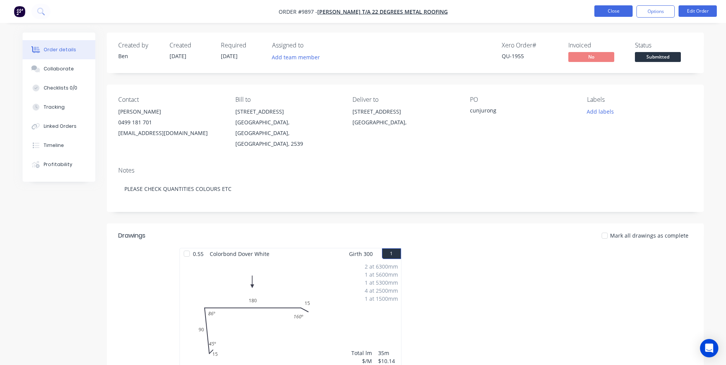
click at [612, 6] on button "Close" at bounding box center [613, 10] width 38 height 11
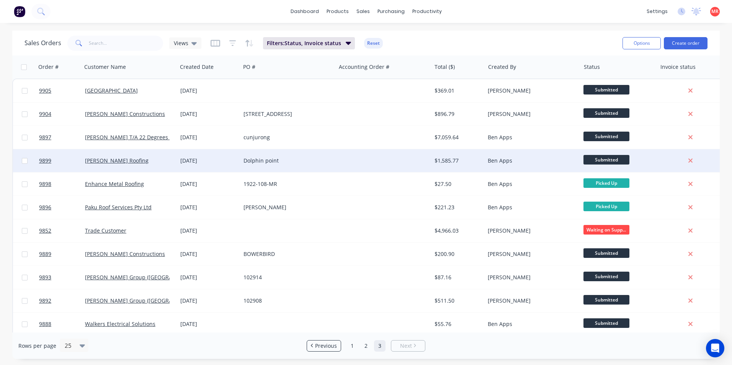
click at [340, 163] on div at bounding box center [383, 160] width 95 height 23
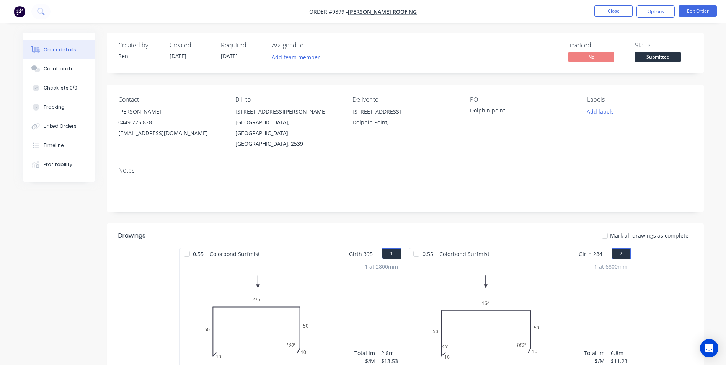
click at [659, 61] on span "Submitted" at bounding box center [658, 57] width 46 height 10
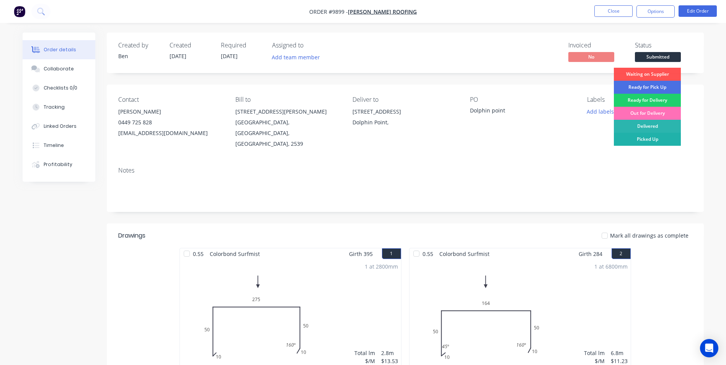
click at [653, 137] on div "Picked Up" at bounding box center [647, 139] width 67 height 13
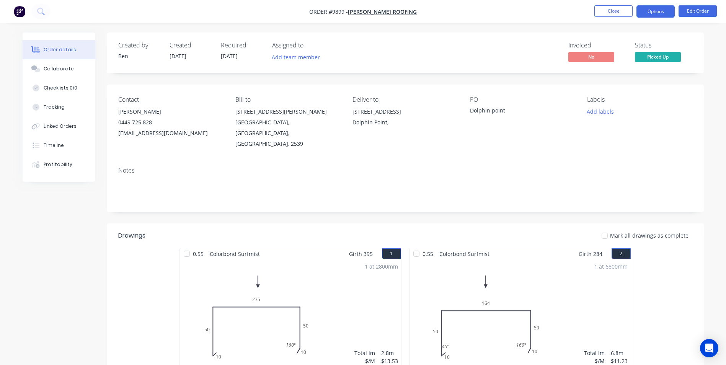
click at [652, 16] on button "Options" at bounding box center [655, 11] width 38 height 12
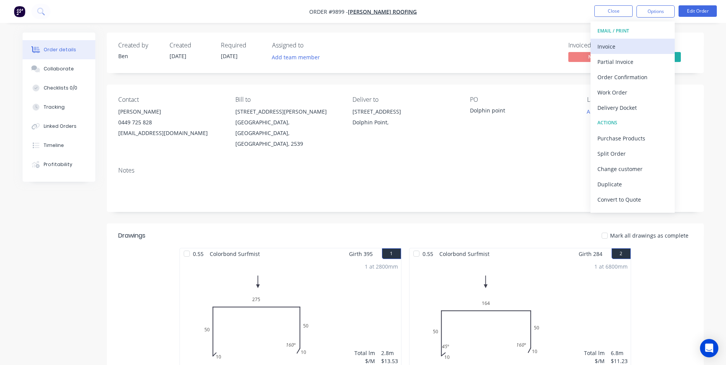
click at [623, 48] on div "Invoice" at bounding box center [632, 46] width 70 height 11
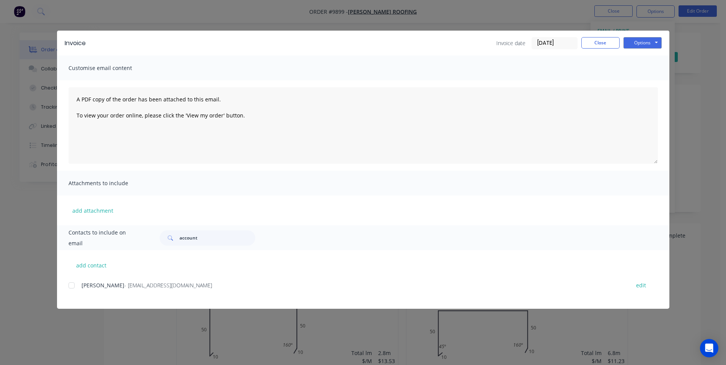
click at [74, 284] on div at bounding box center [71, 285] width 15 height 15
click at [643, 40] on button "Options" at bounding box center [642, 42] width 38 height 11
click at [641, 81] on button "Email" at bounding box center [647, 81] width 49 height 13
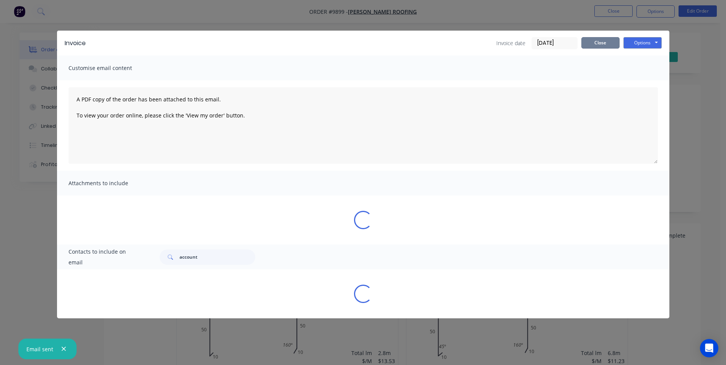
click at [594, 41] on button "Close" at bounding box center [600, 42] width 38 height 11
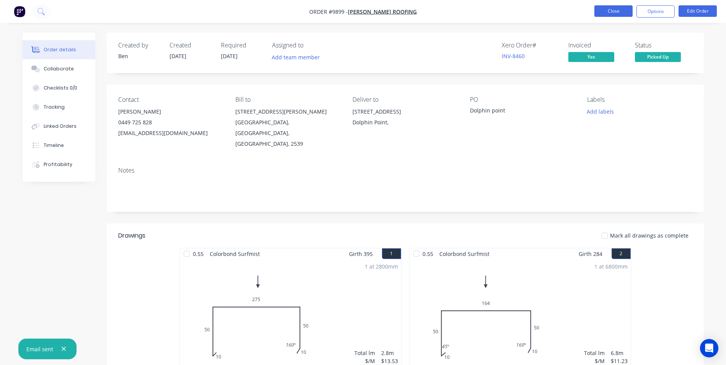
click at [620, 13] on button "Close" at bounding box center [613, 10] width 38 height 11
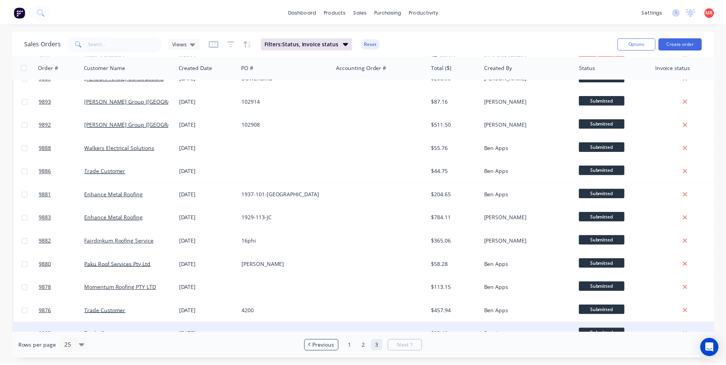
scroll to position [240, 0]
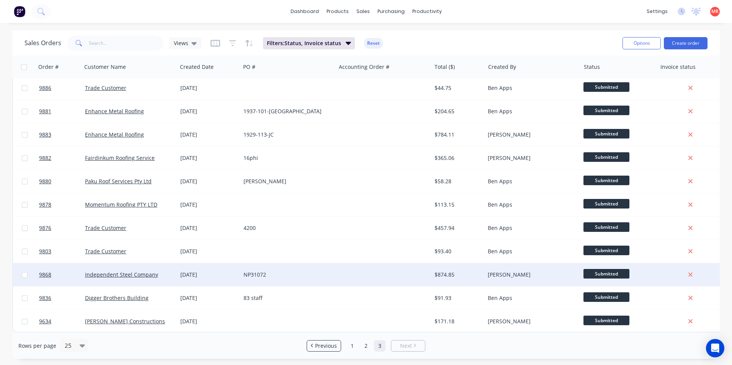
click at [385, 271] on div at bounding box center [383, 274] width 95 height 23
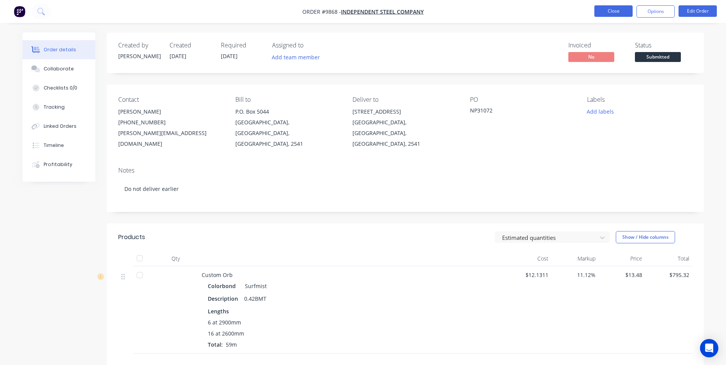
click at [606, 13] on button "Close" at bounding box center [613, 10] width 38 height 11
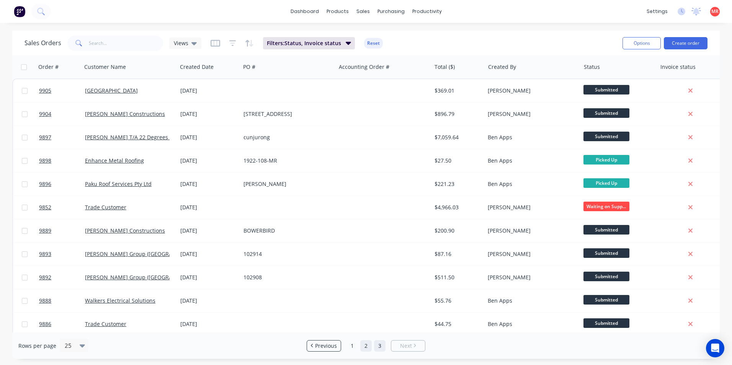
click at [363, 347] on link "2" at bounding box center [365, 345] width 11 height 11
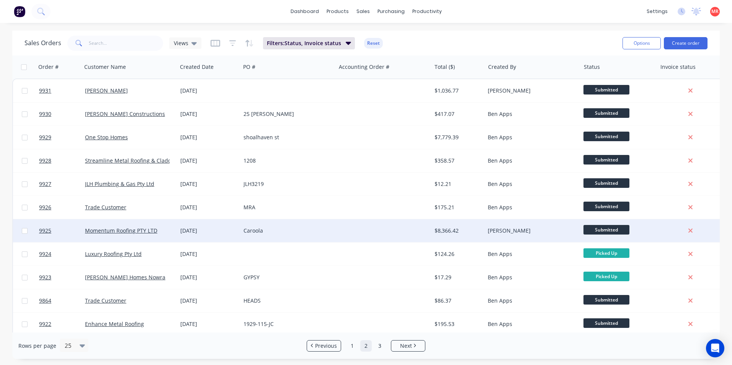
click at [325, 228] on div "Caroola" at bounding box center [285, 231] width 85 height 8
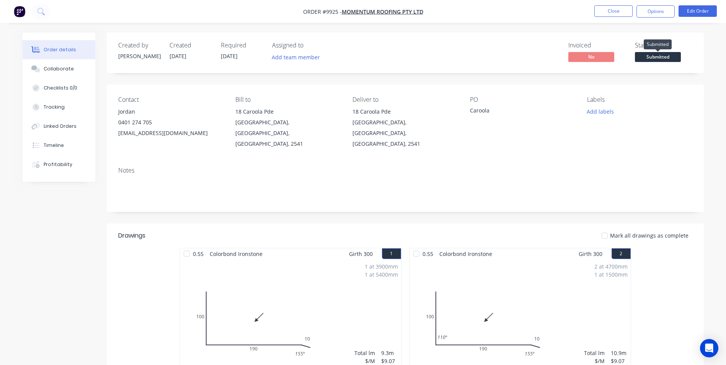
click at [666, 58] on span "Submitted" at bounding box center [658, 57] width 46 height 10
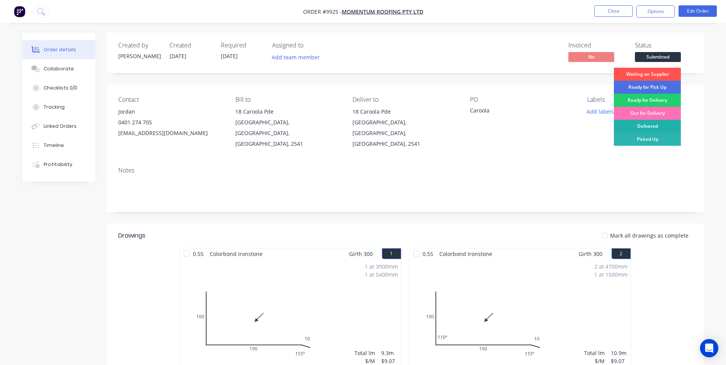
click at [642, 127] on div "Delivered" at bounding box center [647, 126] width 67 height 13
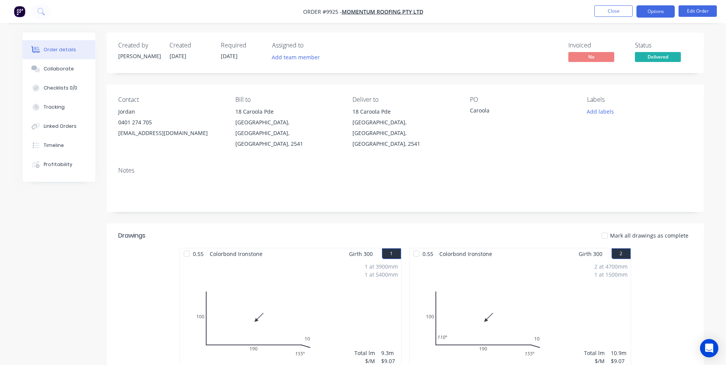
click at [649, 13] on button "Options" at bounding box center [655, 11] width 38 height 12
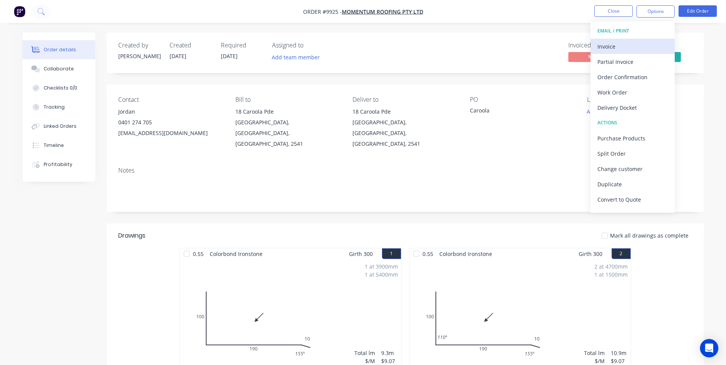
click at [621, 46] on div "Invoice" at bounding box center [632, 46] width 70 height 11
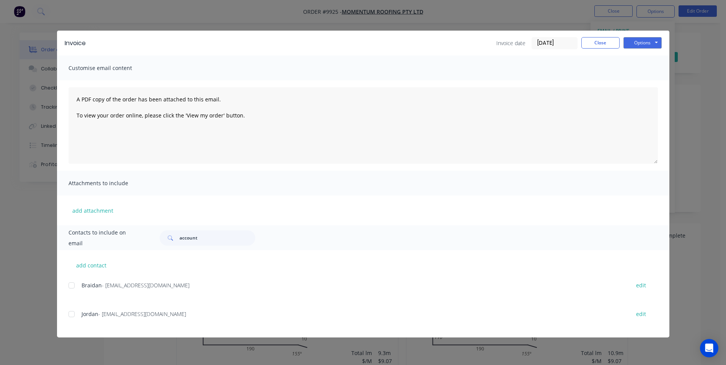
click at [75, 316] on div at bounding box center [71, 314] width 15 height 15
click at [644, 45] on button "Options" at bounding box center [642, 42] width 38 height 11
click at [641, 79] on button "Email" at bounding box center [647, 81] width 49 height 13
click at [598, 46] on button "Close" at bounding box center [600, 42] width 38 height 11
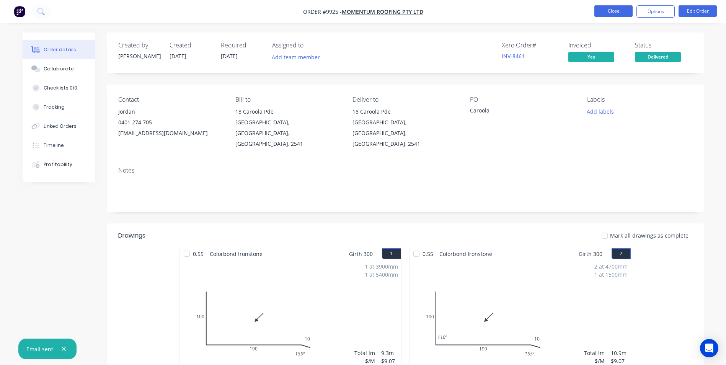
click at [607, 13] on button "Close" at bounding box center [613, 10] width 38 height 11
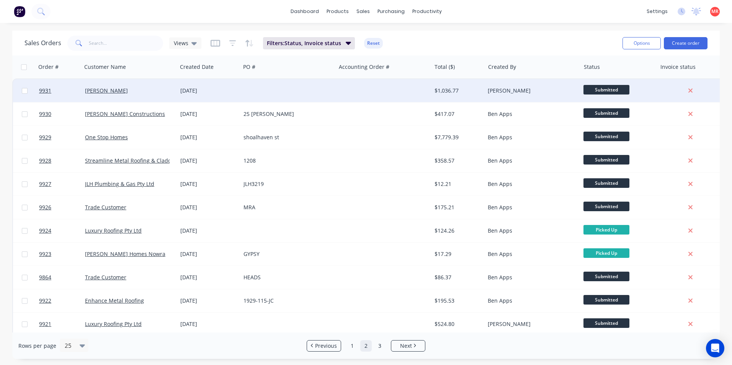
click at [377, 95] on div at bounding box center [383, 90] width 95 height 23
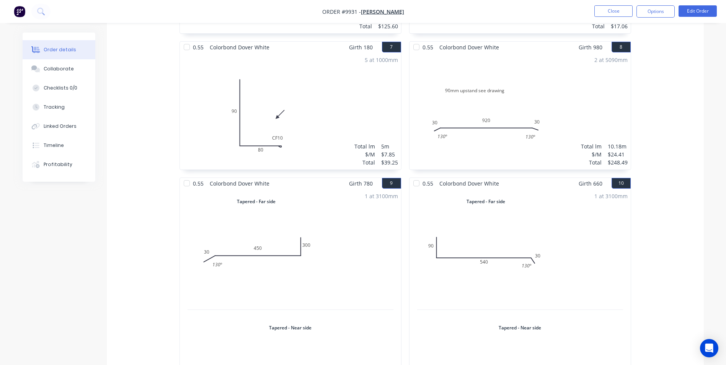
scroll to position [540, 0]
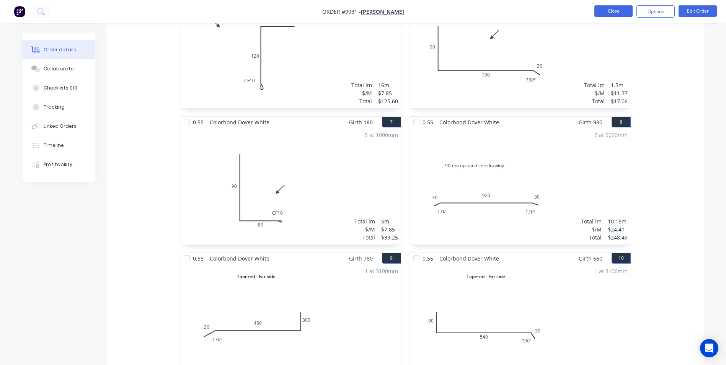
click at [599, 10] on button "Close" at bounding box center [613, 10] width 38 height 11
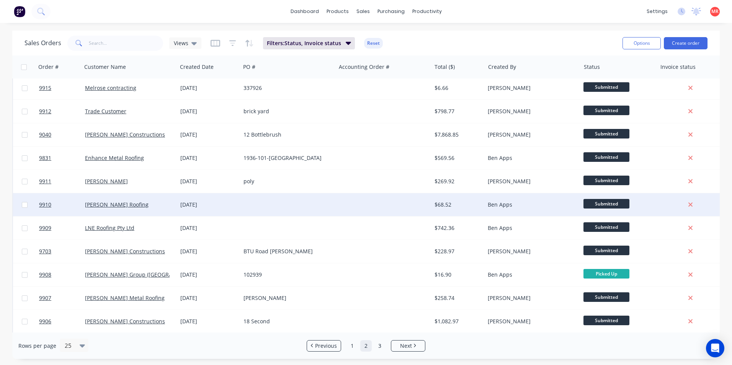
scroll to position [333, 0]
